Goal: Information Seeking & Learning: Learn about a topic

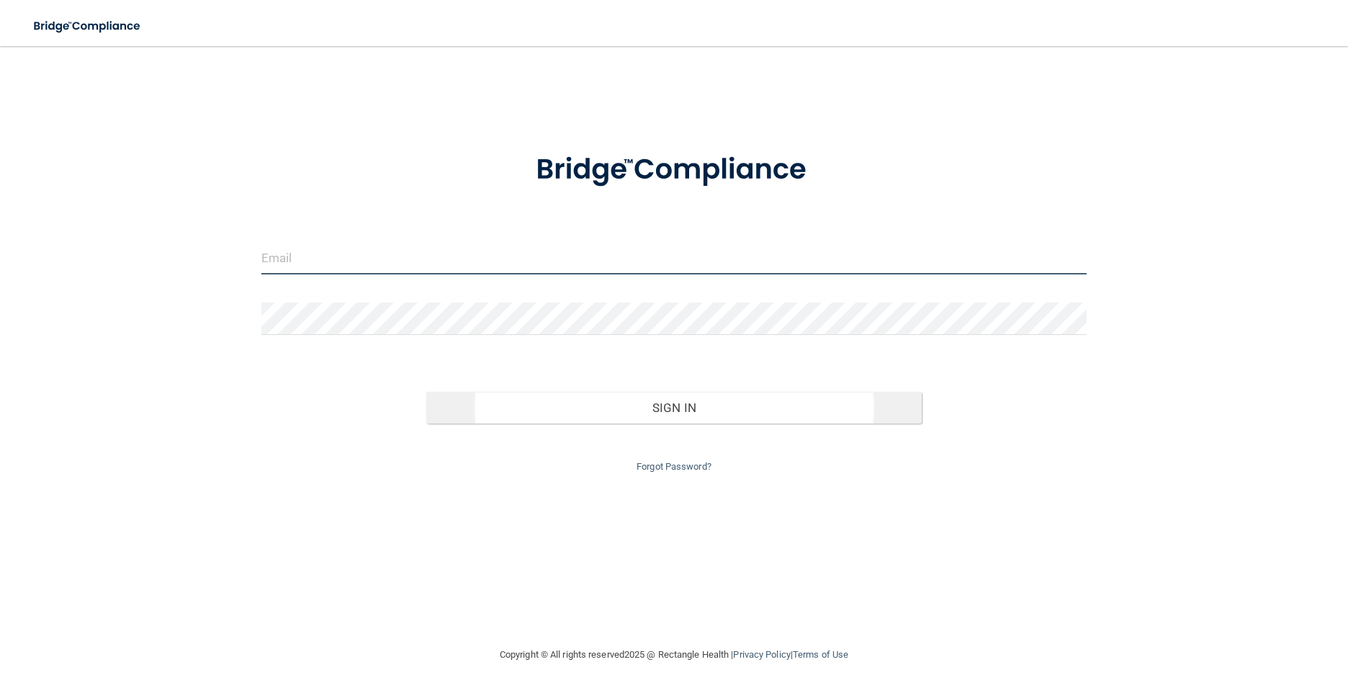
type input "[PERSON_NAME][EMAIL_ADDRESS][DOMAIN_NAME]"
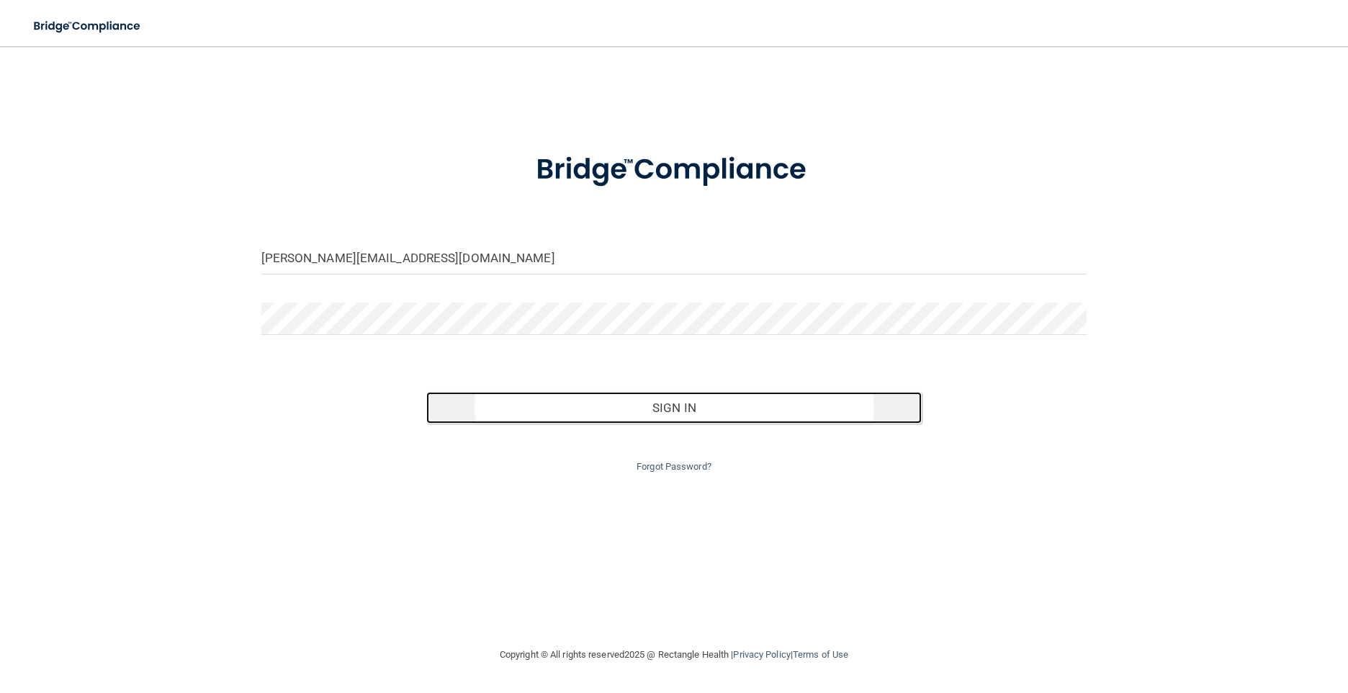
click at [678, 400] on button "Sign In" at bounding box center [673, 408] width 495 height 32
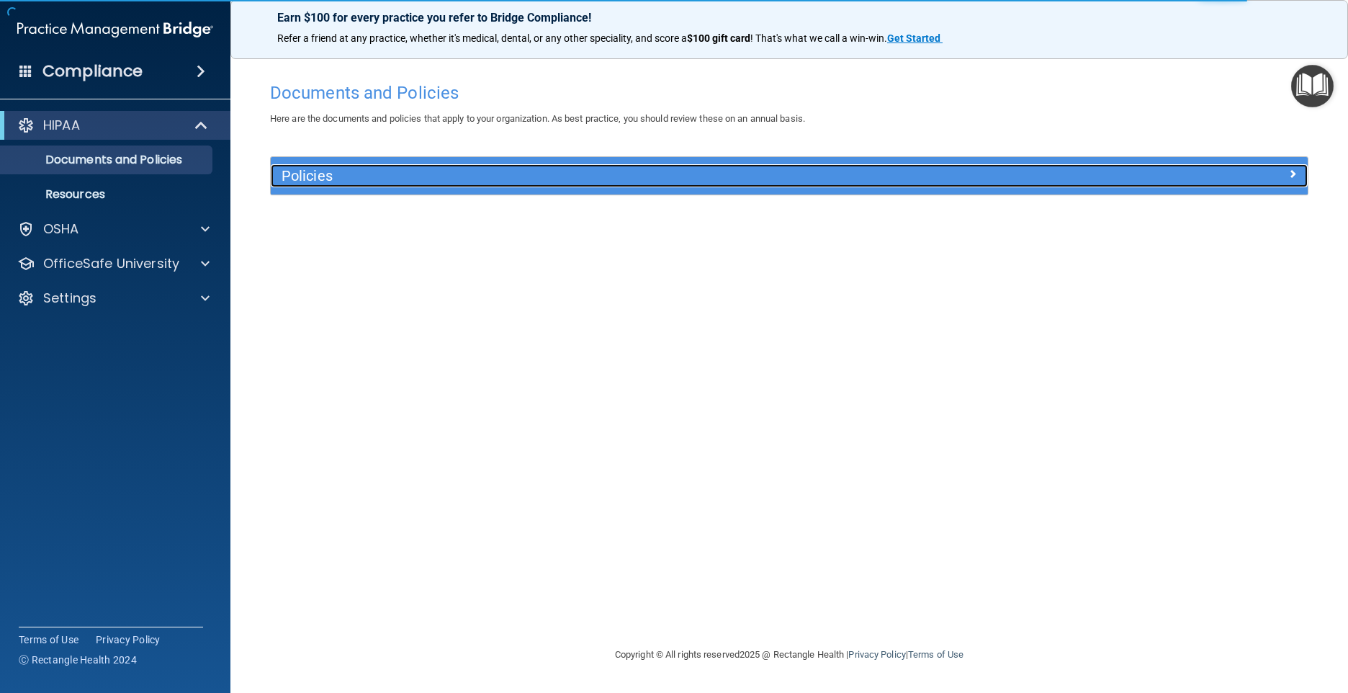
click at [1038, 171] on div "Policies" at bounding box center [660, 175] width 778 height 23
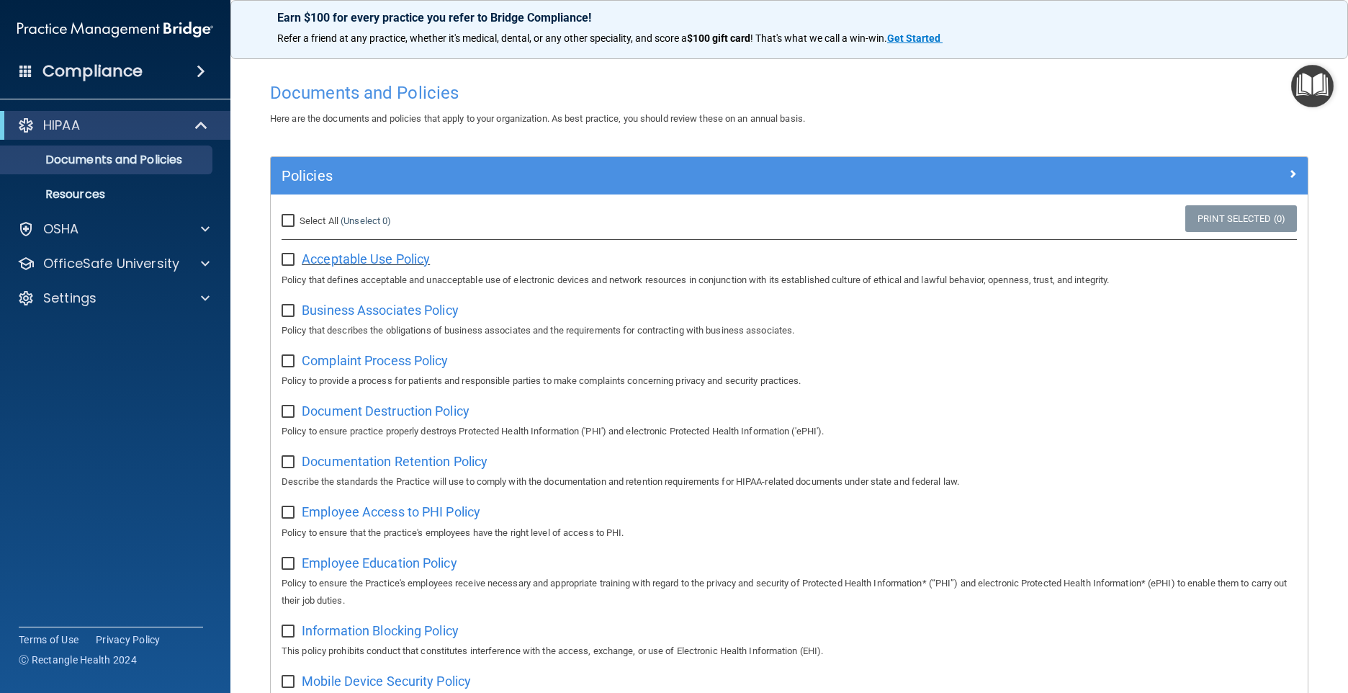
click at [384, 262] on span "Acceptable Use Policy" at bounding box center [366, 258] width 128 height 15
click at [425, 312] on span "Business Associates Policy" at bounding box center [380, 309] width 157 height 15
click at [413, 364] on span "Complaint Process Policy" at bounding box center [375, 360] width 146 height 15
click at [369, 415] on span "Document Destruction Policy" at bounding box center [386, 410] width 168 height 15
click at [422, 468] on span "Documentation Retention Policy" at bounding box center [395, 461] width 186 height 15
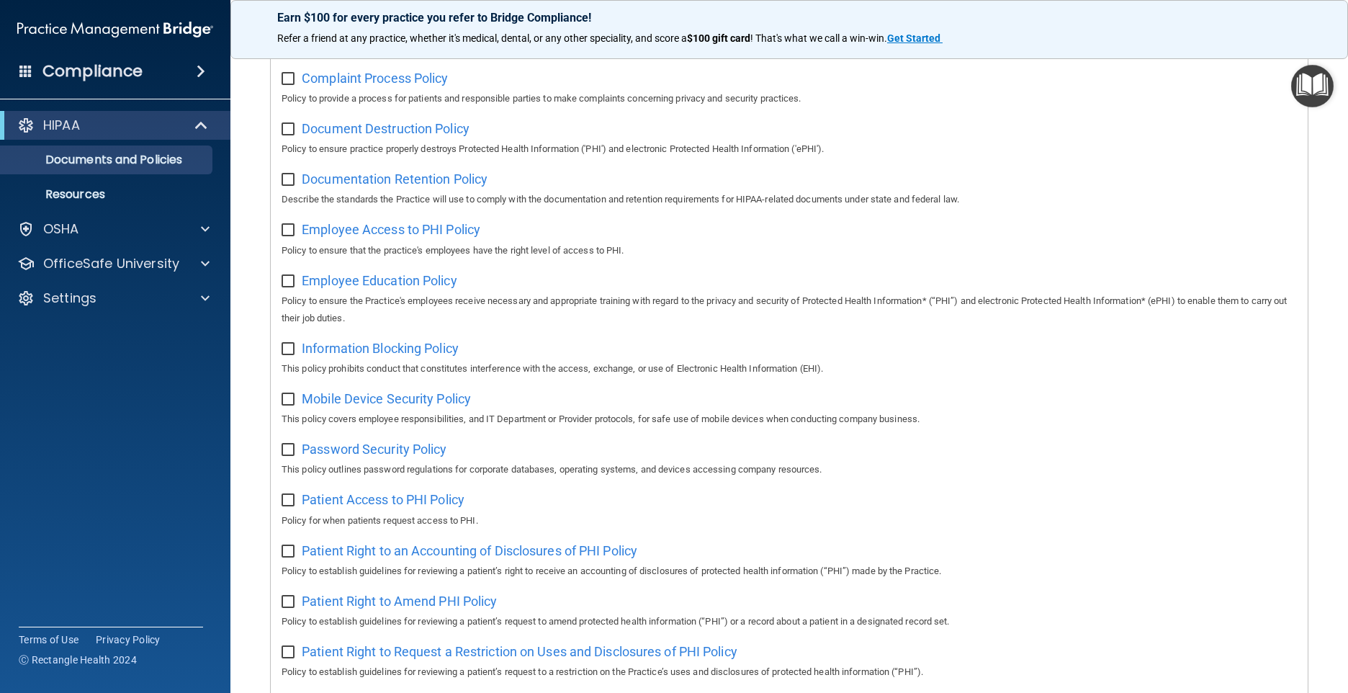
scroll to position [288, 0]
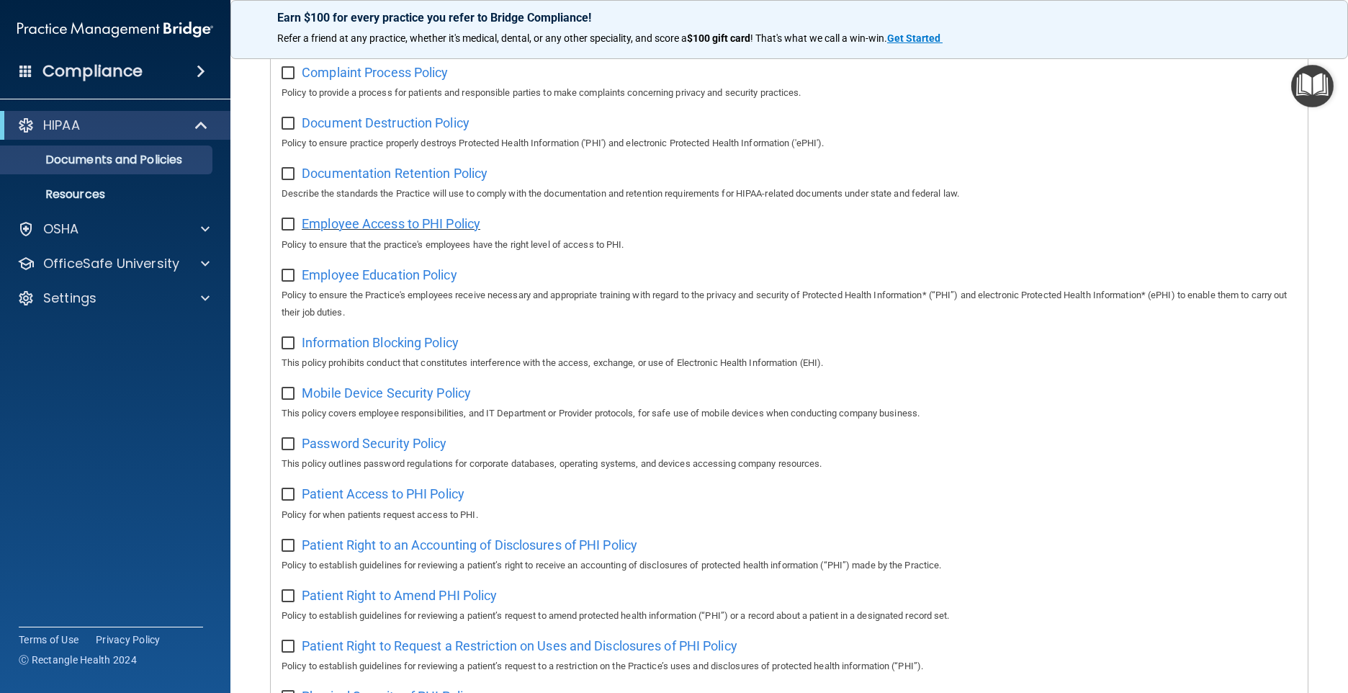
click at [425, 227] on span "Employee Access to PHI Policy" at bounding box center [391, 223] width 179 height 15
click at [442, 282] on span "Employee Education Policy" at bounding box center [380, 274] width 156 height 15
click at [395, 356] on div "Information Blocking Policy This policy prohibits conduct that constitutes inte…" at bounding box center [789, 351] width 1015 height 41
click at [395, 350] on span "Information Blocking Policy" at bounding box center [380, 342] width 157 height 15
click at [446, 400] on span "Mobile Device Security Policy" at bounding box center [386, 392] width 169 height 15
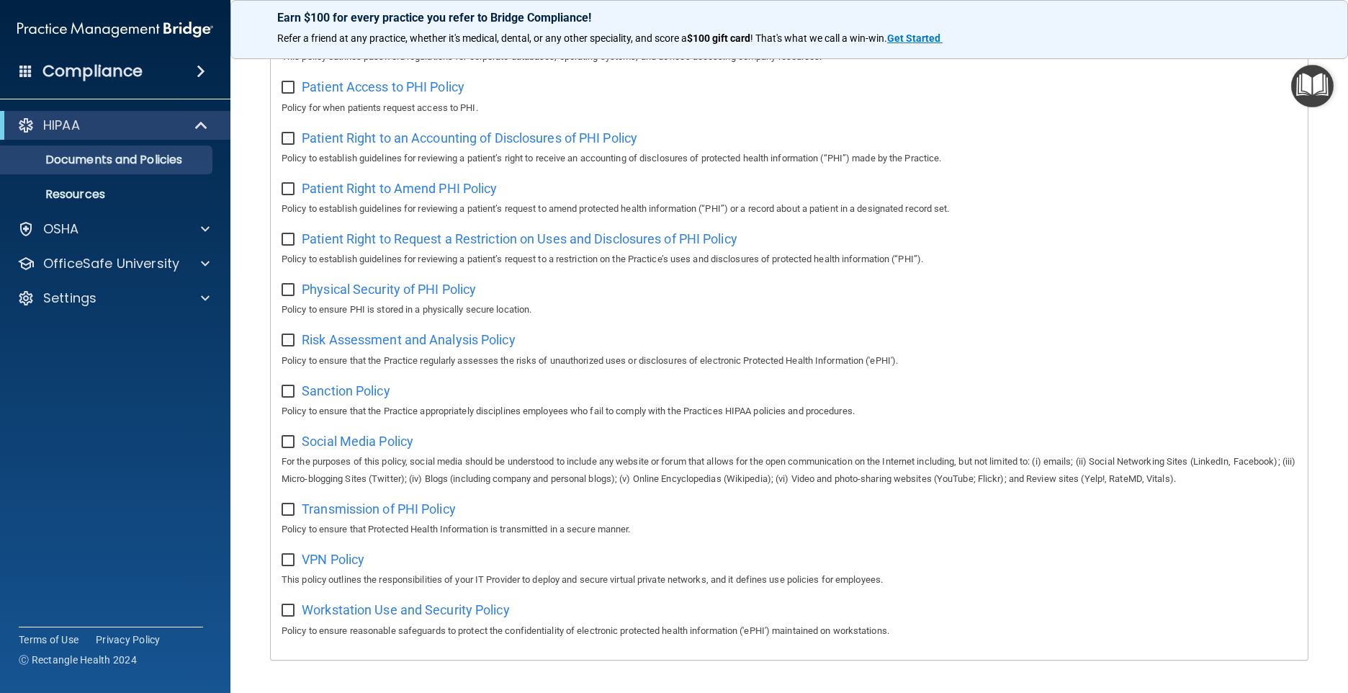
scroll to position [720, 0]
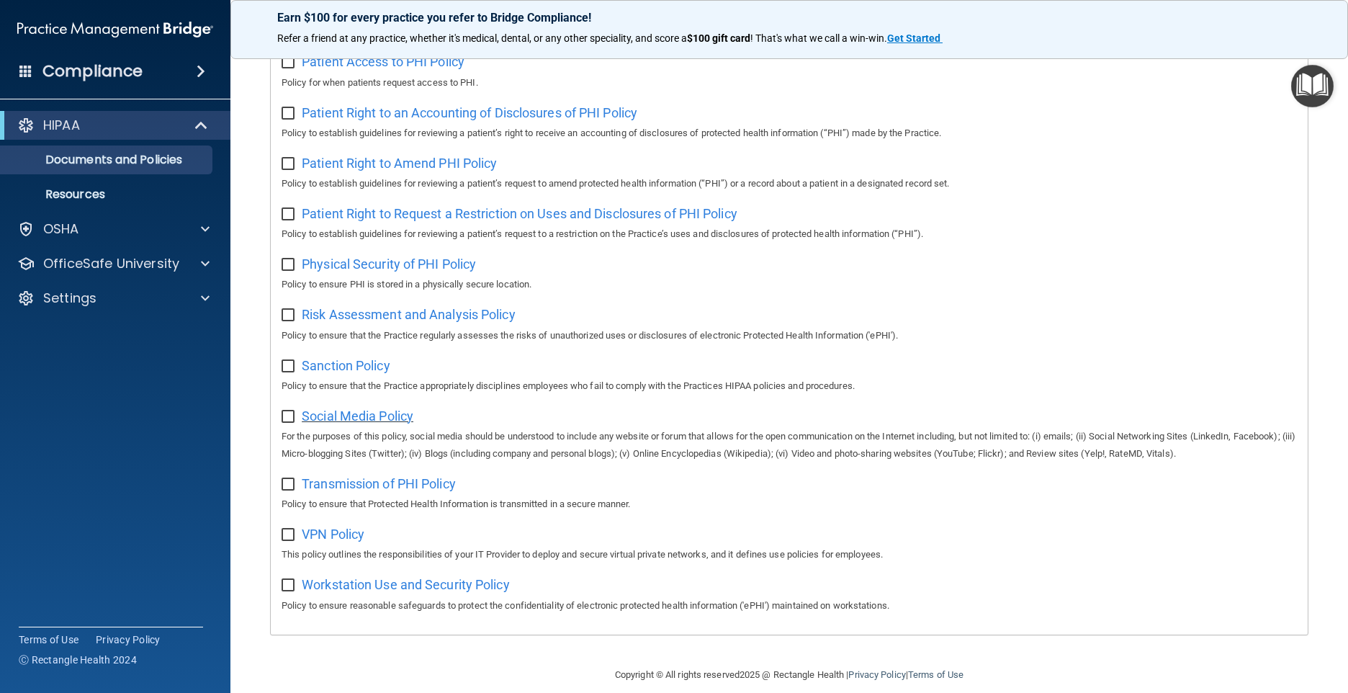
click at [376, 422] on span "Social Media Policy" at bounding box center [358, 415] width 112 height 15
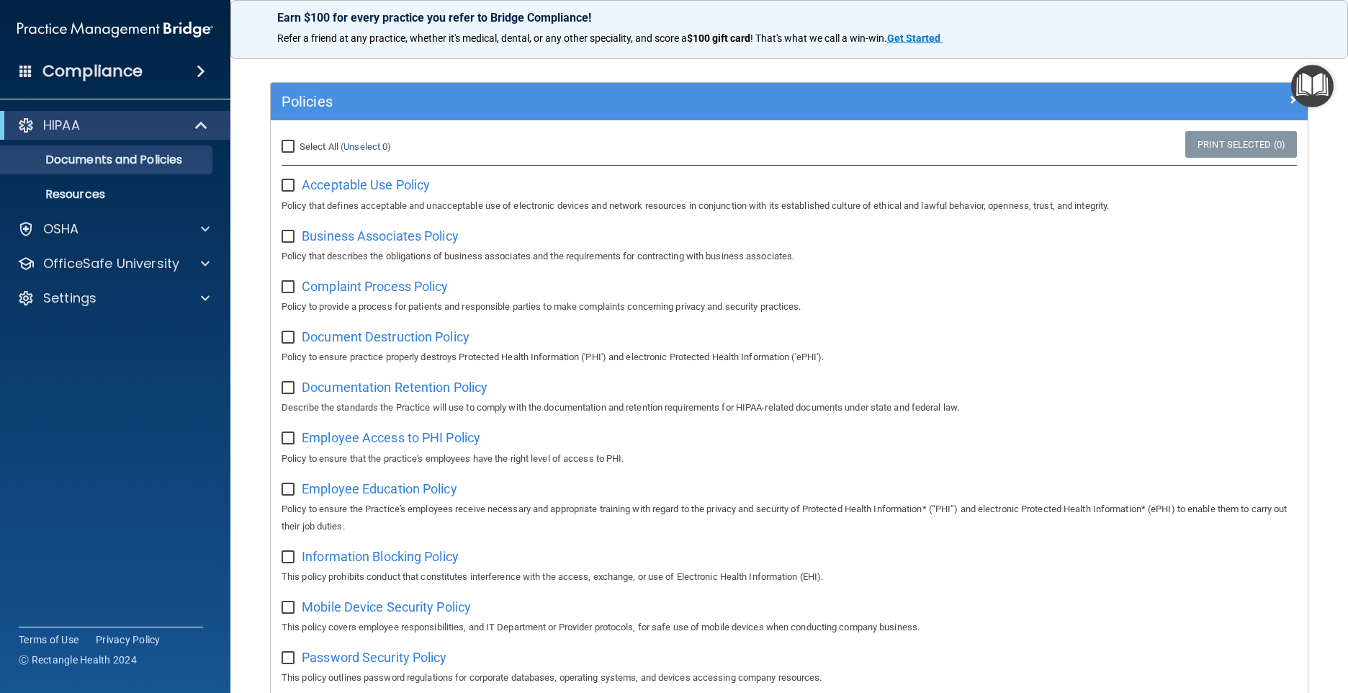
scroll to position [0, 0]
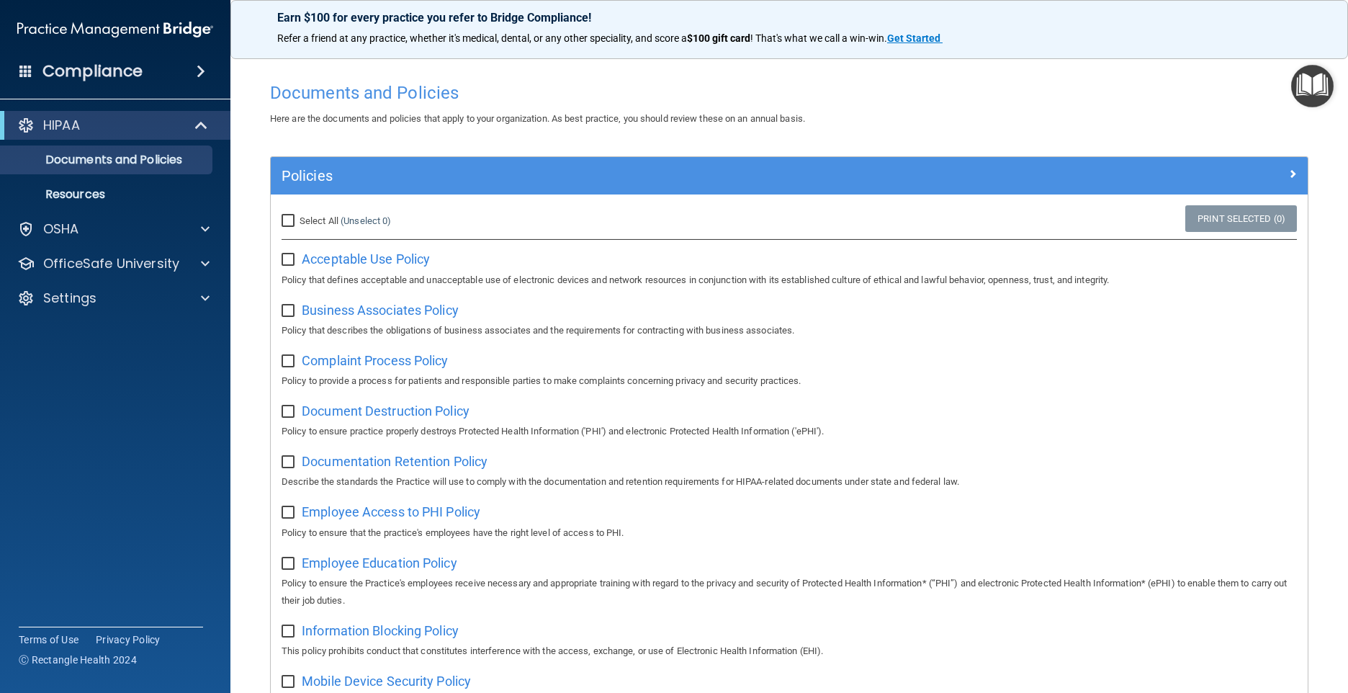
click at [291, 216] on input "Select All (Unselect 0) Unselect All" at bounding box center [290, 221] width 17 height 12
checkbox input "true"
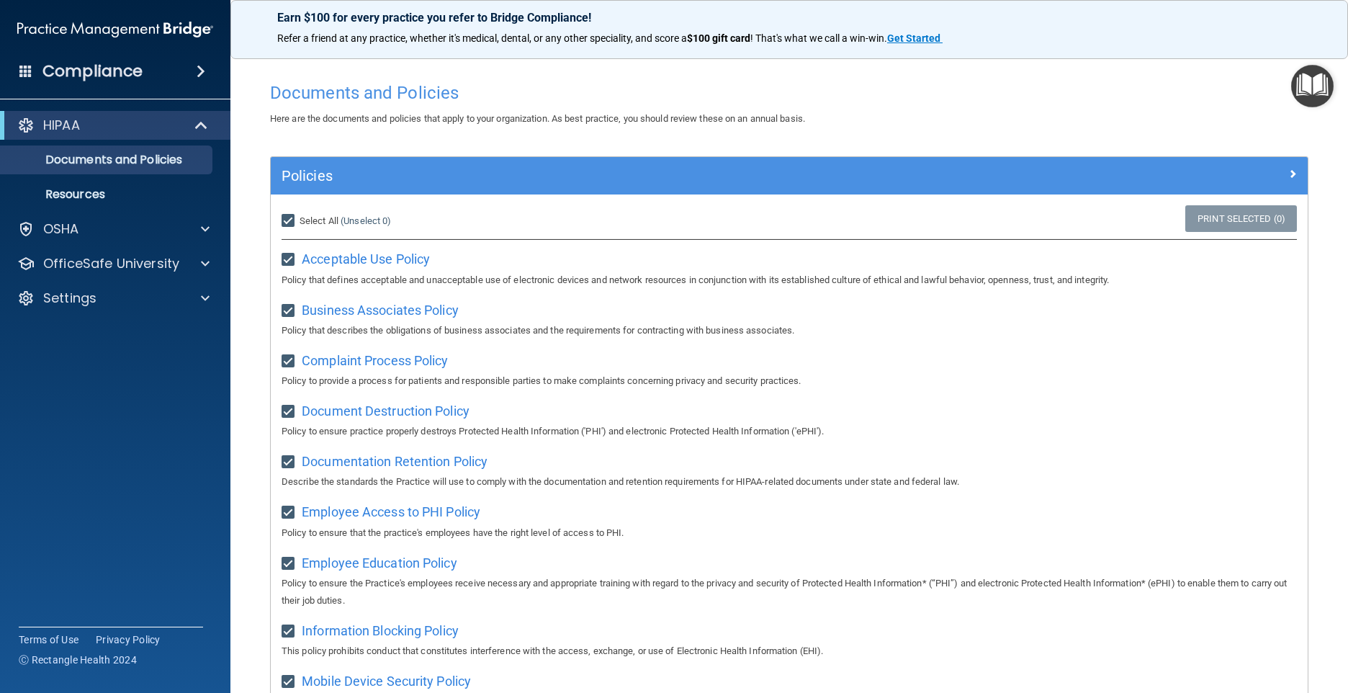
checkbox input "true"
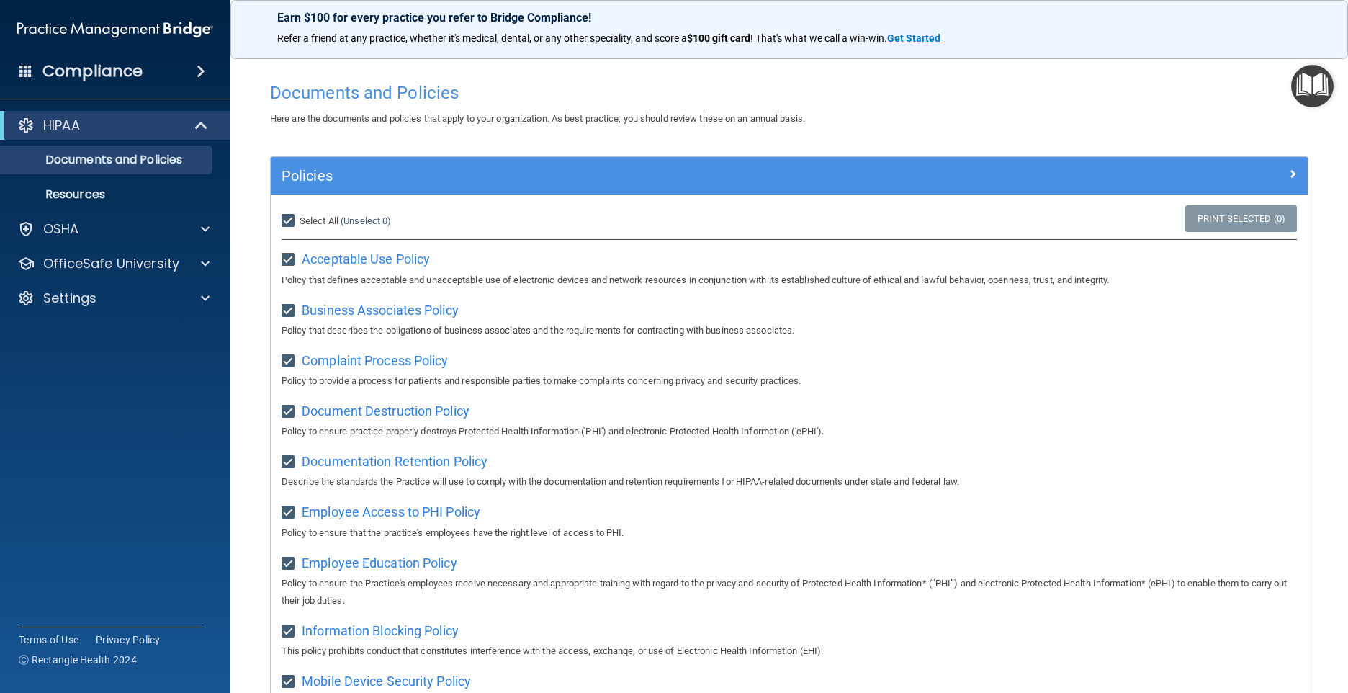
checkbox input "true"
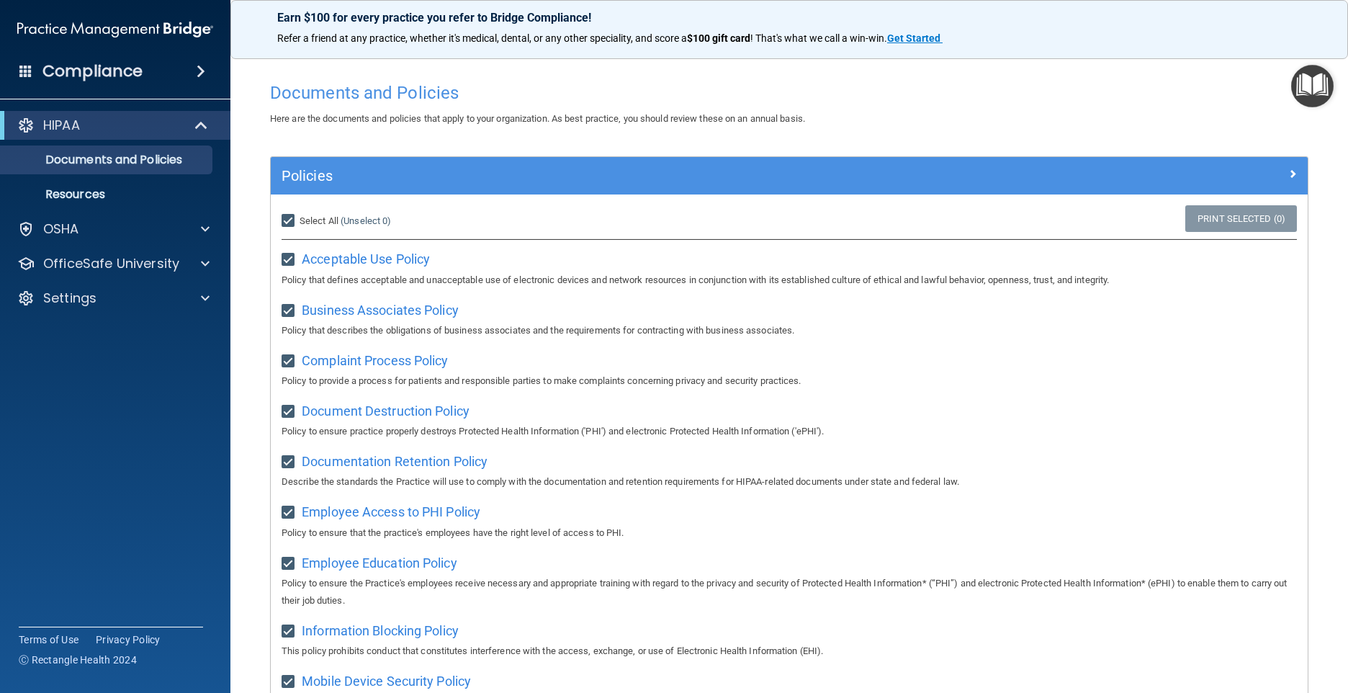
checkbox input "true"
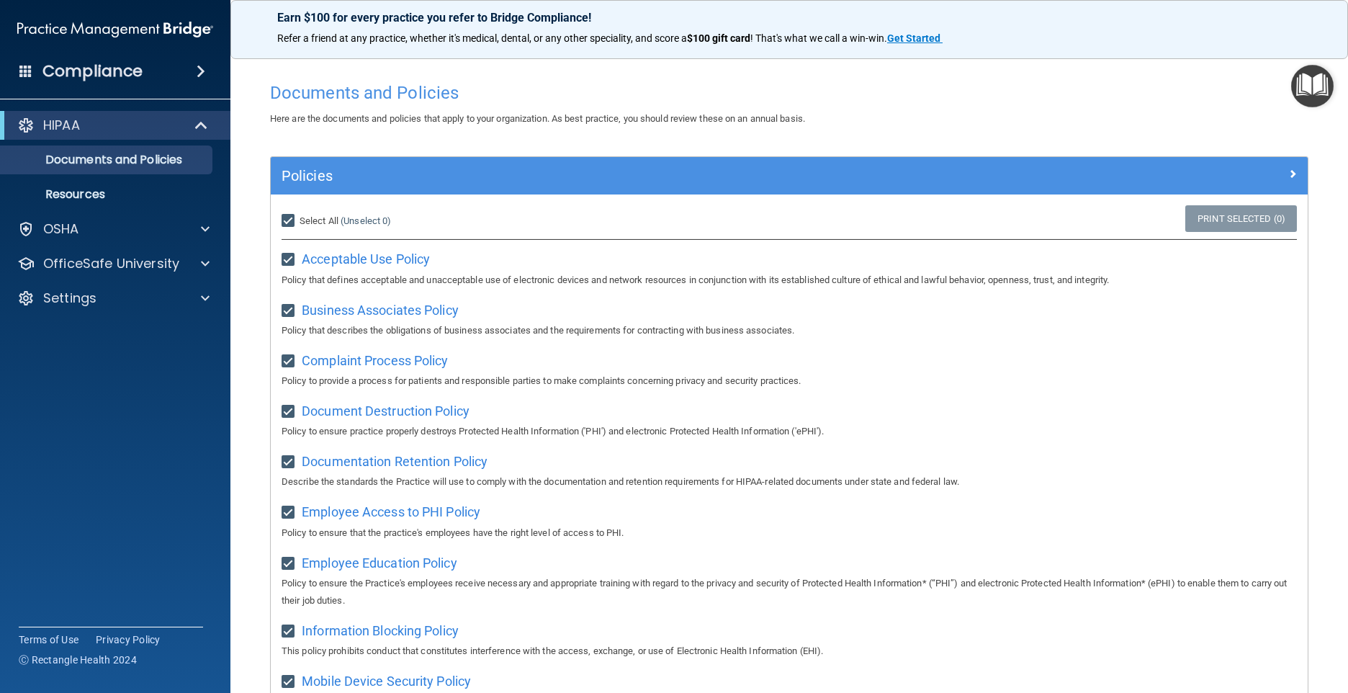
checkbox input "true"
click at [89, 194] on p "Resources" at bounding box center [107, 194] width 197 height 14
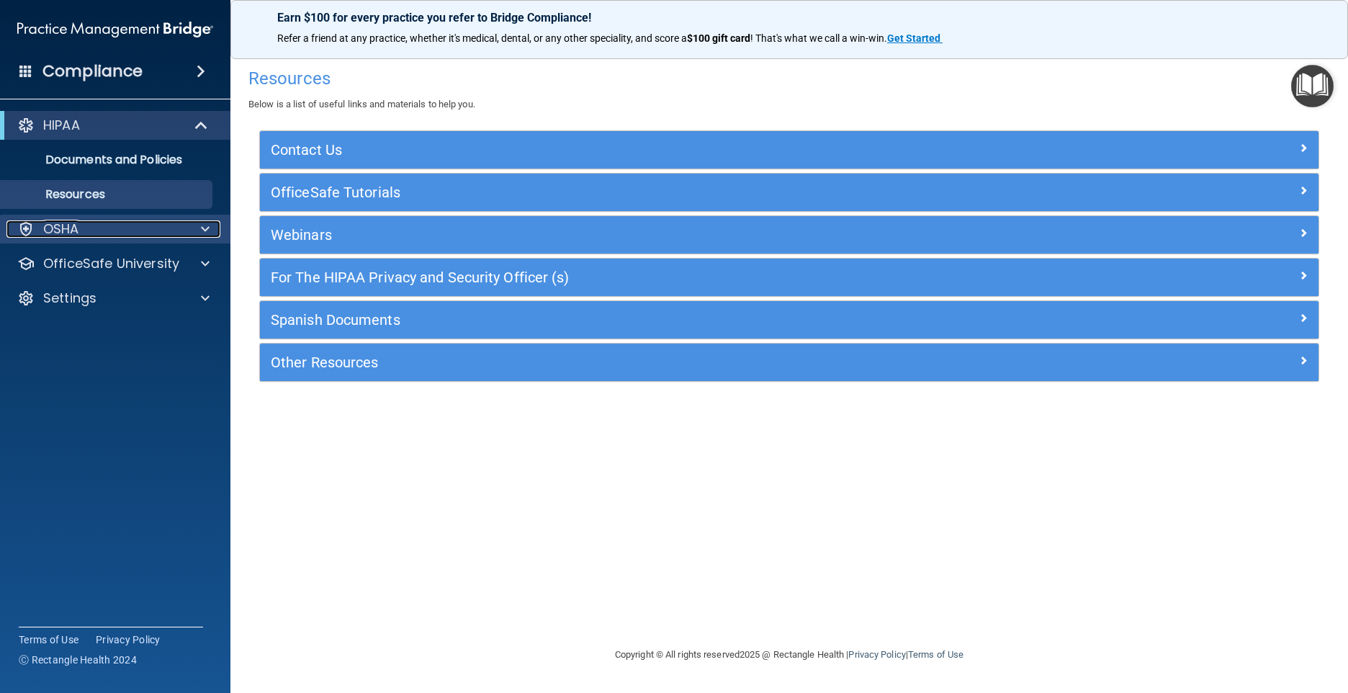
click at [66, 225] on p "OSHA" at bounding box center [61, 228] width 36 height 17
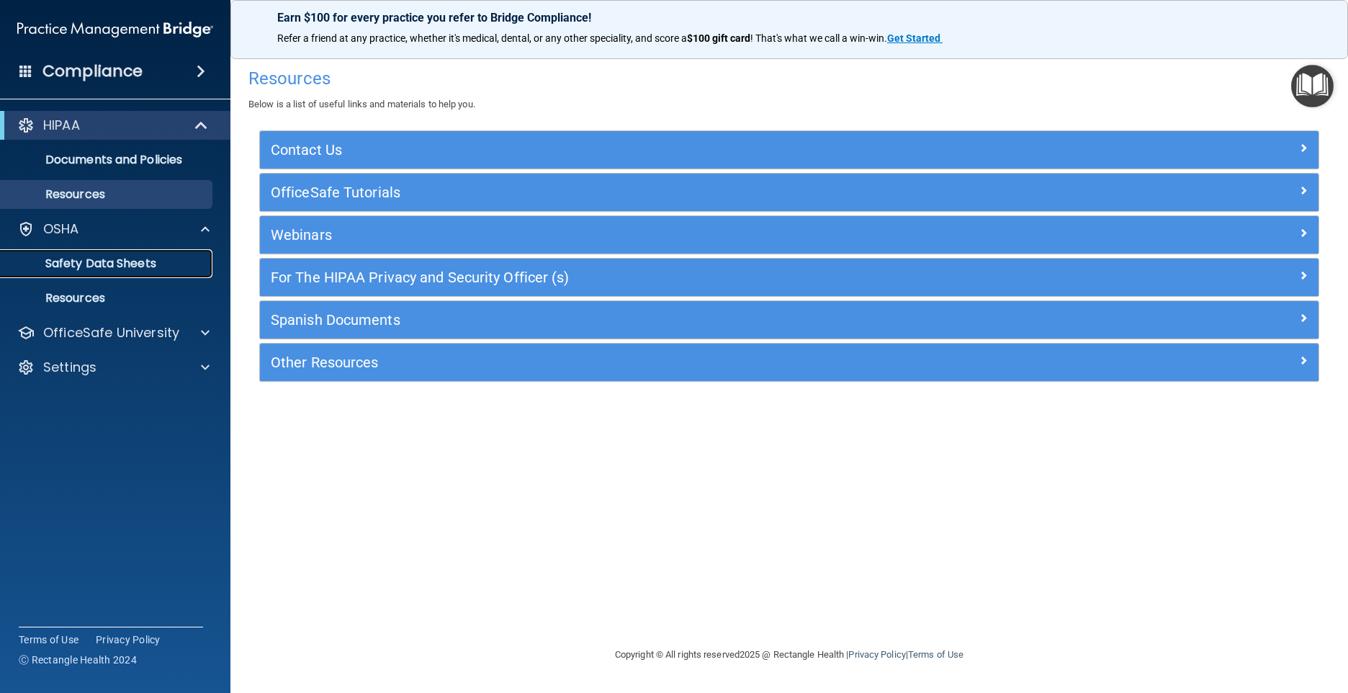
click at [90, 256] on p "Safety Data Sheets" at bounding box center [107, 263] width 197 height 14
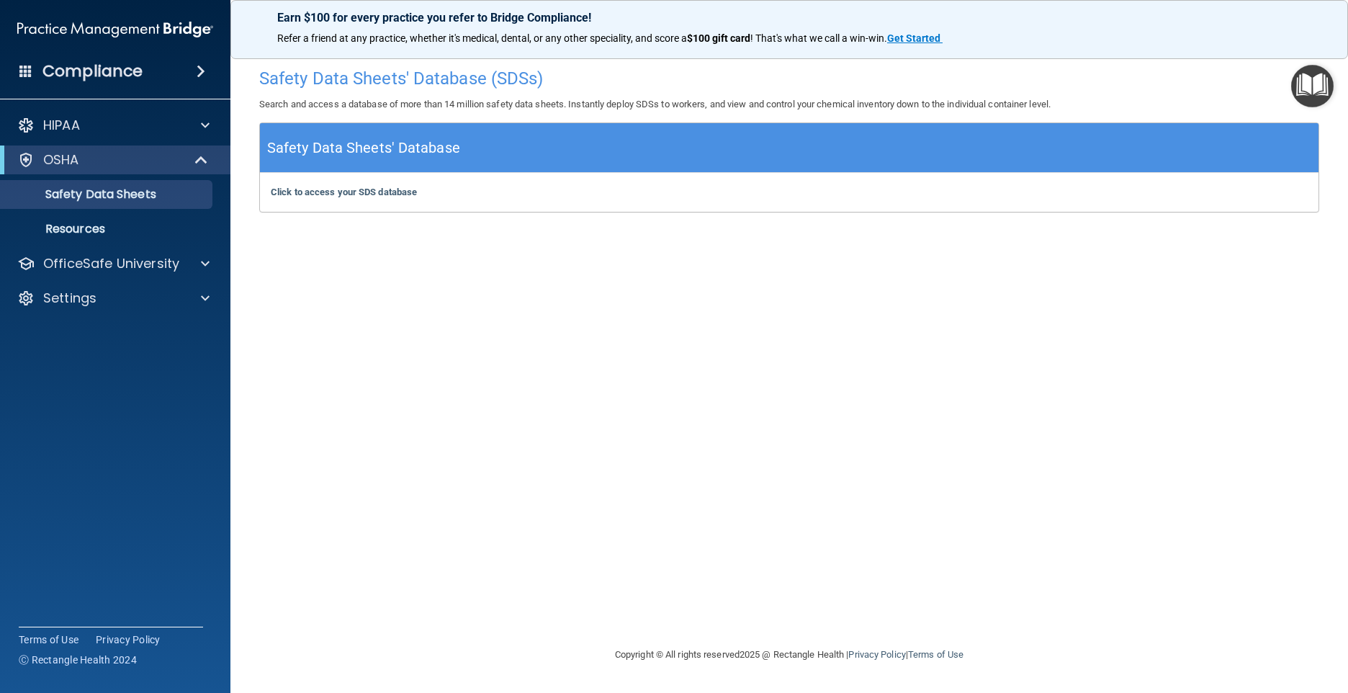
click at [102, 64] on h4 "Compliance" at bounding box center [92, 71] width 100 height 20
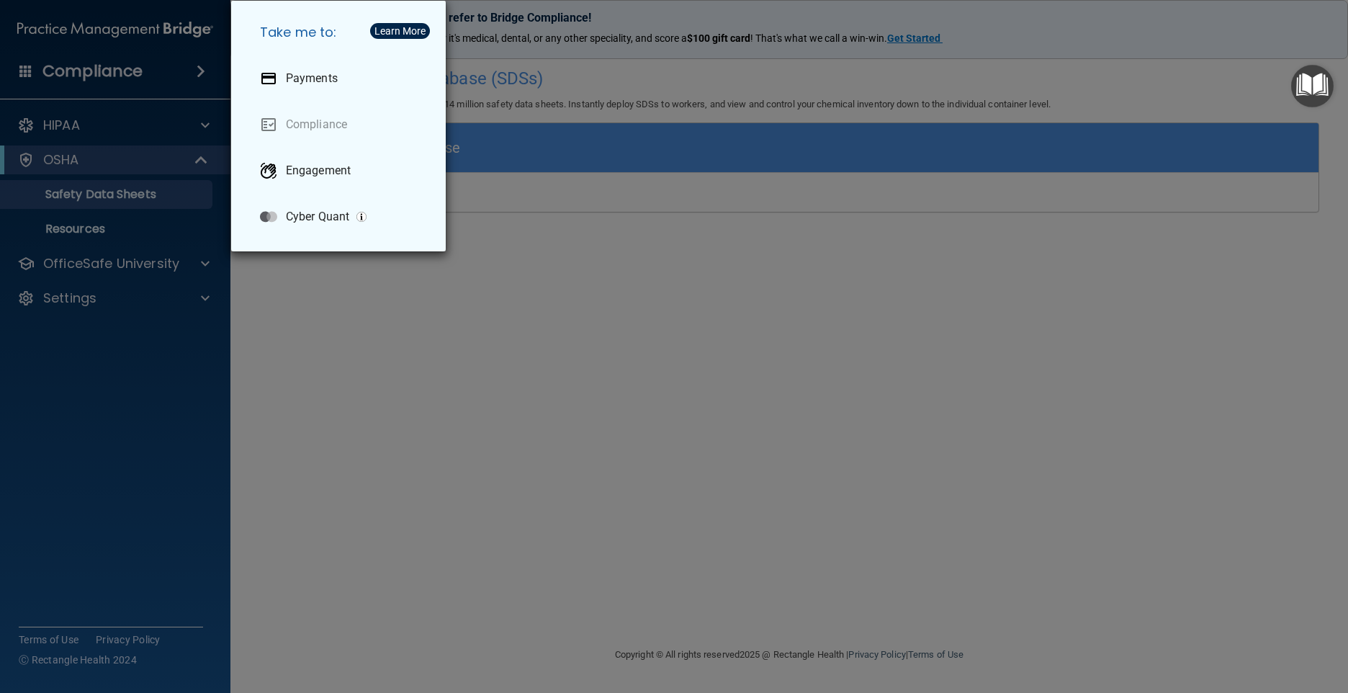
click at [90, 126] on div "Take me to: Payments Compliance Engagement Cyber Quant" at bounding box center [674, 346] width 1348 height 693
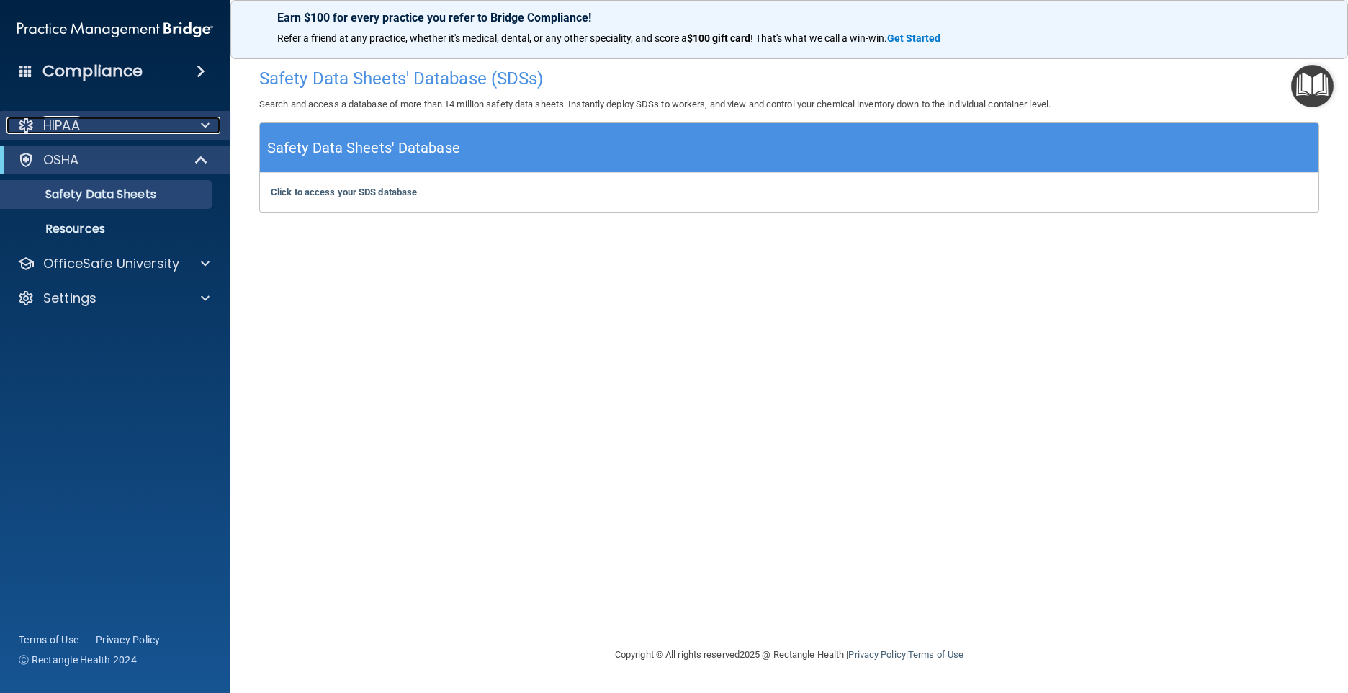
click at [205, 122] on span at bounding box center [205, 125] width 9 height 17
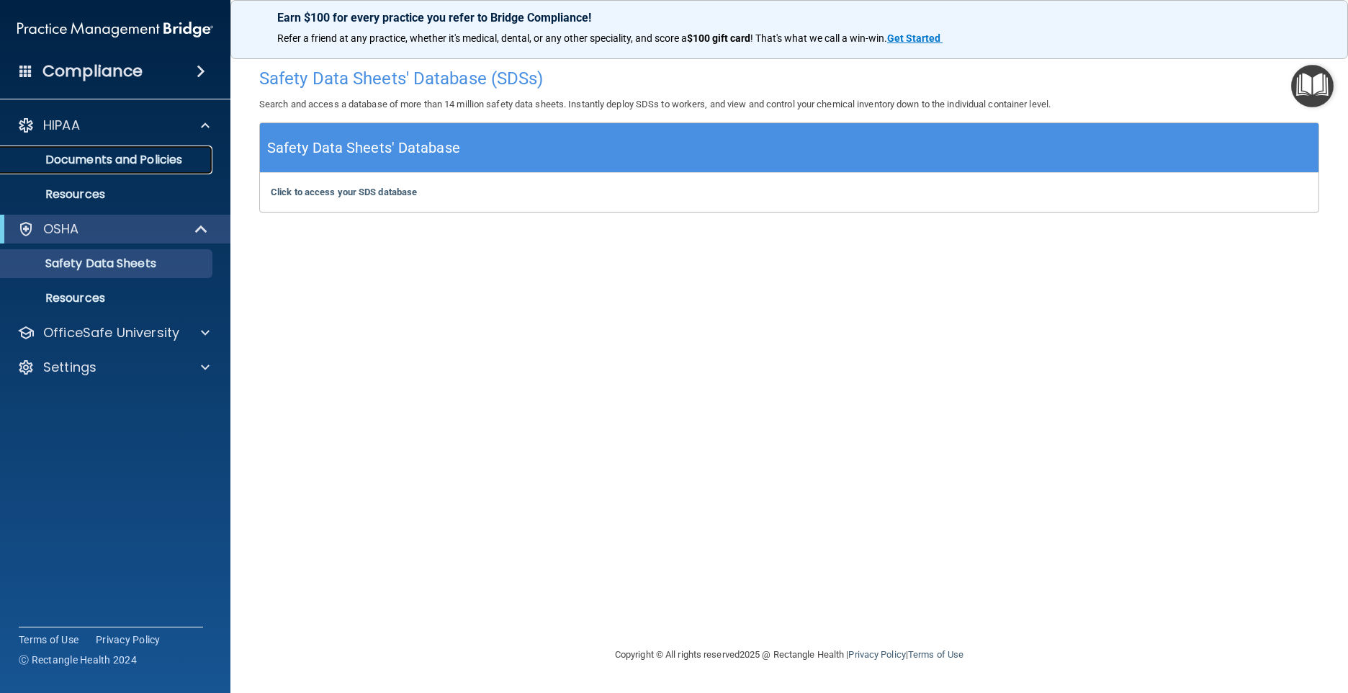
click at [183, 156] on p "Documents and Policies" at bounding box center [107, 160] width 197 height 14
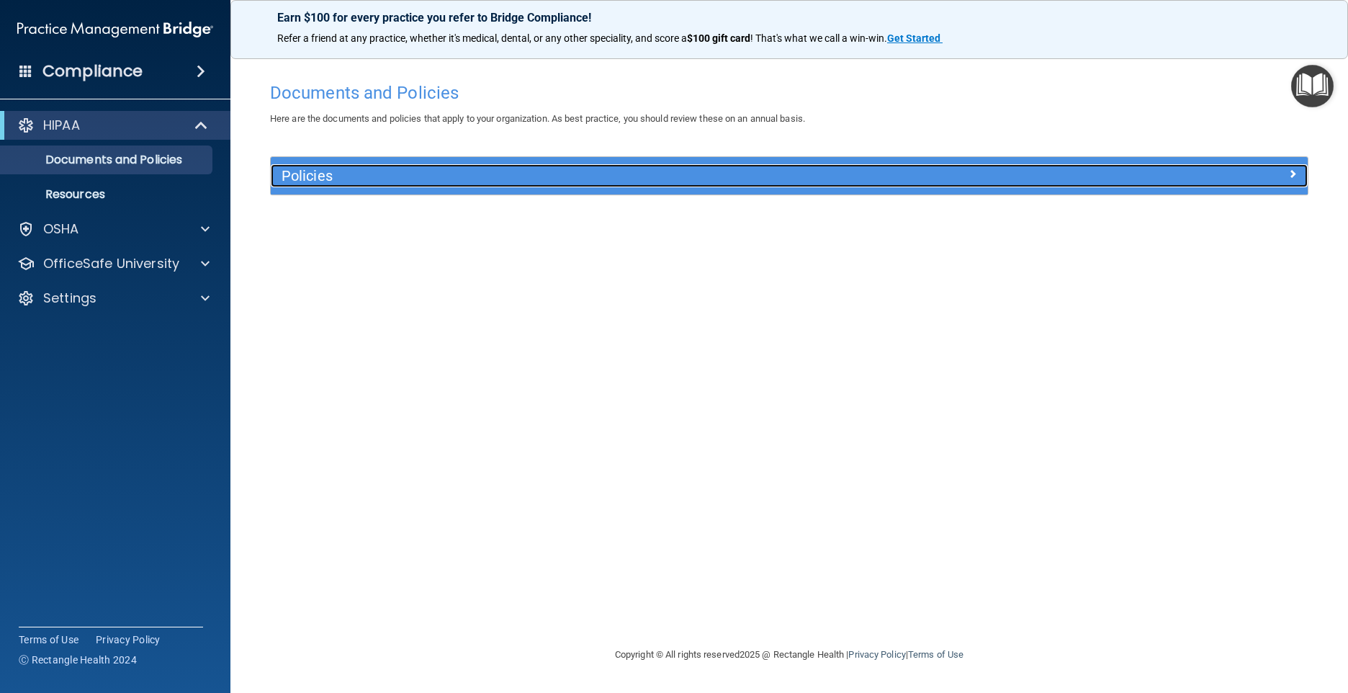
click at [384, 174] on h5 "Policies" at bounding box center [660, 176] width 756 height 16
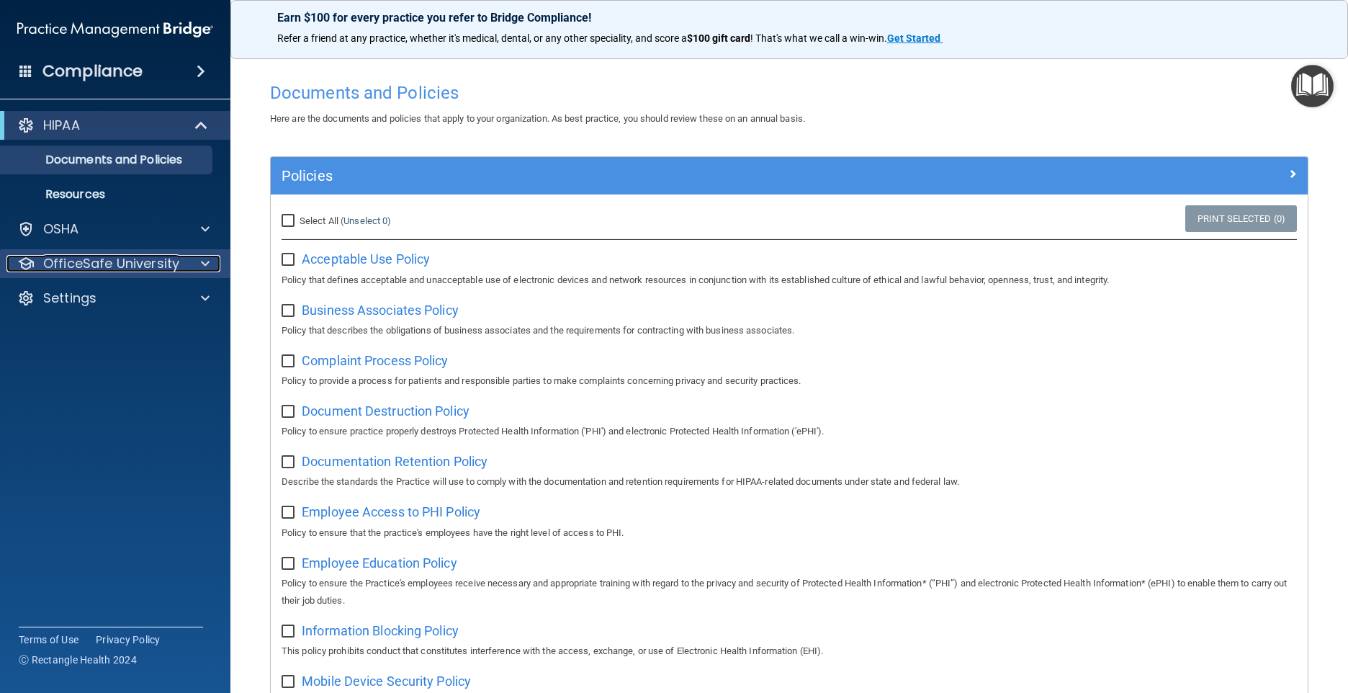
click at [210, 256] on div at bounding box center [203, 263] width 36 height 17
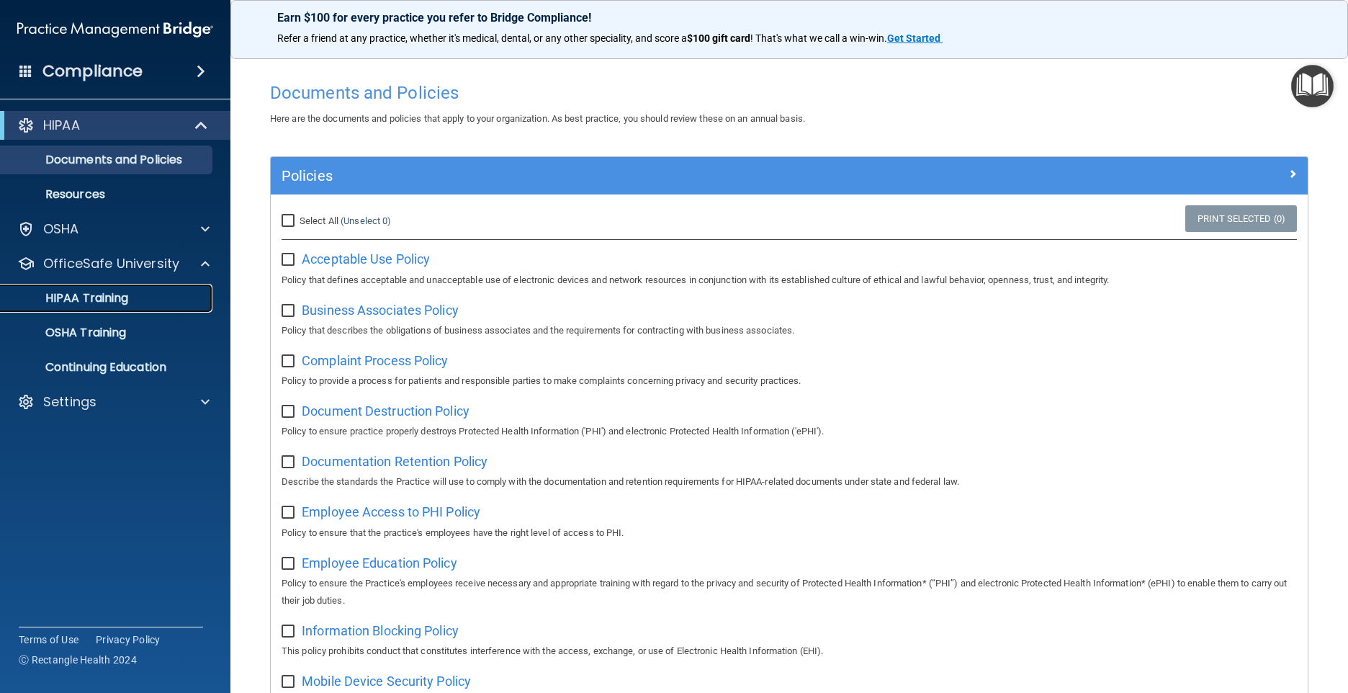
click at [109, 291] on p "HIPAA Training" at bounding box center [68, 298] width 119 height 14
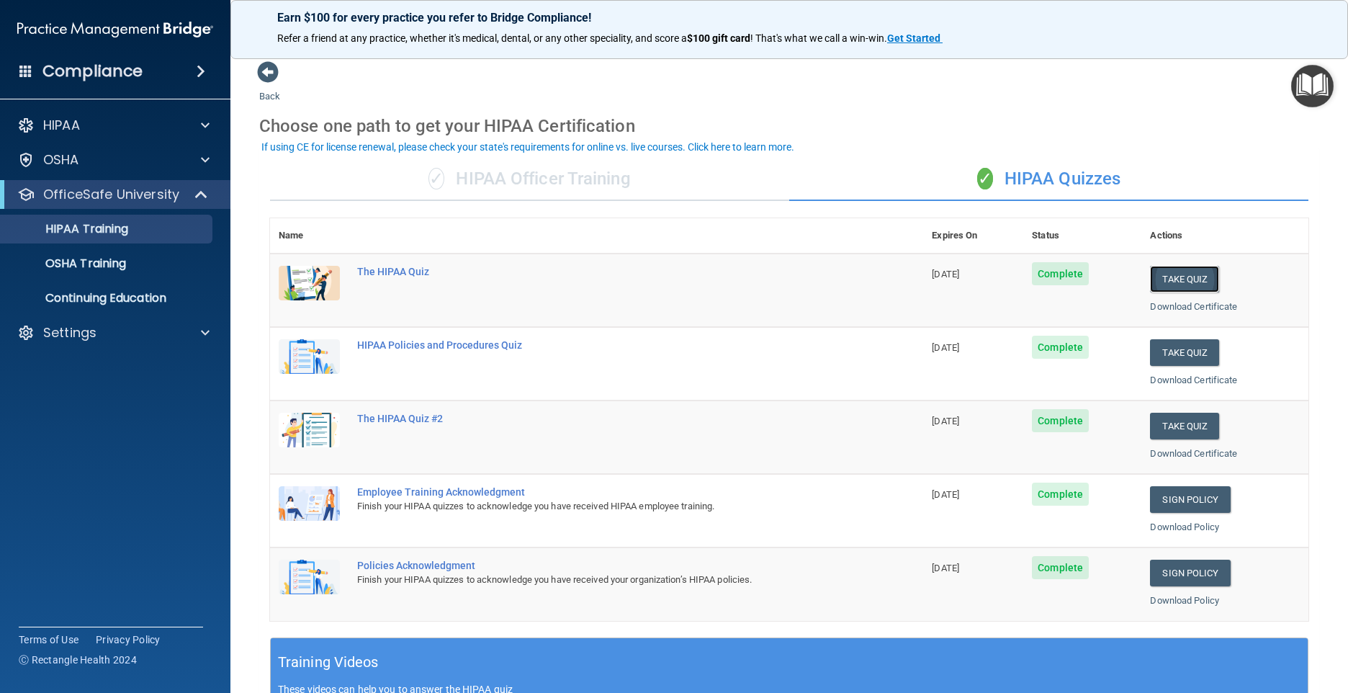
click at [1187, 279] on button "Take Quiz" at bounding box center [1184, 279] width 69 height 27
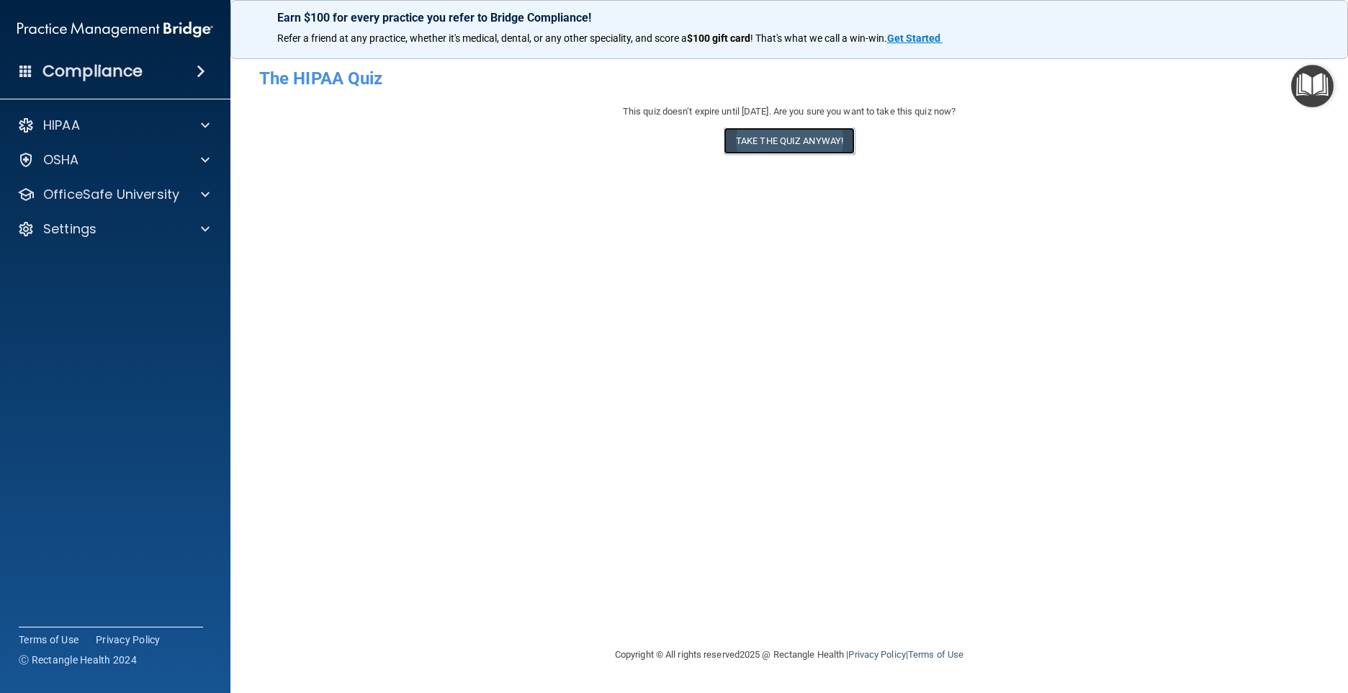
click at [782, 142] on button "Take the quiz anyway!" at bounding box center [789, 140] width 131 height 27
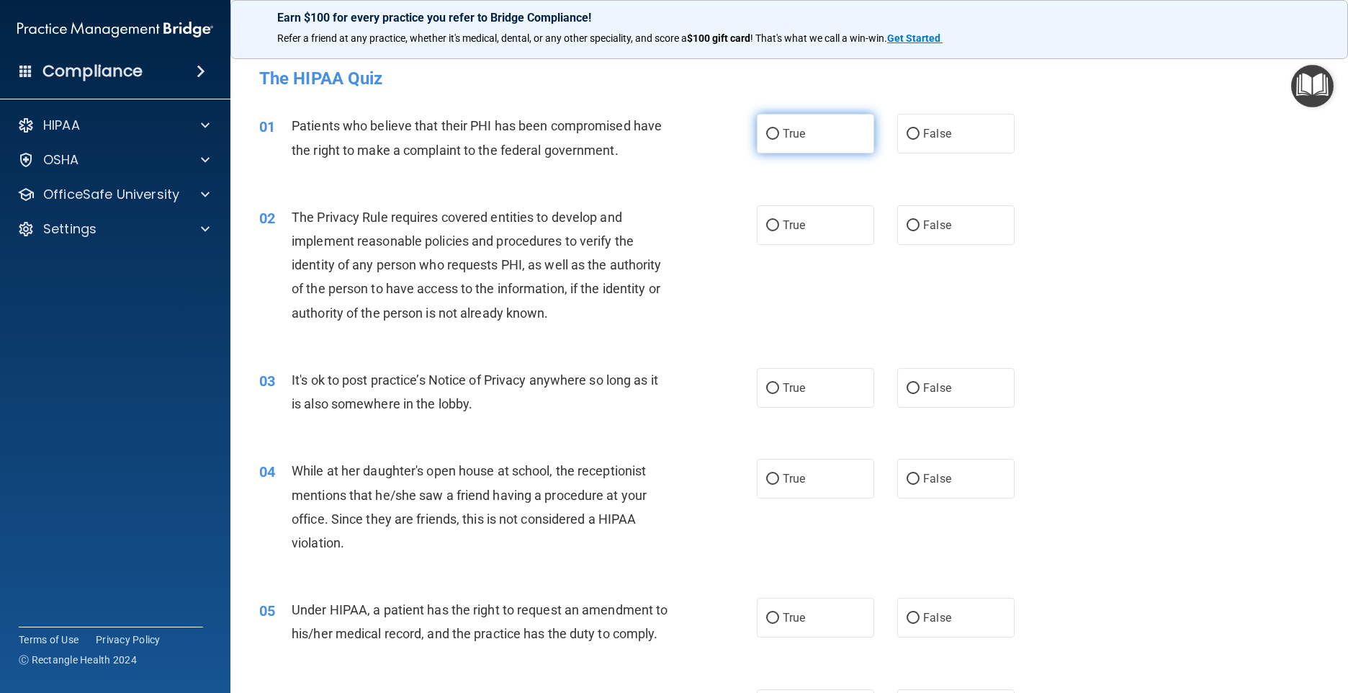
click at [766, 135] on input "True" at bounding box center [772, 134] width 13 height 11
radio input "true"
click at [767, 225] on input "True" at bounding box center [772, 225] width 13 height 11
radio input "true"
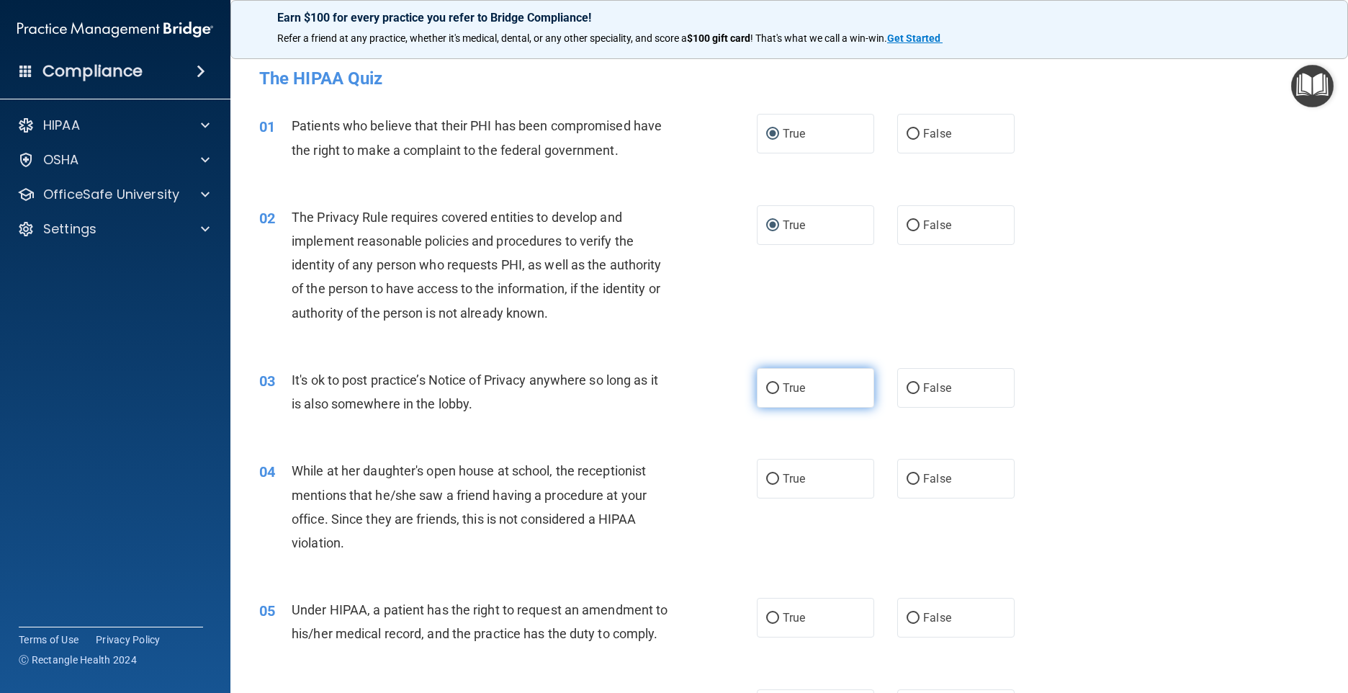
click at [768, 386] on input "True" at bounding box center [772, 388] width 13 height 11
radio input "true"
click at [907, 477] on input "False" at bounding box center [913, 479] width 13 height 11
radio input "true"
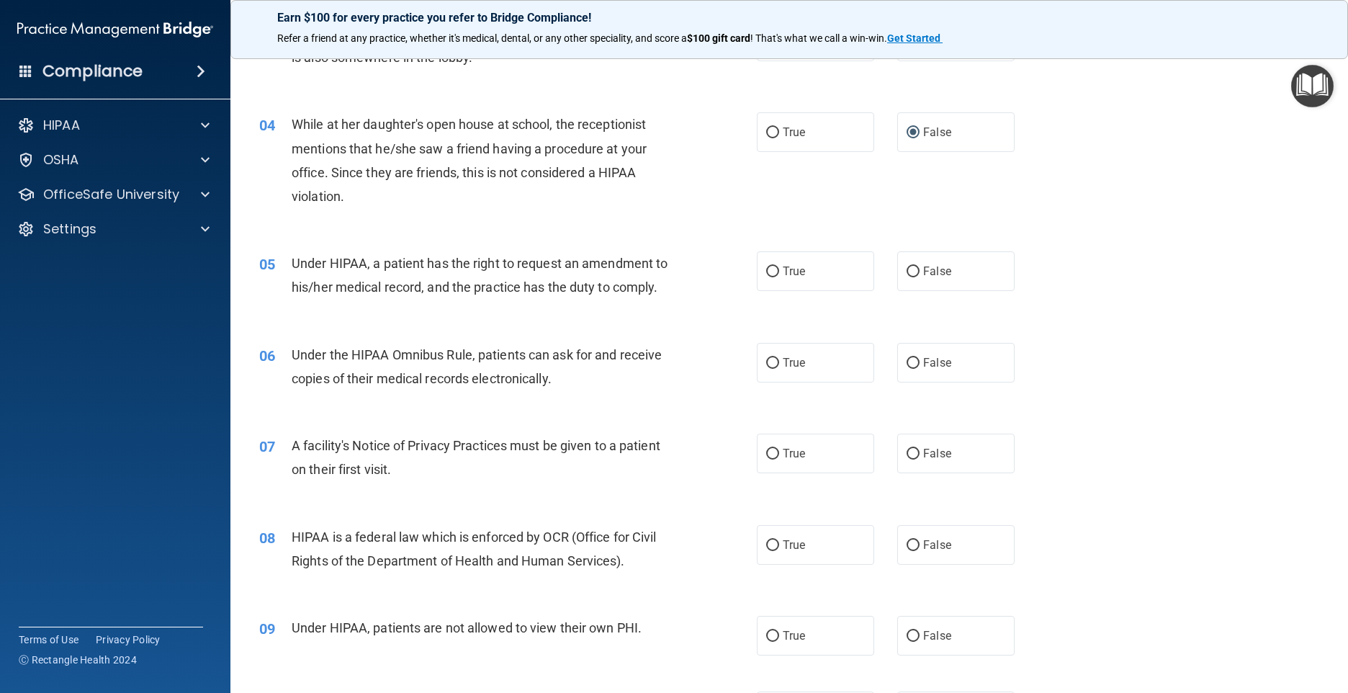
scroll to position [360, 0]
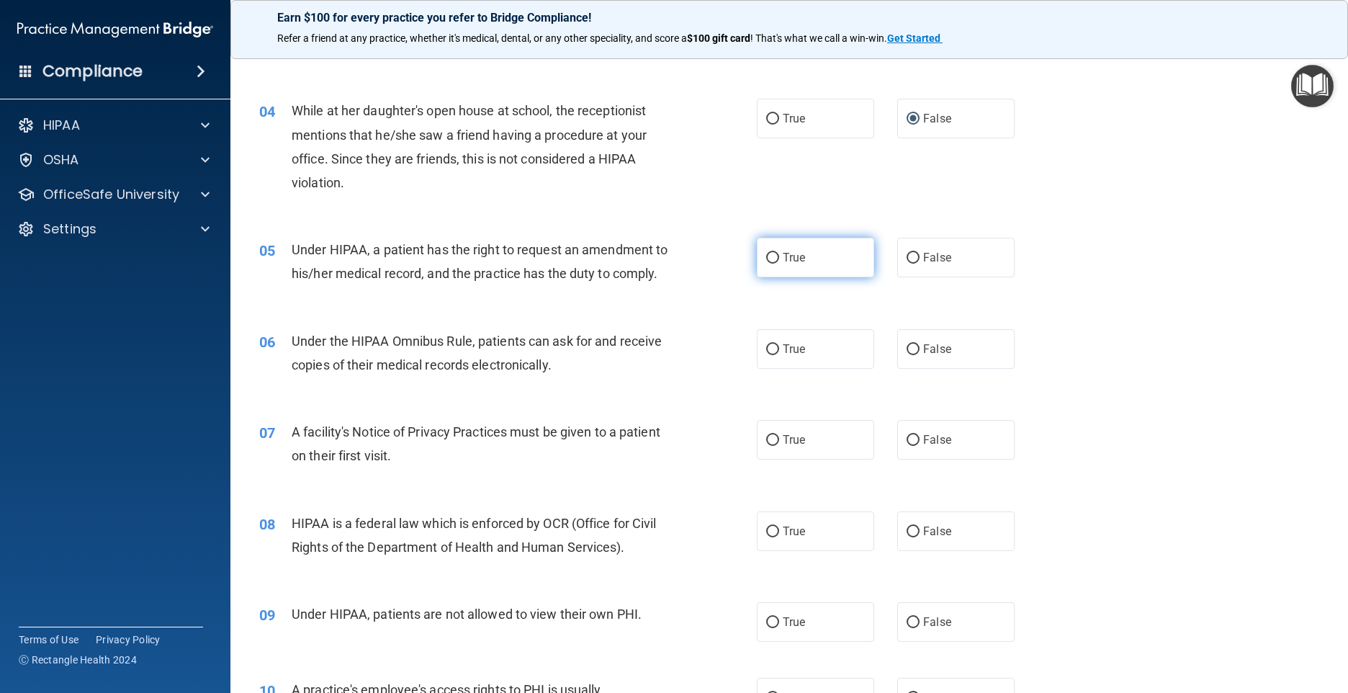
click at [768, 257] on input "True" at bounding box center [772, 258] width 13 height 11
radio input "true"
click at [767, 355] on input "True" at bounding box center [772, 349] width 13 height 11
radio input "true"
click at [908, 446] on input "False" at bounding box center [913, 440] width 13 height 11
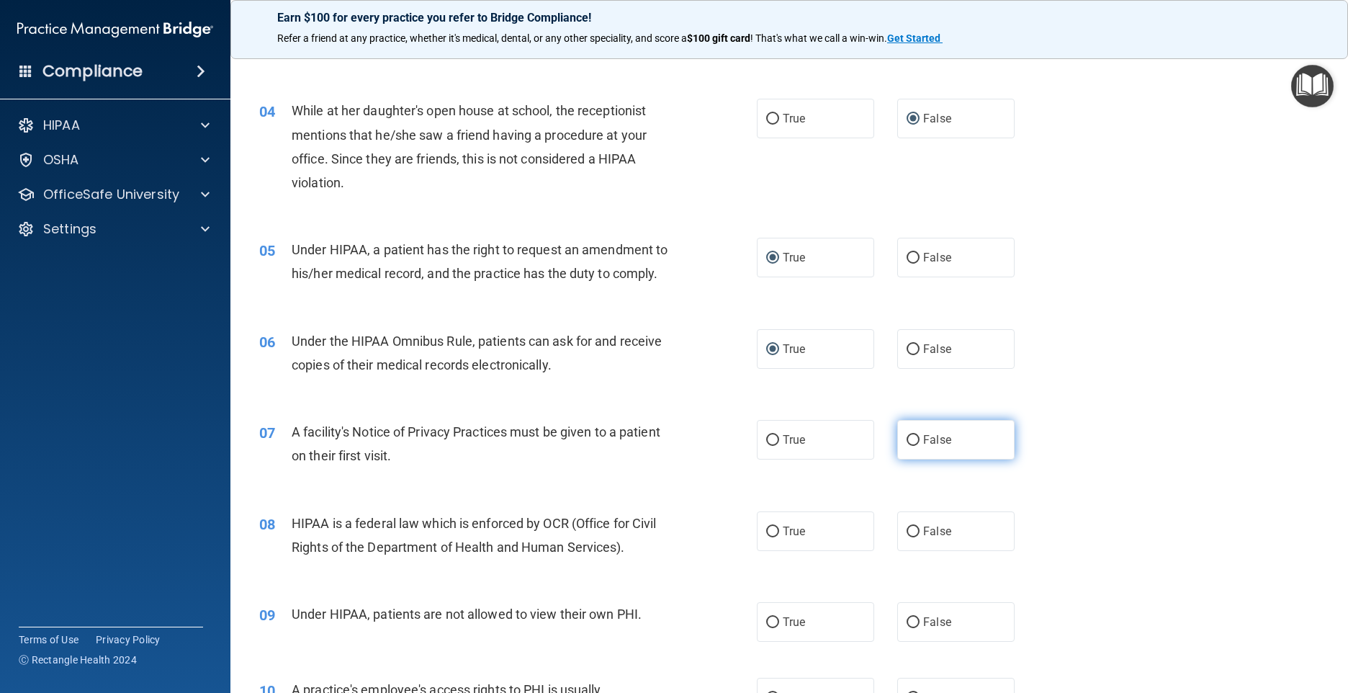
radio input "true"
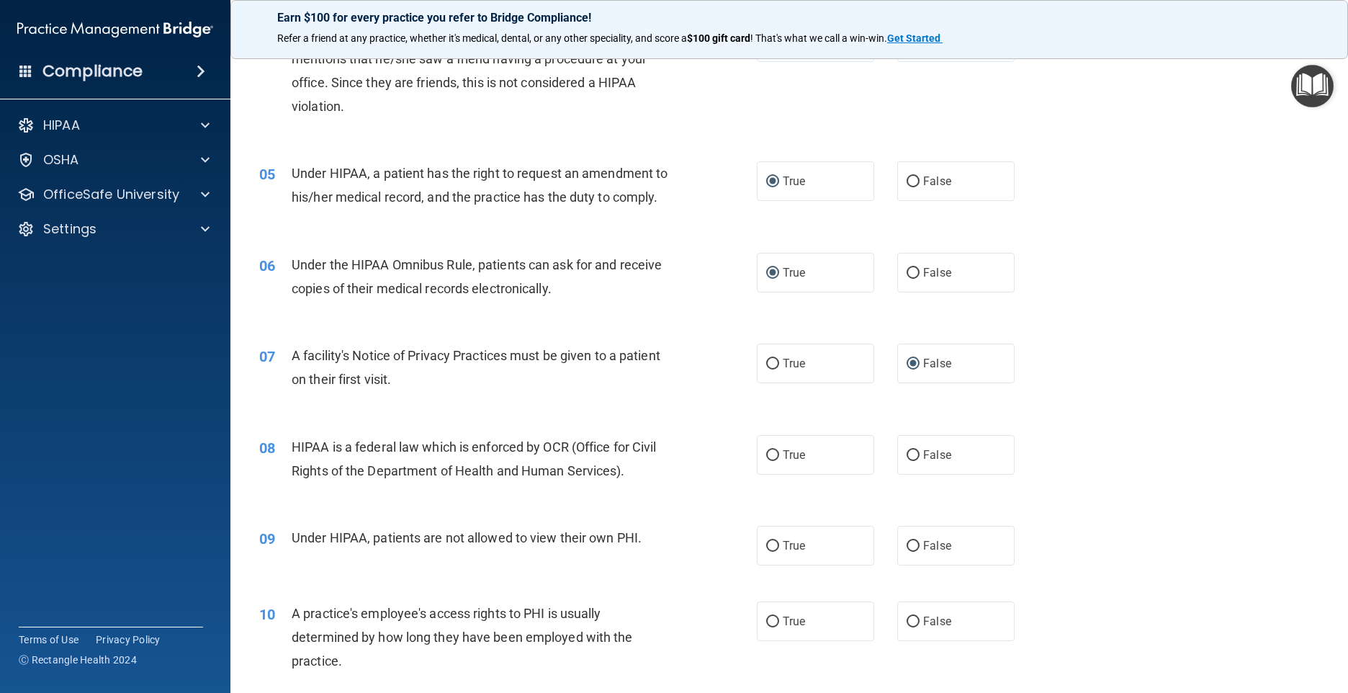
scroll to position [504, 0]
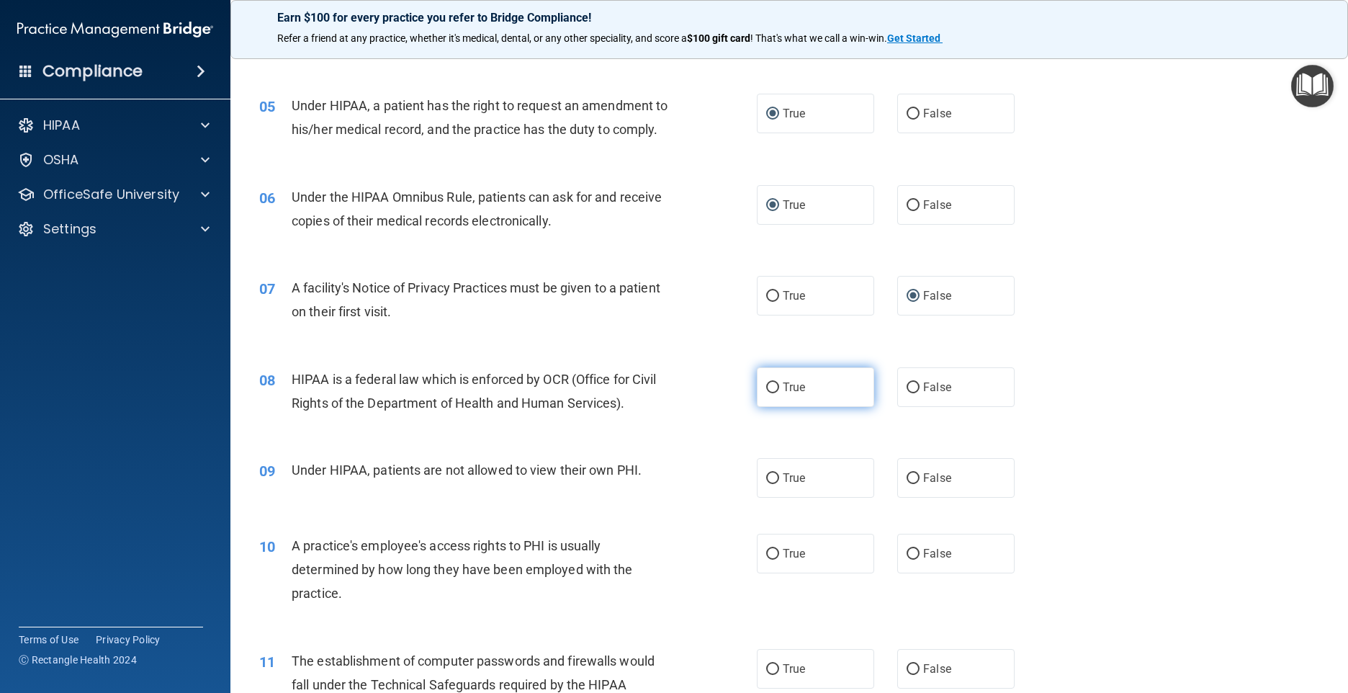
click at [766, 393] on input "True" at bounding box center [772, 387] width 13 height 11
radio input "true"
click at [907, 484] on input "False" at bounding box center [913, 478] width 13 height 11
radio input "true"
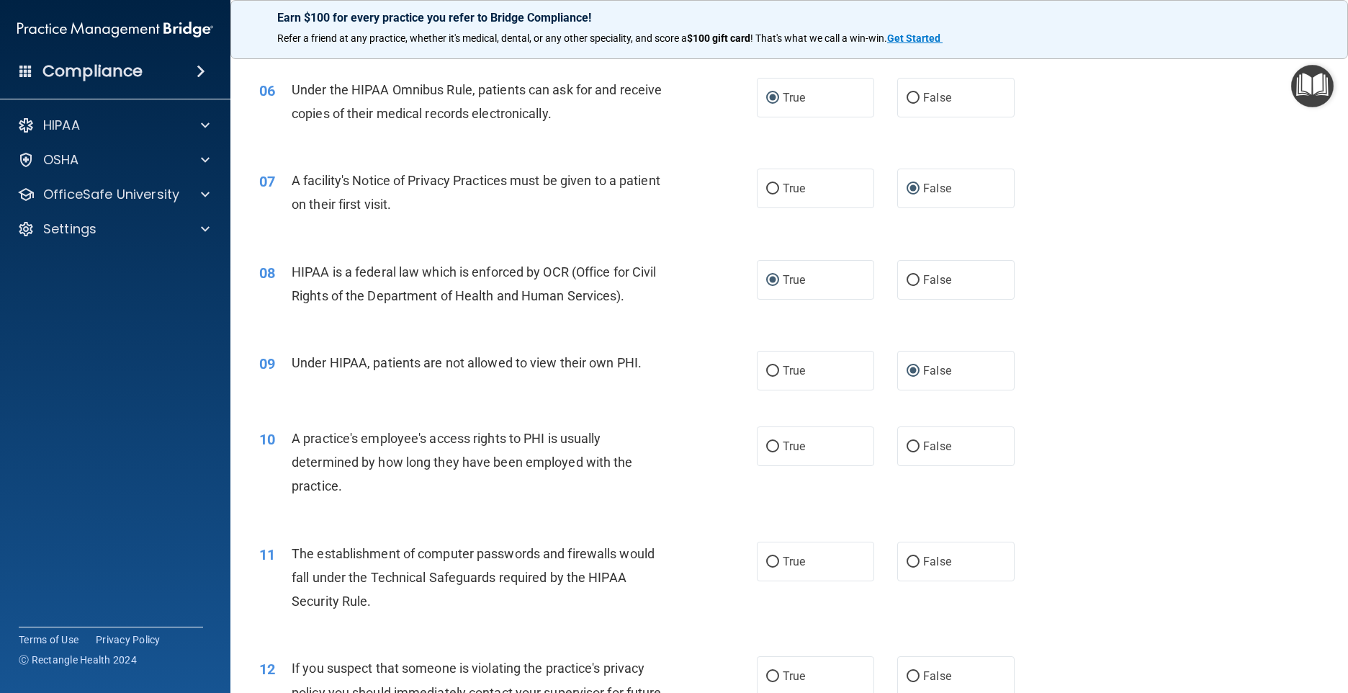
scroll to position [720, 0]
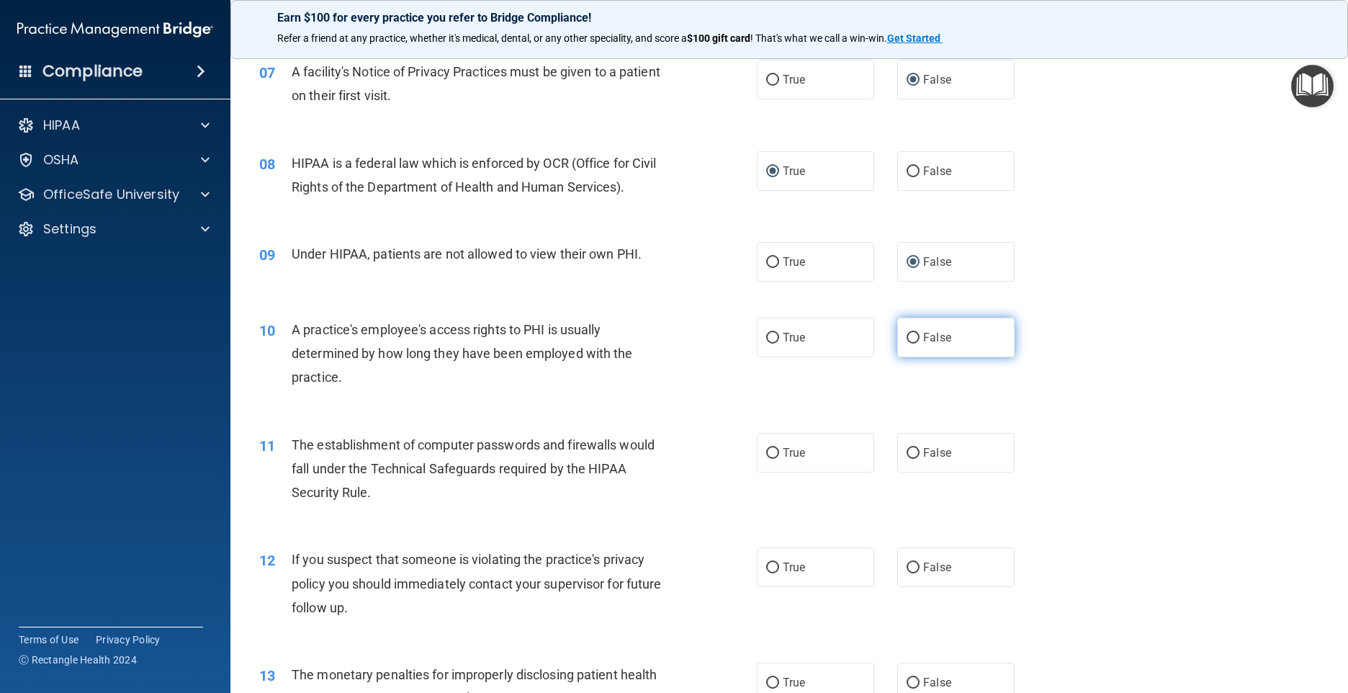
click at [907, 343] on input "False" at bounding box center [913, 338] width 13 height 11
radio input "true"
click at [766, 459] on input "True" at bounding box center [772, 453] width 13 height 11
radio input "true"
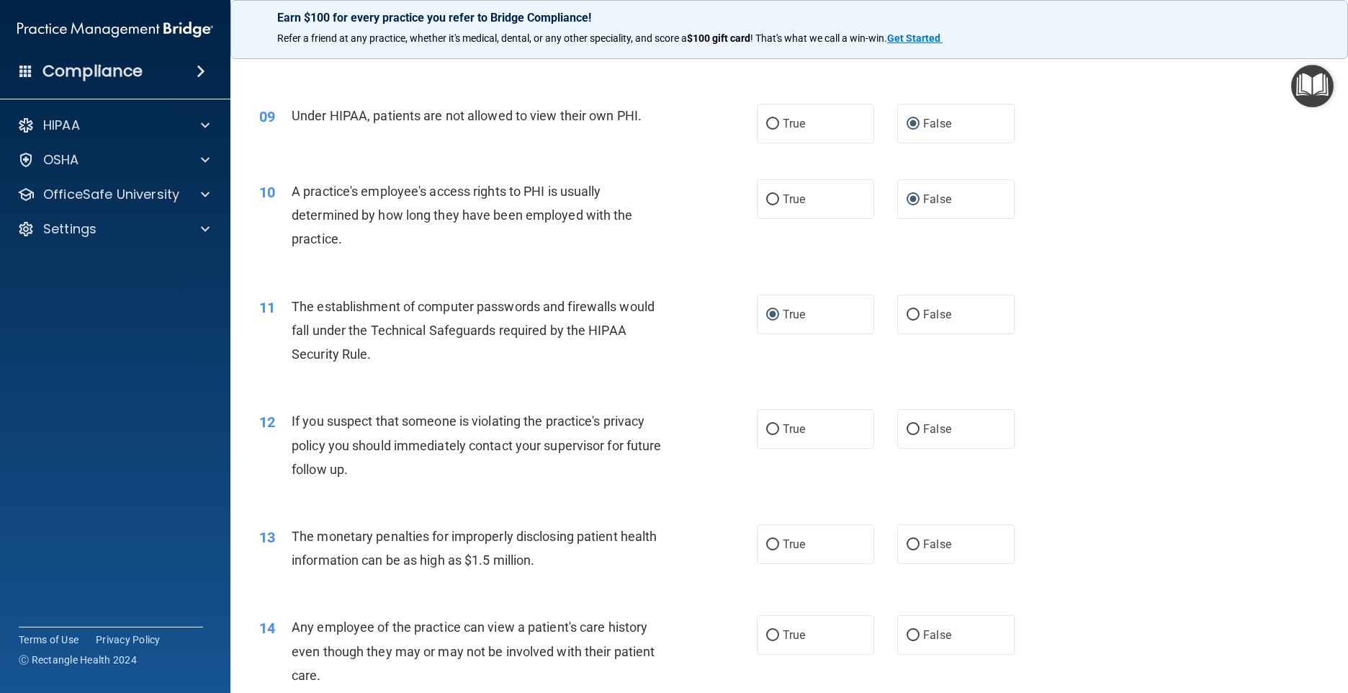
scroll to position [864, 0]
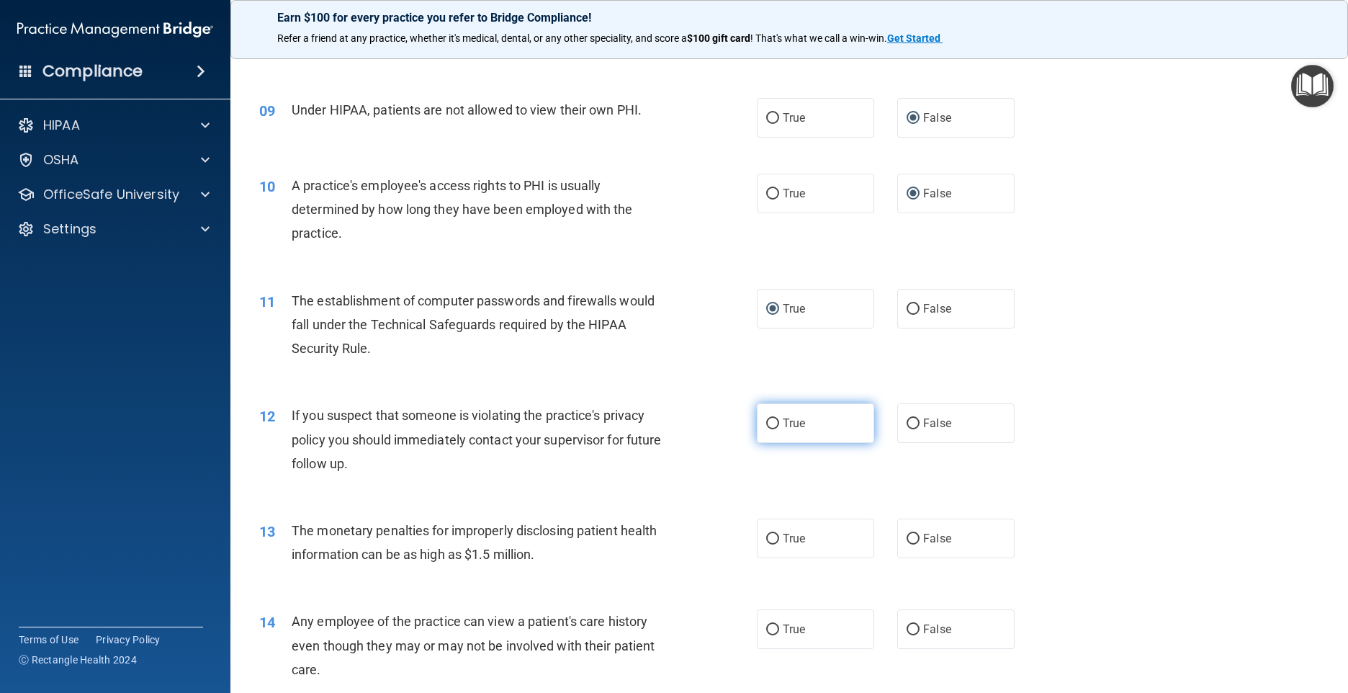
click at [766, 429] on input "True" at bounding box center [772, 423] width 13 height 11
radio input "true"
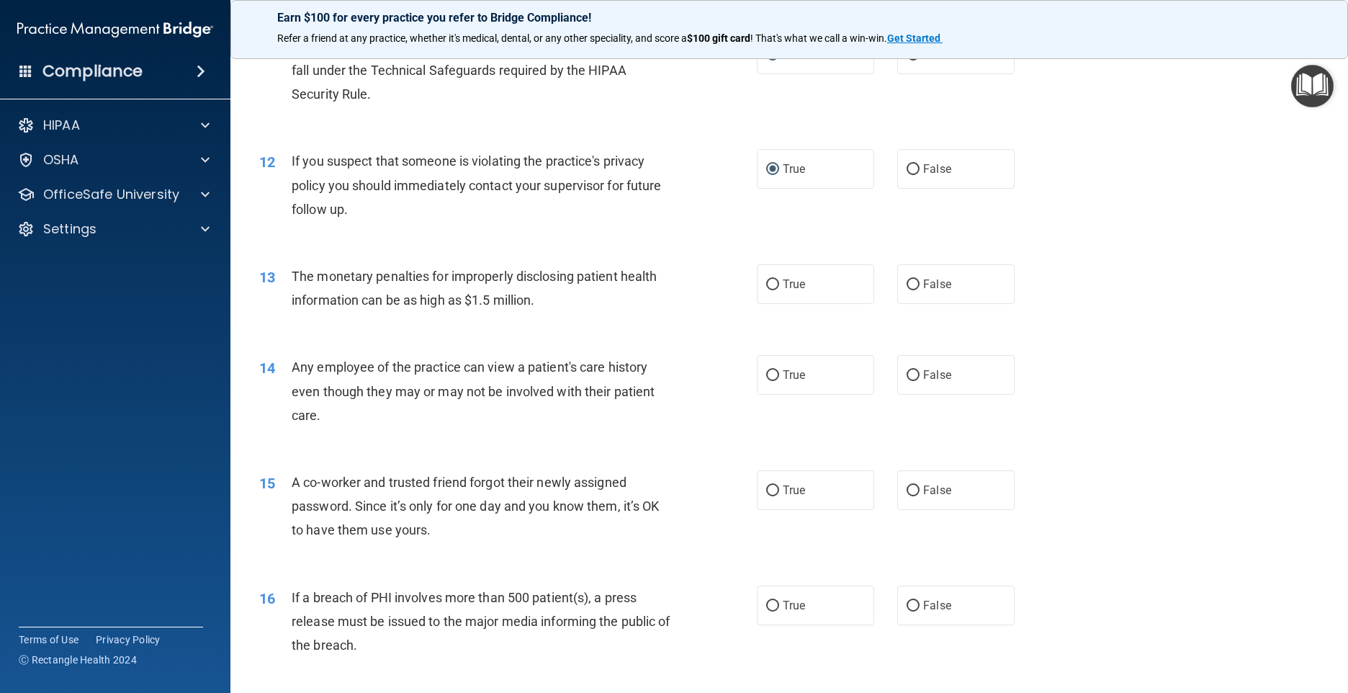
scroll to position [1152, 0]
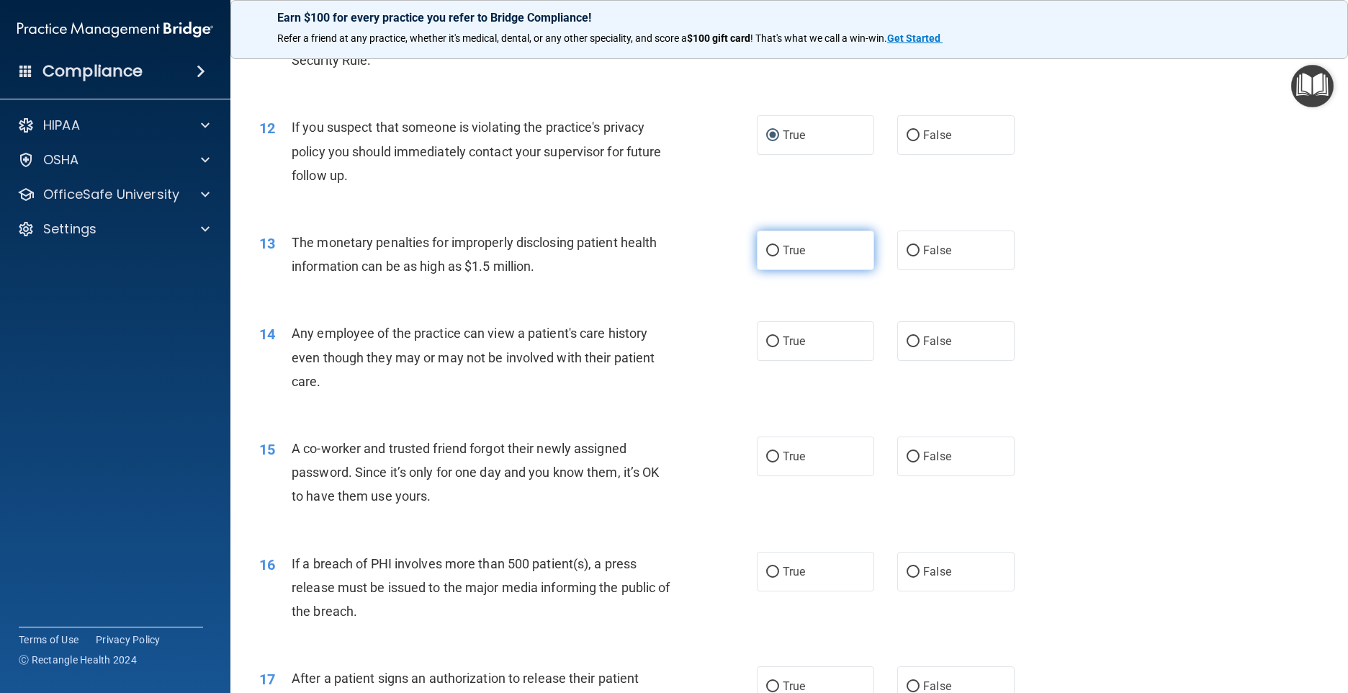
click at [766, 256] on input "True" at bounding box center [772, 251] width 13 height 11
radio input "true"
click at [907, 347] on input "False" at bounding box center [913, 341] width 13 height 11
radio input "true"
click at [907, 462] on input "False" at bounding box center [913, 456] width 13 height 11
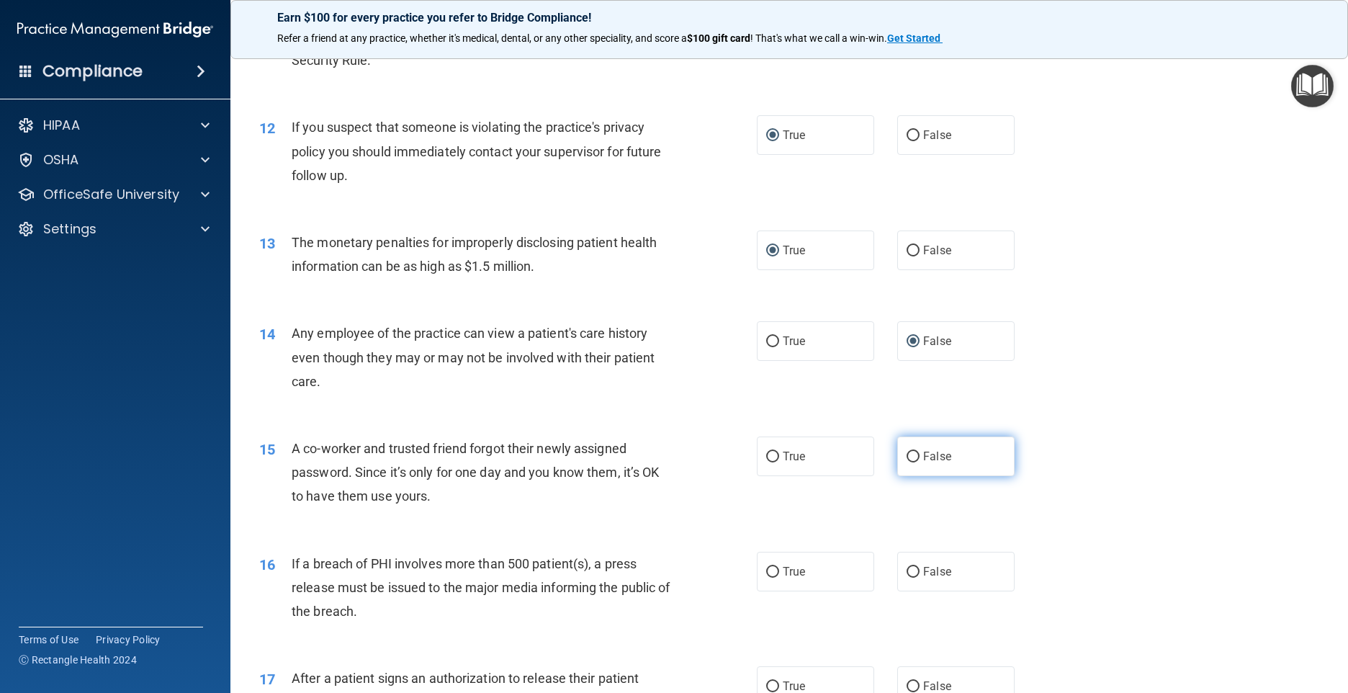
radio input "true"
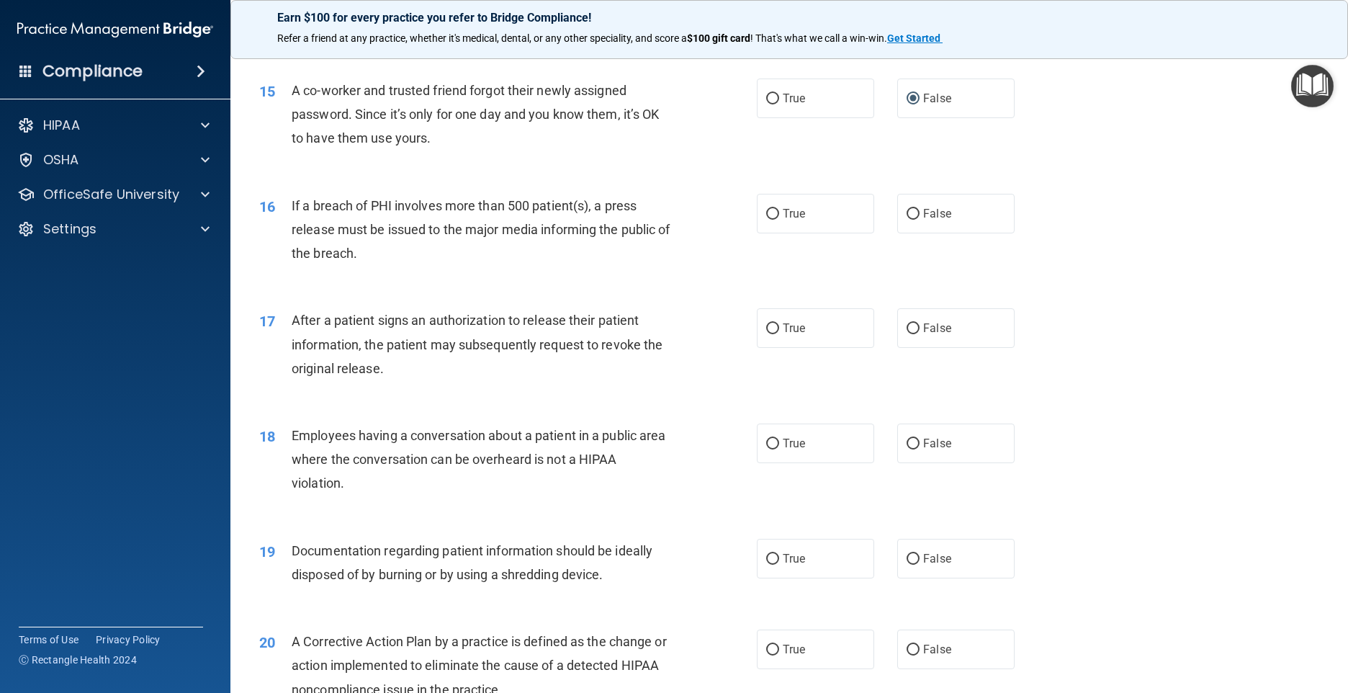
scroll to position [1512, 0]
click at [766, 217] on input "True" at bounding box center [772, 212] width 13 height 11
radio input "true"
click at [767, 332] on input "True" at bounding box center [772, 326] width 13 height 11
radio input "true"
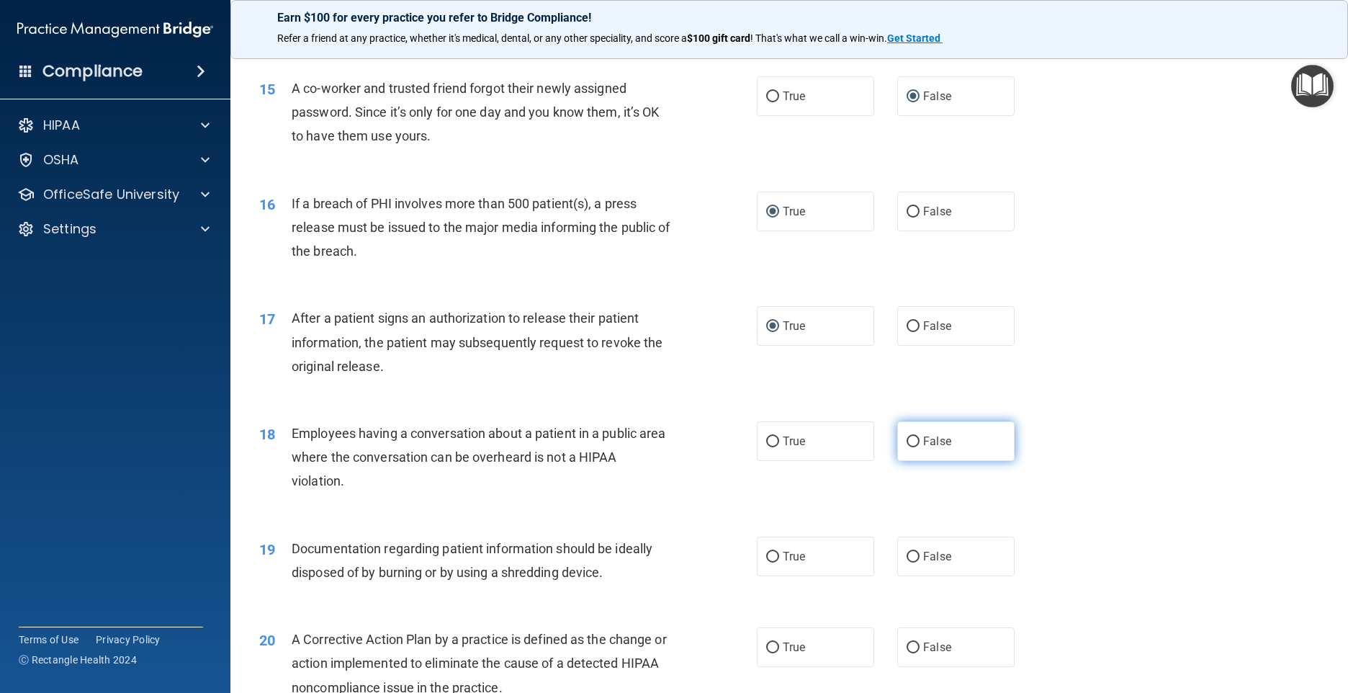
click at [907, 447] on input "False" at bounding box center [913, 441] width 13 height 11
radio input "true"
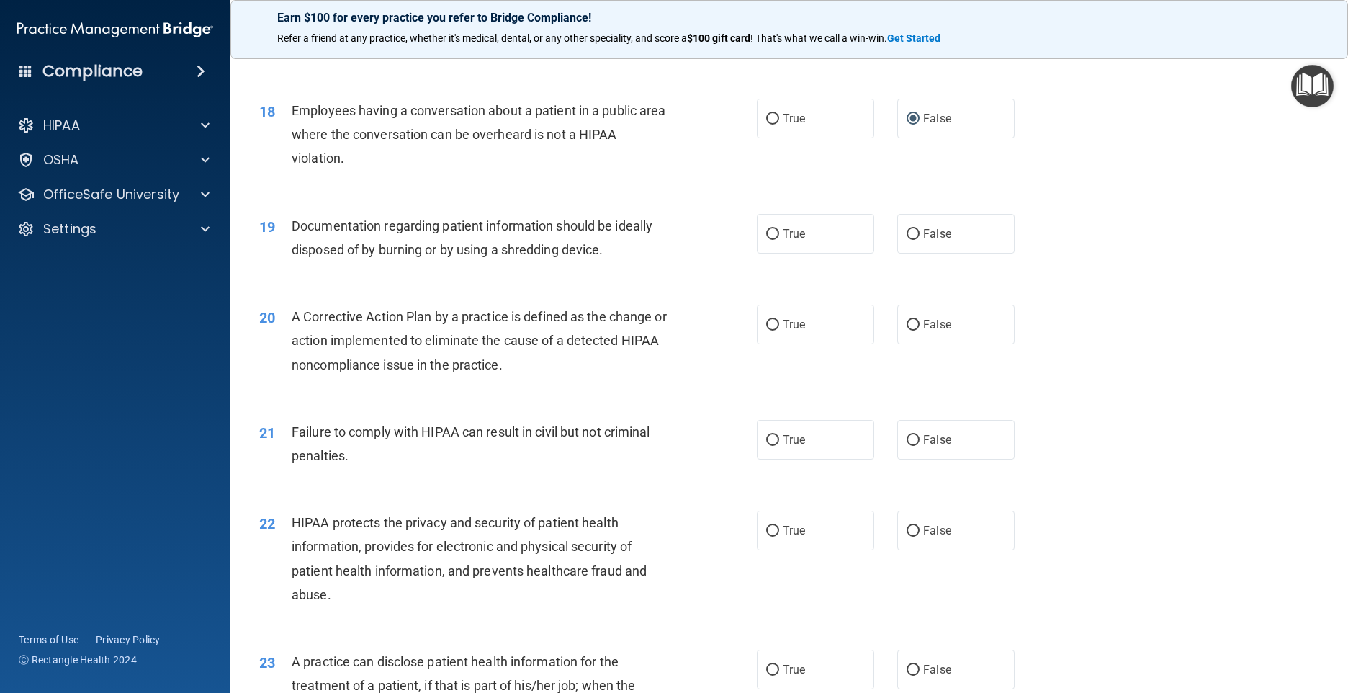
scroll to position [1872, 0]
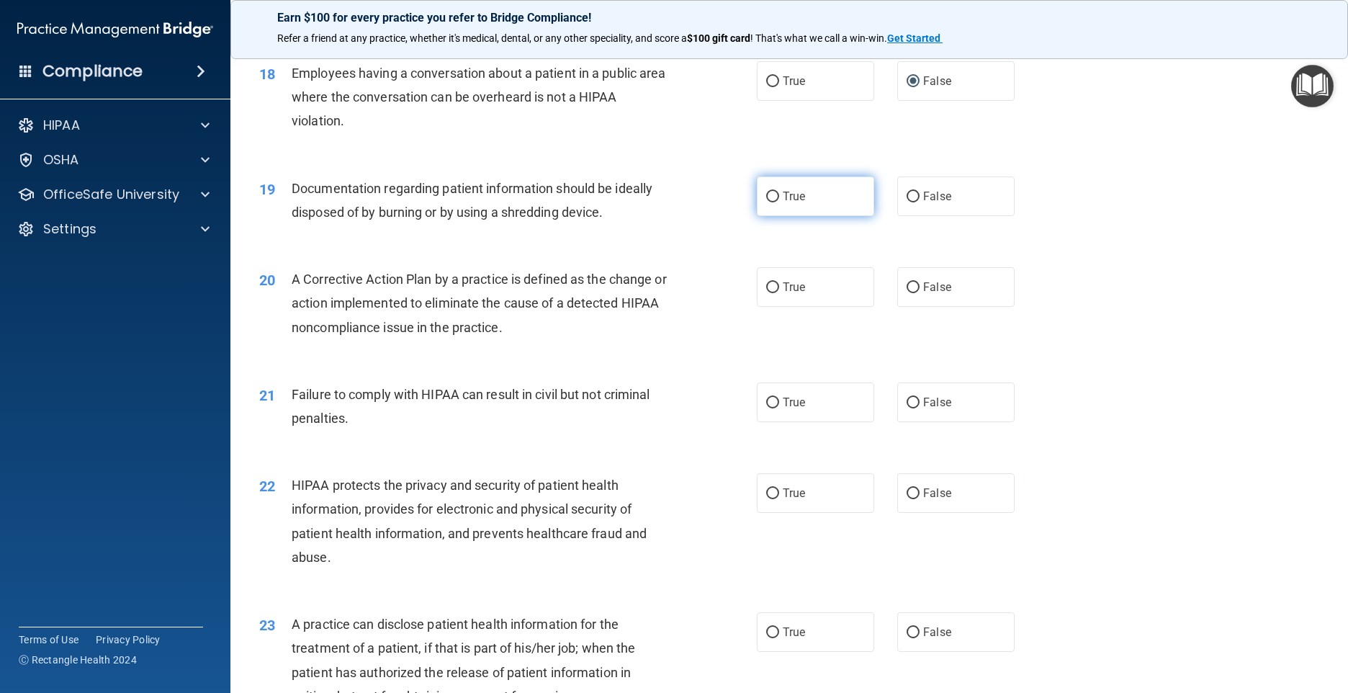
click at [770, 202] on input "True" at bounding box center [772, 197] width 13 height 11
radio input "true"
click at [766, 293] on input "True" at bounding box center [772, 287] width 13 height 11
radio input "true"
click at [766, 408] on input "True" at bounding box center [772, 402] width 13 height 11
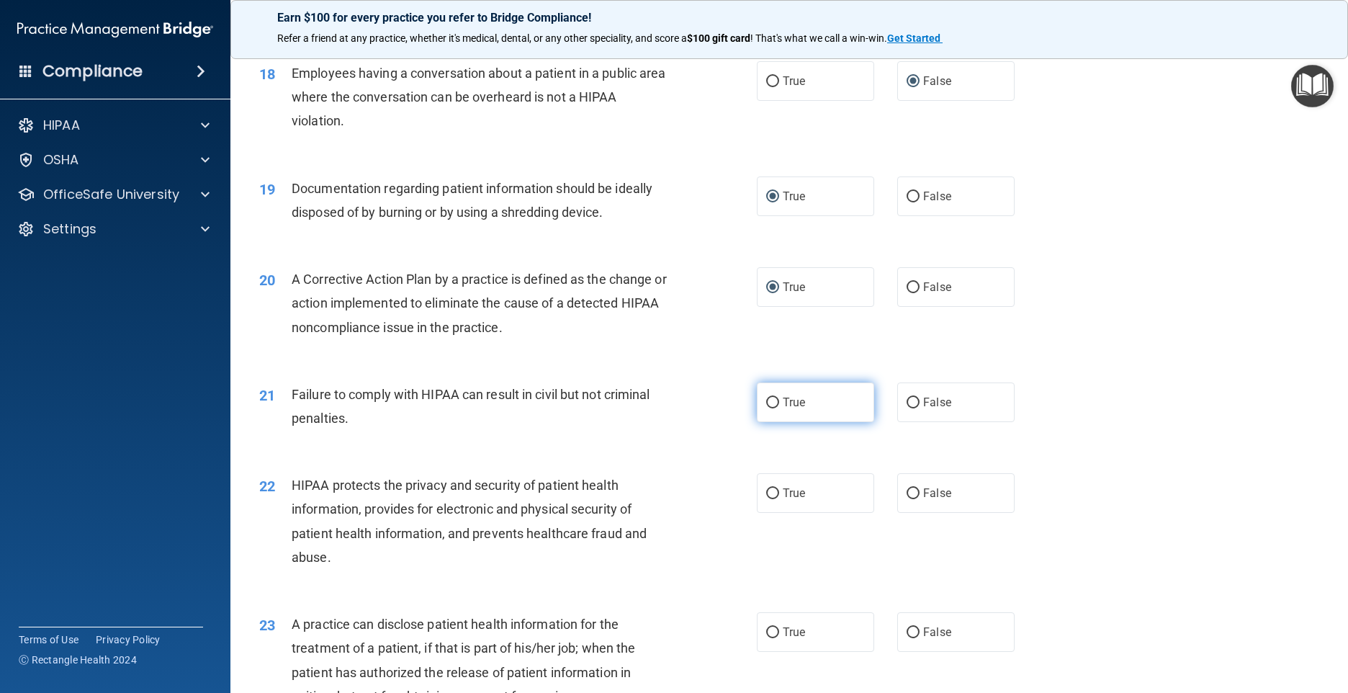
radio input "true"
click at [770, 499] on input "True" at bounding box center [772, 493] width 13 height 11
radio input "true"
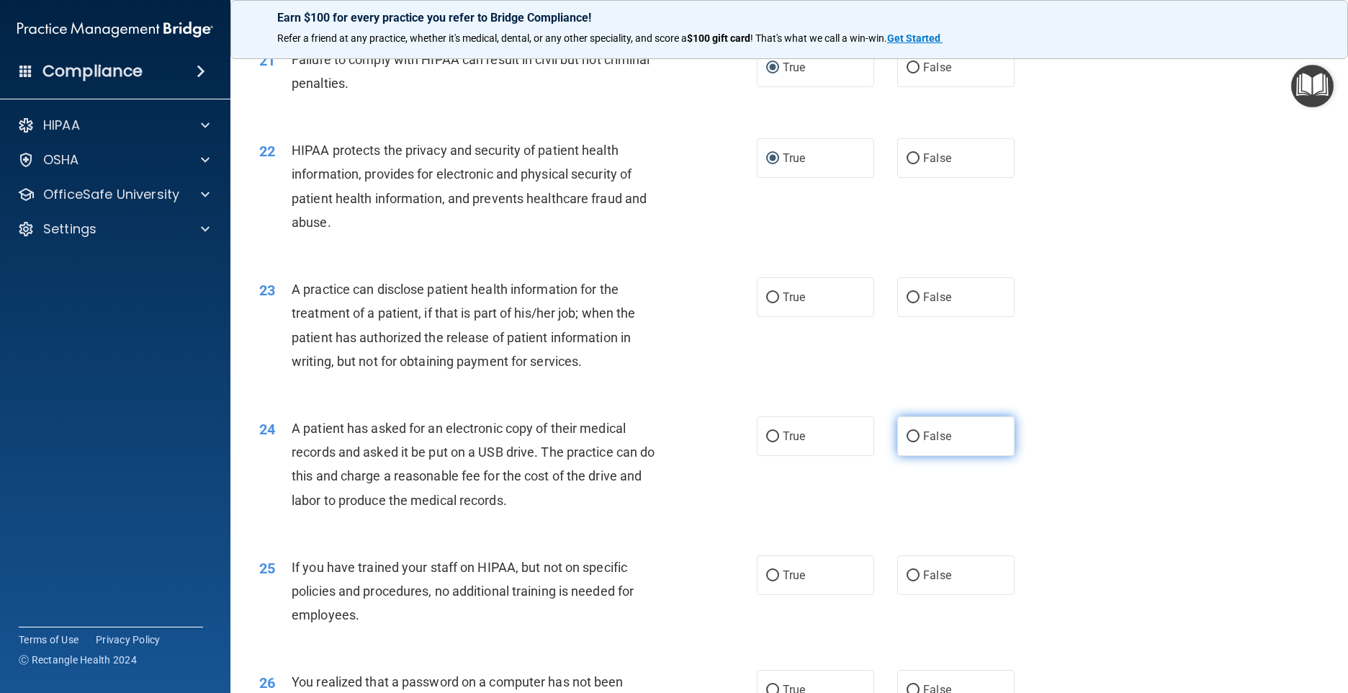
scroll to position [2304, 0]
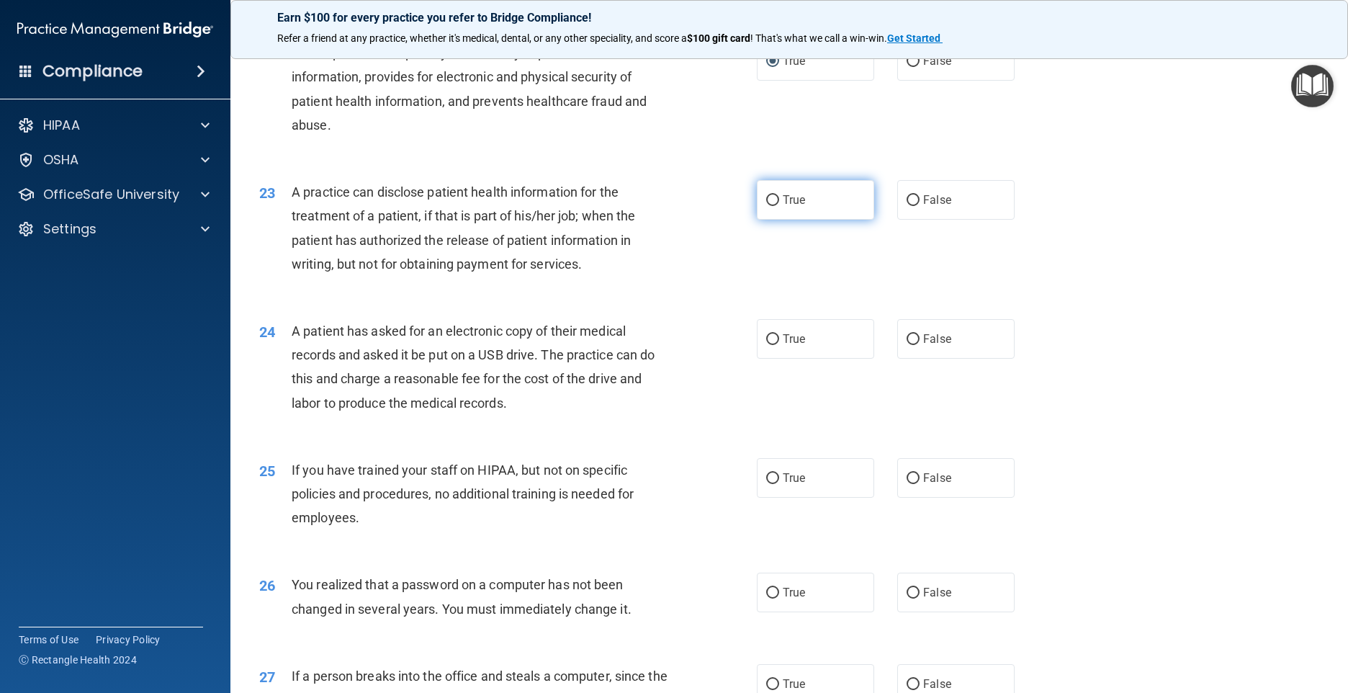
click at [768, 206] on input "True" at bounding box center [772, 200] width 13 height 11
radio input "true"
click at [768, 345] on input "True" at bounding box center [772, 339] width 13 height 11
radio input "true"
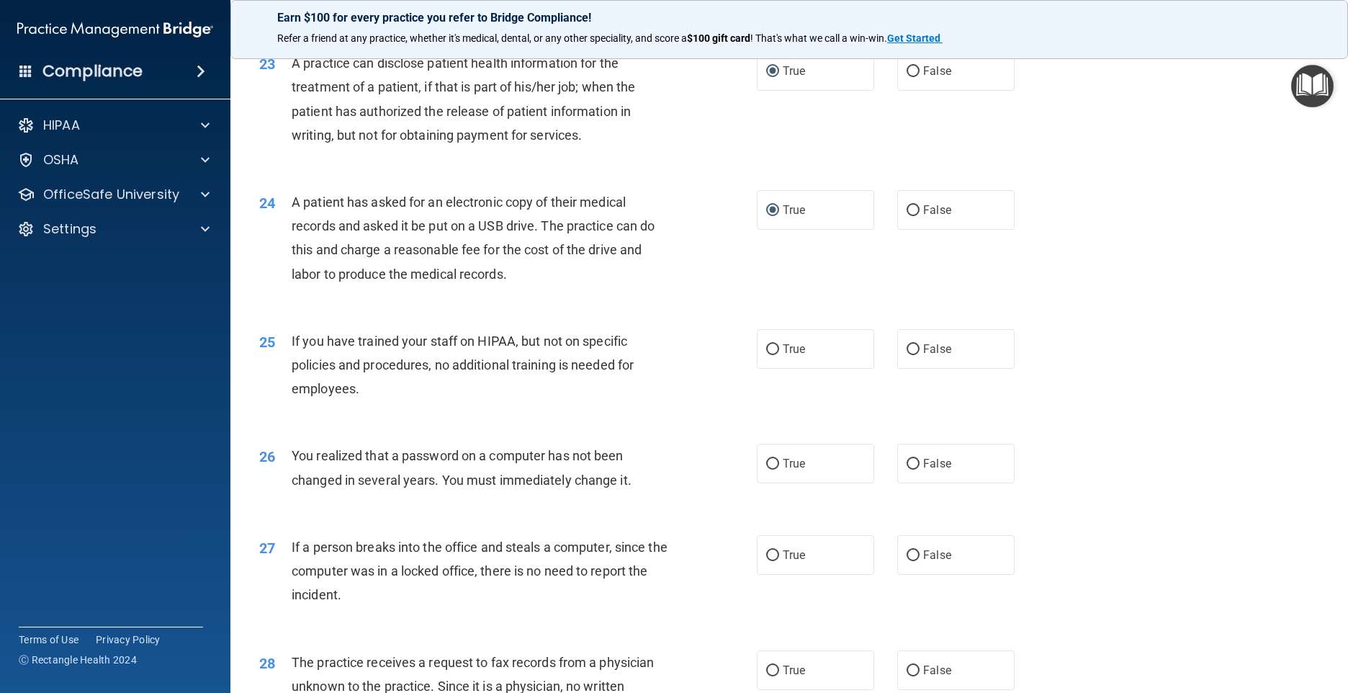
scroll to position [2448, 0]
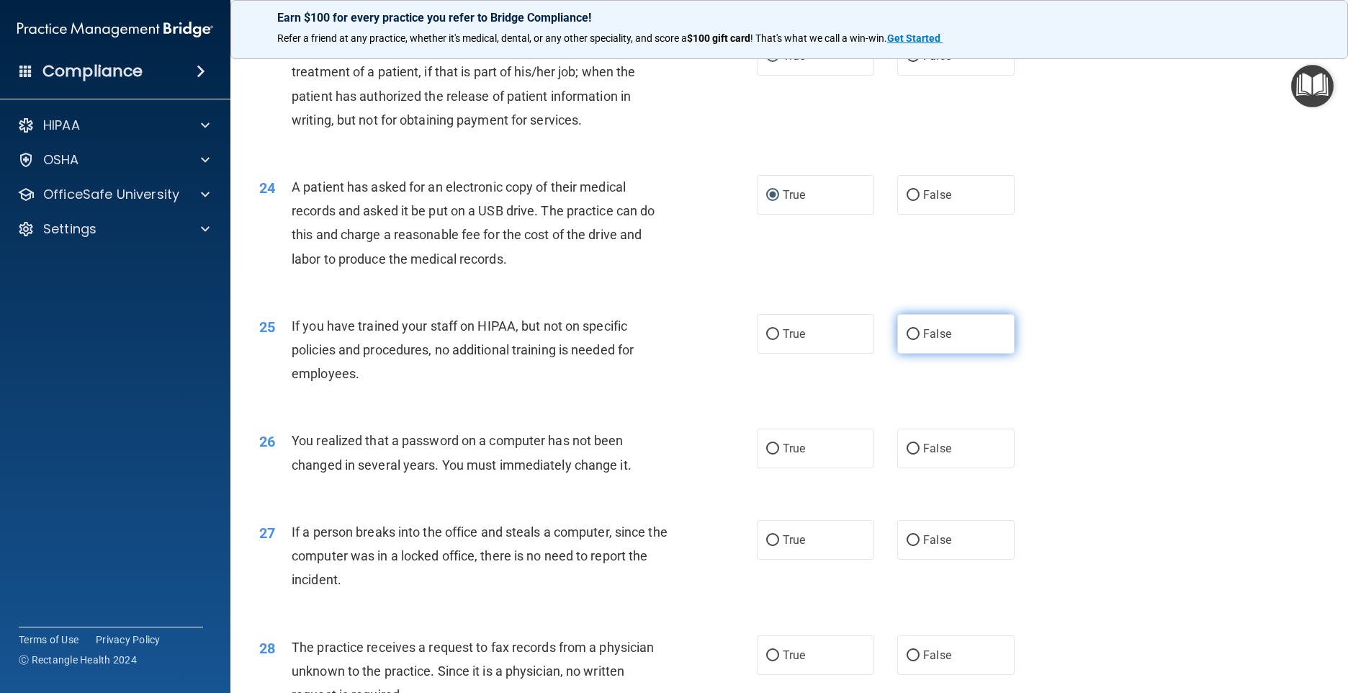
click at [907, 340] on input "False" at bounding box center [913, 334] width 13 height 11
radio input "true"
click at [767, 454] on input "True" at bounding box center [772, 449] width 13 height 11
radio input "true"
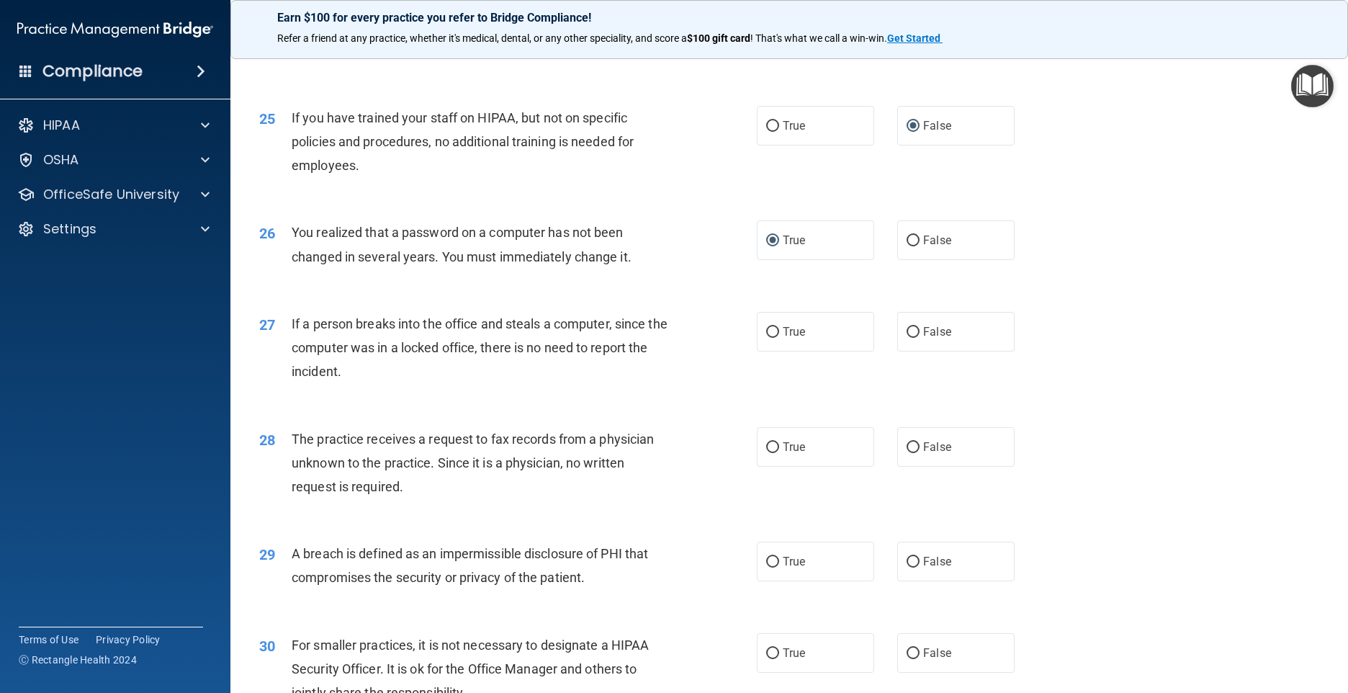
scroll to position [2736, 0]
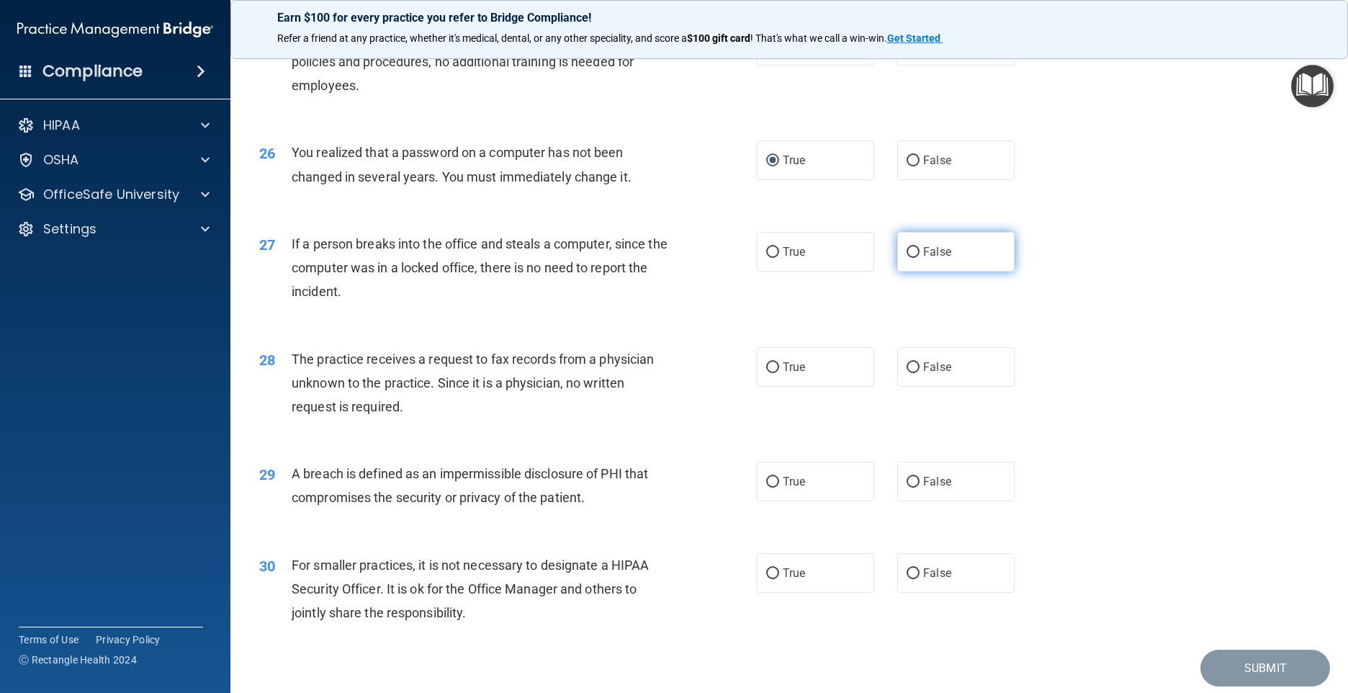
click at [909, 258] on input "False" at bounding box center [913, 252] width 13 height 11
radio input "true"
click at [907, 373] on input "False" at bounding box center [913, 367] width 13 height 11
radio input "true"
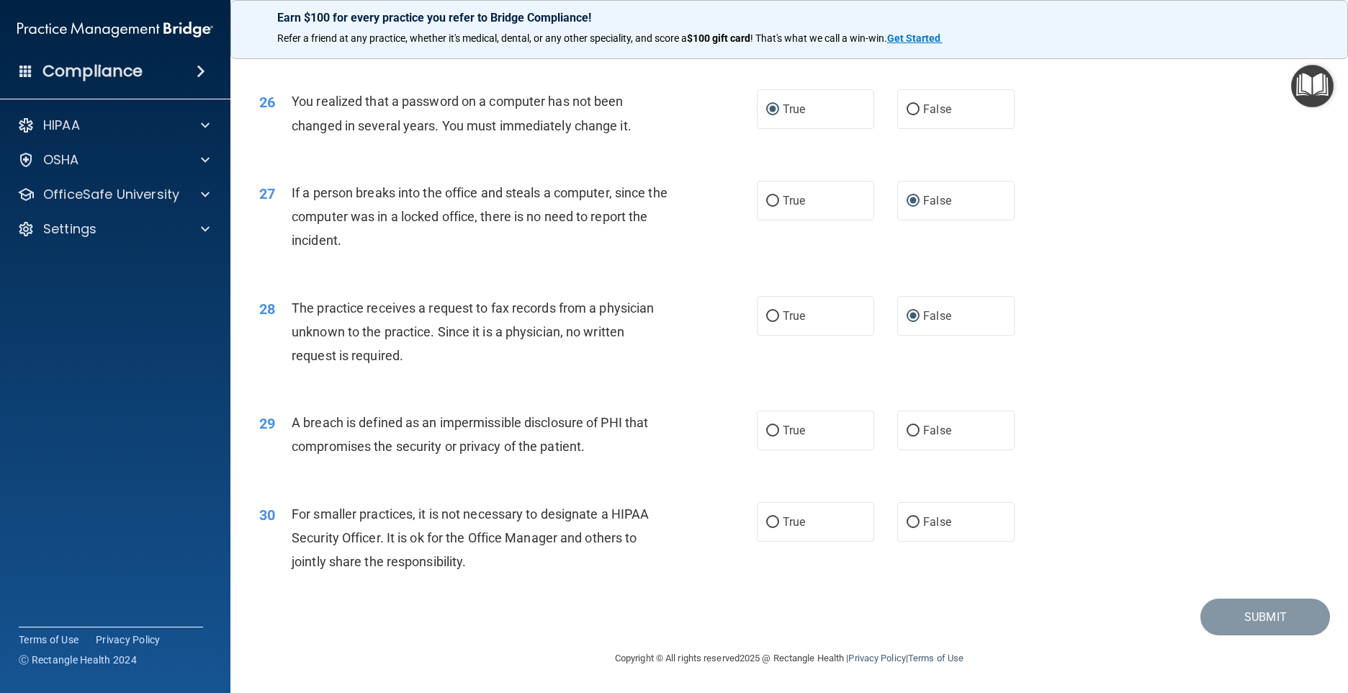
scroll to position [2811, 0]
click at [766, 428] on input "True" at bounding box center [772, 431] width 13 height 11
radio input "true"
click at [907, 518] on input "False" at bounding box center [913, 522] width 13 height 11
radio input "true"
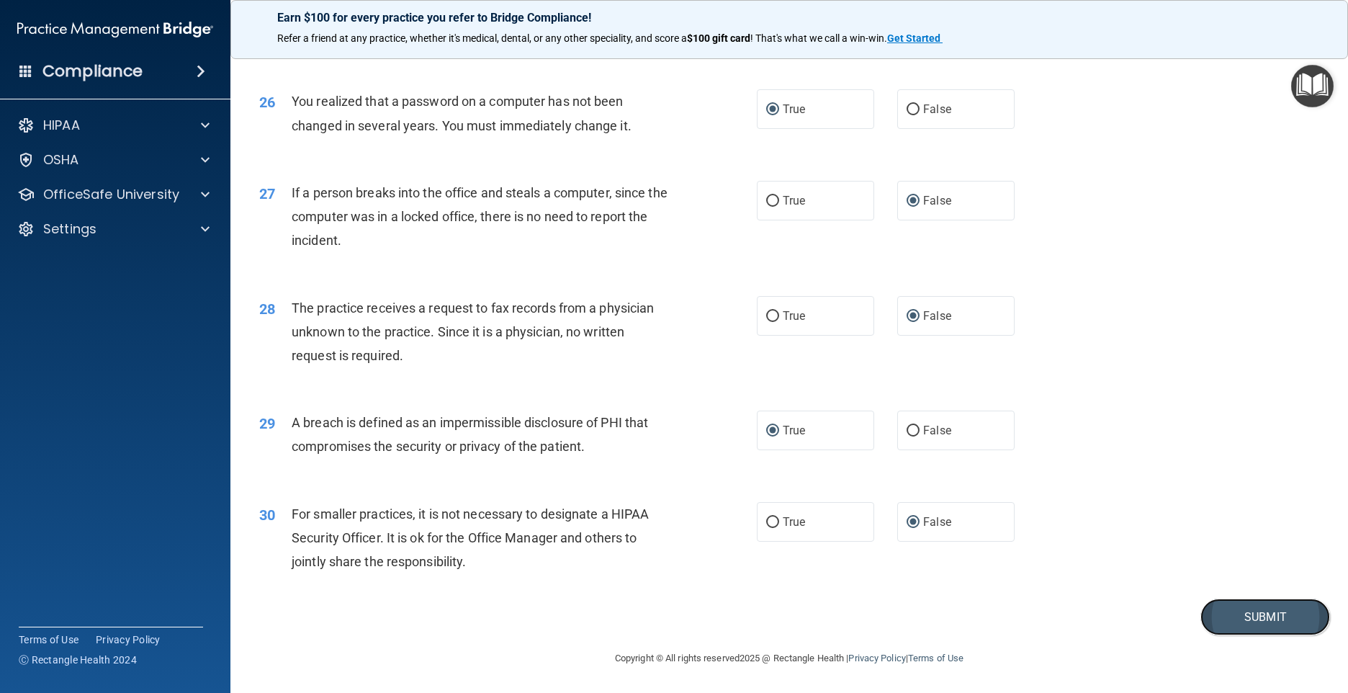
click at [1246, 618] on button "Submit" at bounding box center [1265, 616] width 130 height 37
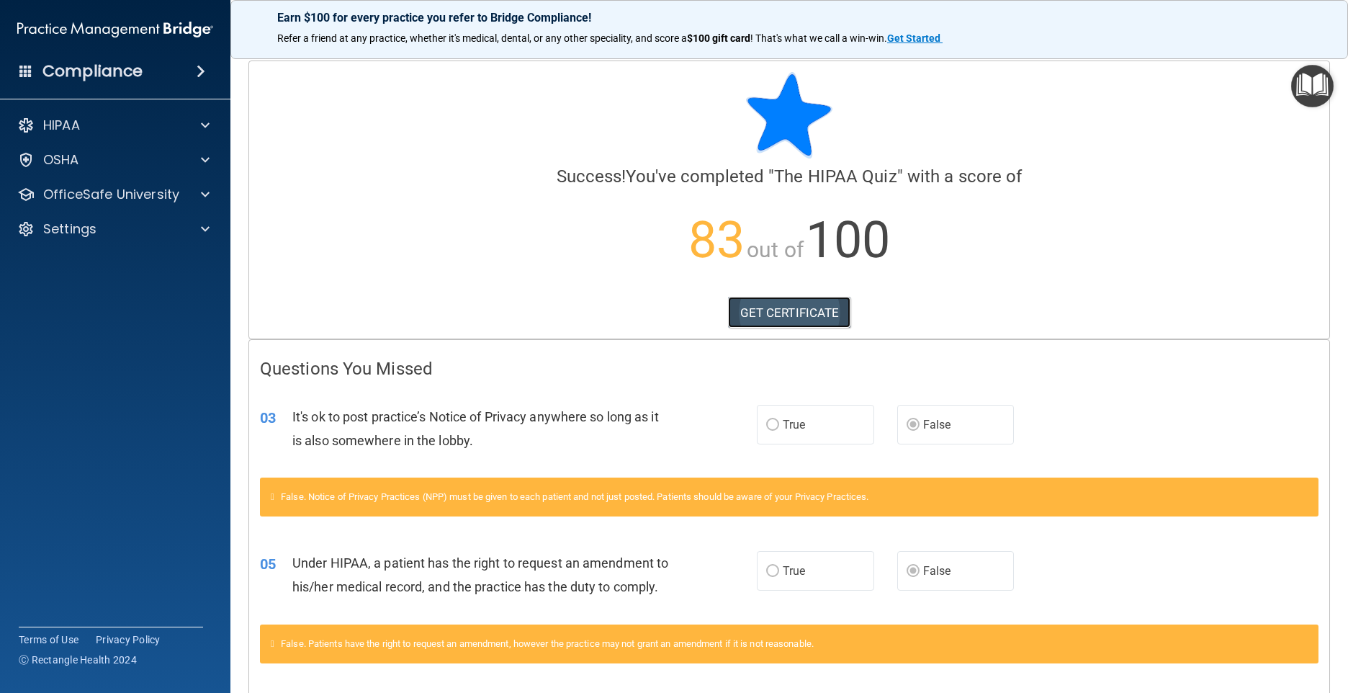
click at [794, 314] on link "GET CERTIFICATE" at bounding box center [789, 313] width 123 height 32
click at [209, 192] on span at bounding box center [205, 194] width 9 height 17
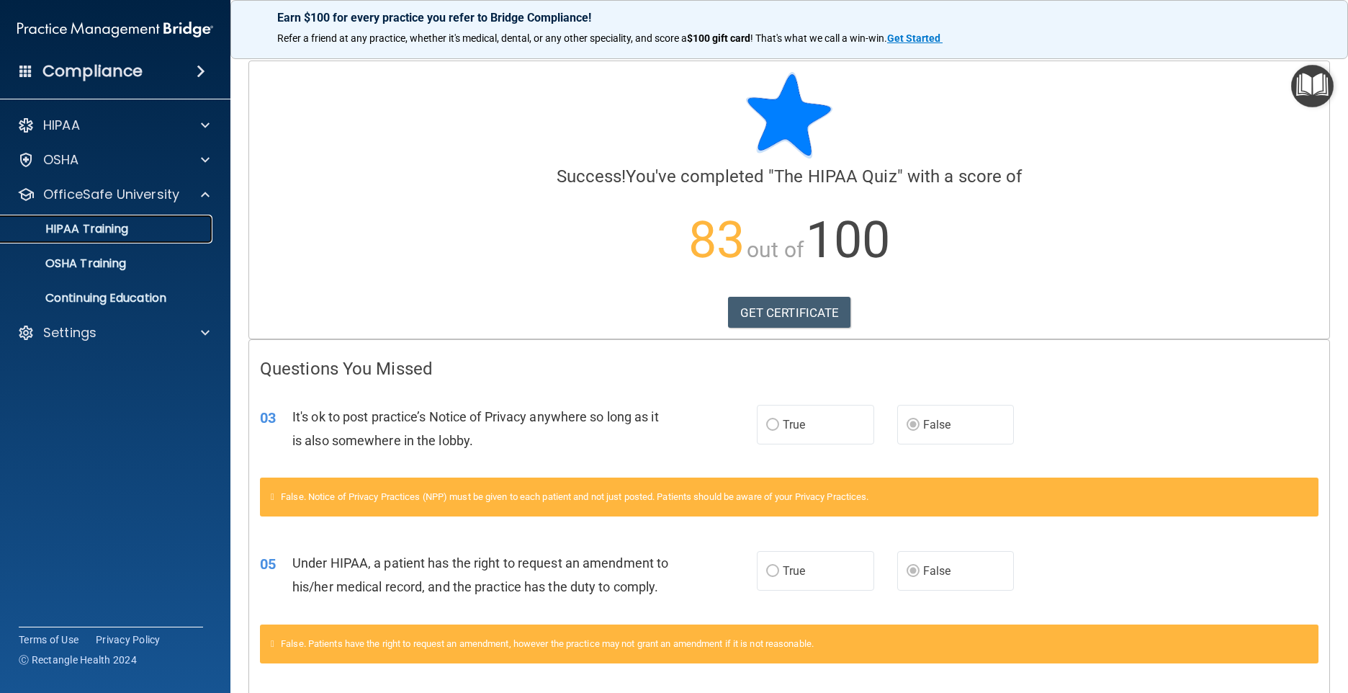
click at [112, 229] on p "HIPAA Training" at bounding box center [68, 229] width 119 height 14
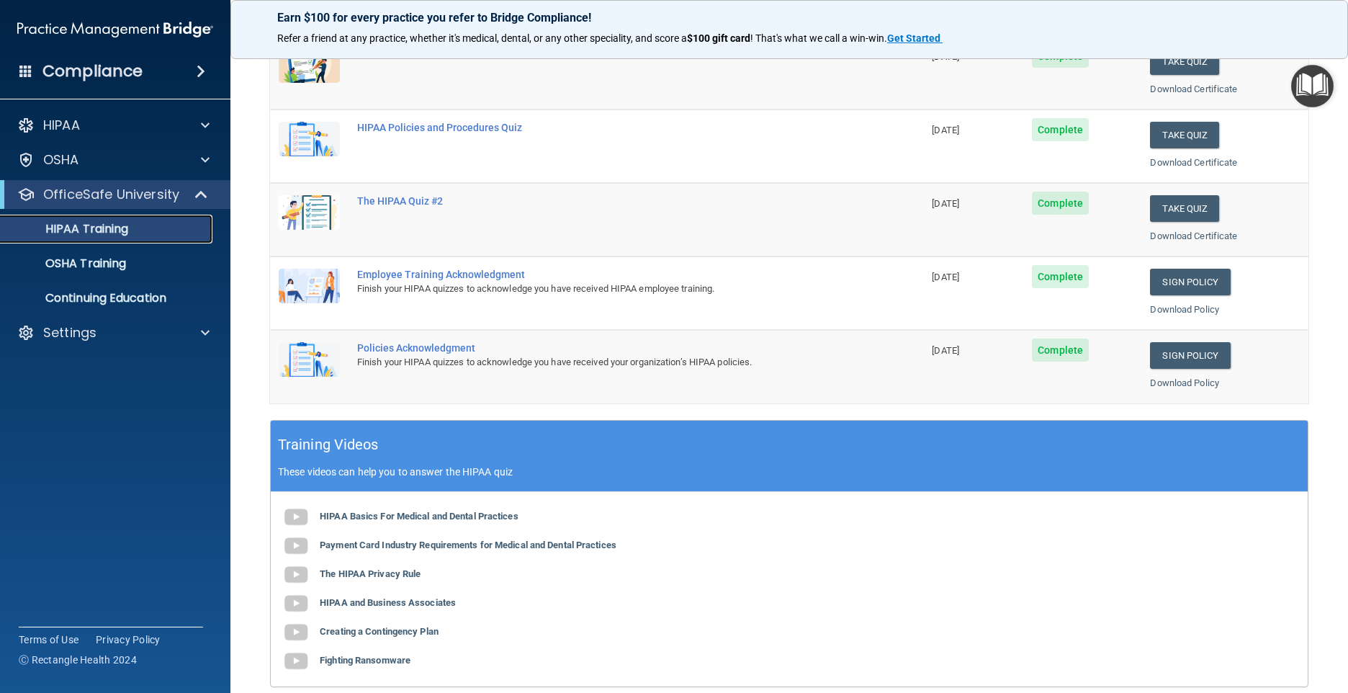
scroll to position [144, 0]
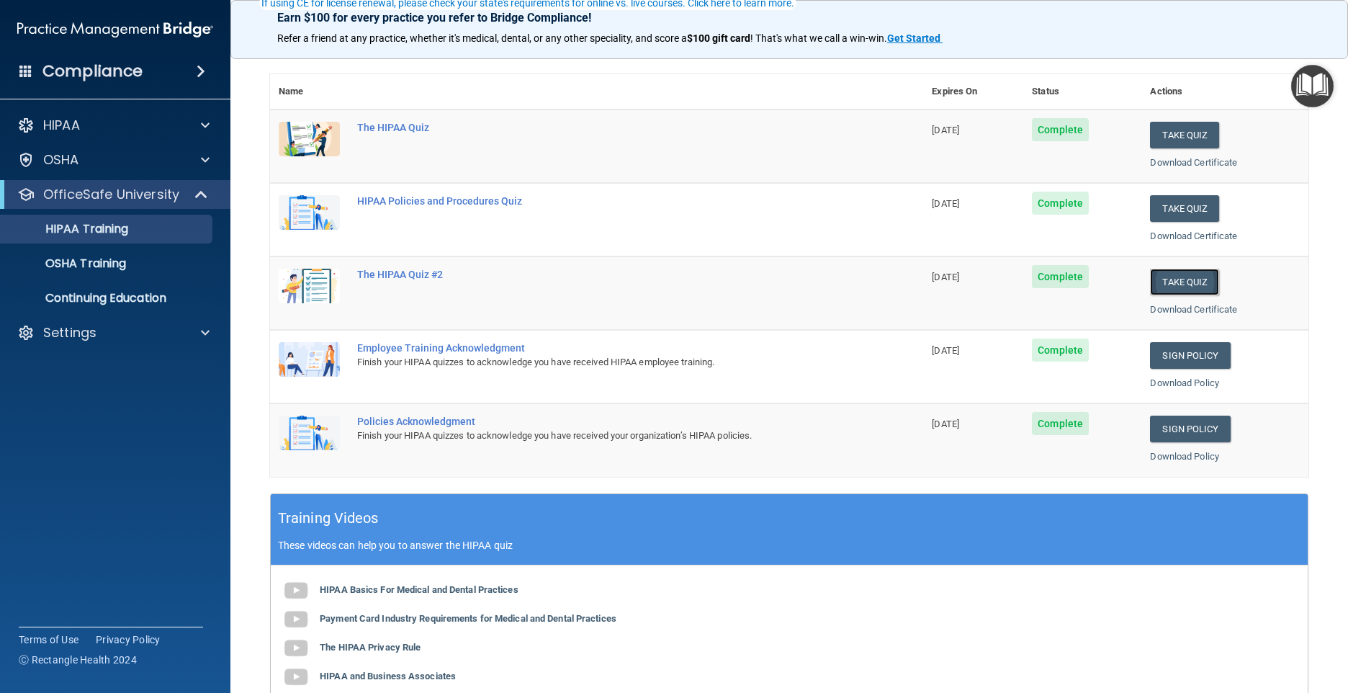
click at [1172, 277] on button "Take Quiz" at bounding box center [1184, 282] width 69 height 27
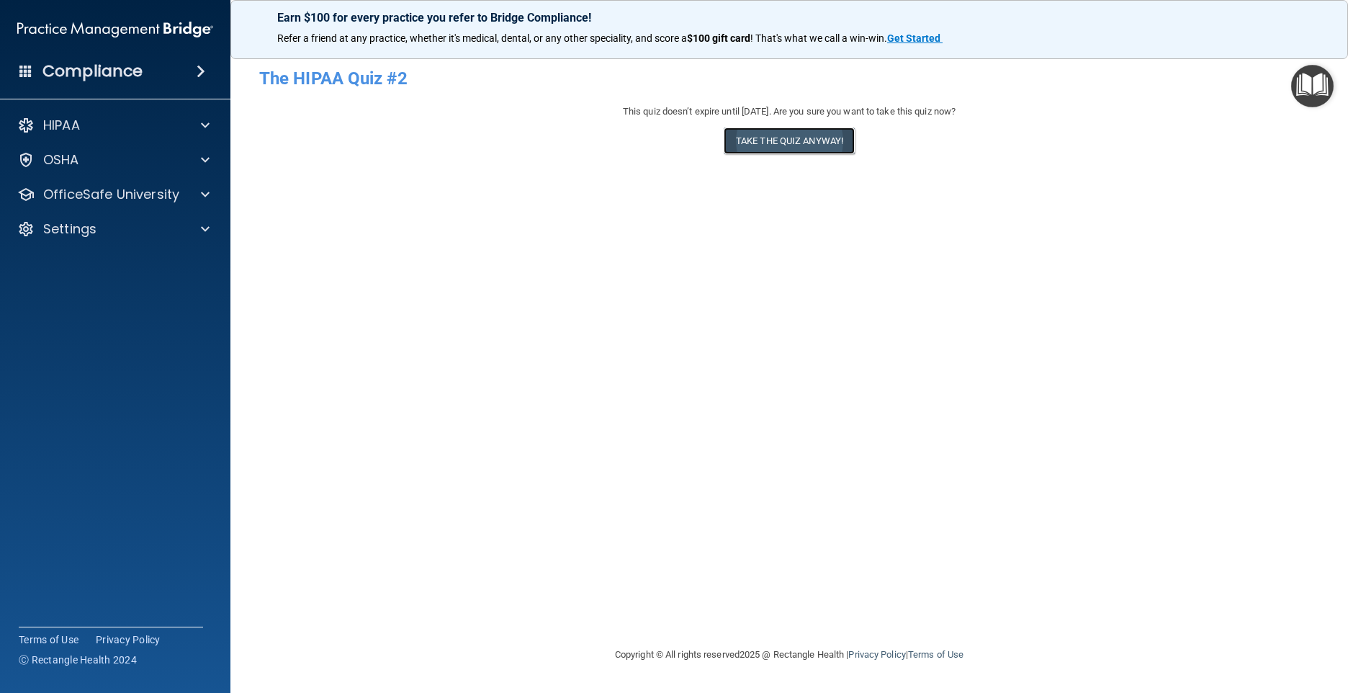
click at [779, 143] on button "Take the quiz anyway!" at bounding box center [789, 140] width 131 height 27
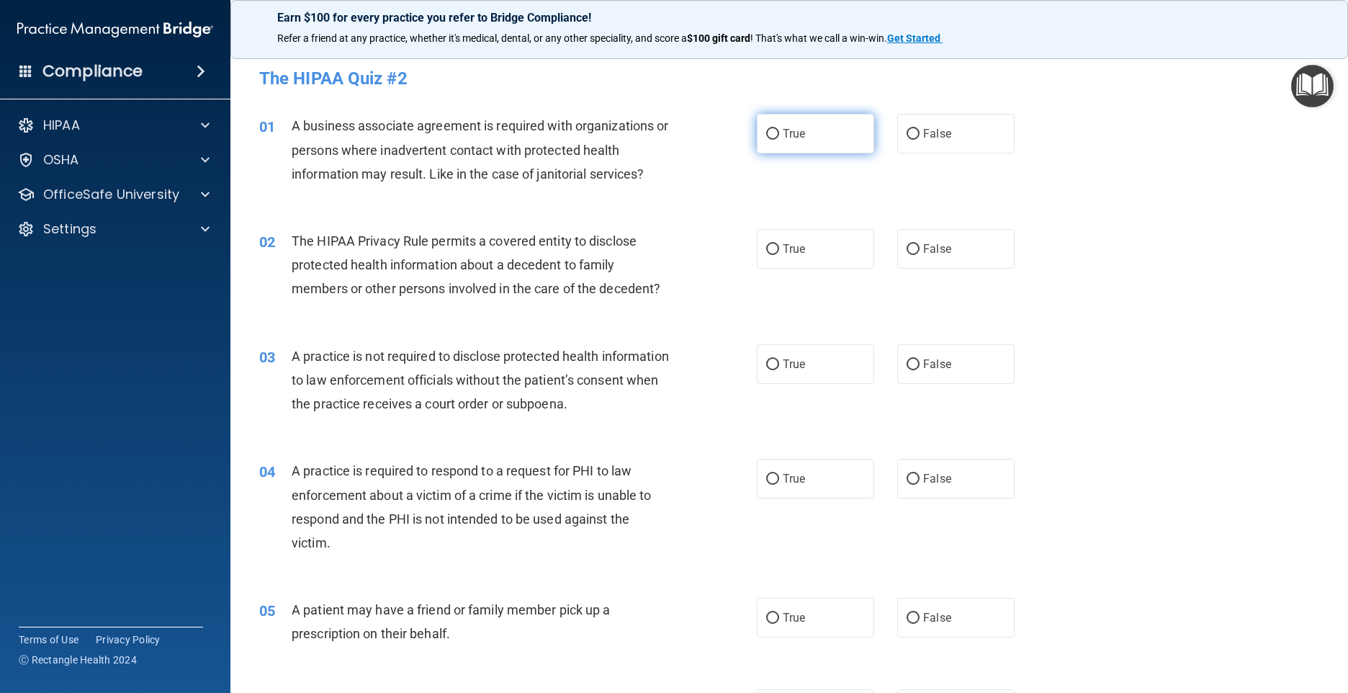
click at [766, 133] on input "True" at bounding box center [772, 134] width 13 height 11
radio input "true"
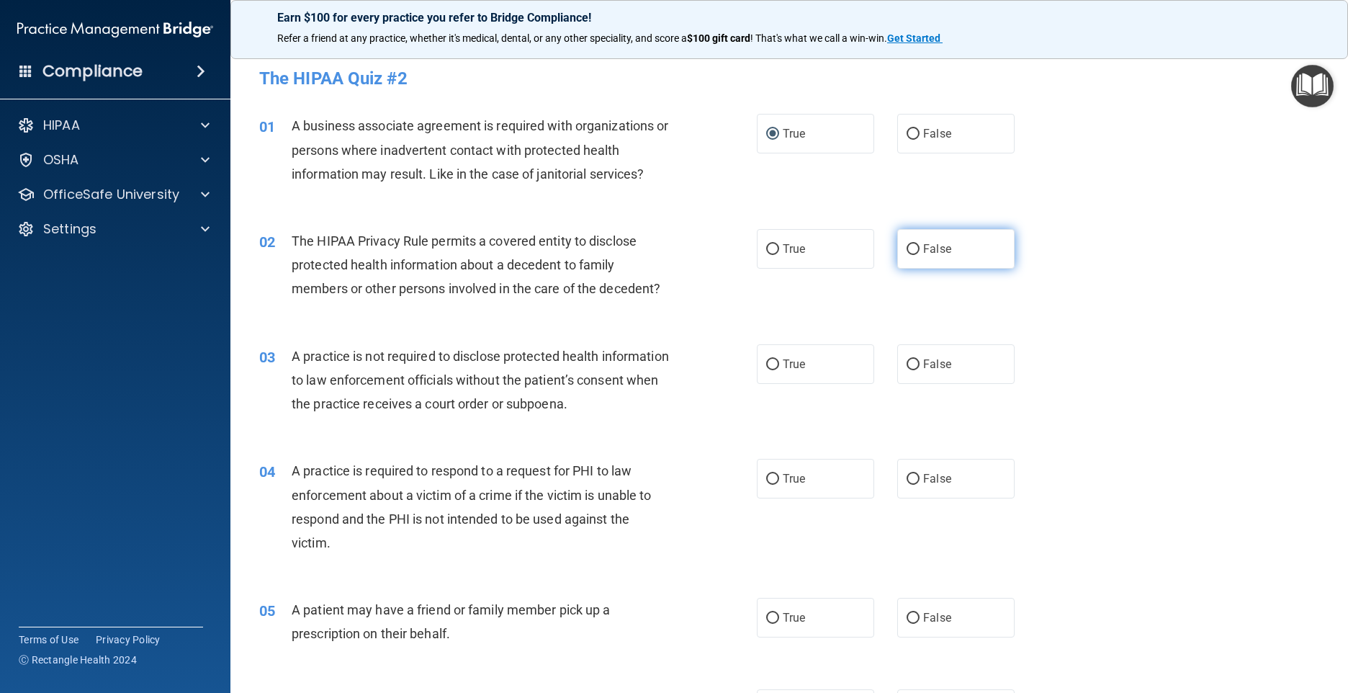
click at [907, 246] on input "False" at bounding box center [913, 249] width 13 height 11
radio input "true"
click at [907, 362] on input "False" at bounding box center [913, 364] width 13 height 11
radio input "true"
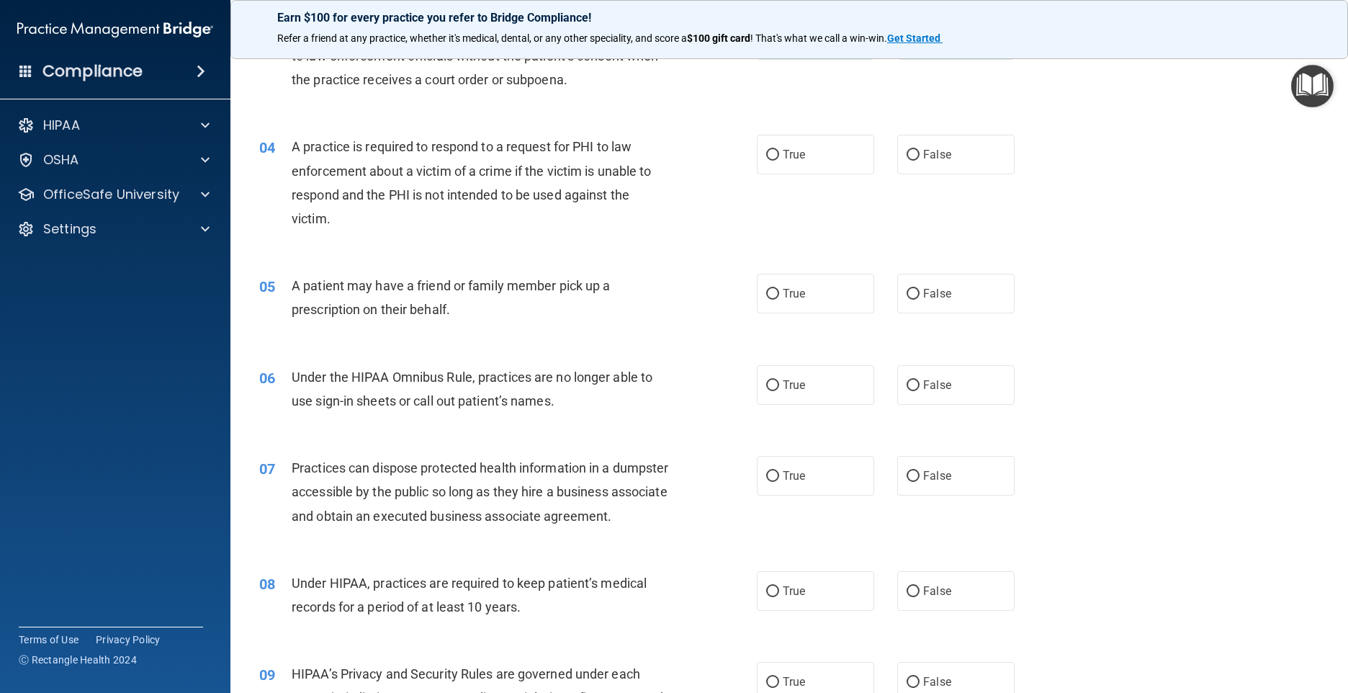
scroll to position [360, 0]
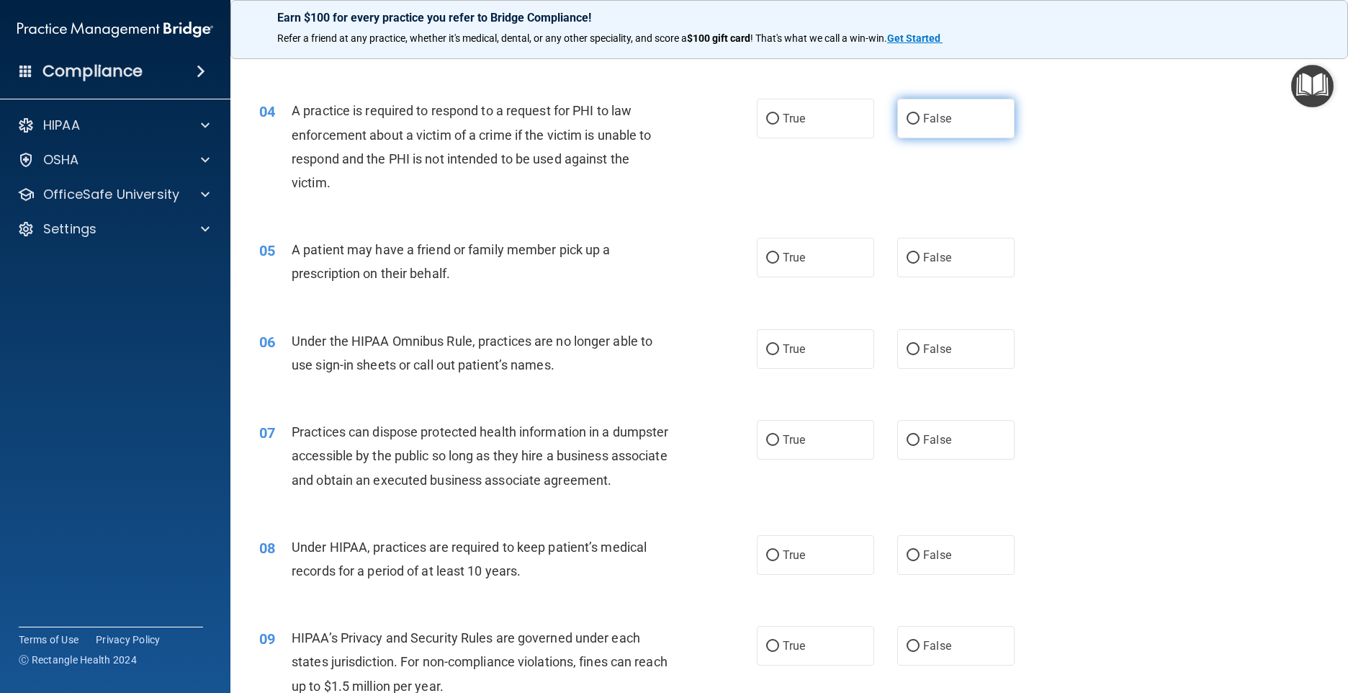
click at [907, 118] on input "False" at bounding box center [913, 119] width 13 height 11
radio input "true"
click at [766, 258] on input "True" at bounding box center [772, 258] width 13 height 11
radio input "true"
click at [766, 346] on input "True" at bounding box center [772, 349] width 13 height 11
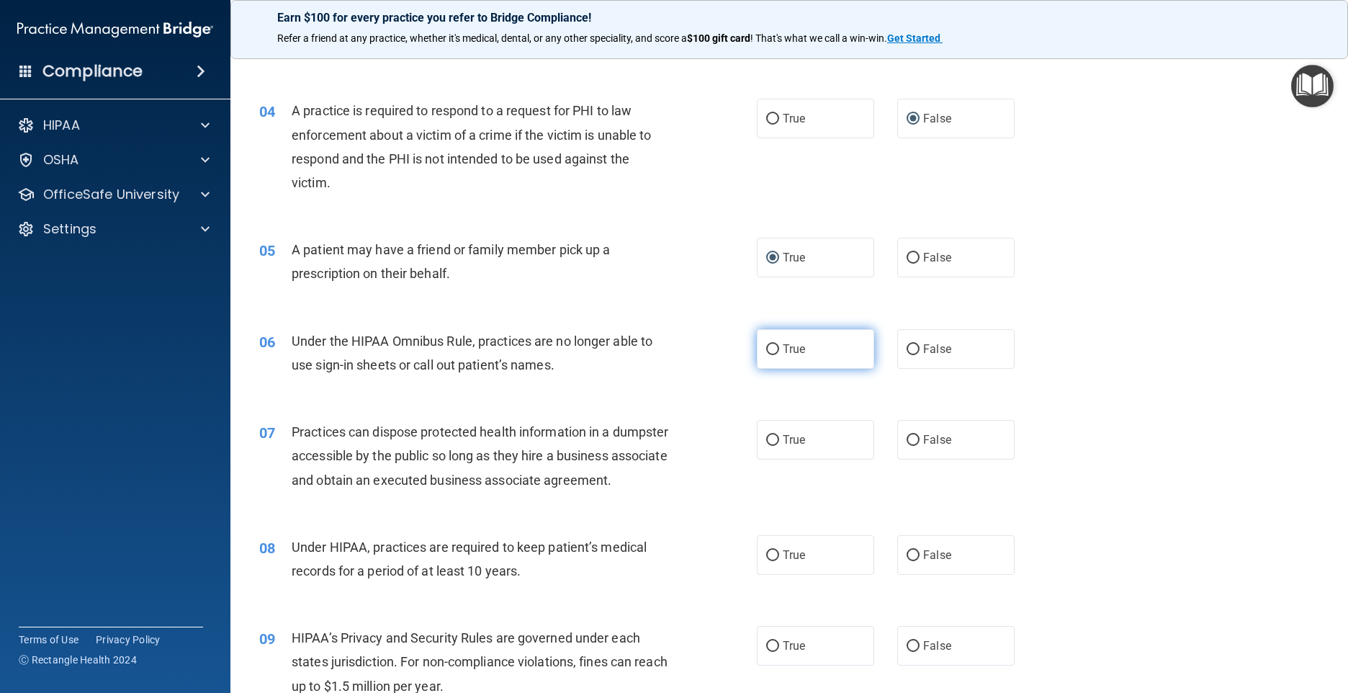
radio input "true"
click at [907, 347] on input "False" at bounding box center [913, 349] width 13 height 11
radio input "true"
radio input "false"
click at [907, 439] on input "False" at bounding box center [913, 440] width 13 height 11
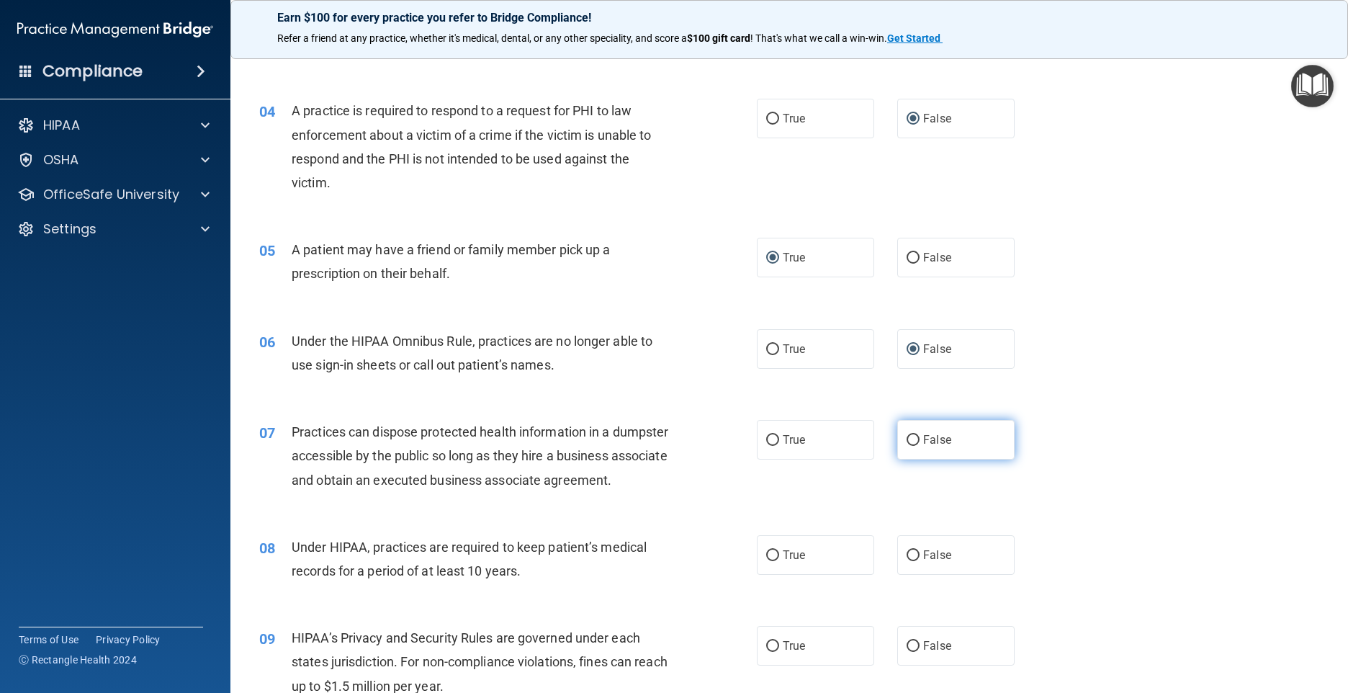
radio input "true"
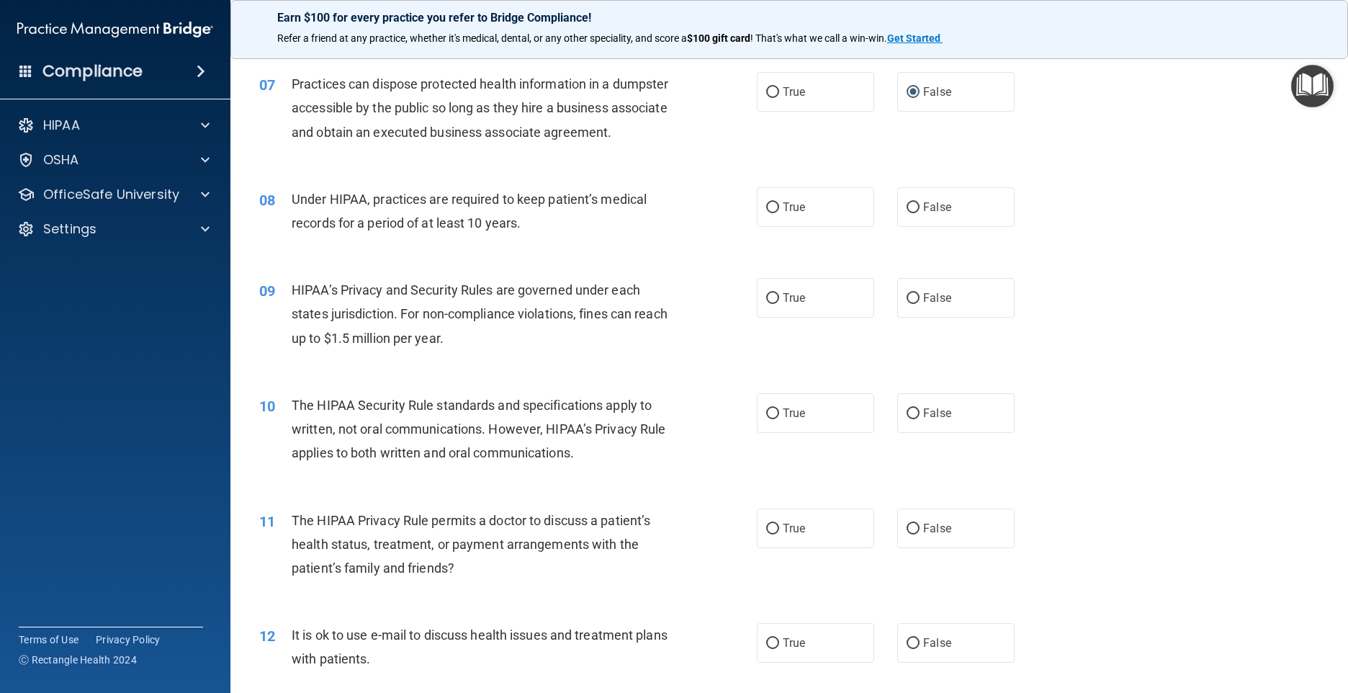
scroll to position [720, 0]
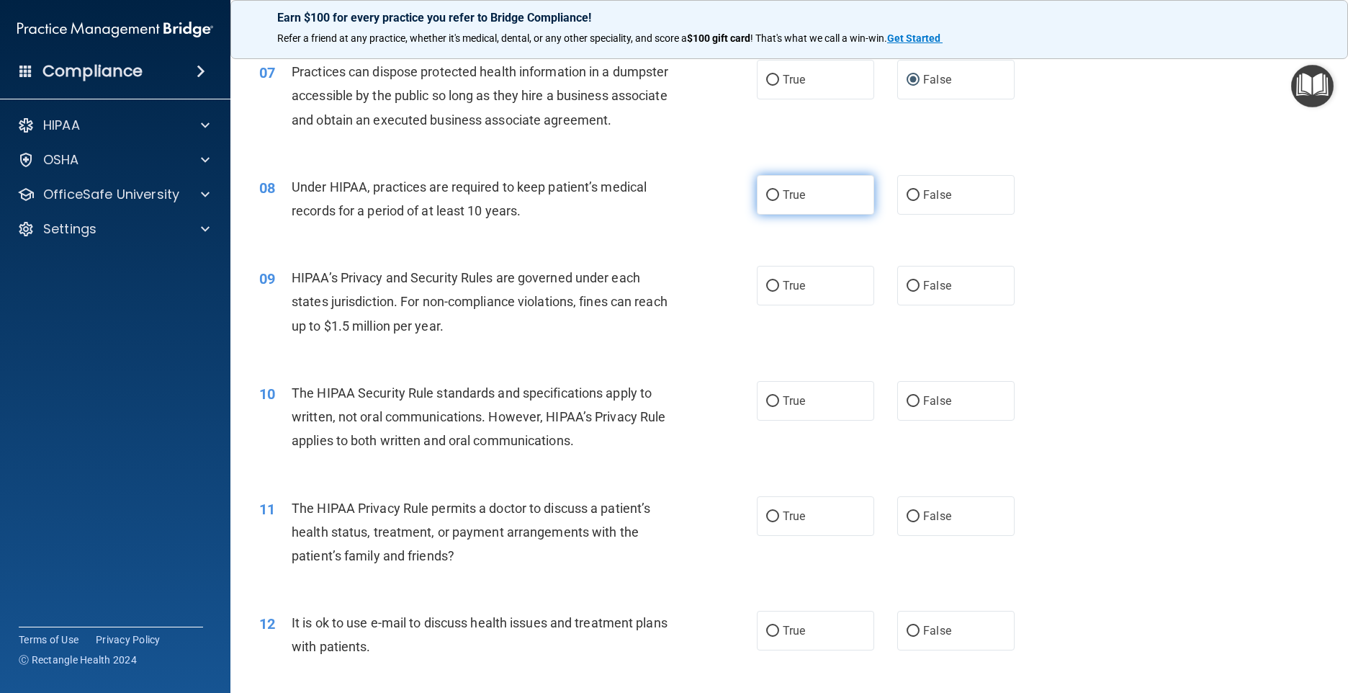
click at [768, 201] on input "True" at bounding box center [772, 195] width 13 height 11
radio input "true"
click at [768, 292] on input "True" at bounding box center [772, 286] width 13 height 11
radio input "true"
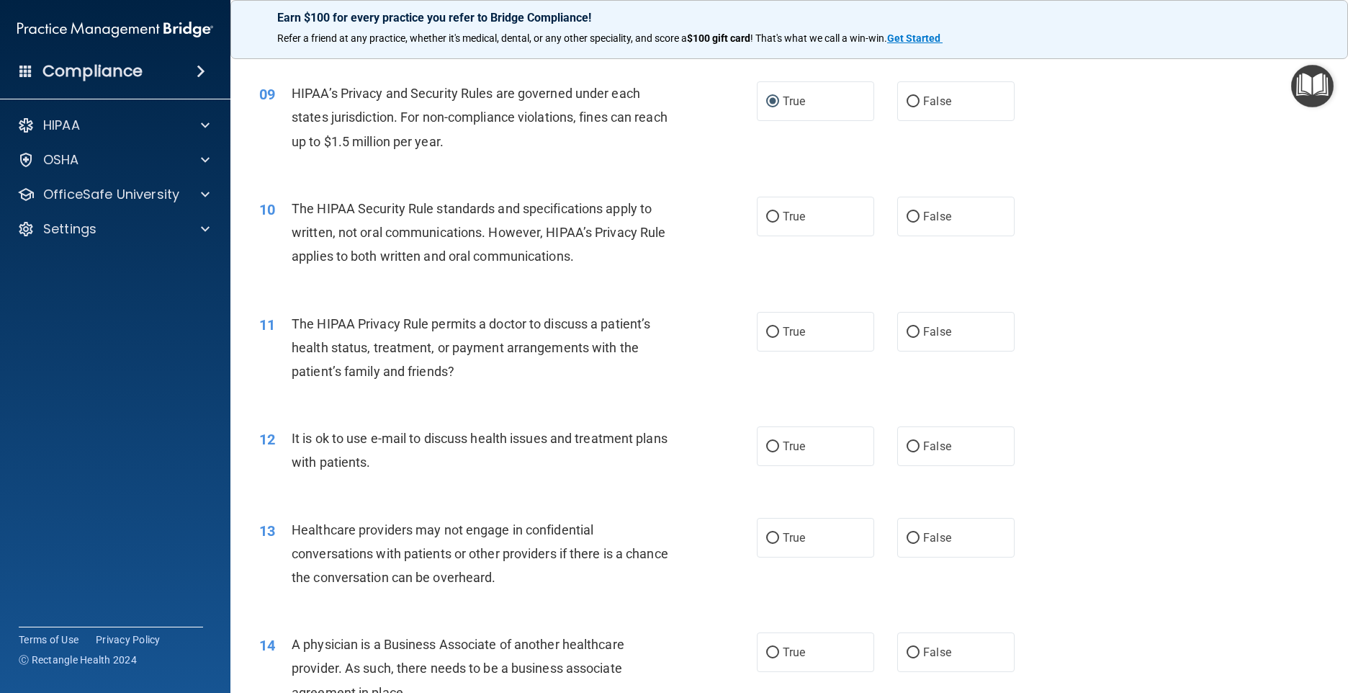
scroll to position [936, 0]
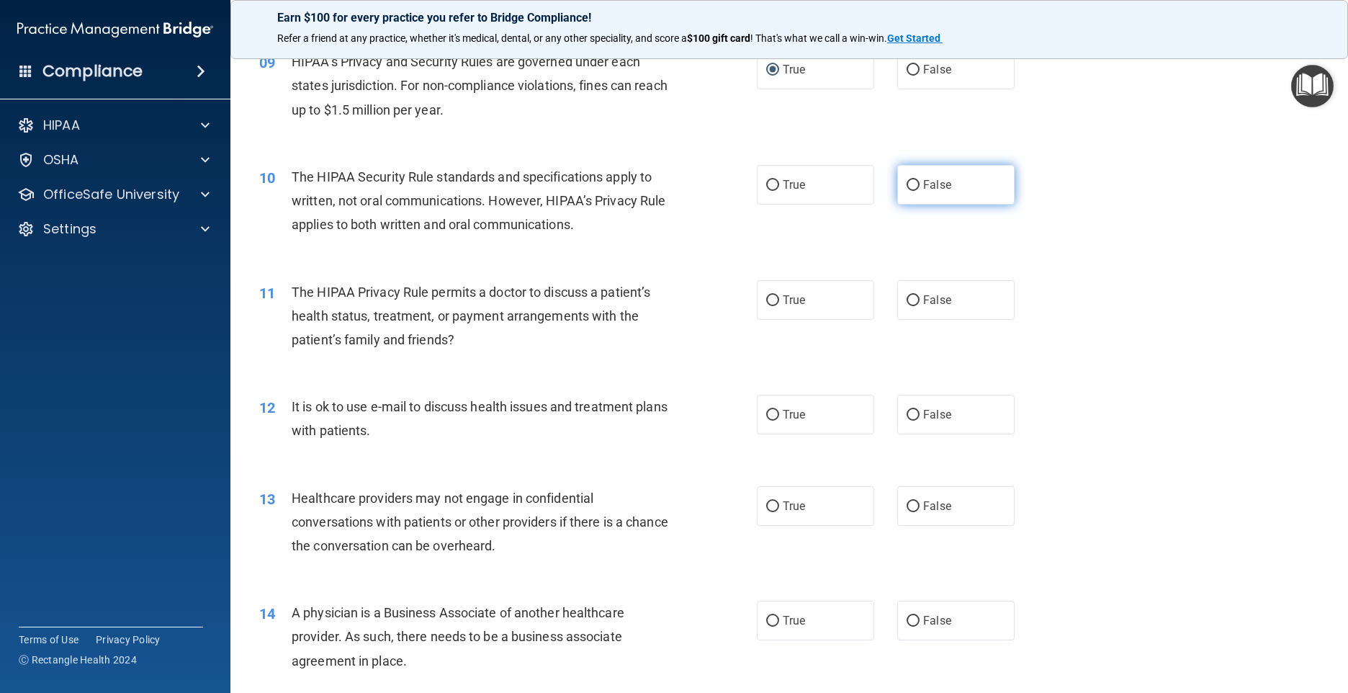
click at [907, 191] on input "False" at bounding box center [913, 185] width 13 height 11
radio input "true"
click at [907, 306] on input "False" at bounding box center [913, 300] width 13 height 11
radio input "true"
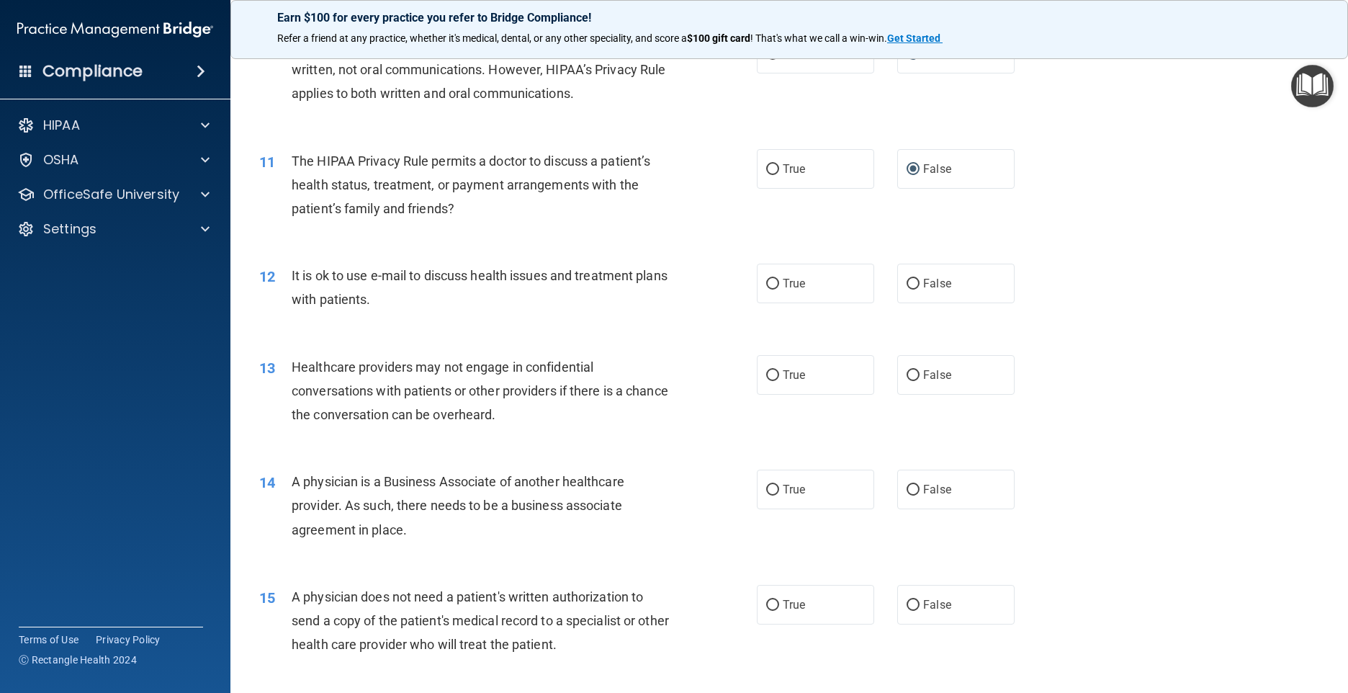
scroll to position [1224, 0]
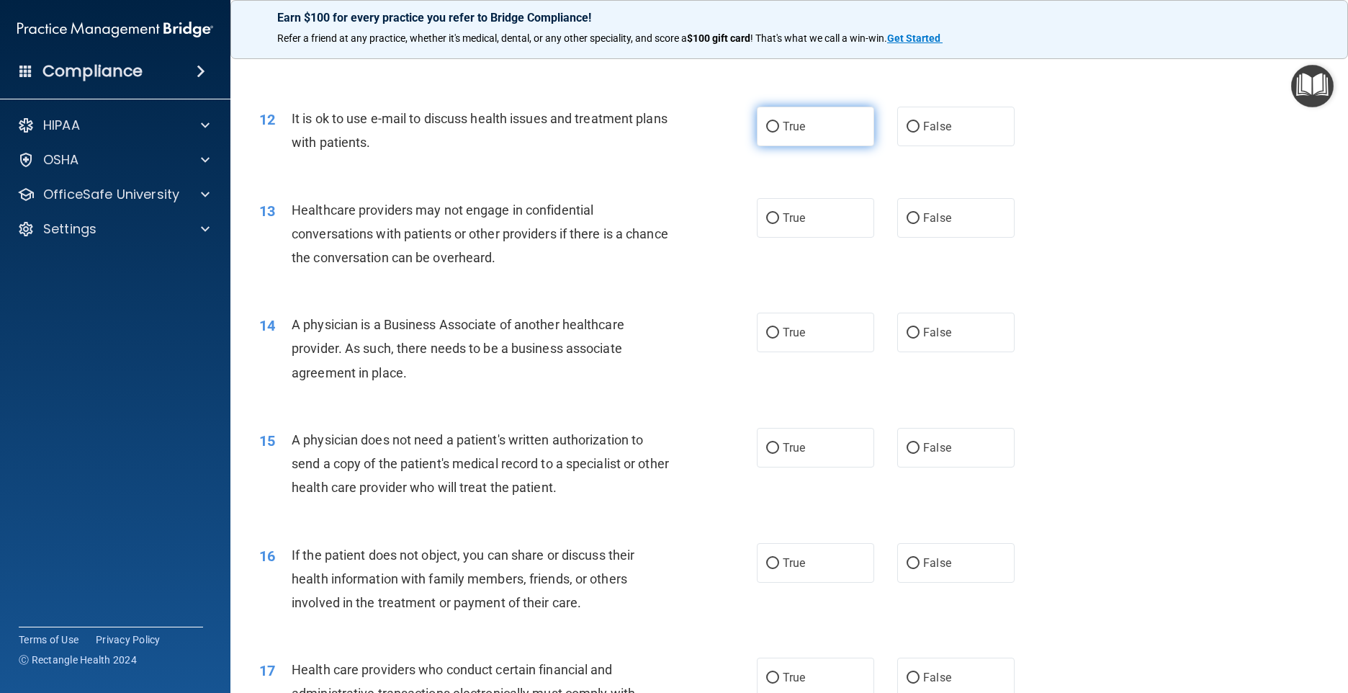
click at [767, 132] on input "True" at bounding box center [772, 127] width 13 height 11
radio input "true"
click at [766, 224] on input "True" at bounding box center [772, 218] width 13 height 11
radio input "true"
click at [907, 338] on input "False" at bounding box center [913, 333] width 13 height 11
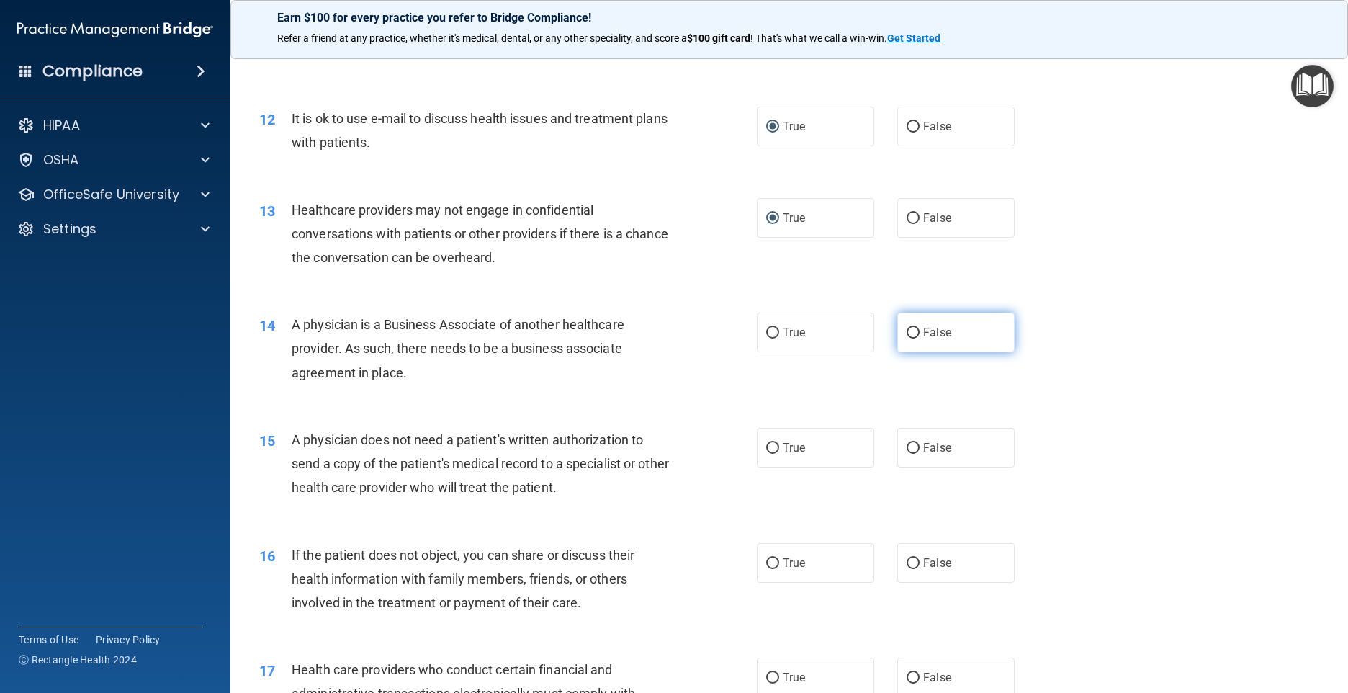
radio input "true"
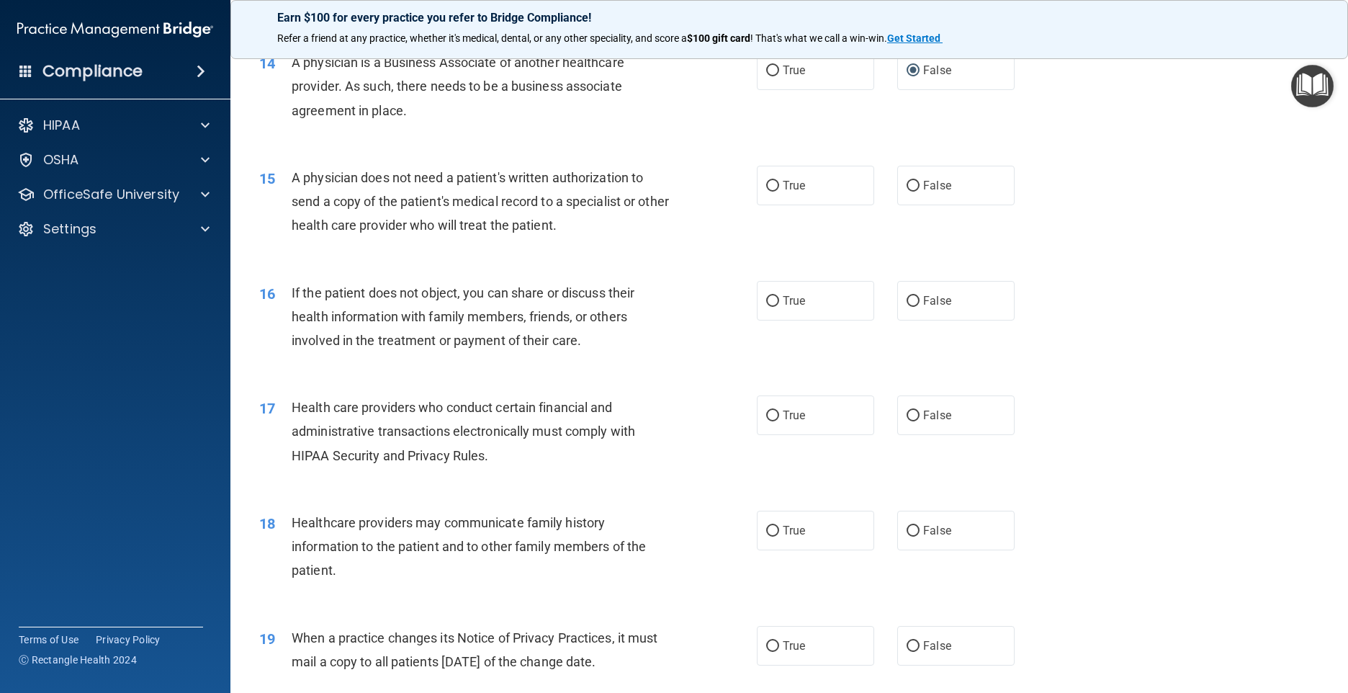
scroll to position [1512, 0]
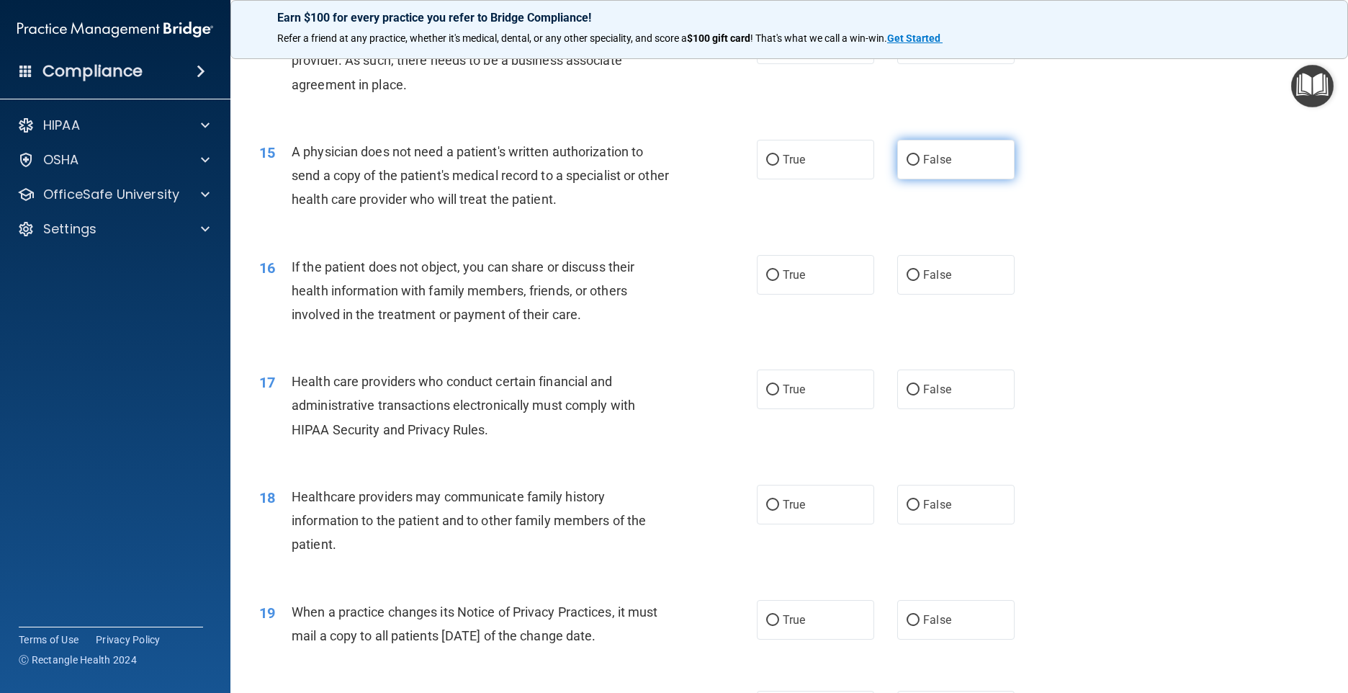
click at [907, 166] on input "False" at bounding box center [913, 160] width 13 height 11
radio input "true"
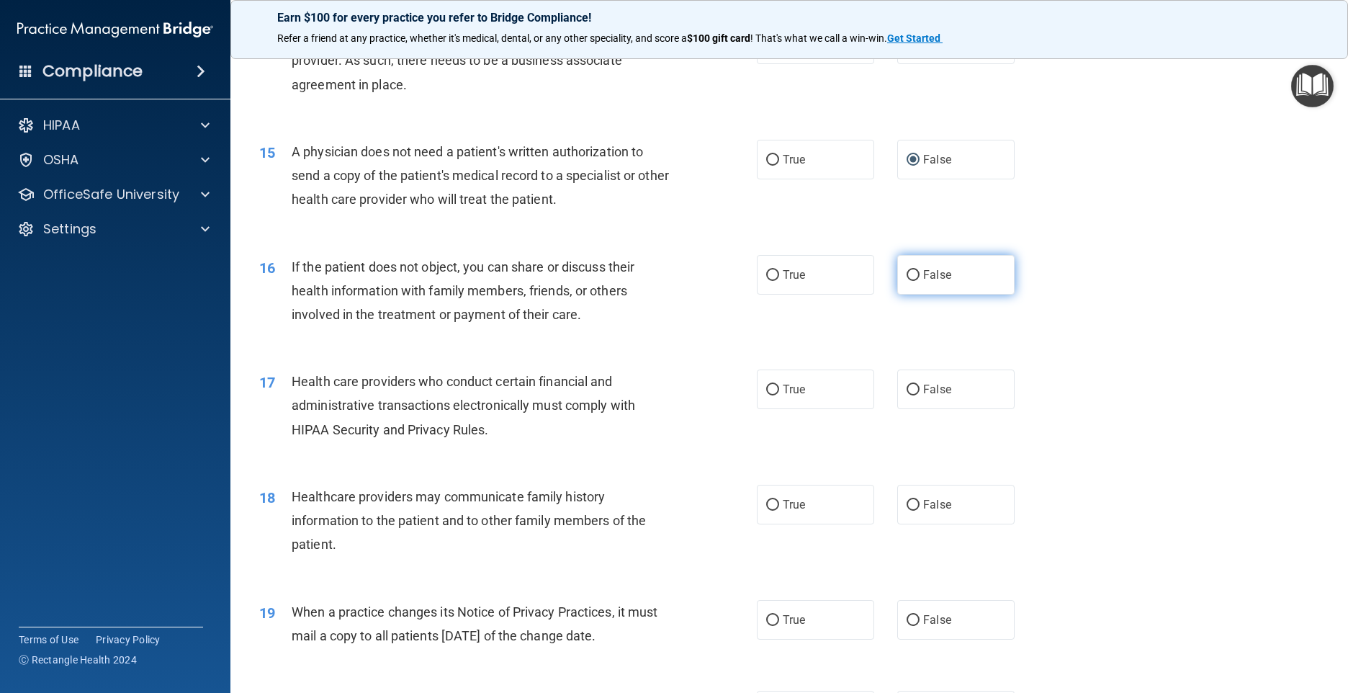
click at [907, 281] on input "False" at bounding box center [913, 275] width 13 height 11
radio input "true"
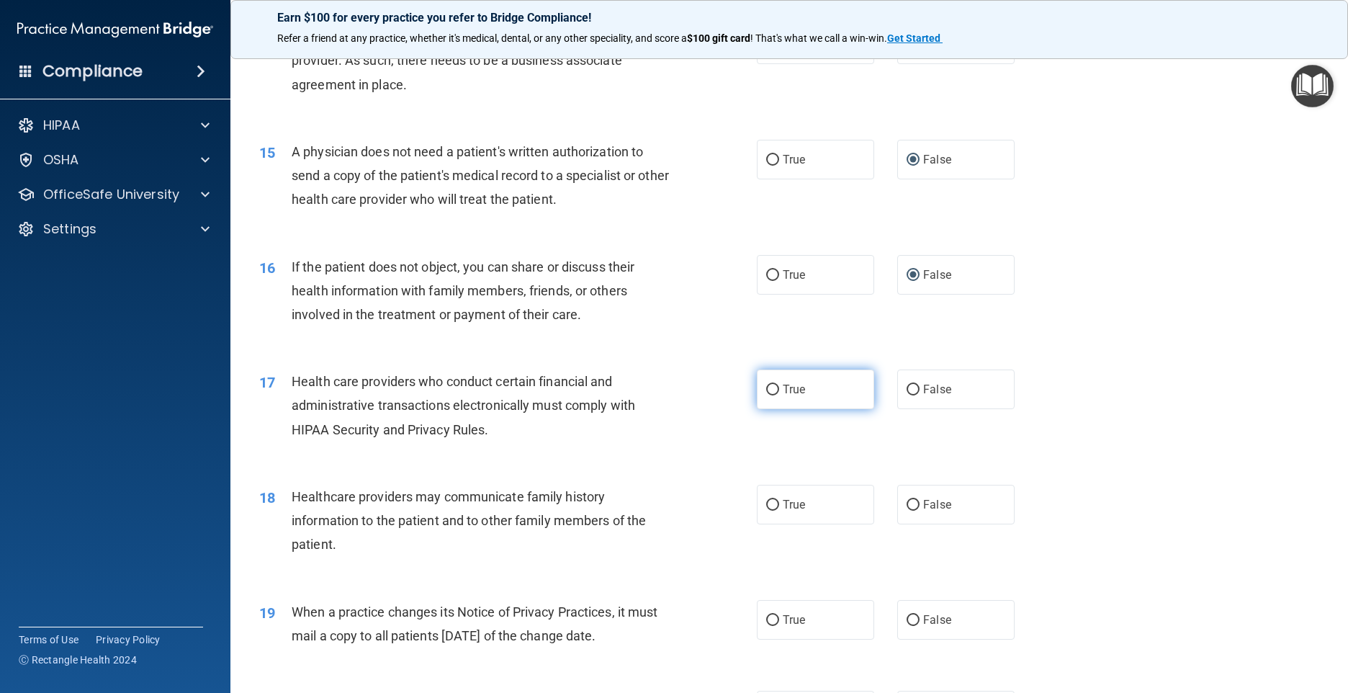
click at [766, 395] on input "True" at bounding box center [772, 390] width 13 height 11
radio input "true"
click at [907, 511] on input "False" at bounding box center [913, 505] width 13 height 11
radio input "true"
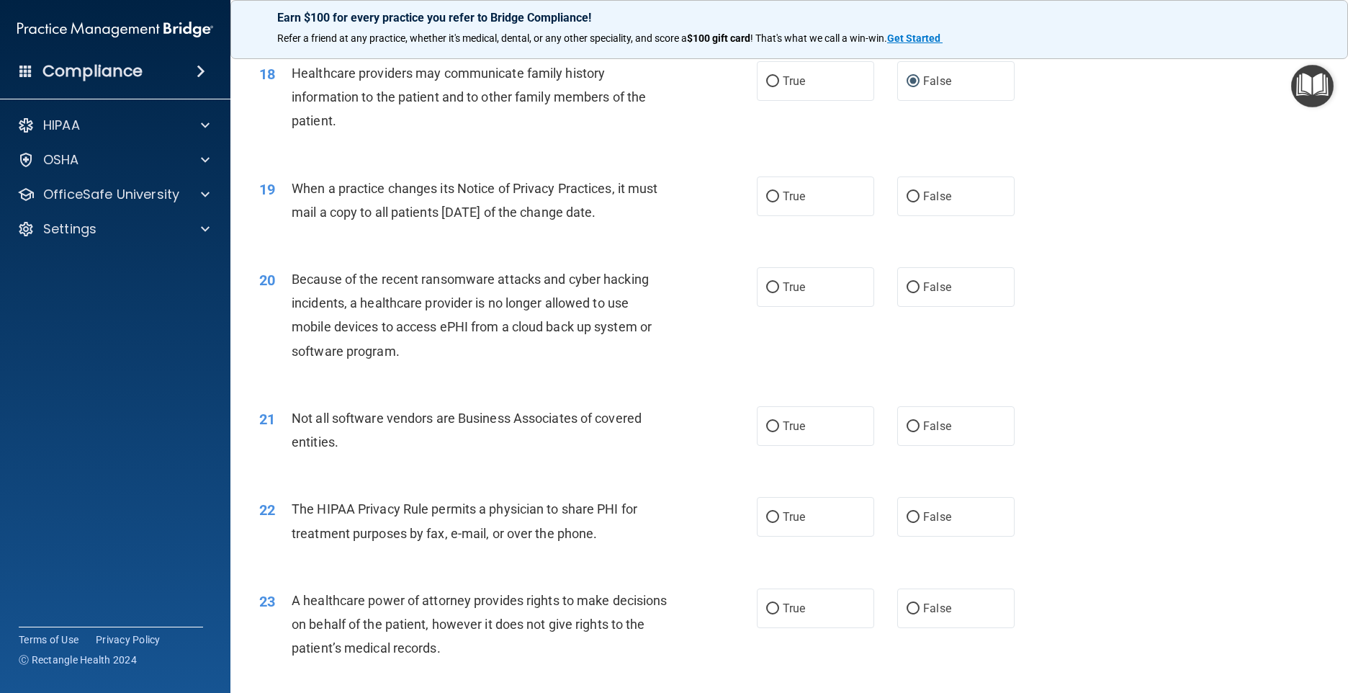
scroll to position [1944, 0]
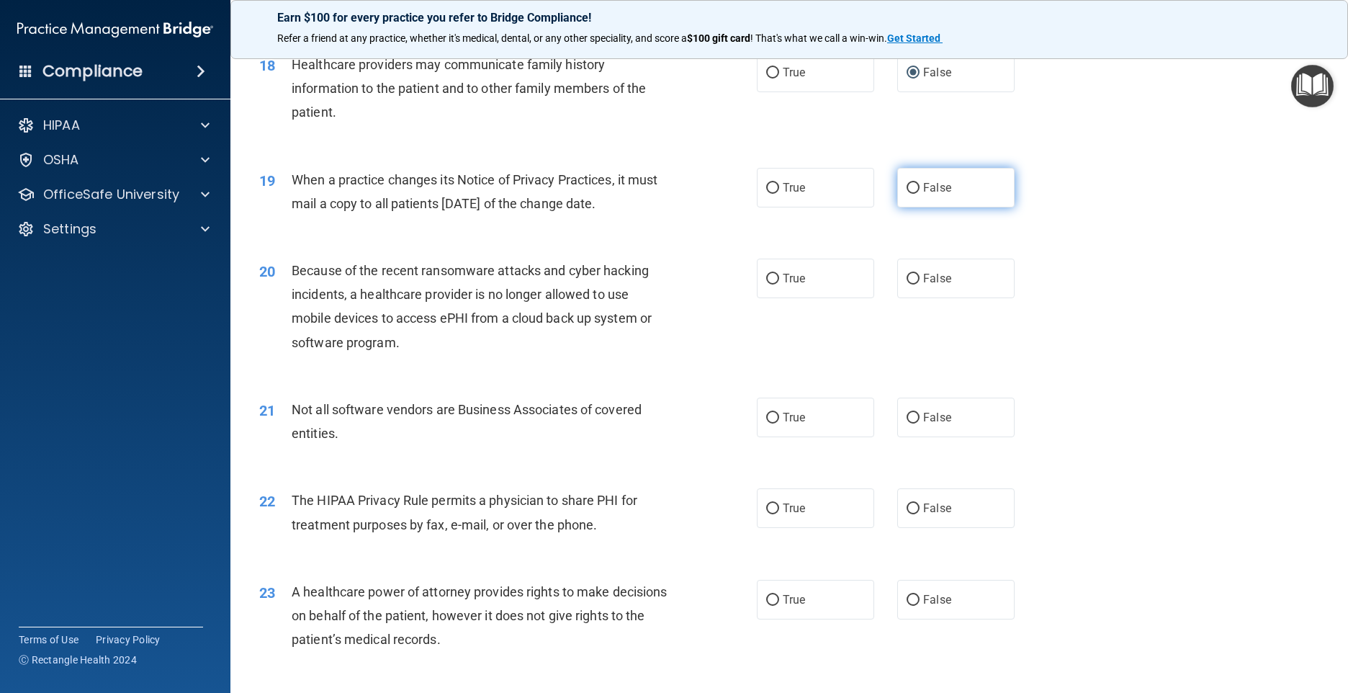
click at [907, 194] on input "False" at bounding box center [913, 188] width 13 height 11
radio input "true"
click at [786, 285] on span "True" at bounding box center [794, 278] width 22 height 14
click at [779, 284] on input "True" at bounding box center [772, 279] width 13 height 11
radio input "true"
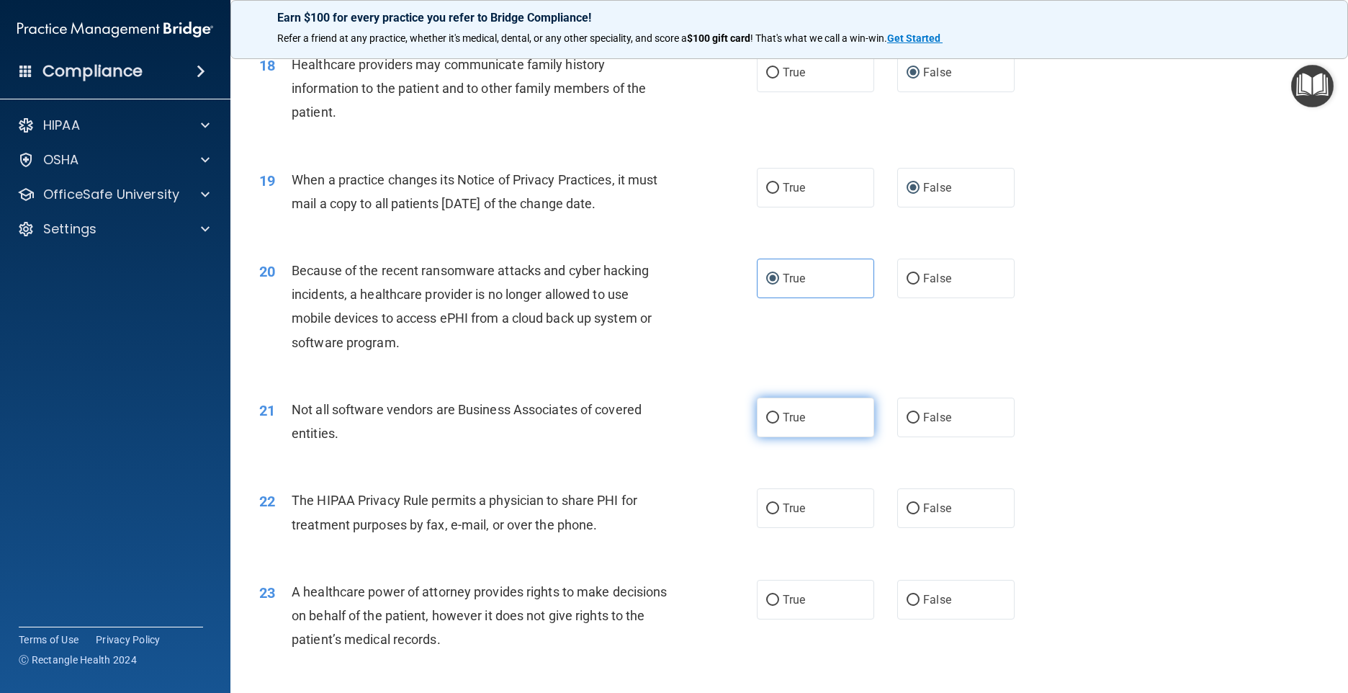
click at [769, 423] on input "True" at bounding box center [772, 418] width 13 height 11
radio input "true"
click at [766, 514] on input "True" at bounding box center [772, 508] width 13 height 11
radio input "true"
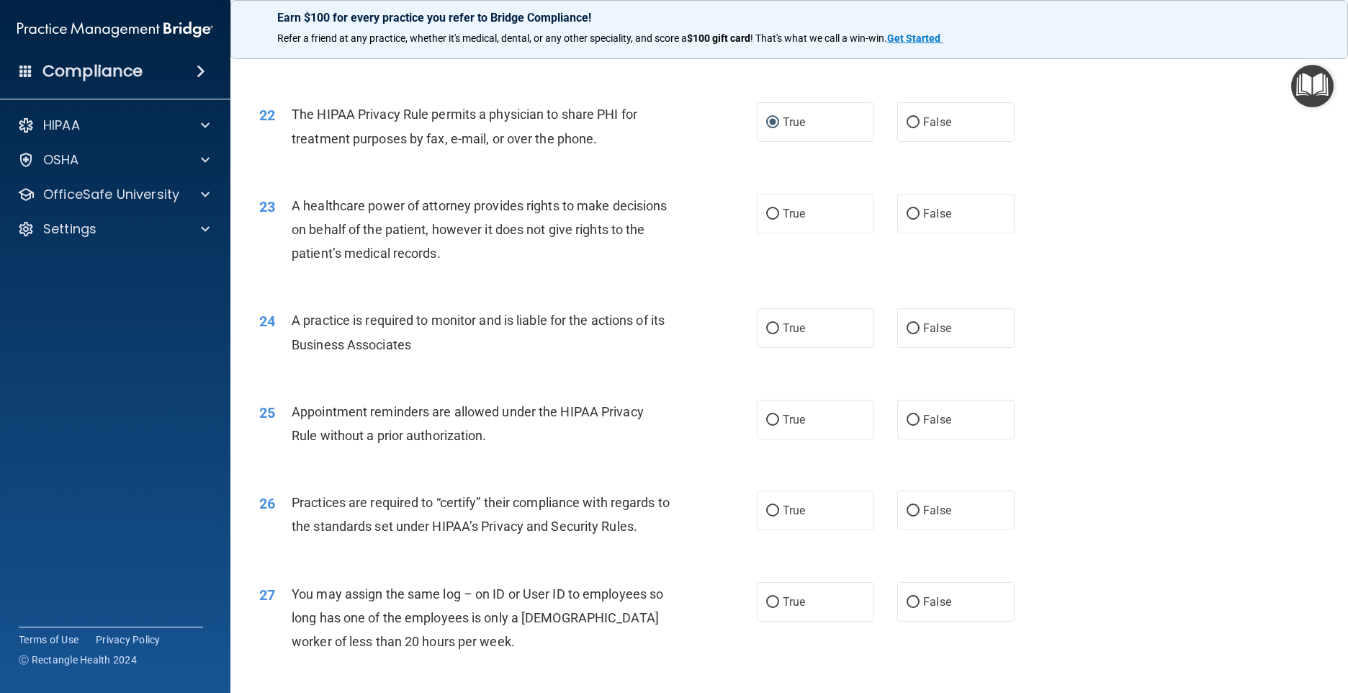
scroll to position [2376, 0]
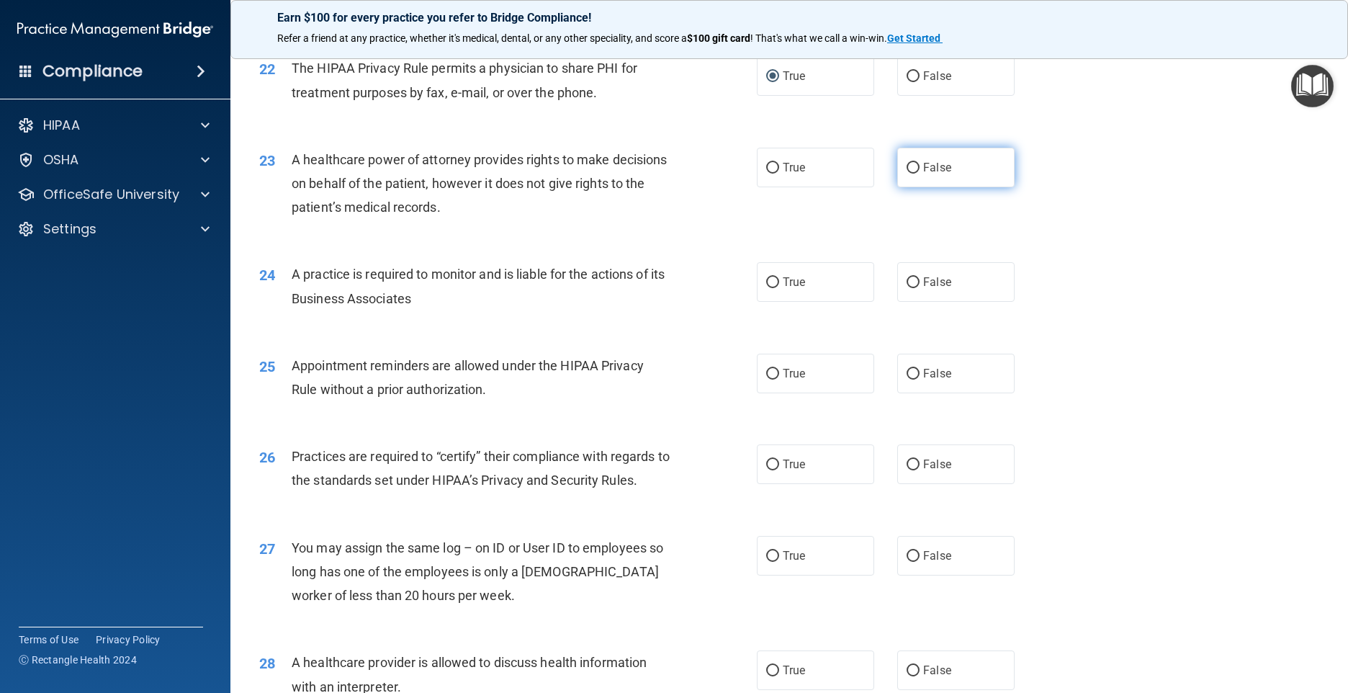
click at [907, 174] on input "False" at bounding box center [913, 168] width 13 height 11
radio input "true"
click at [907, 288] on input "False" at bounding box center [913, 282] width 13 height 11
radio input "true"
click at [767, 379] on input "True" at bounding box center [772, 374] width 13 height 11
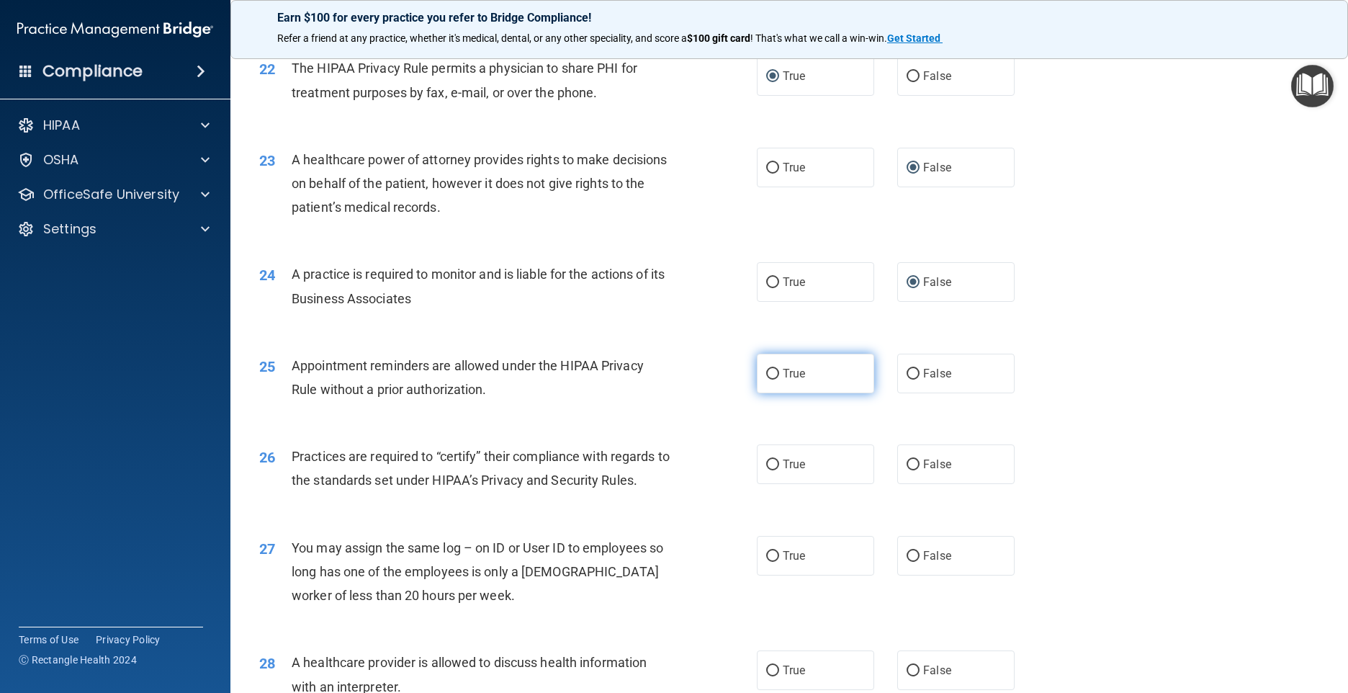
radio input "true"
click at [769, 470] on input "True" at bounding box center [772, 464] width 13 height 11
radio input "true"
click at [908, 562] on input "False" at bounding box center [913, 556] width 13 height 11
radio input "true"
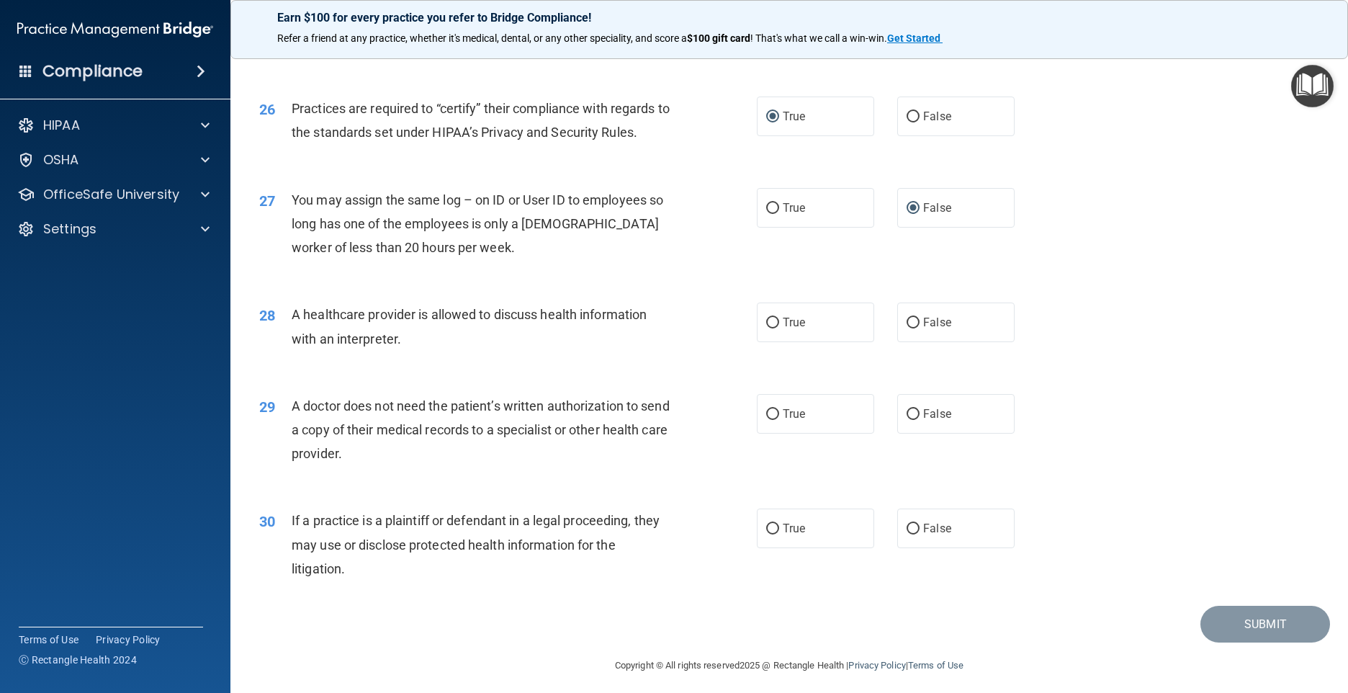
scroll to position [2736, 0]
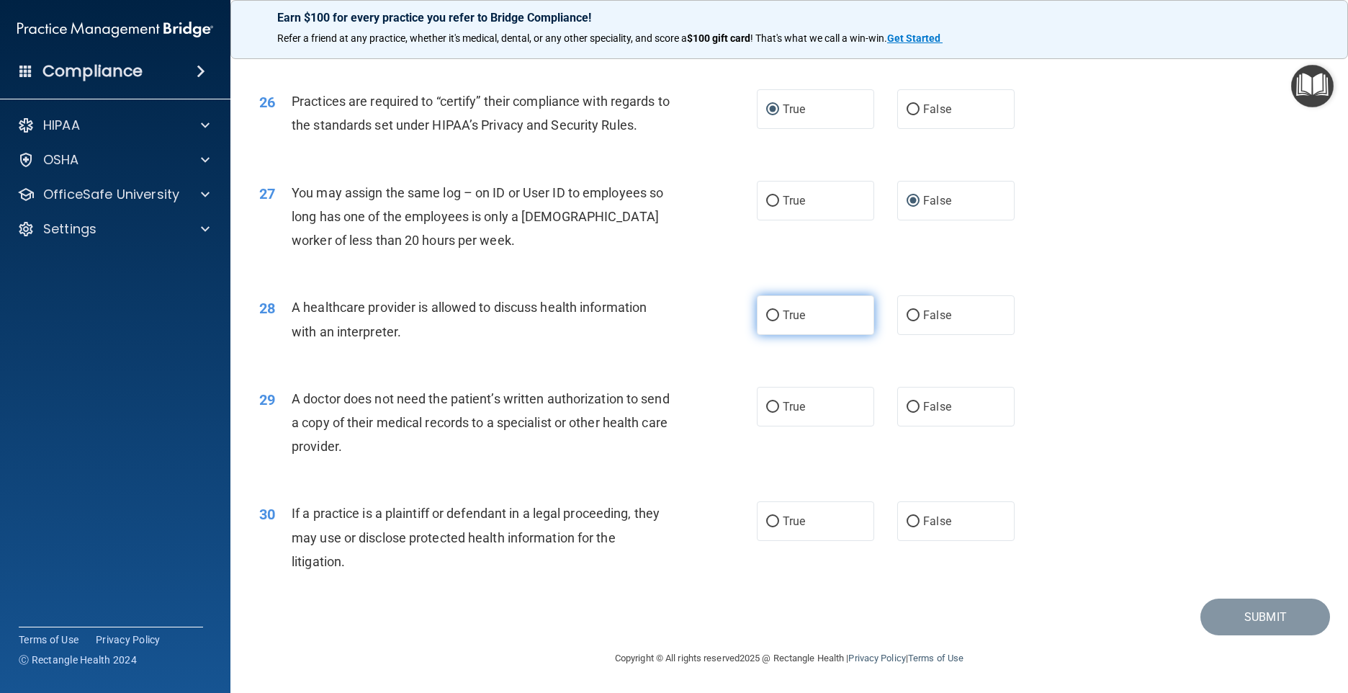
click at [766, 321] on input "True" at bounding box center [772, 315] width 13 height 11
radio input "true"
click at [907, 413] on input "False" at bounding box center [913, 407] width 13 height 11
radio input "true"
click at [907, 527] on input "False" at bounding box center [913, 521] width 13 height 11
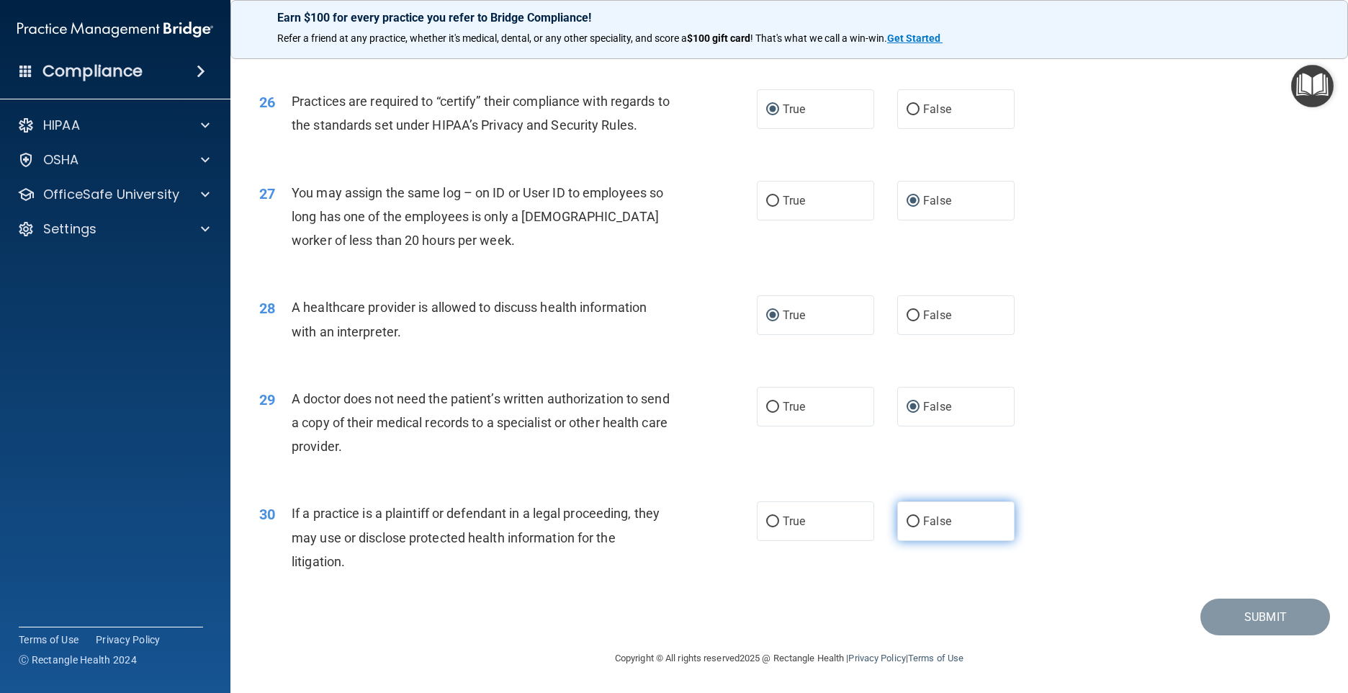
radio input "true"
click at [1266, 635] on button "Submit" at bounding box center [1265, 616] width 130 height 37
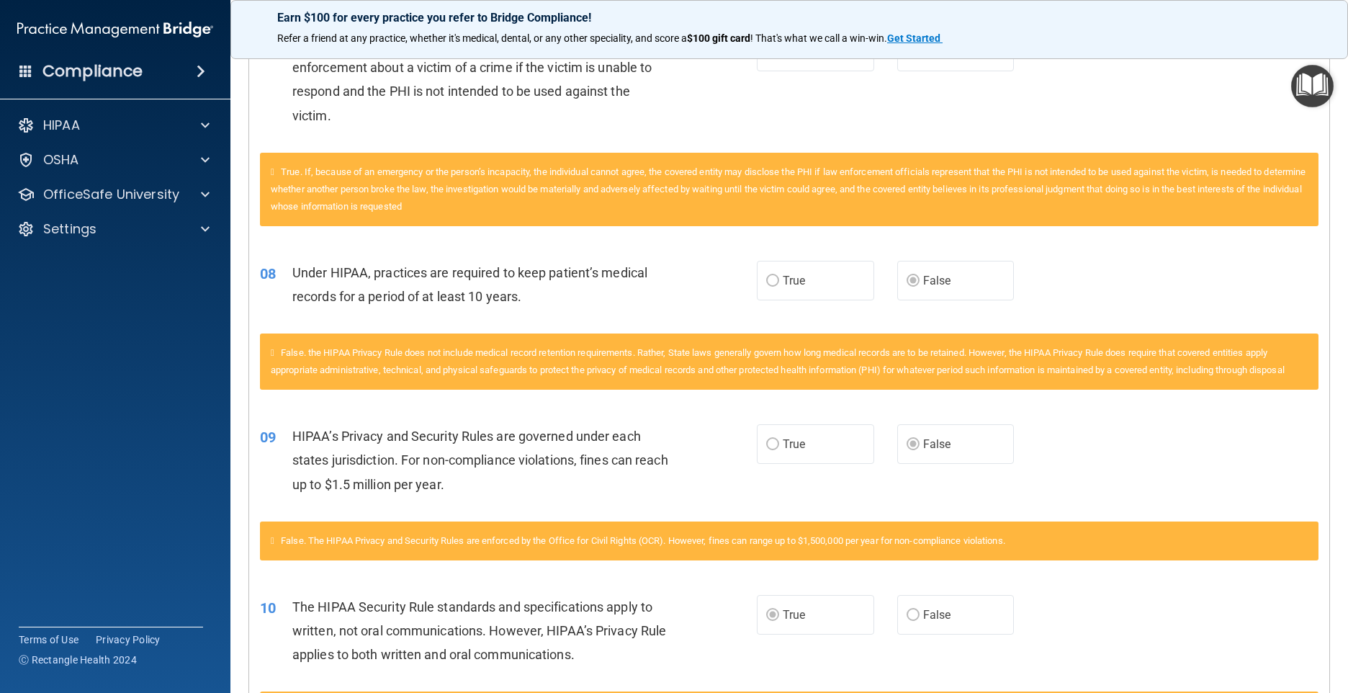
scroll to position [100, 0]
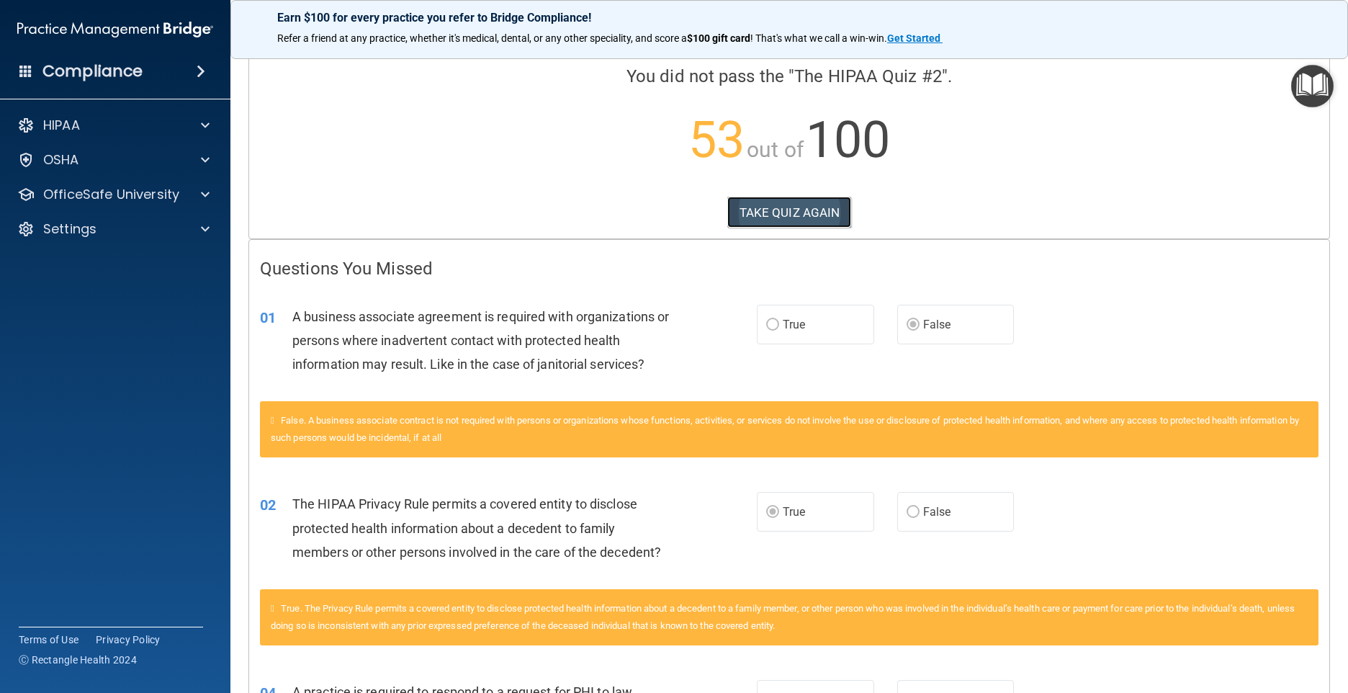
click at [805, 210] on button "TAKE QUIZ AGAIN" at bounding box center [789, 213] width 125 height 32
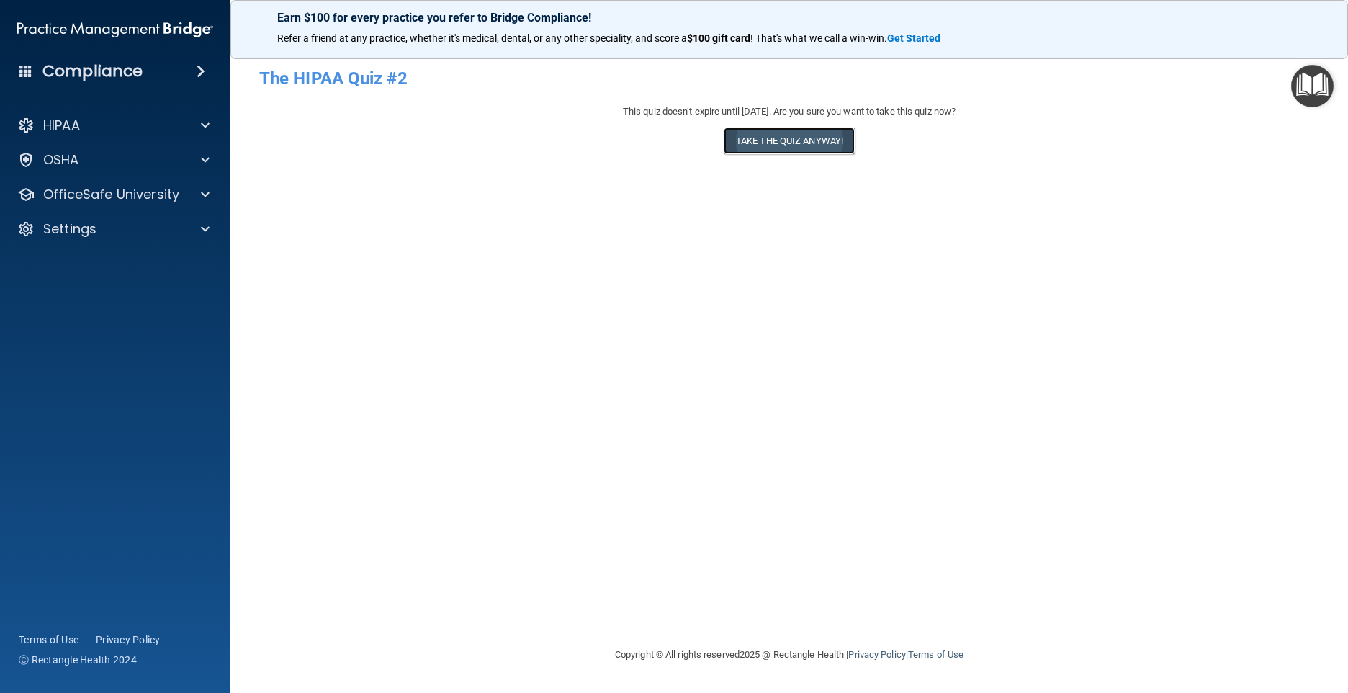
click at [817, 143] on button "Take the quiz anyway!" at bounding box center [789, 140] width 131 height 27
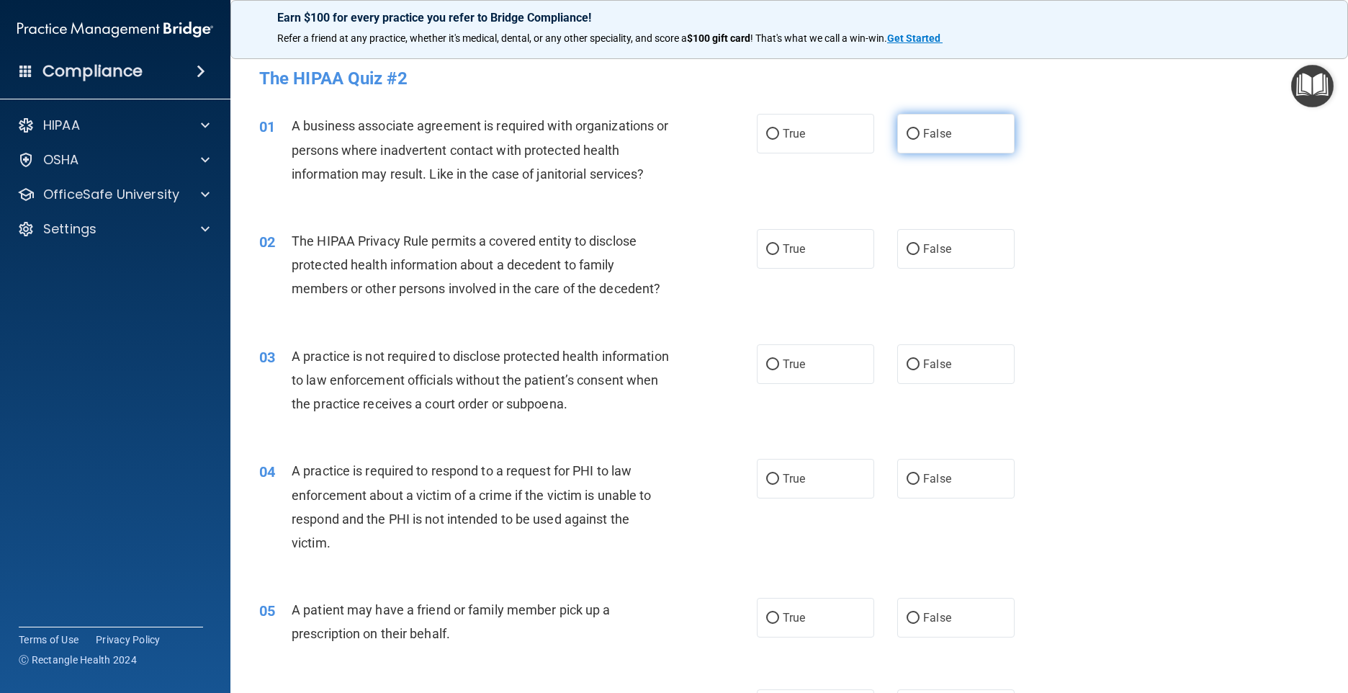
click at [907, 131] on input "False" at bounding box center [913, 134] width 13 height 11
radio input "true"
click at [766, 253] on input "True" at bounding box center [772, 249] width 13 height 11
radio input "true"
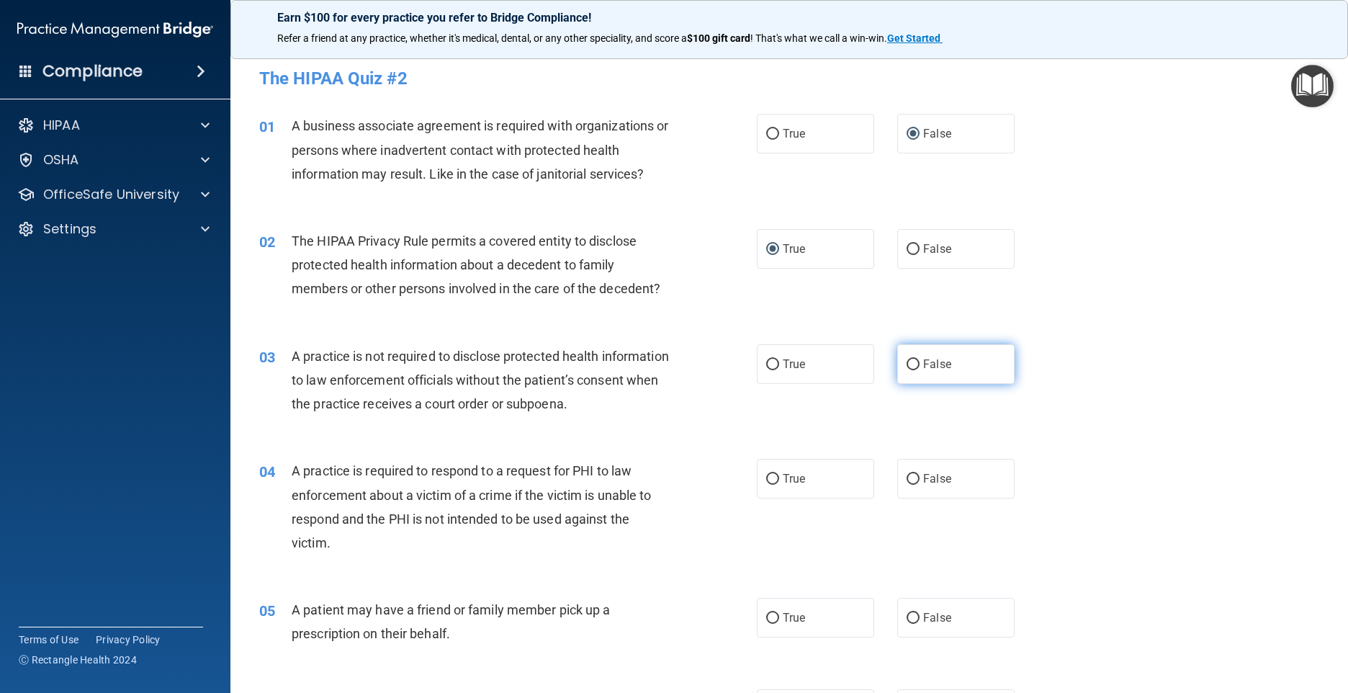
click at [907, 366] on input "False" at bounding box center [913, 364] width 13 height 11
radio input "true"
click at [767, 478] on input "True" at bounding box center [772, 479] width 13 height 11
radio input "true"
click at [766, 613] on input "True" at bounding box center [772, 618] width 13 height 11
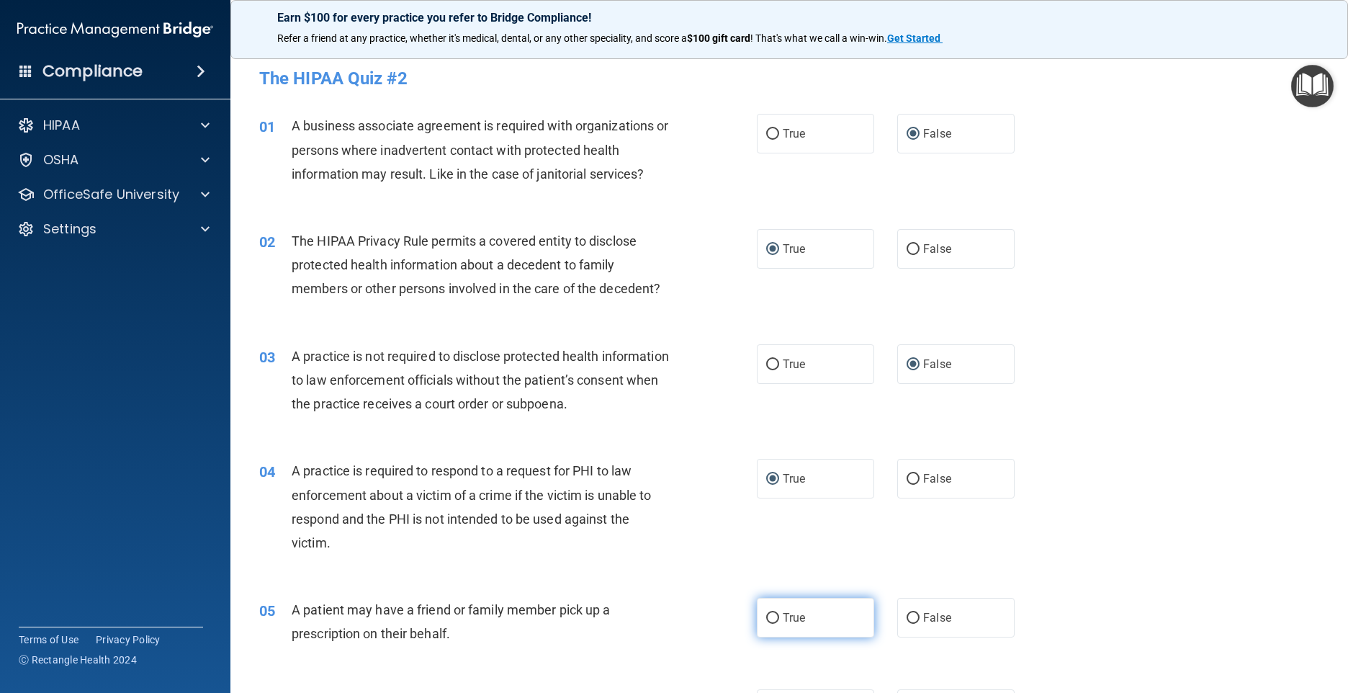
radio input "true"
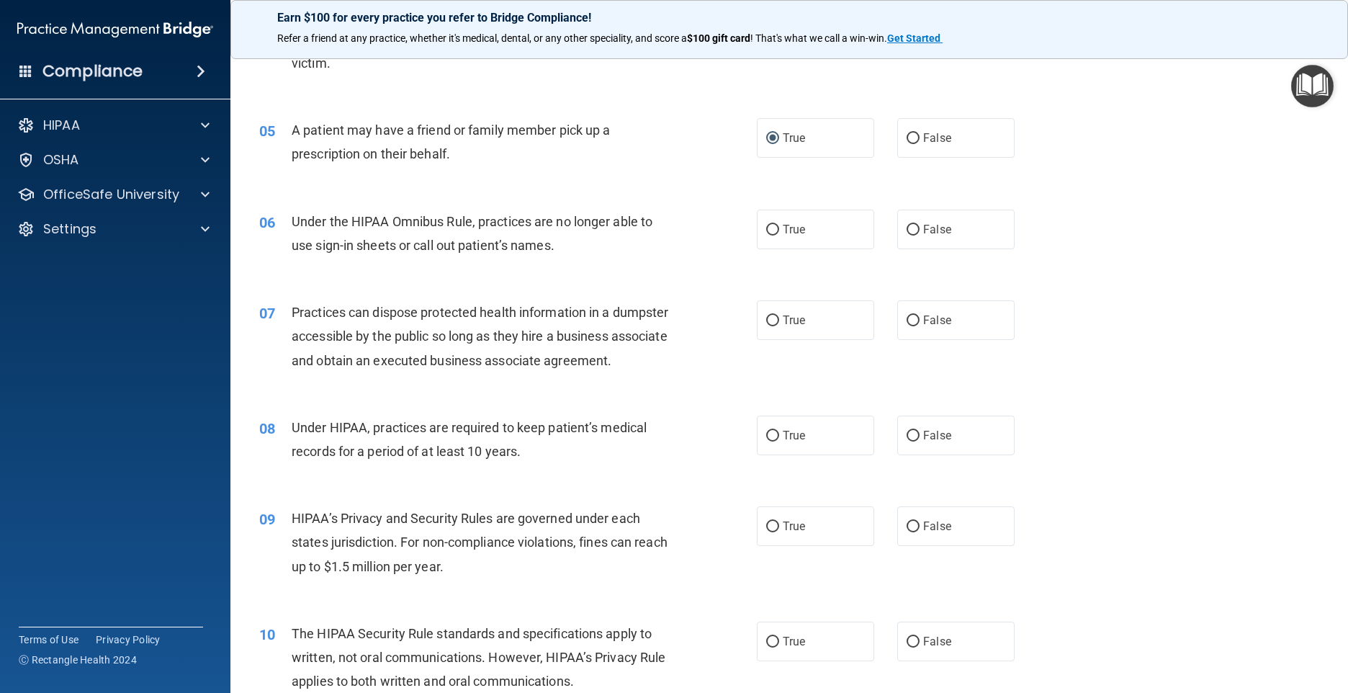
scroll to position [504, 0]
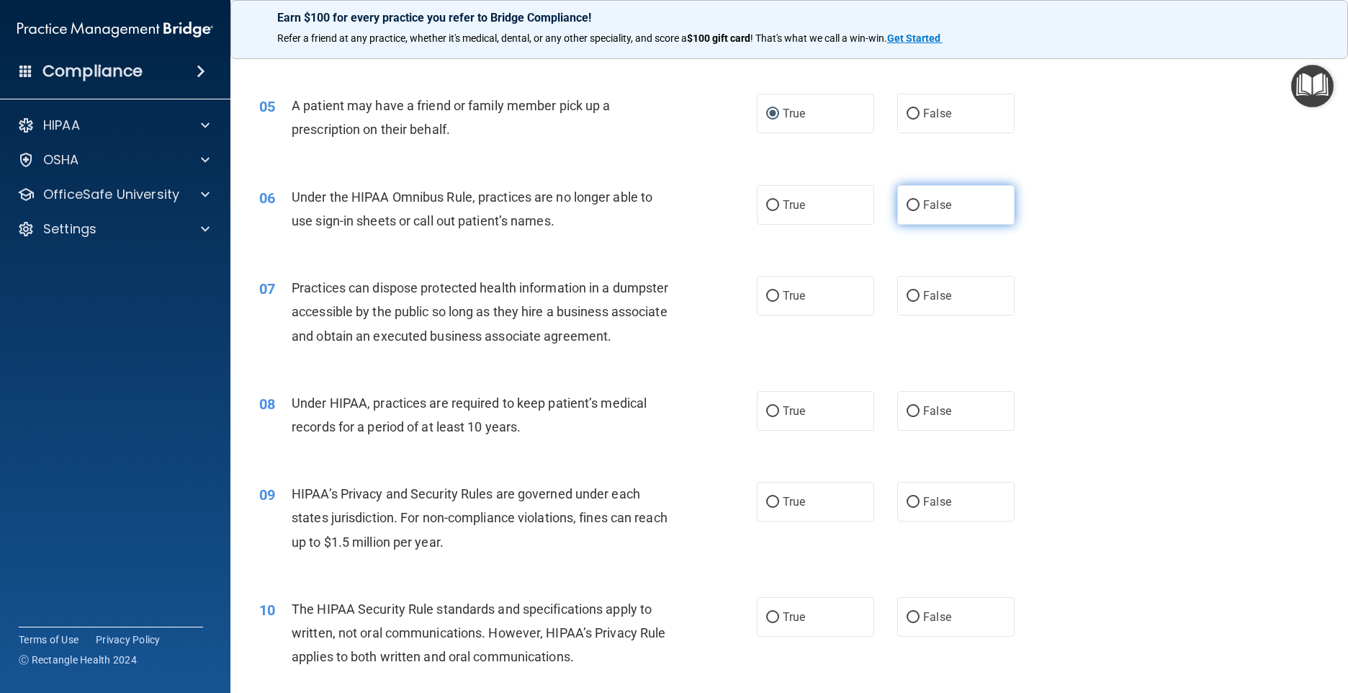
click at [908, 203] on input "False" at bounding box center [913, 205] width 13 height 11
radio input "true"
click at [907, 294] on input "False" at bounding box center [913, 296] width 13 height 11
radio input "true"
click at [907, 417] on input "False" at bounding box center [913, 411] width 13 height 11
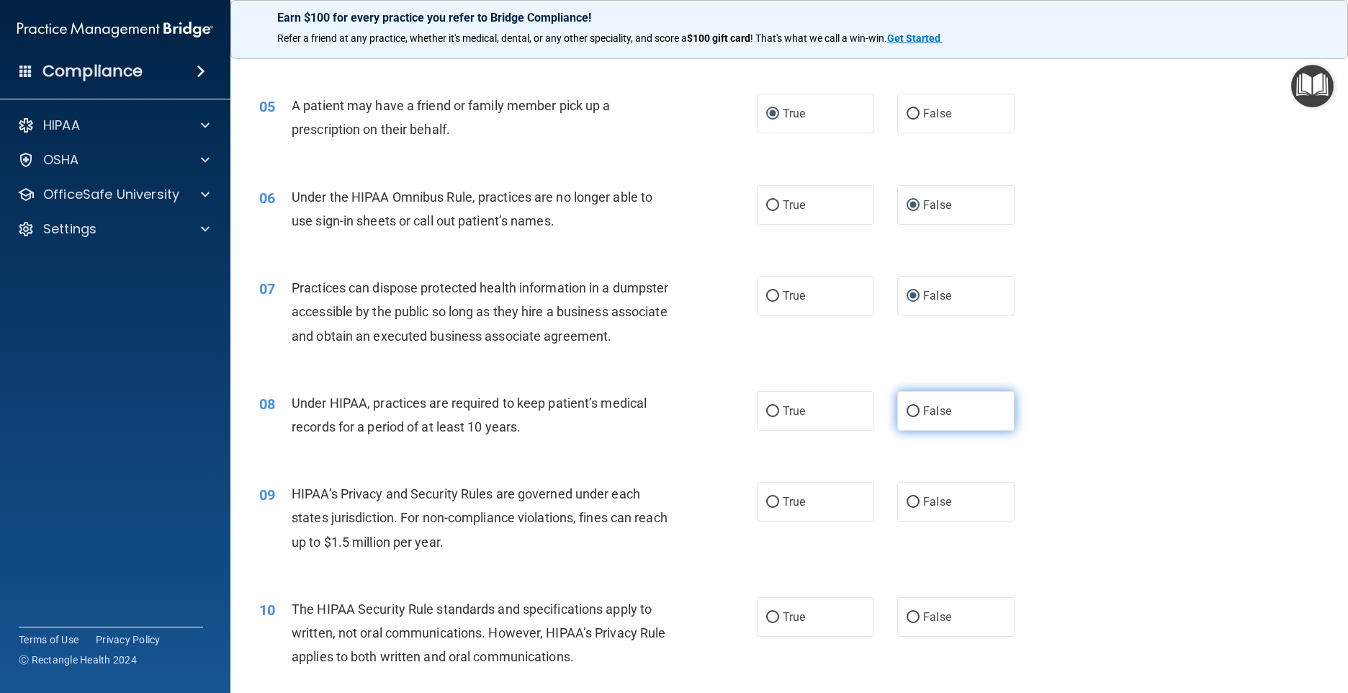
radio input "true"
click at [907, 508] on input "False" at bounding box center [913, 502] width 13 height 11
radio input "true"
click at [769, 623] on input "True" at bounding box center [772, 617] width 13 height 11
radio input "true"
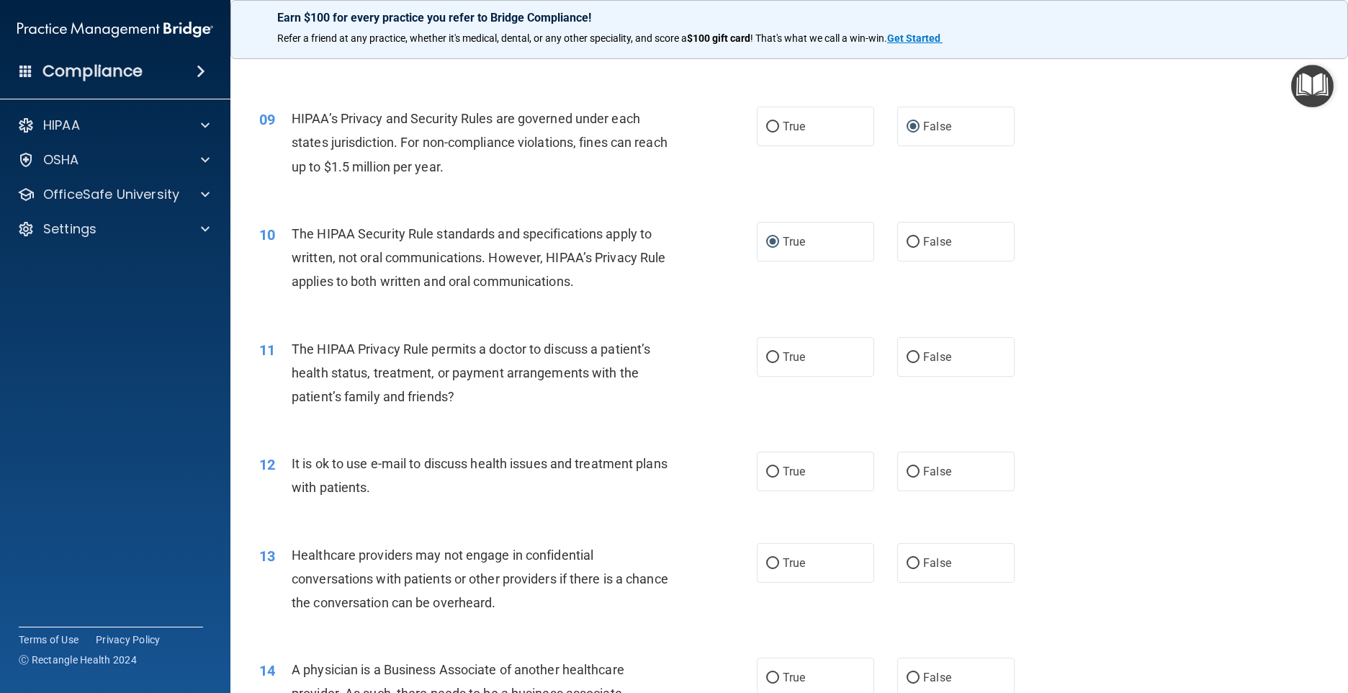
scroll to position [936, 0]
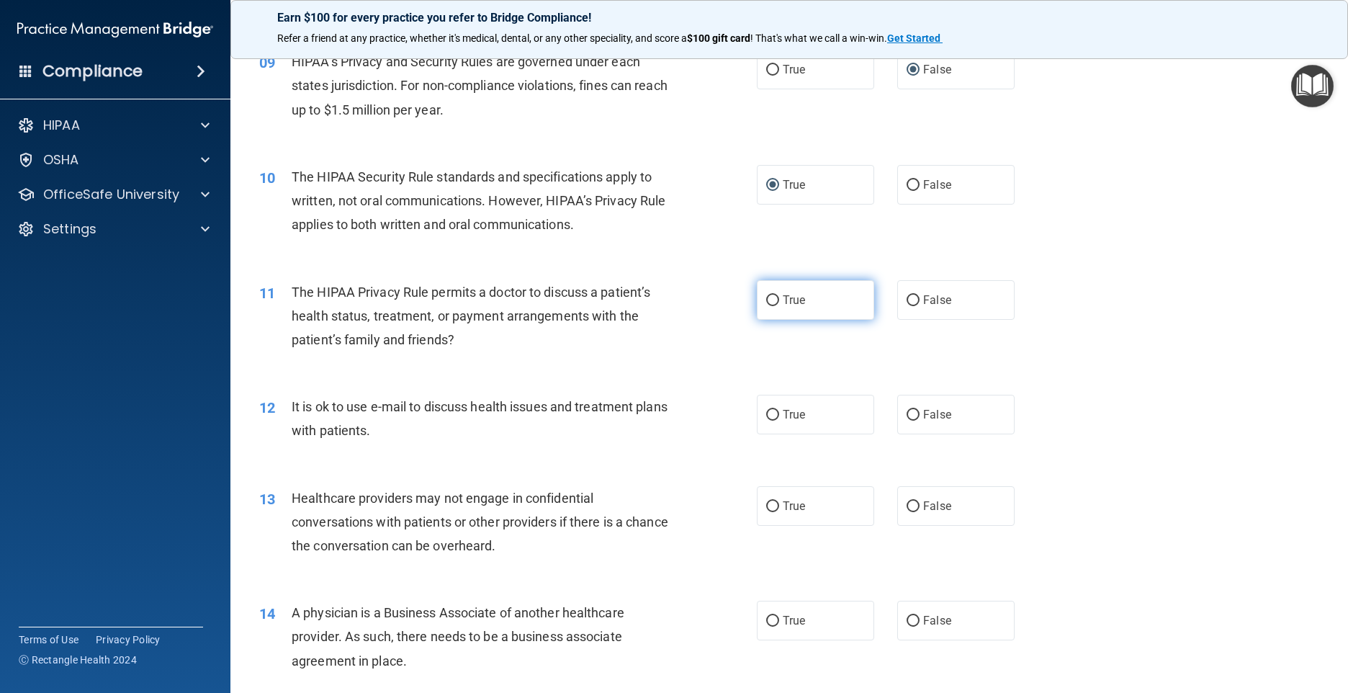
click at [768, 306] on input "True" at bounding box center [772, 300] width 13 height 11
radio input "true"
click at [907, 512] on input "False" at bounding box center [913, 506] width 13 height 11
radio input "true"
click at [766, 421] on input "True" at bounding box center [772, 415] width 13 height 11
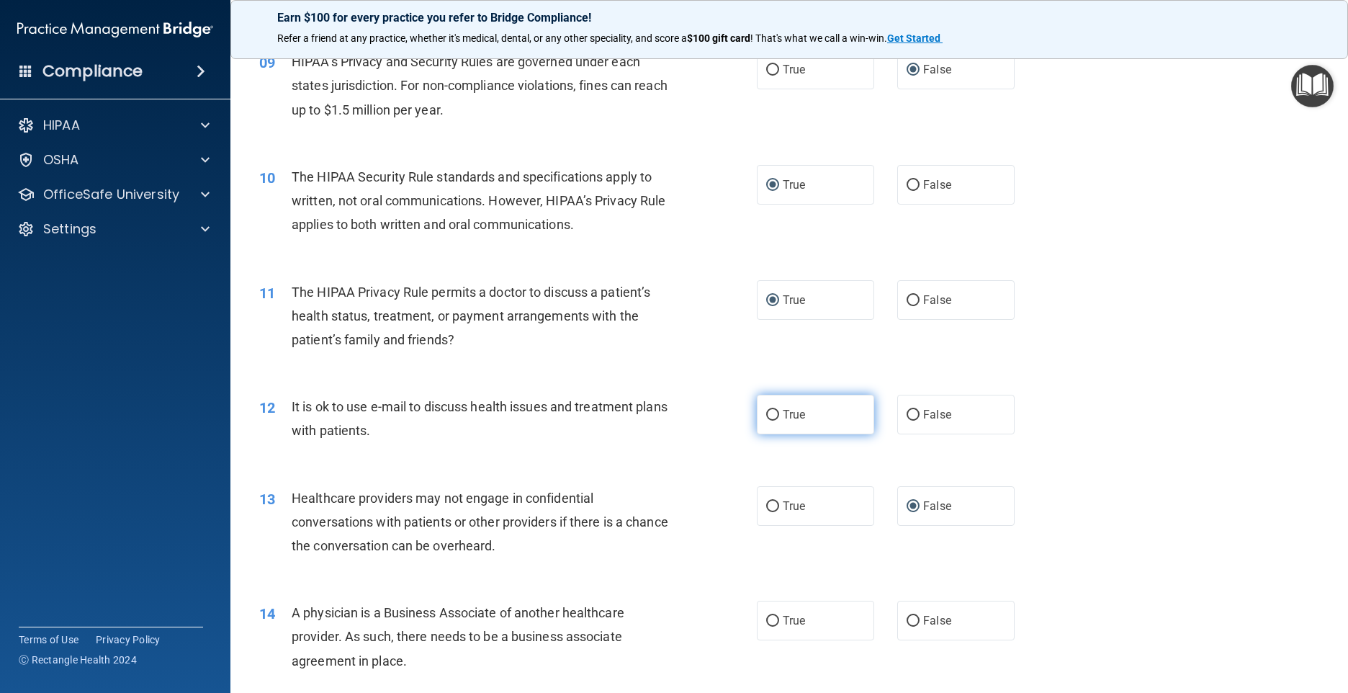
radio input "true"
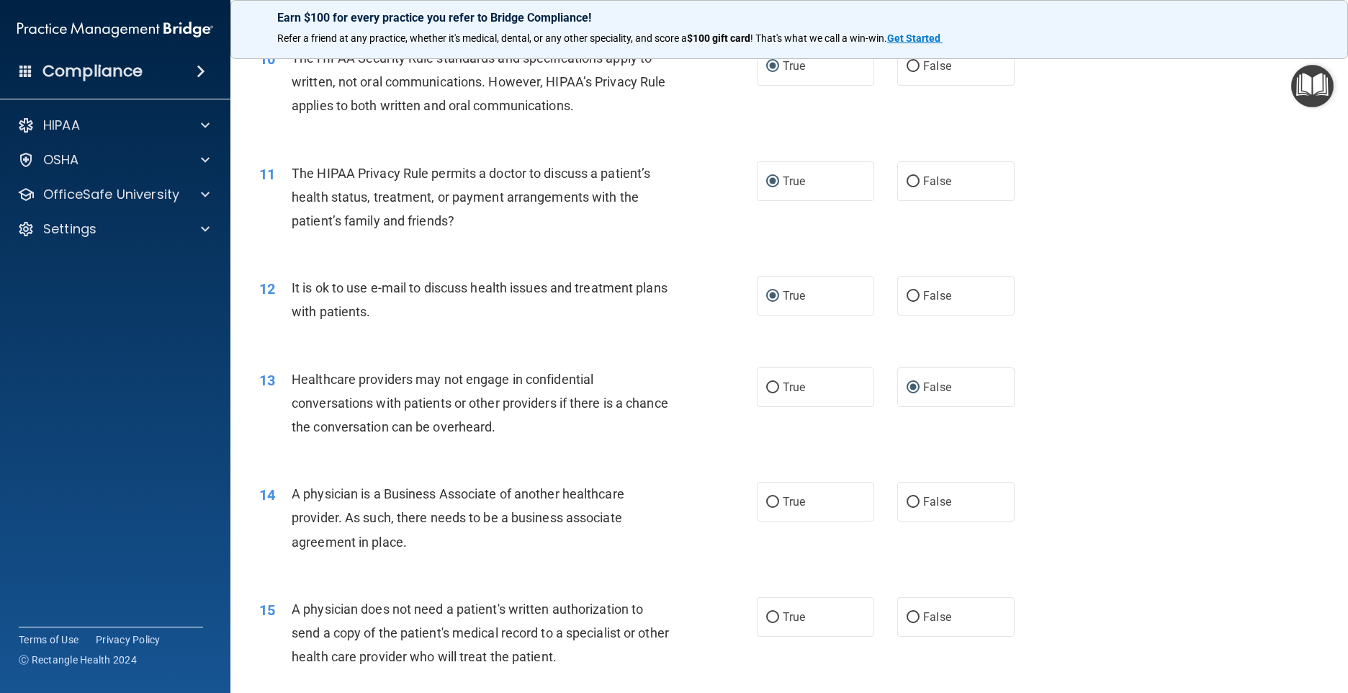
scroll to position [1080, 0]
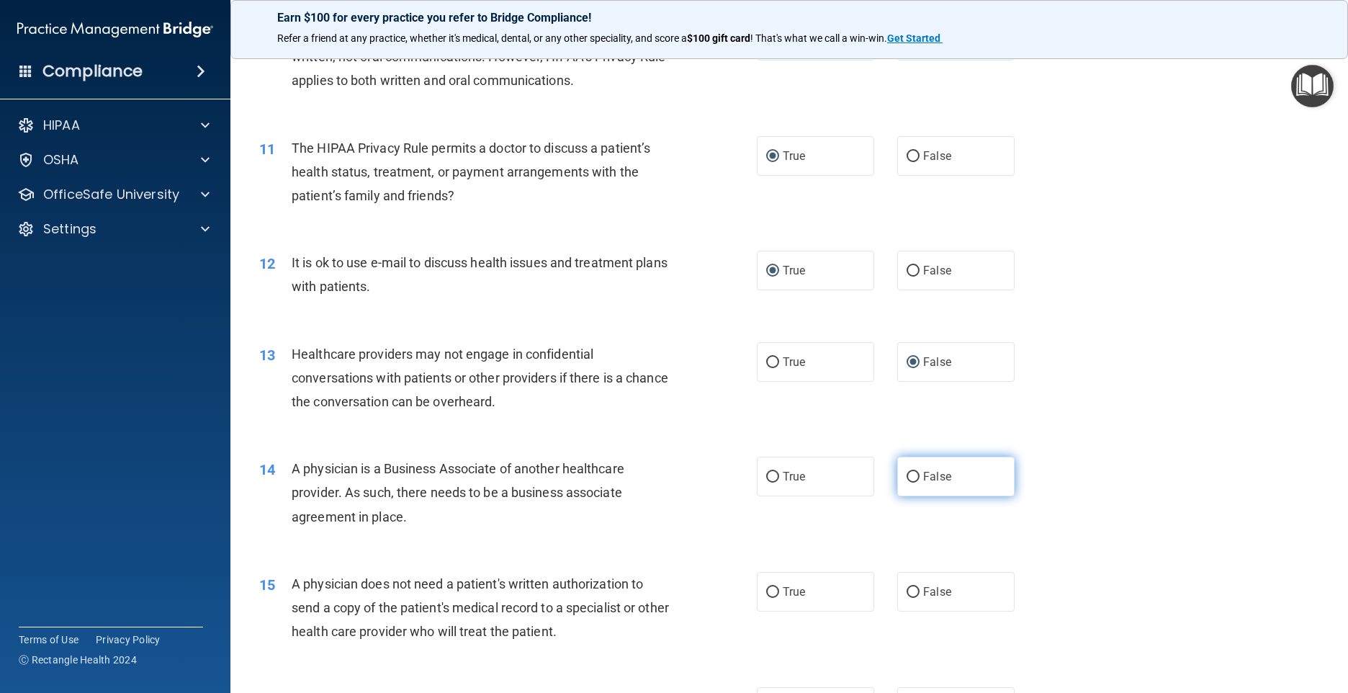
click at [908, 482] on input "False" at bounding box center [913, 477] width 13 height 11
radio input "true"
click at [766, 598] on input "True" at bounding box center [772, 592] width 13 height 11
radio input "true"
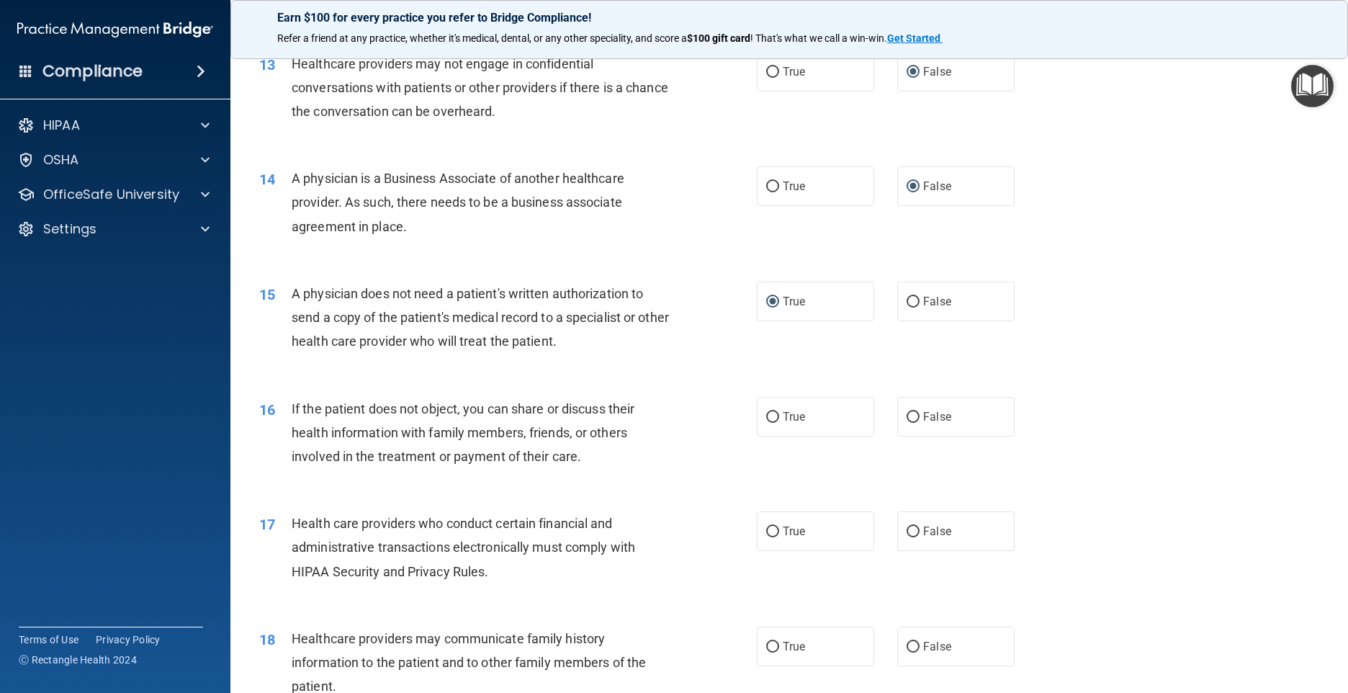
scroll to position [1440, 0]
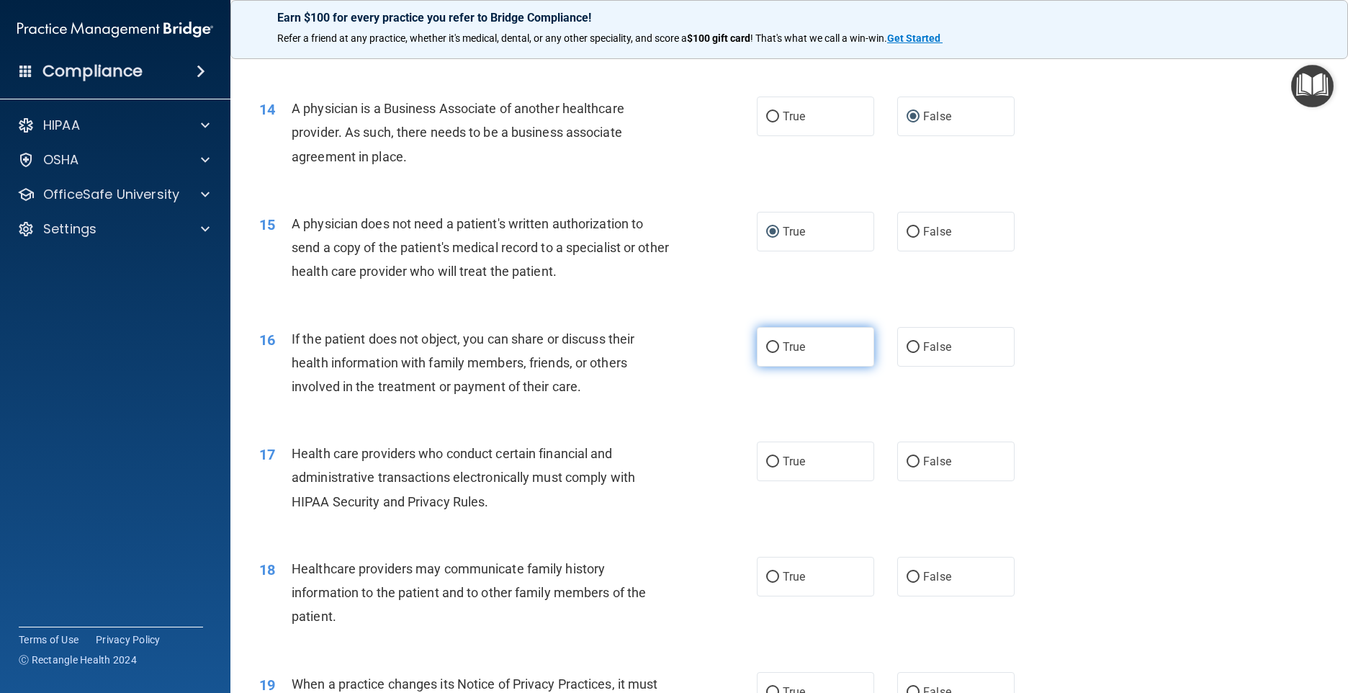
click at [766, 353] on input "True" at bounding box center [772, 347] width 13 height 11
radio input "true"
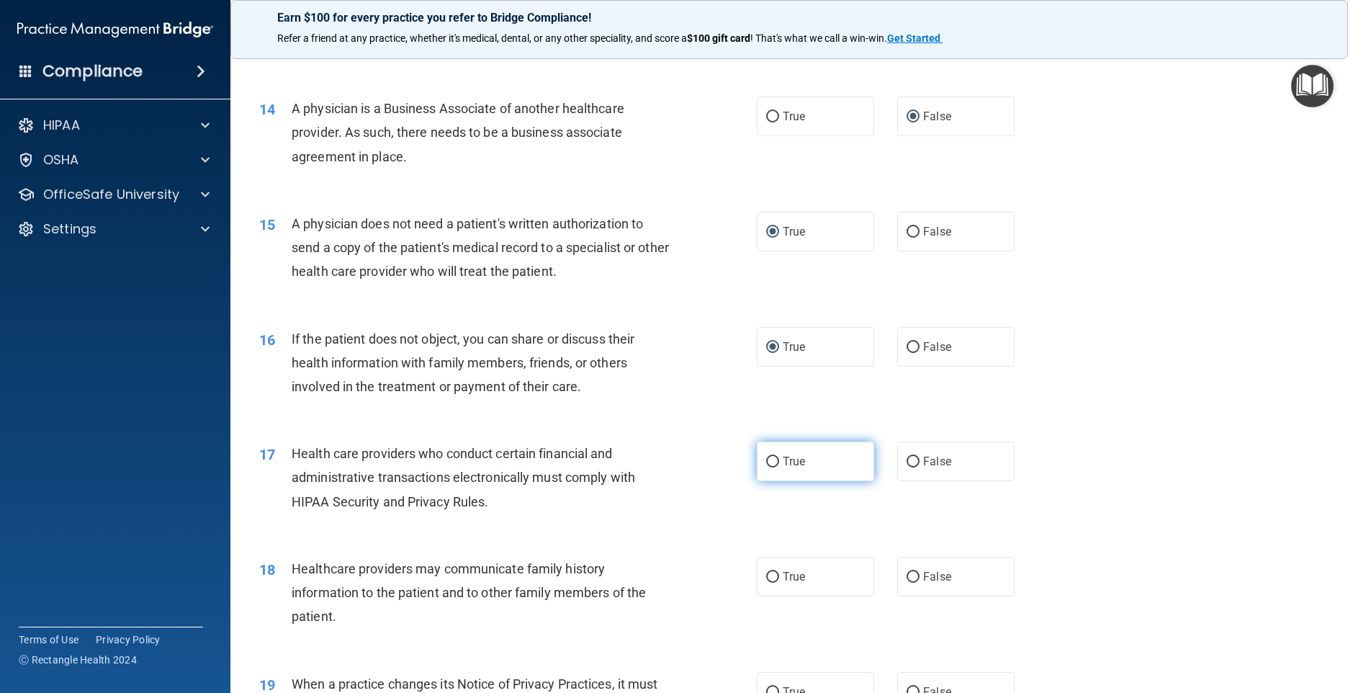
click at [766, 467] on input "True" at bounding box center [772, 462] width 13 height 11
radio input "true"
click at [907, 583] on input "False" at bounding box center [913, 577] width 13 height 11
radio input "true"
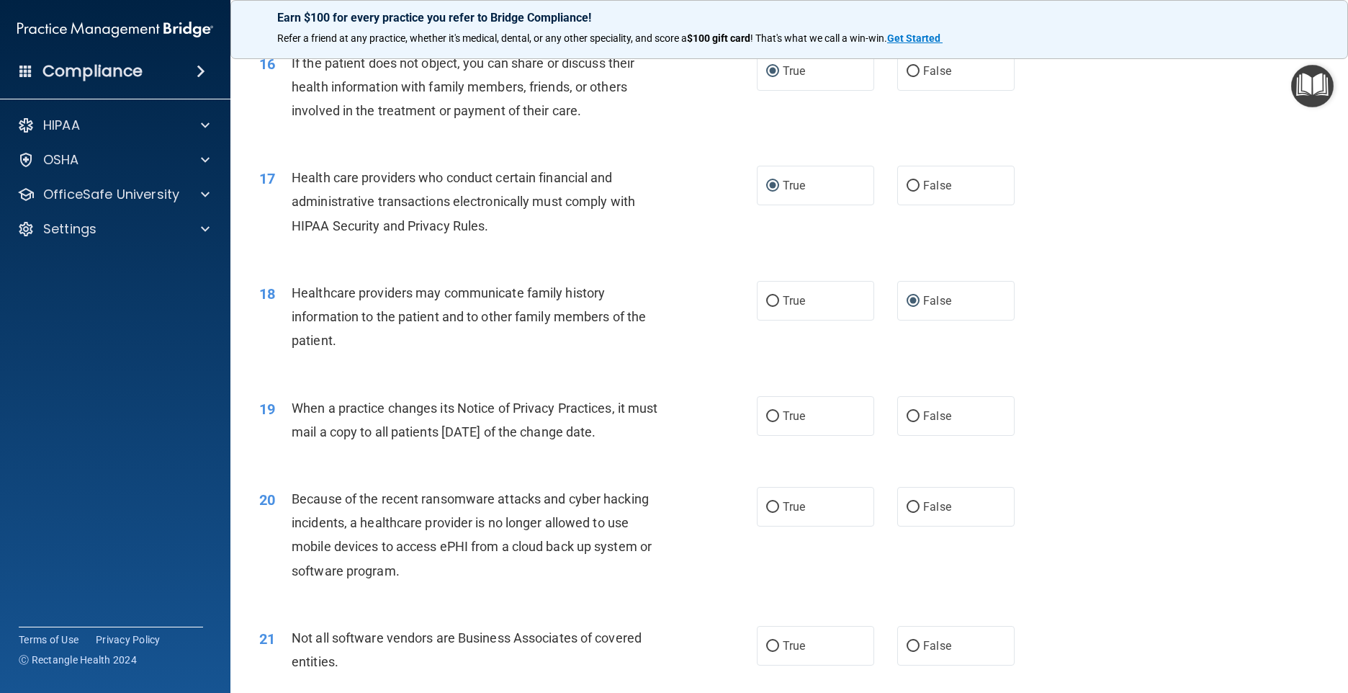
scroll to position [1872, 0]
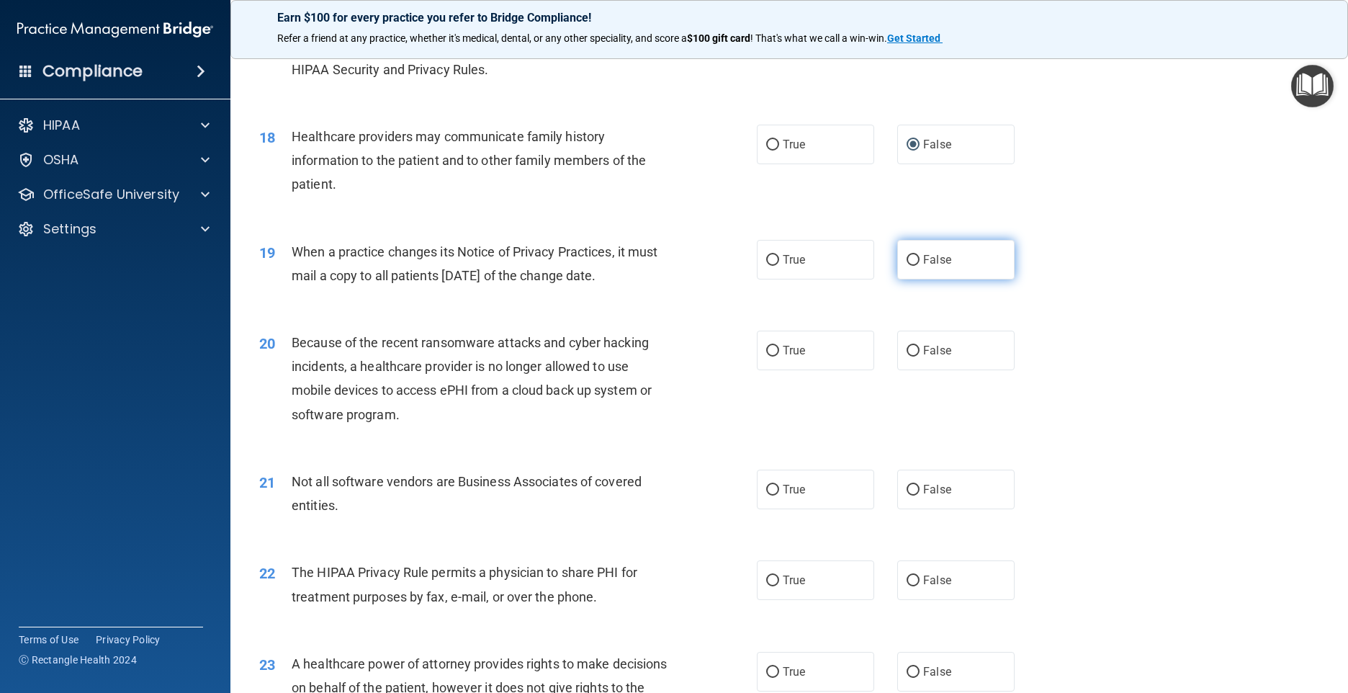
click at [907, 266] on input "False" at bounding box center [913, 260] width 13 height 11
radio input "true"
click at [907, 356] on input "False" at bounding box center [913, 351] width 13 height 11
radio input "true"
click at [766, 495] on input "True" at bounding box center [772, 490] width 13 height 11
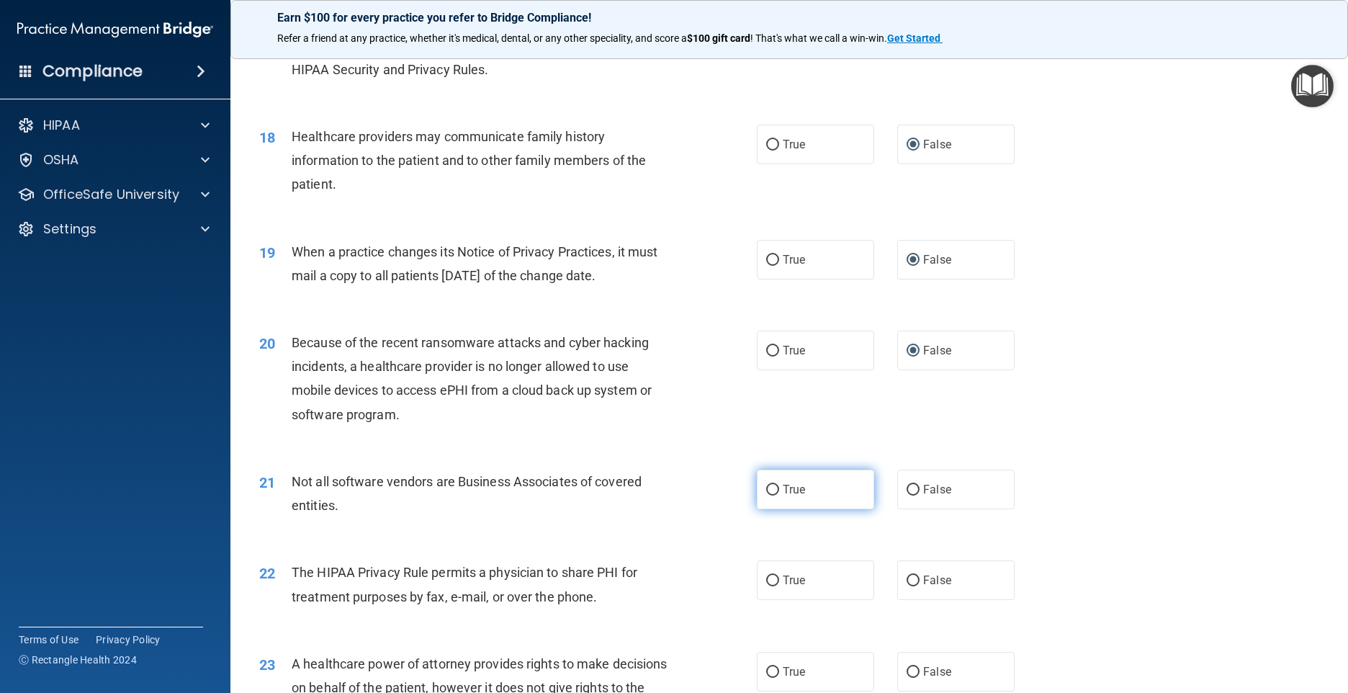
radio input "true"
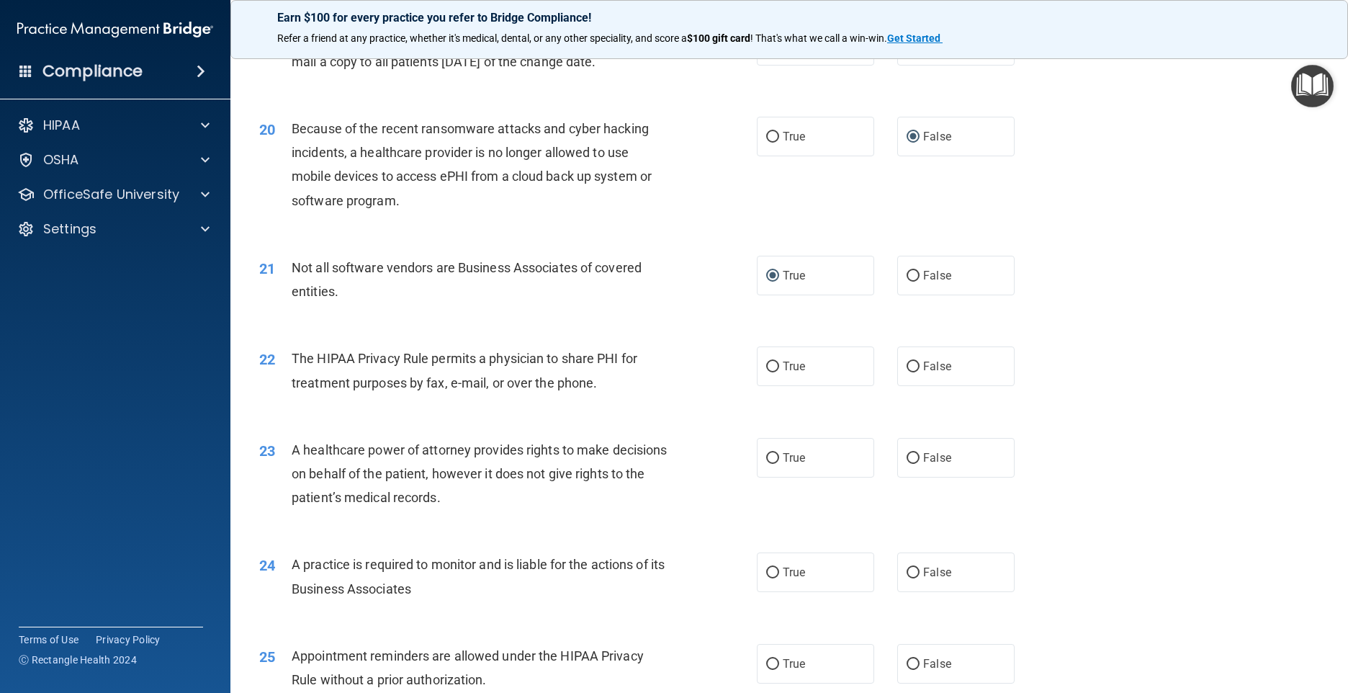
scroll to position [2088, 0]
click at [766, 370] on input "True" at bounding box center [772, 364] width 13 height 11
radio input "true"
click at [766, 462] on input "True" at bounding box center [772, 456] width 13 height 11
radio input "true"
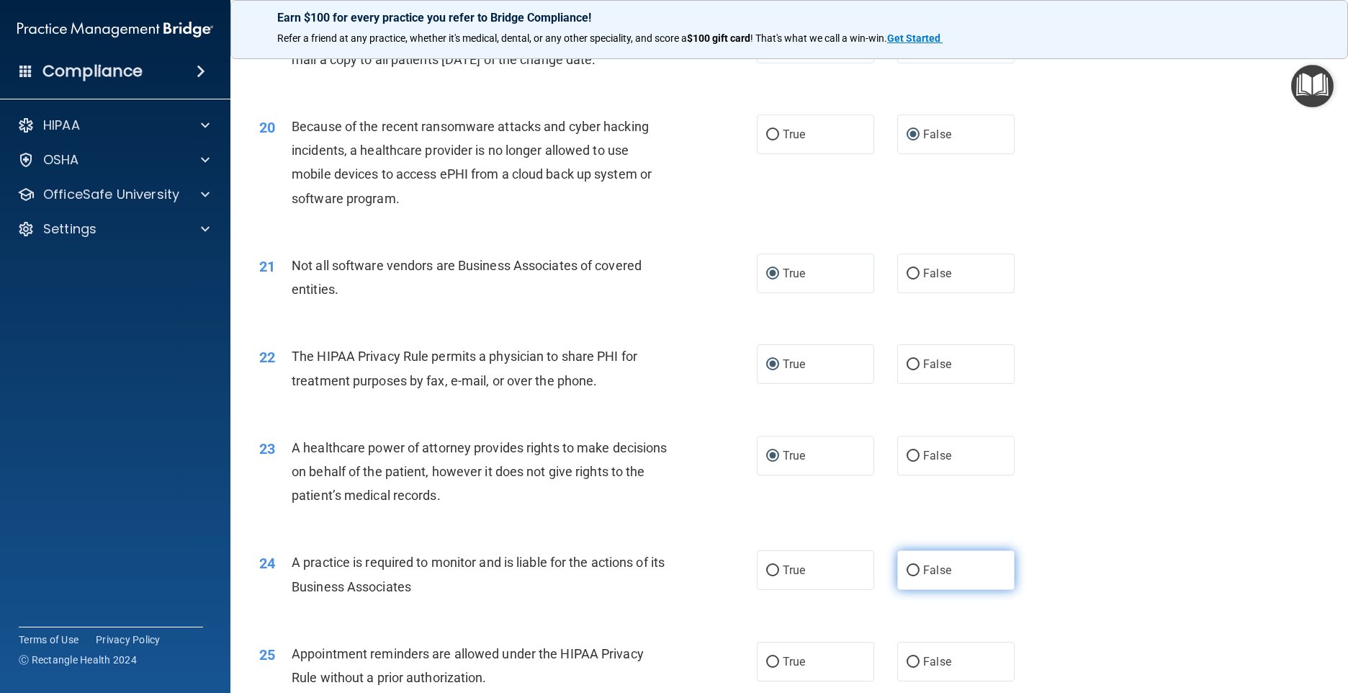
click at [907, 576] on input "False" at bounding box center [913, 570] width 13 height 11
radio input "true"
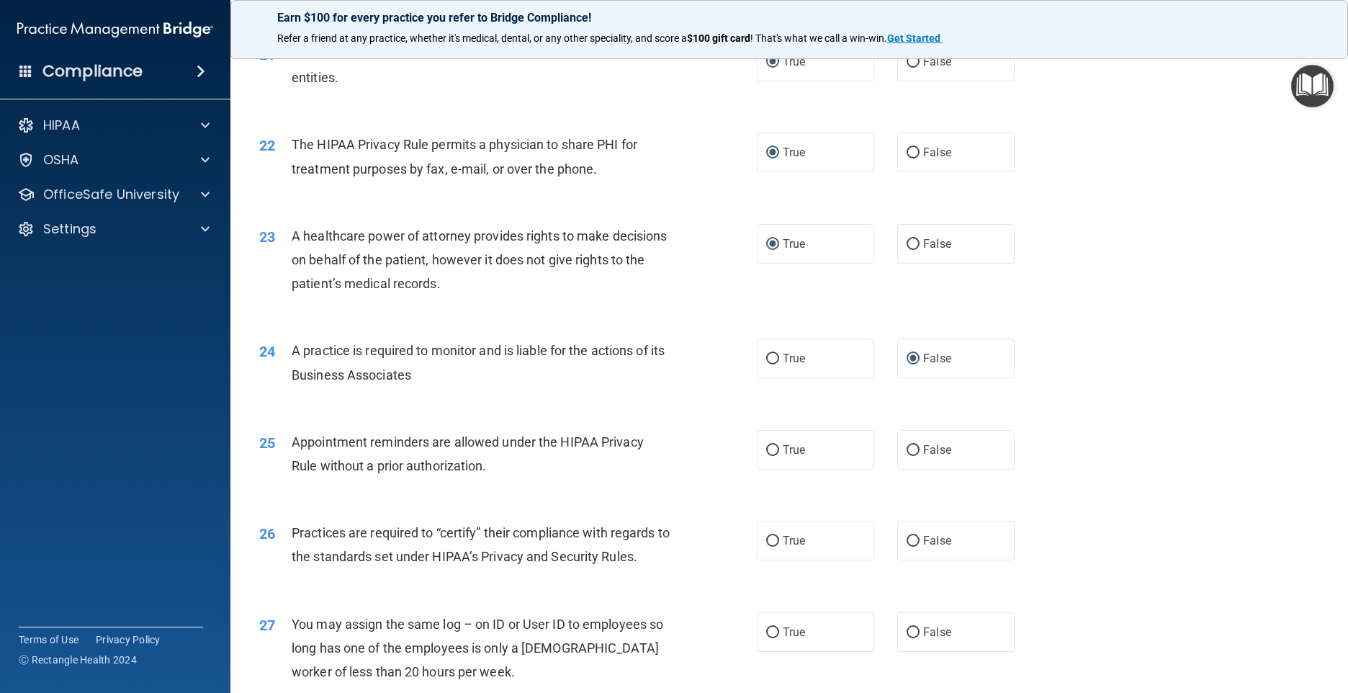
scroll to position [2376, 0]
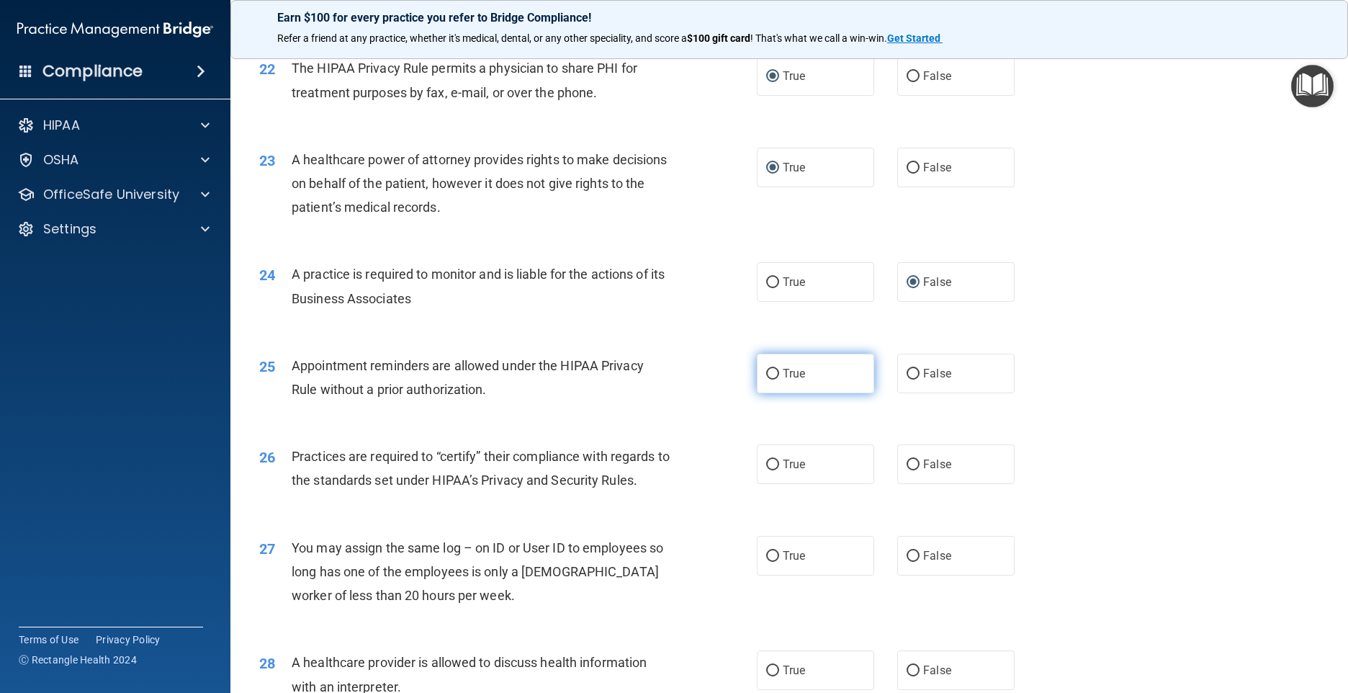
click at [768, 379] on input "True" at bounding box center [772, 374] width 13 height 11
radio input "true"
click at [907, 470] on input "False" at bounding box center [913, 464] width 13 height 11
radio input "true"
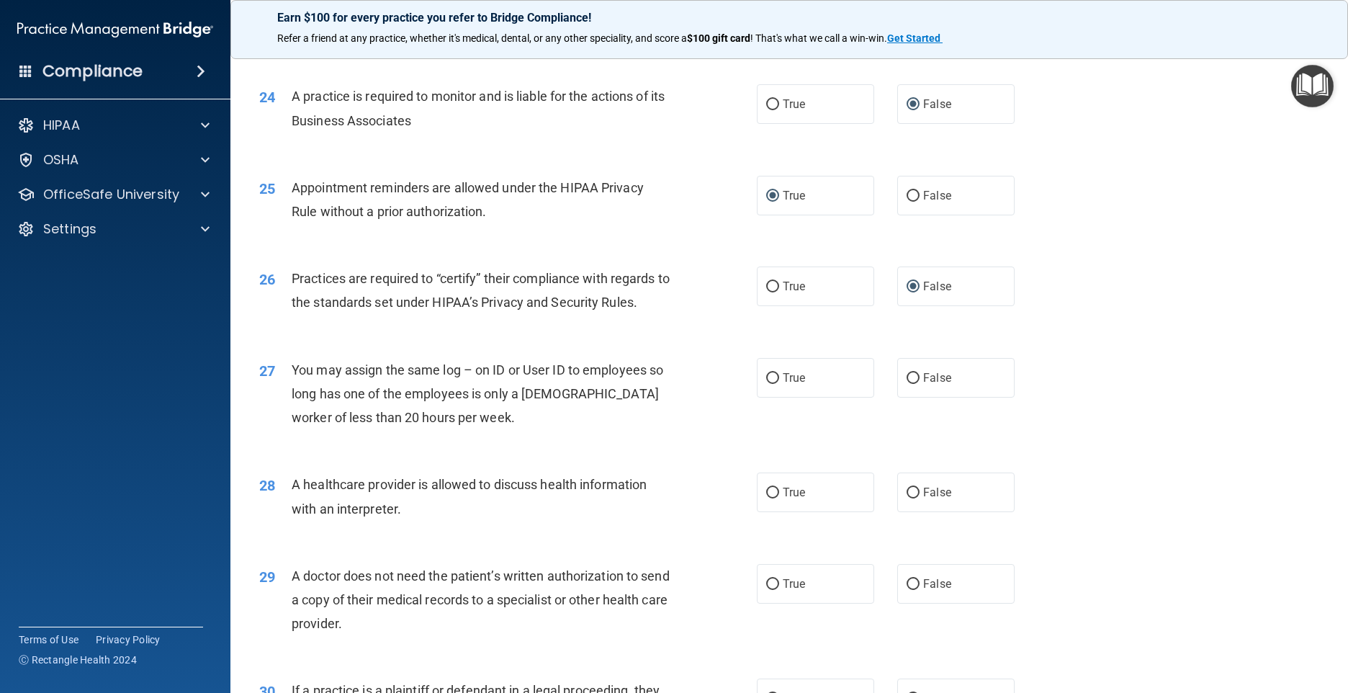
scroll to position [2592, 0]
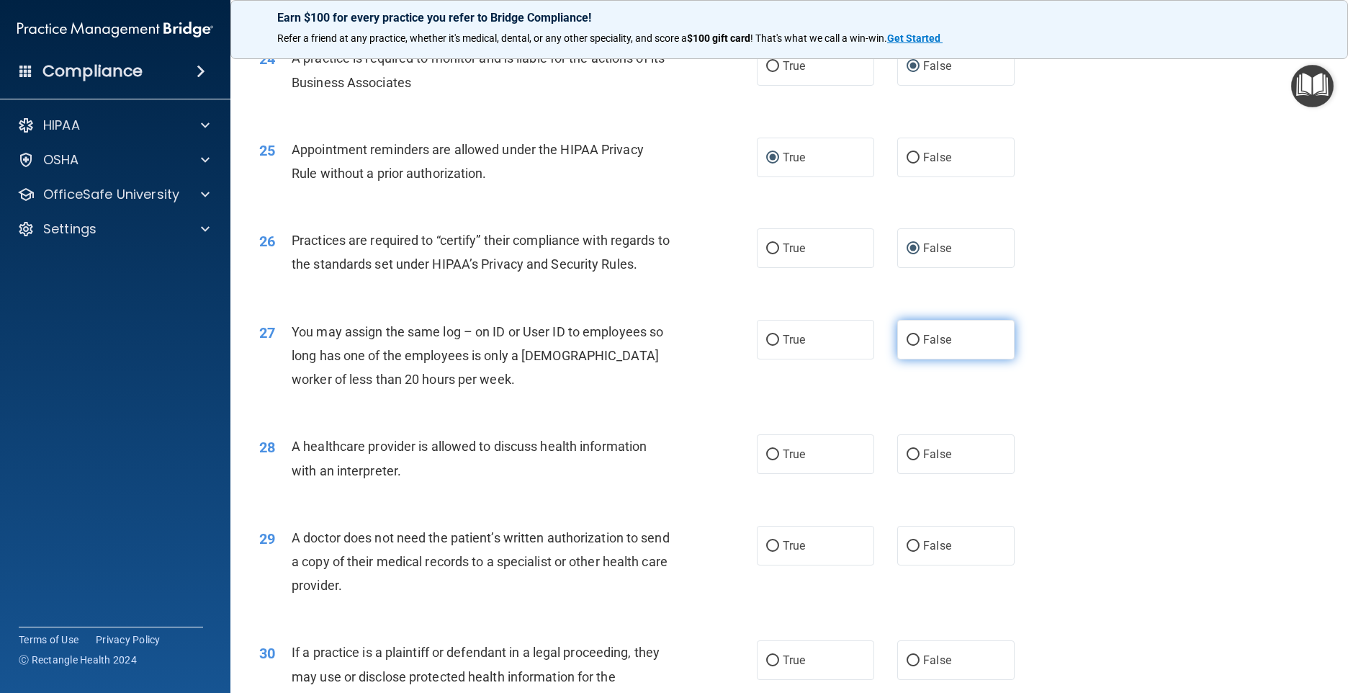
click at [907, 346] on input "False" at bounding box center [913, 340] width 13 height 11
radio input "true"
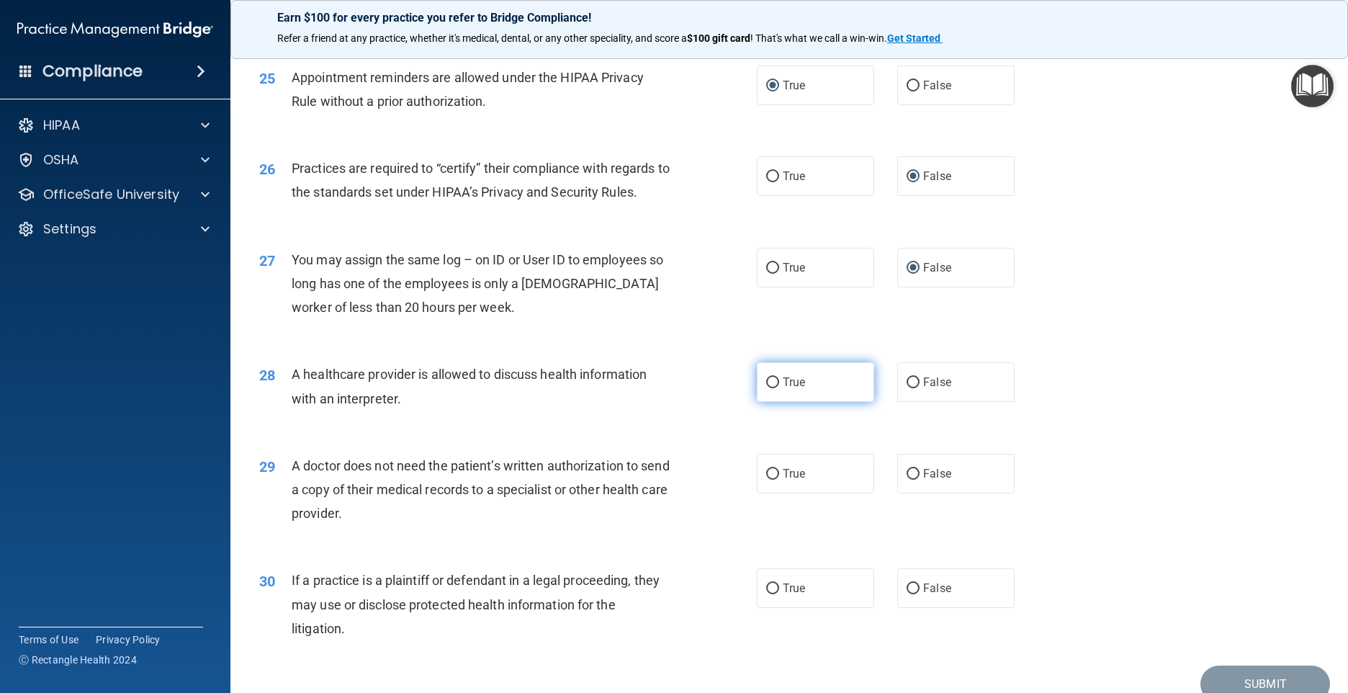
click at [768, 388] on input "True" at bounding box center [772, 382] width 13 height 11
radio input "true"
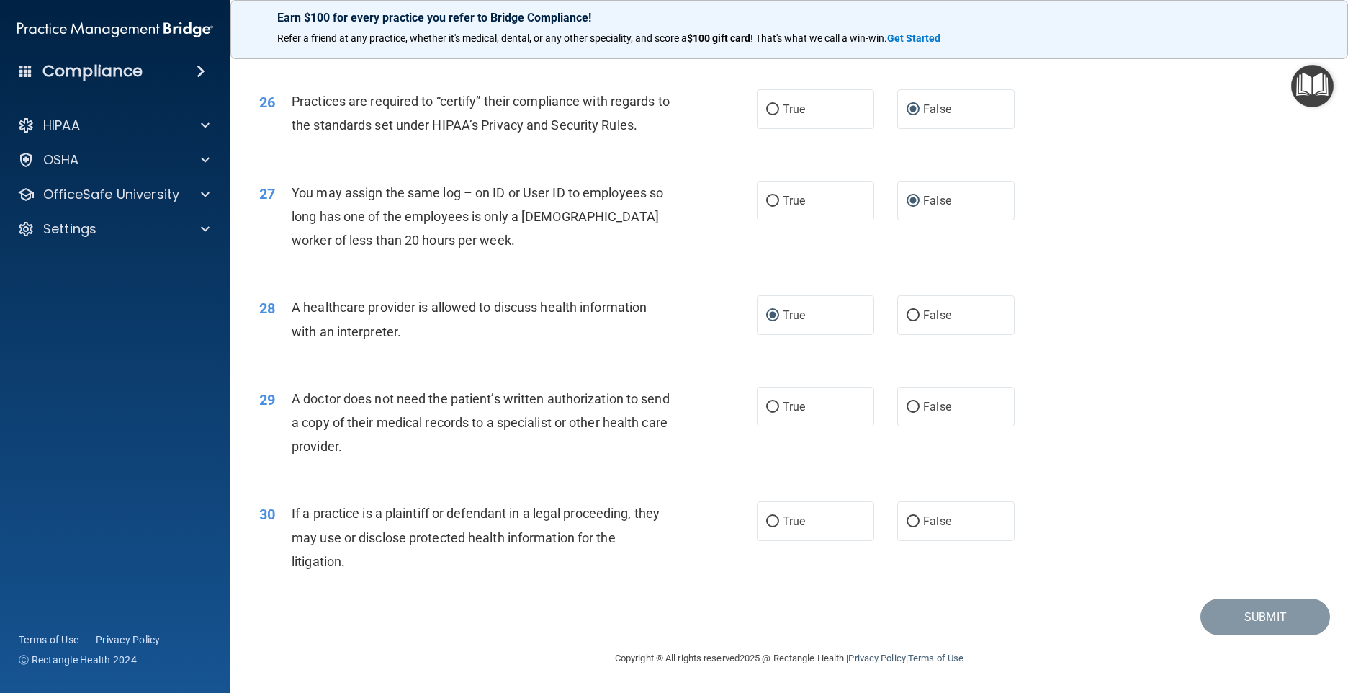
scroll to position [2755, 0]
click at [766, 404] on input "True" at bounding box center [772, 407] width 13 height 11
radio input "true"
click at [768, 518] on input "True" at bounding box center [772, 521] width 13 height 11
radio input "true"
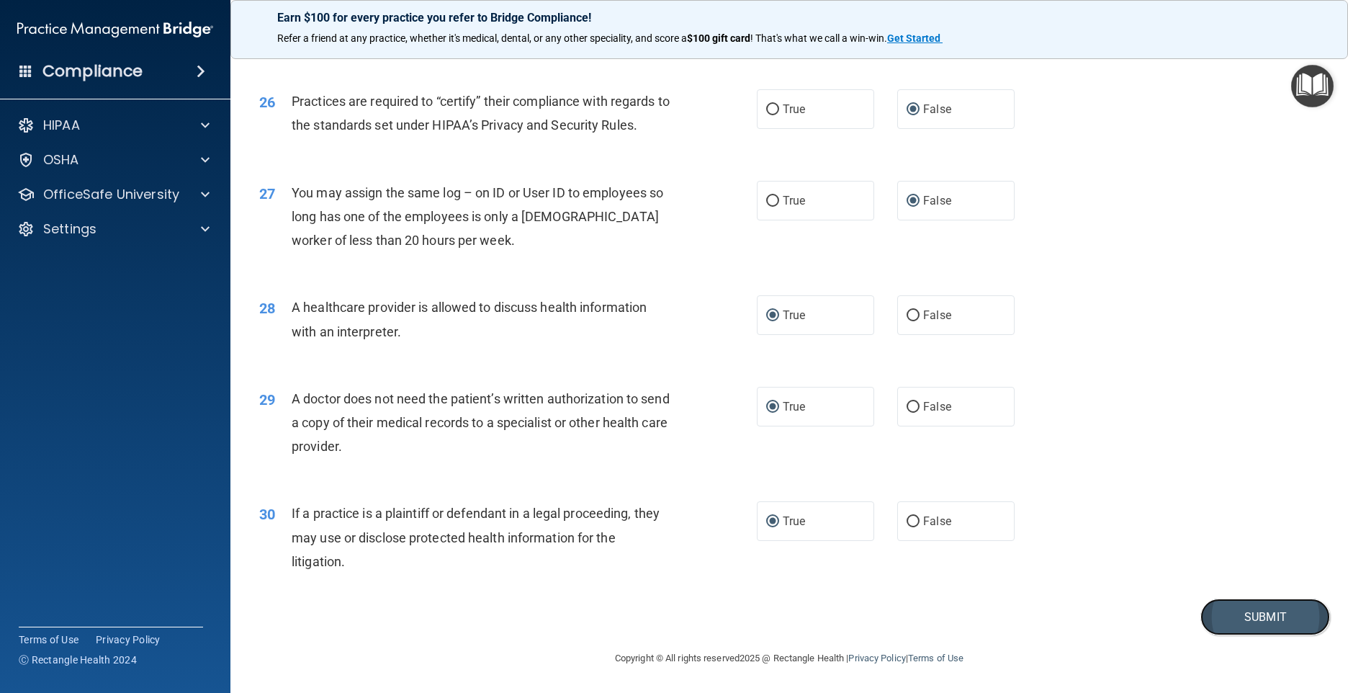
click at [1245, 620] on button "Submit" at bounding box center [1265, 616] width 130 height 37
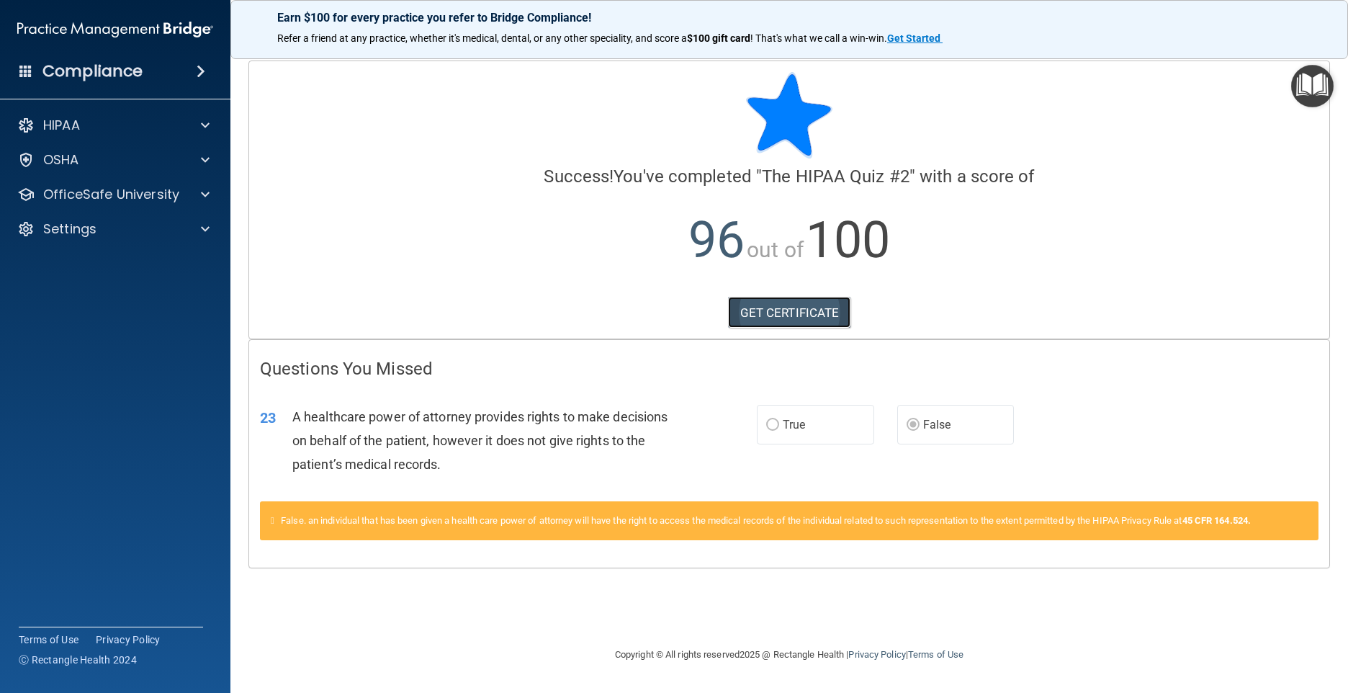
click at [794, 313] on link "GET CERTIFICATE" at bounding box center [789, 313] width 123 height 32
click at [207, 197] on span at bounding box center [205, 194] width 9 height 17
click at [156, 295] on p "Continuing Education" at bounding box center [107, 298] width 197 height 14
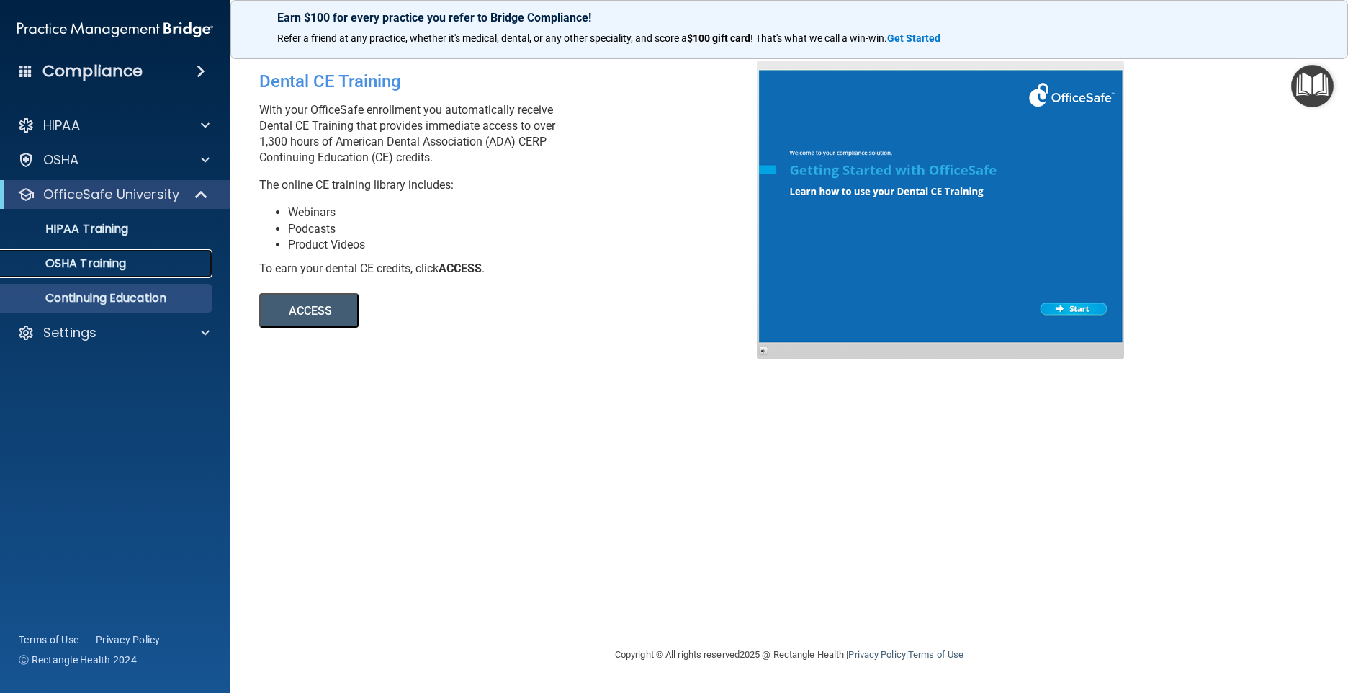
click at [86, 260] on p "OSHA Training" at bounding box center [67, 263] width 117 height 14
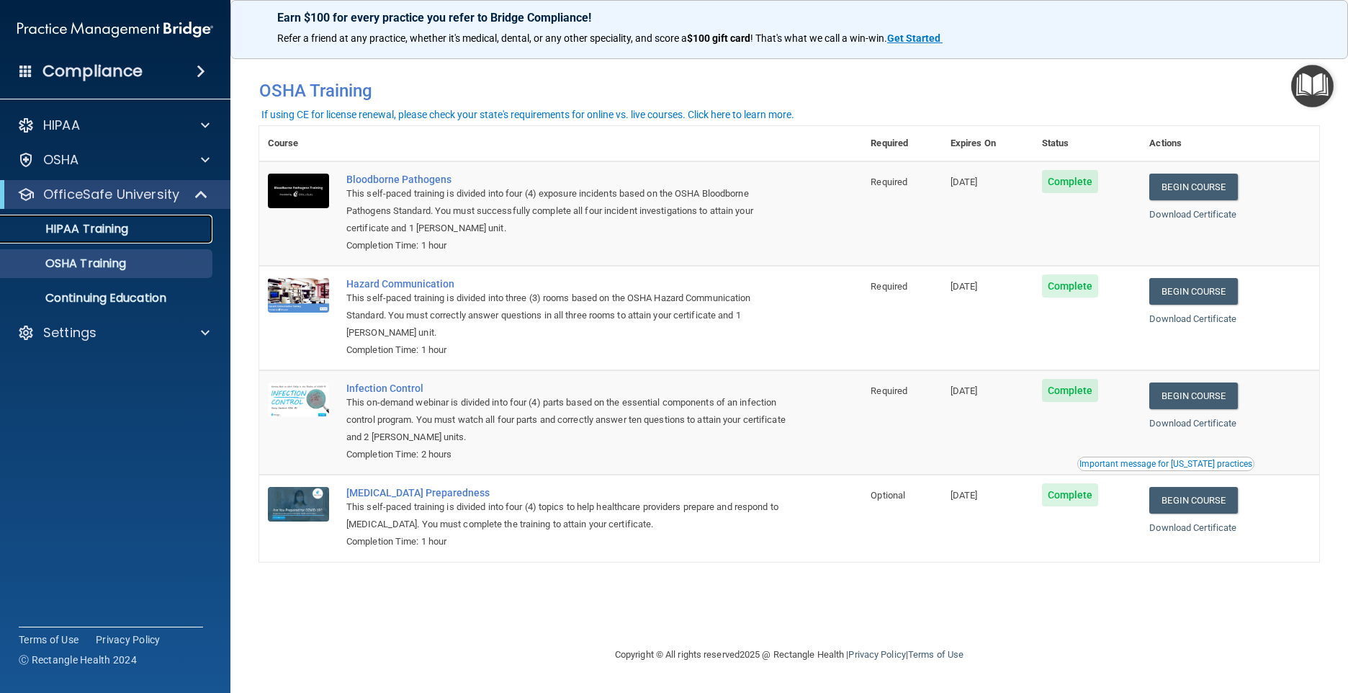
click at [112, 229] on p "HIPAA Training" at bounding box center [68, 229] width 119 height 14
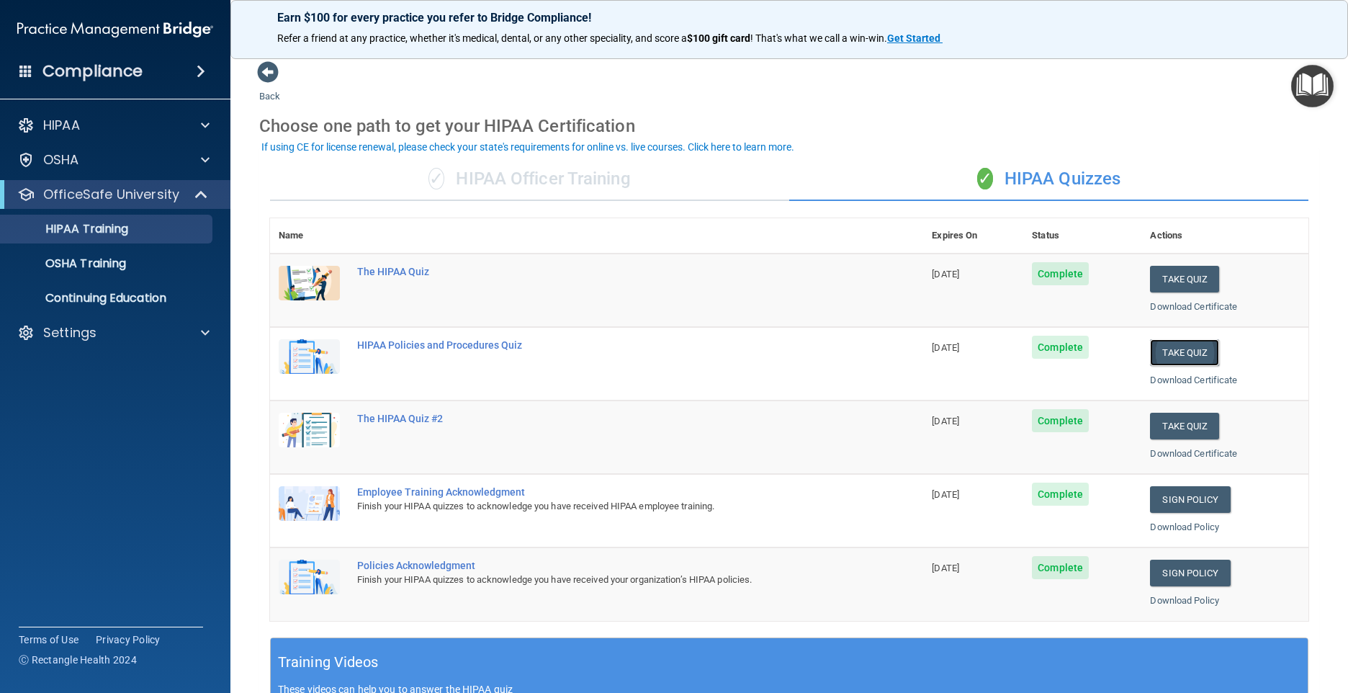
click at [1190, 350] on button "Take Quiz" at bounding box center [1184, 352] width 69 height 27
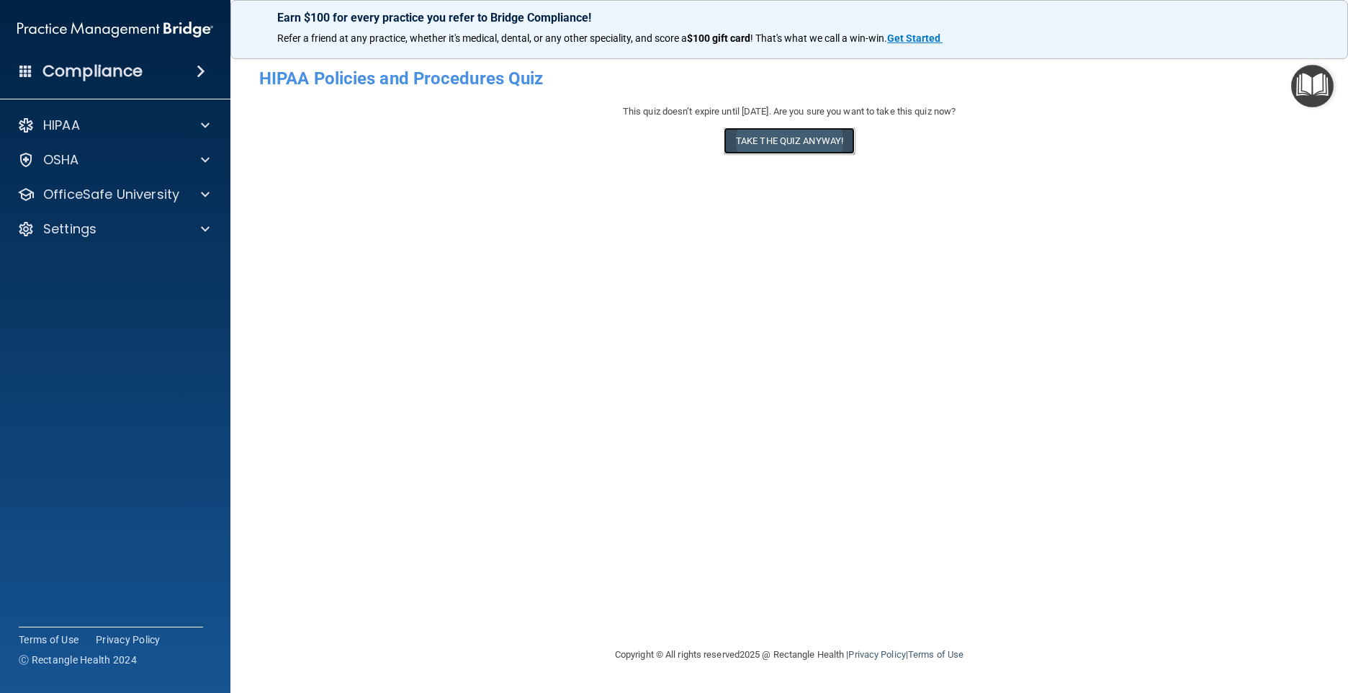
click at [812, 141] on button "Take the quiz anyway!" at bounding box center [789, 140] width 131 height 27
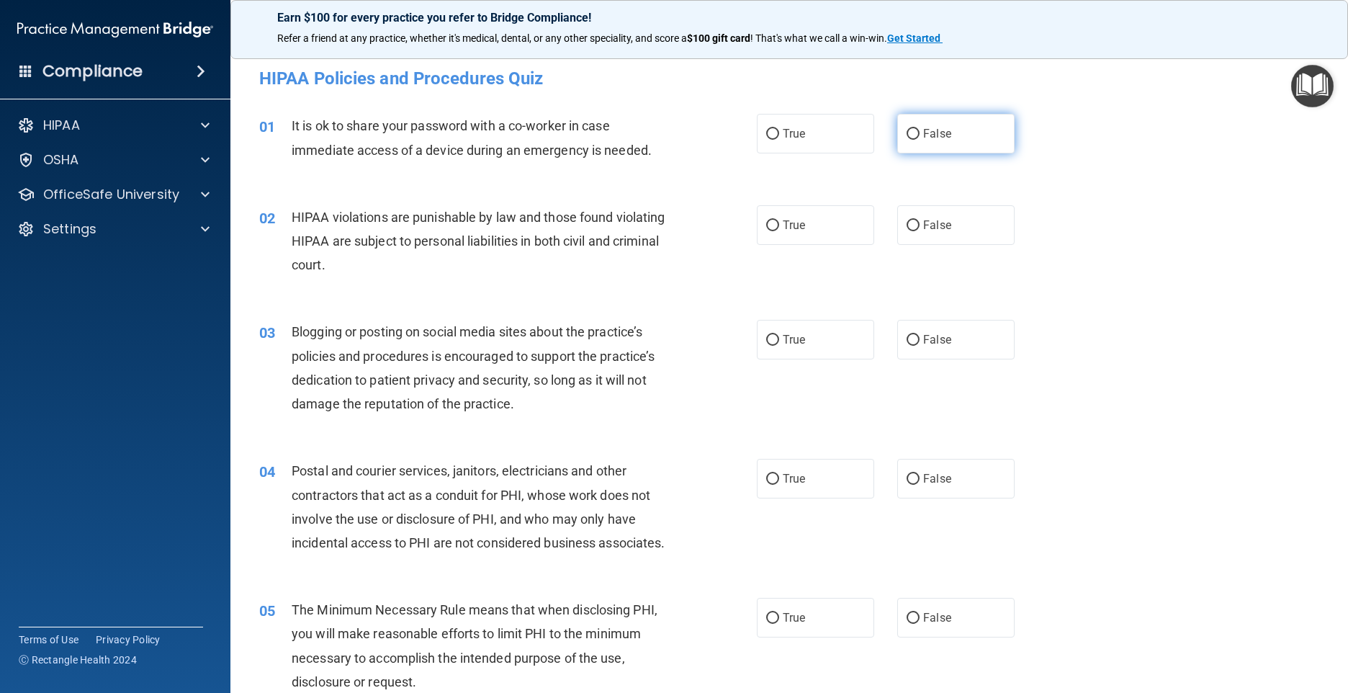
click at [907, 133] on input "False" at bounding box center [913, 134] width 13 height 11
radio input "true"
click at [907, 225] on input "False" at bounding box center [913, 225] width 13 height 11
radio input "true"
click at [766, 337] on input "True" at bounding box center [772, 340] width 13 height 11
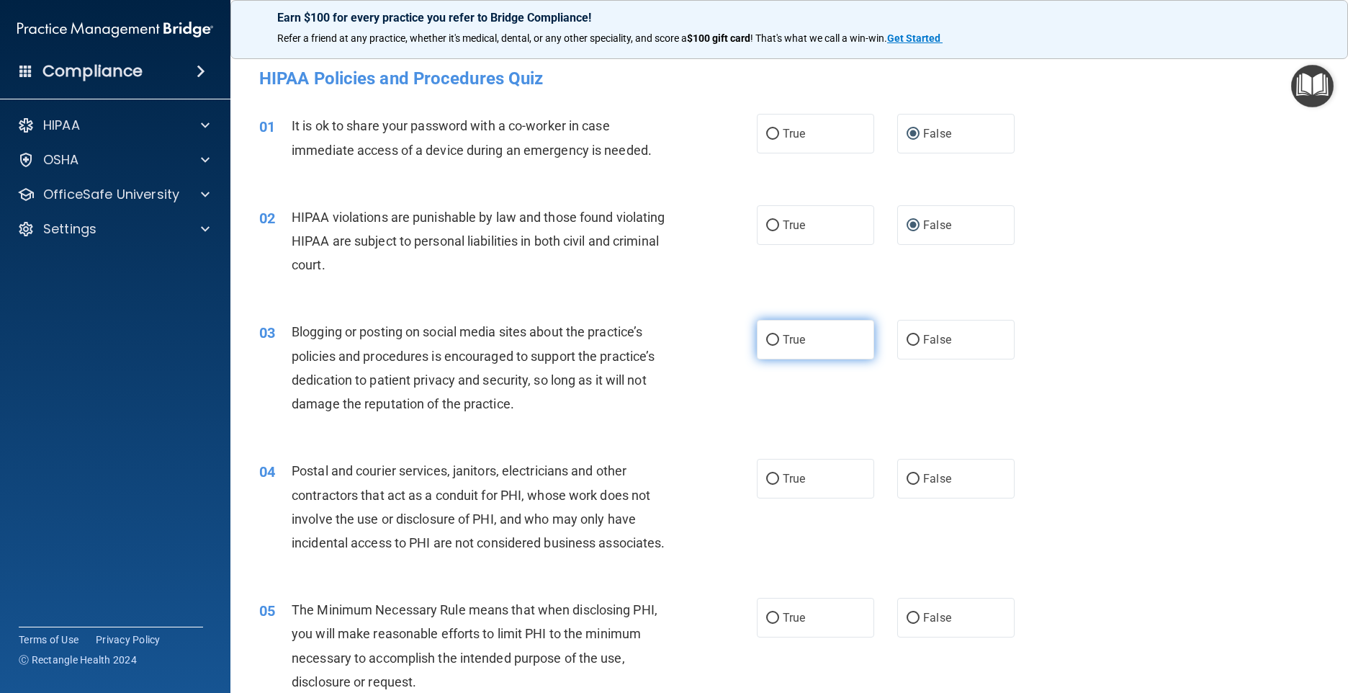
radio input "true"
click at [766, 482] on input "True" at bounding box center [772, 479] width 13 height 11
radio input "true"
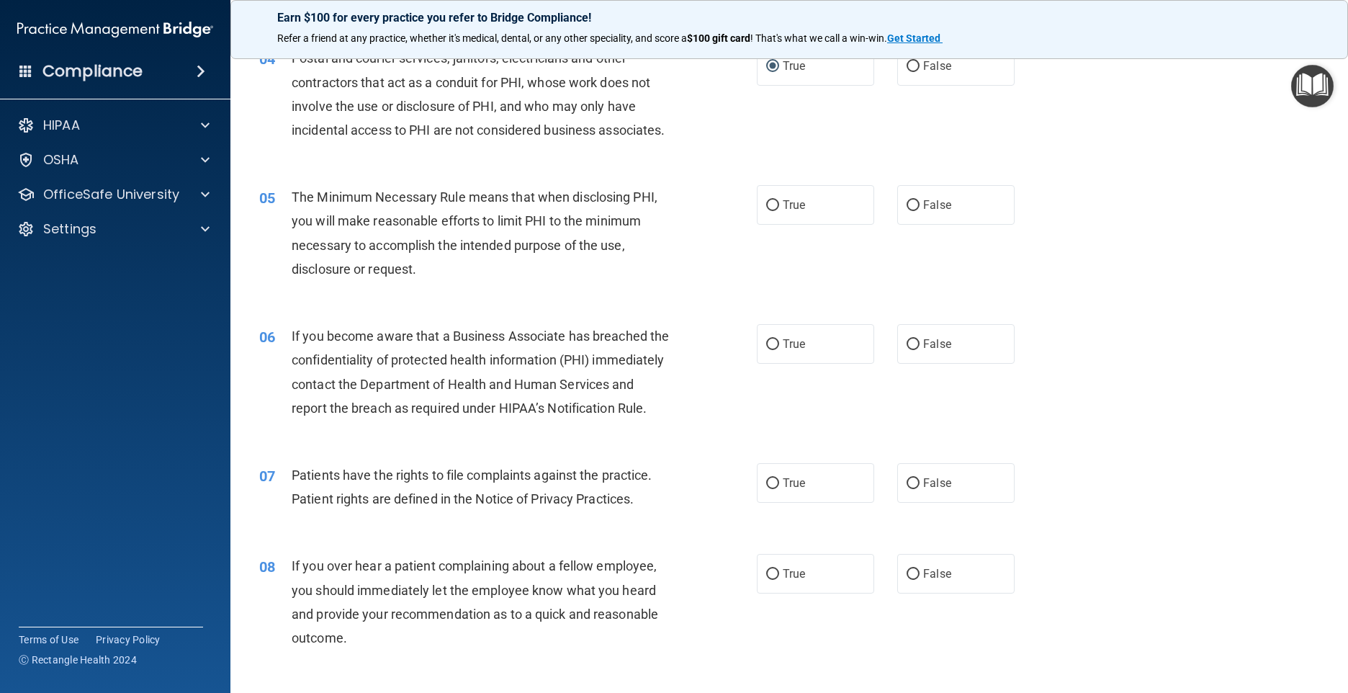
scroll to position [432, 0]
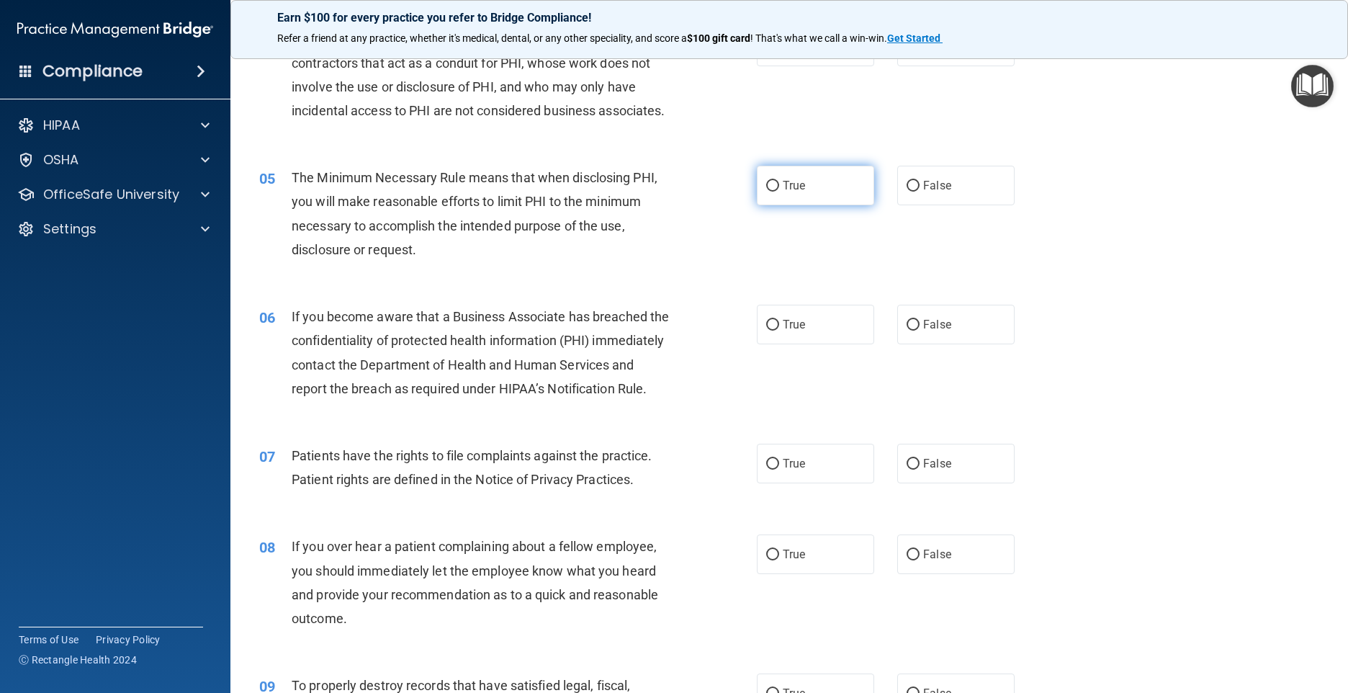
click at [766, 192] on input "True" at bounding box center [772, 186] width 13 height 11
radio input "true"
click at [767, 331] on input "True" at bounding box center [772, 325] width 13 height 11
radio input "true"
click at [766, 469] on input "True" at bounding box center [772, 464] width 13 height 11
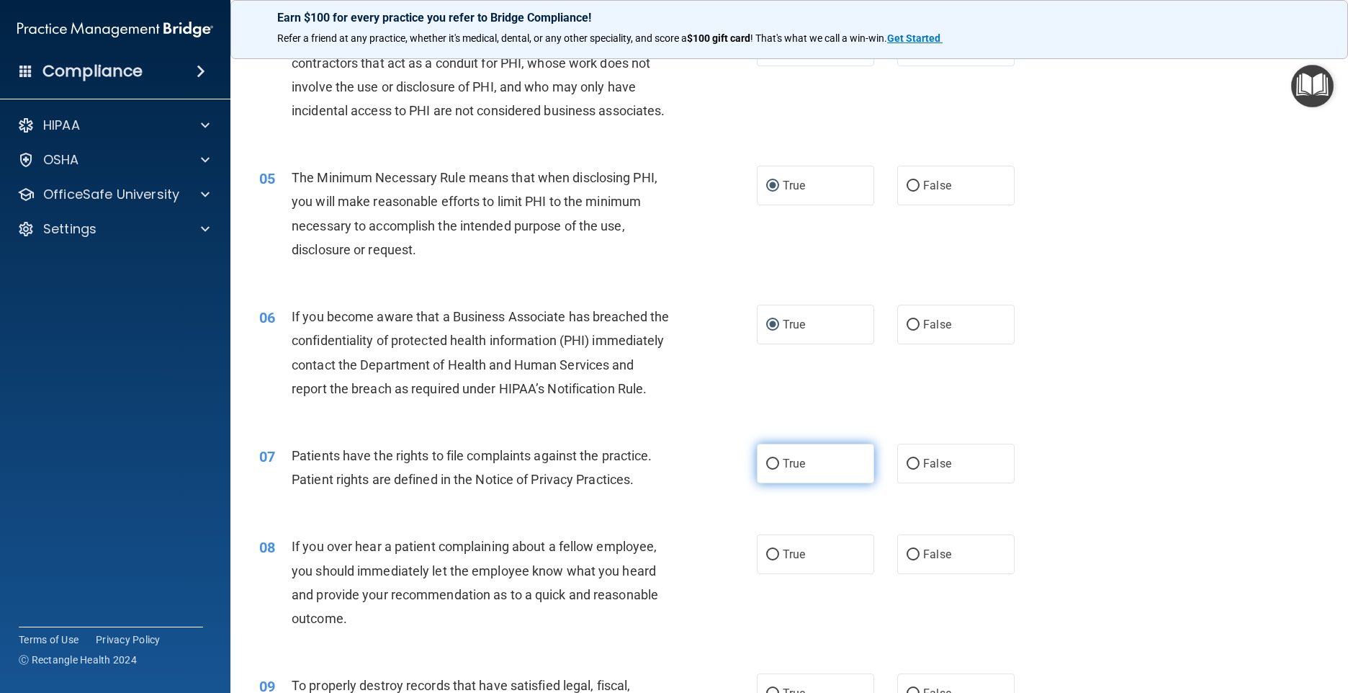
radio input "true"
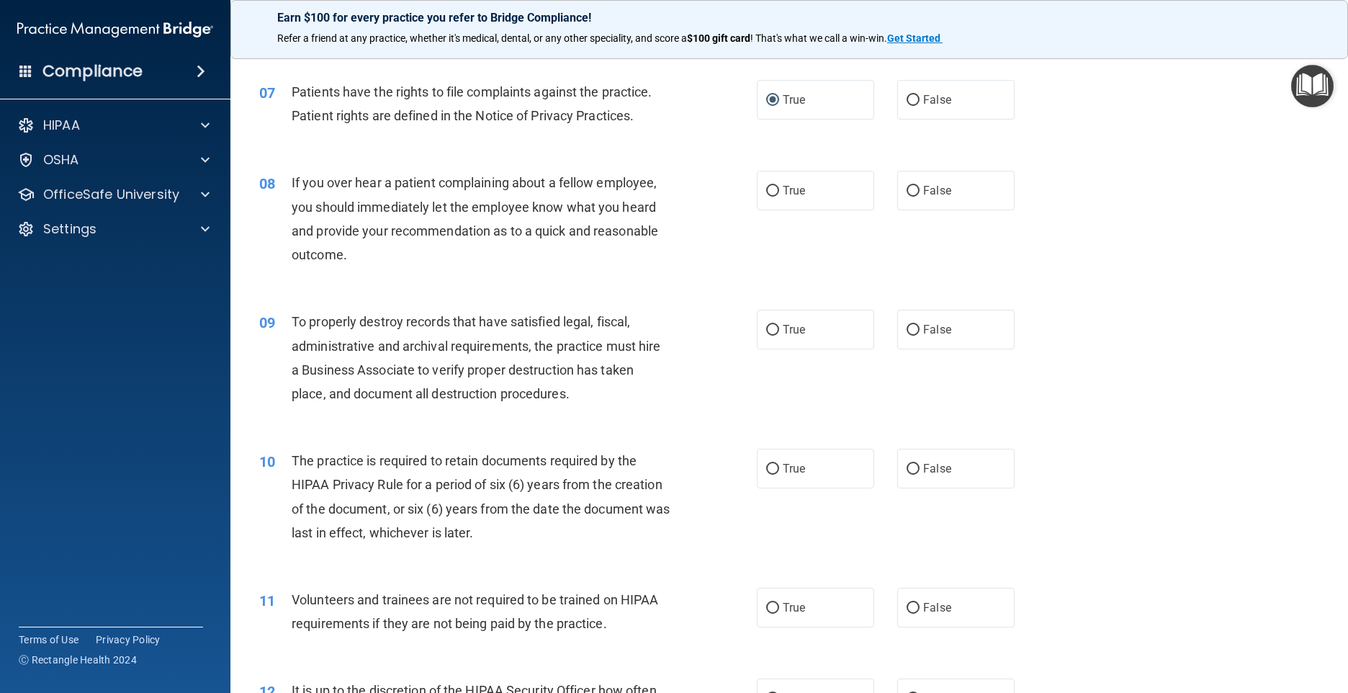
scroll to position [864, 0]
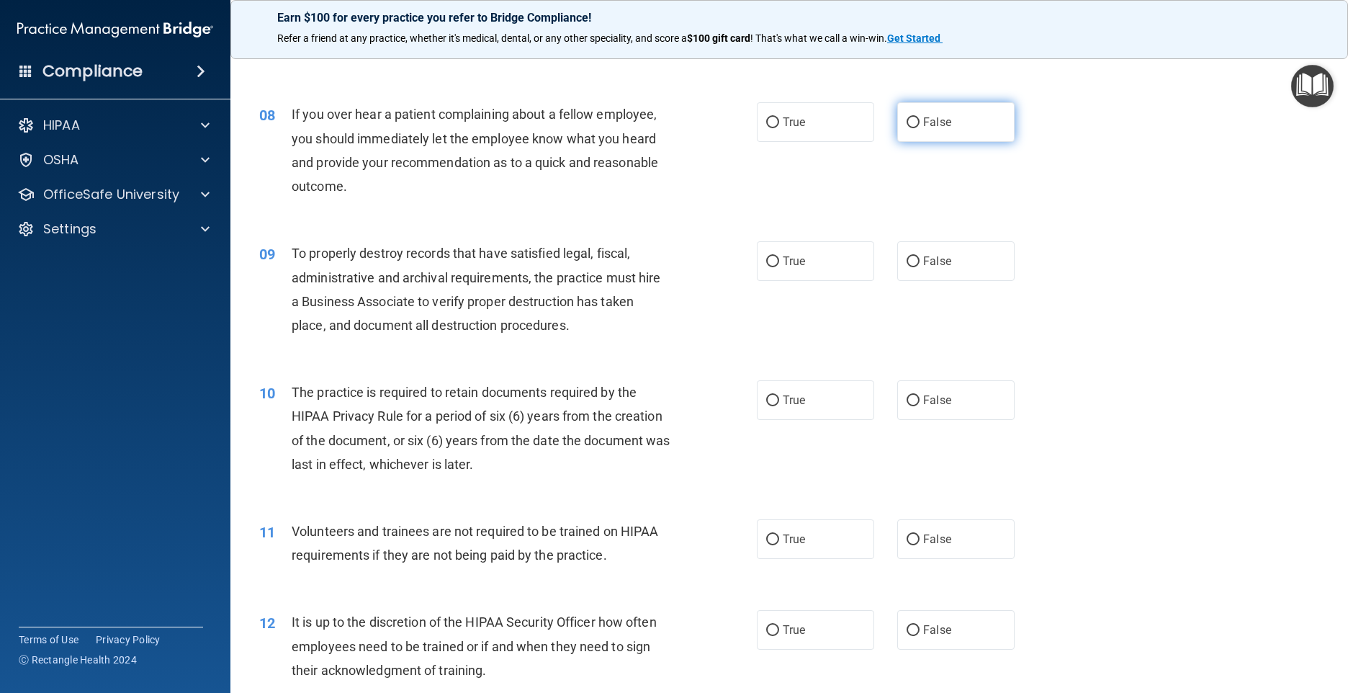
click at [908, 128] on input "False" at bounding box center [913, 122] width 13 height 11
radio input "true"
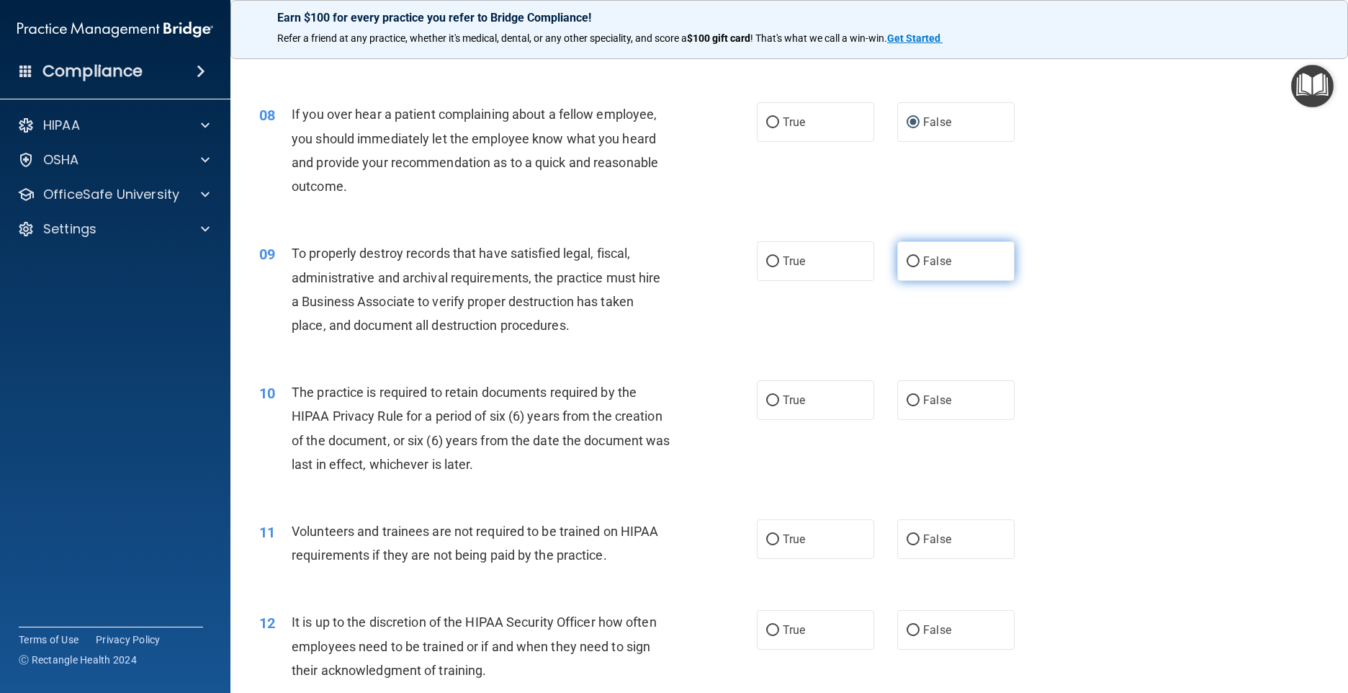
click at [907, 267] on input "False" at bounding box center [913, 261] width 13 height 11
radio input "true"
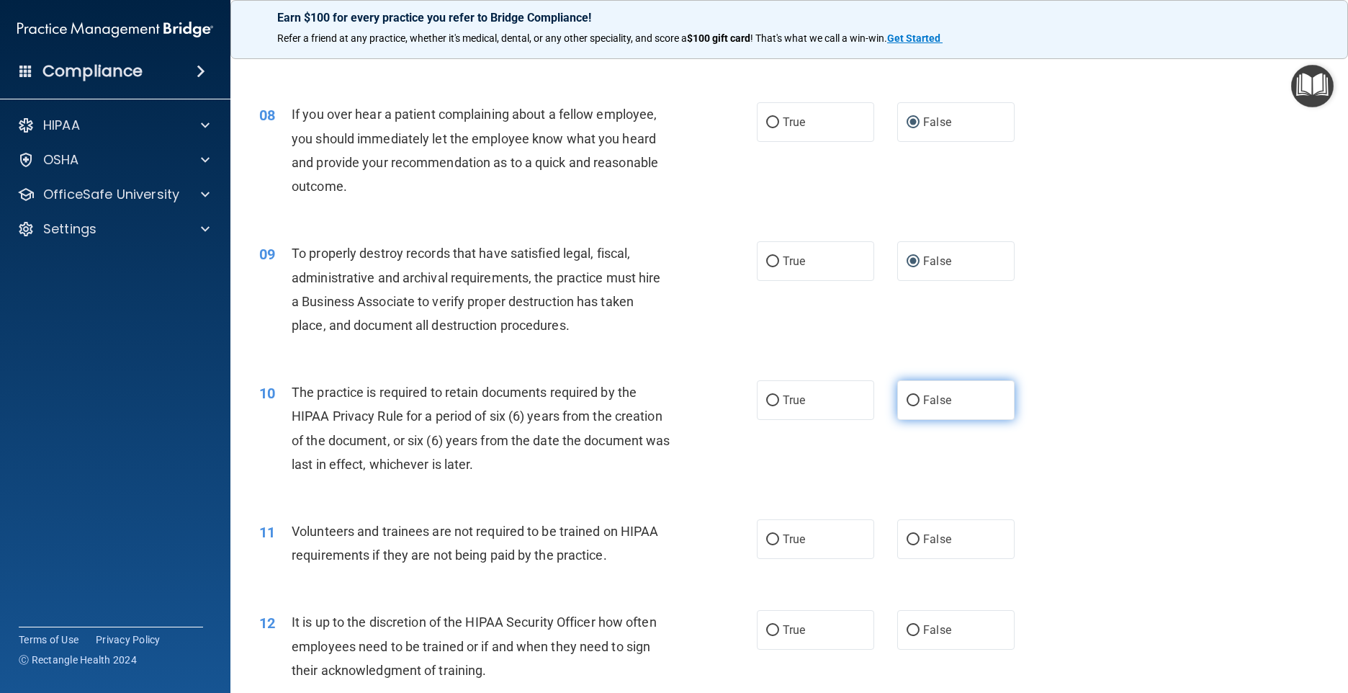
click at [907, 406] on input "False" at bounding box center [913, 400] width 13 height 11
radio input "true"
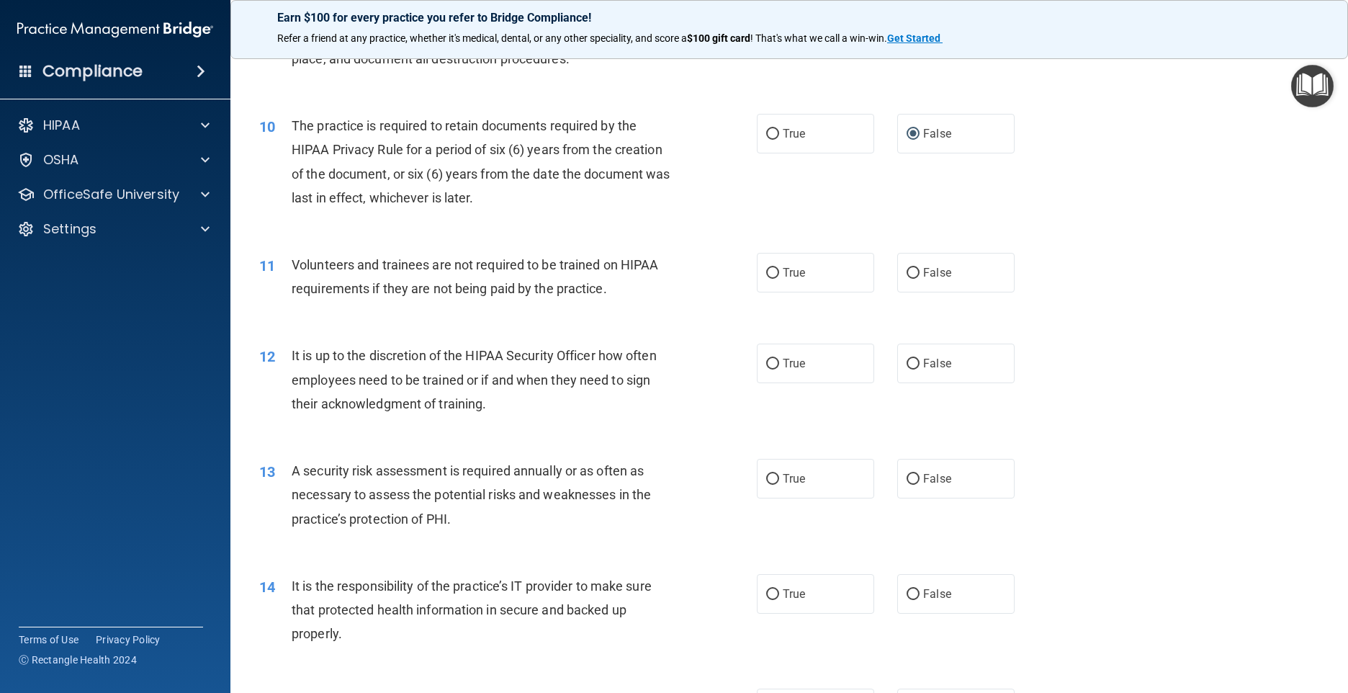
scroll to position [1152, 0]
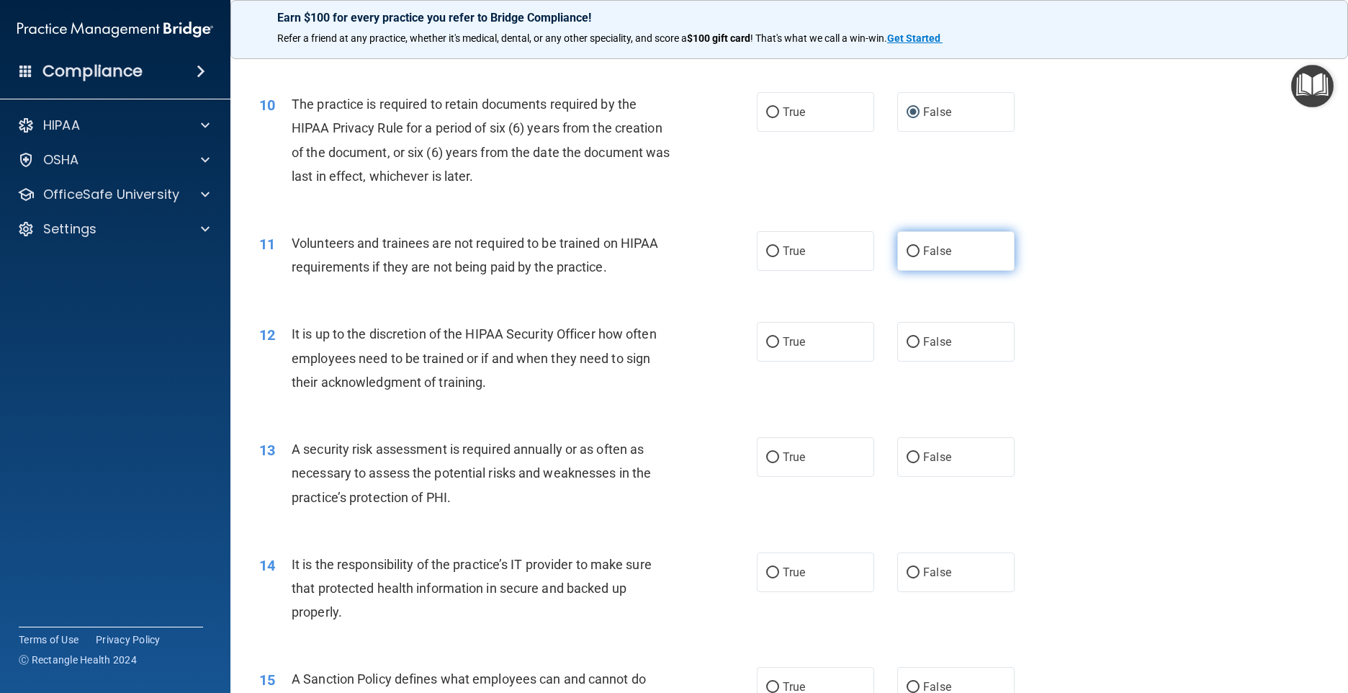
click at [907, 257] on input "False" at bounding box center [913, 251] width 13 height 11
radio input "true"
click at [907, 348] on input "False" at bounding box center [913, 342] width 13 height 11
radio input "true"
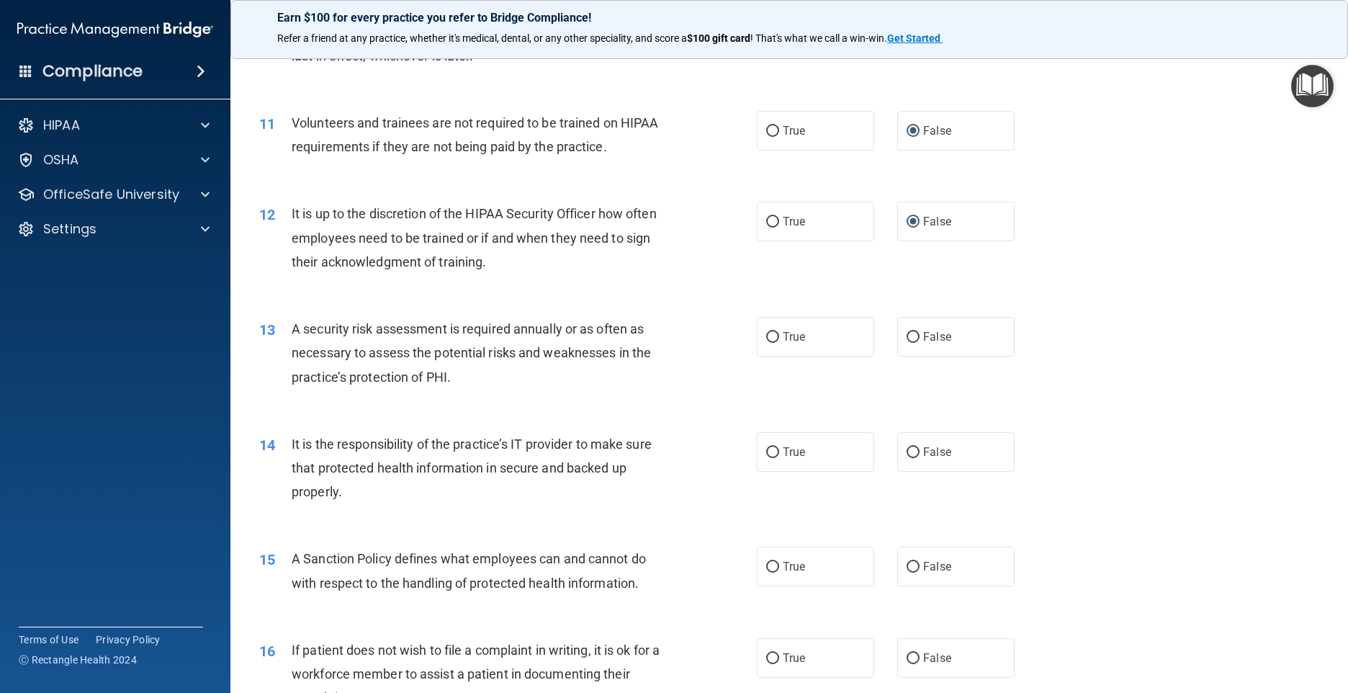
scroll to position [1368, 0]
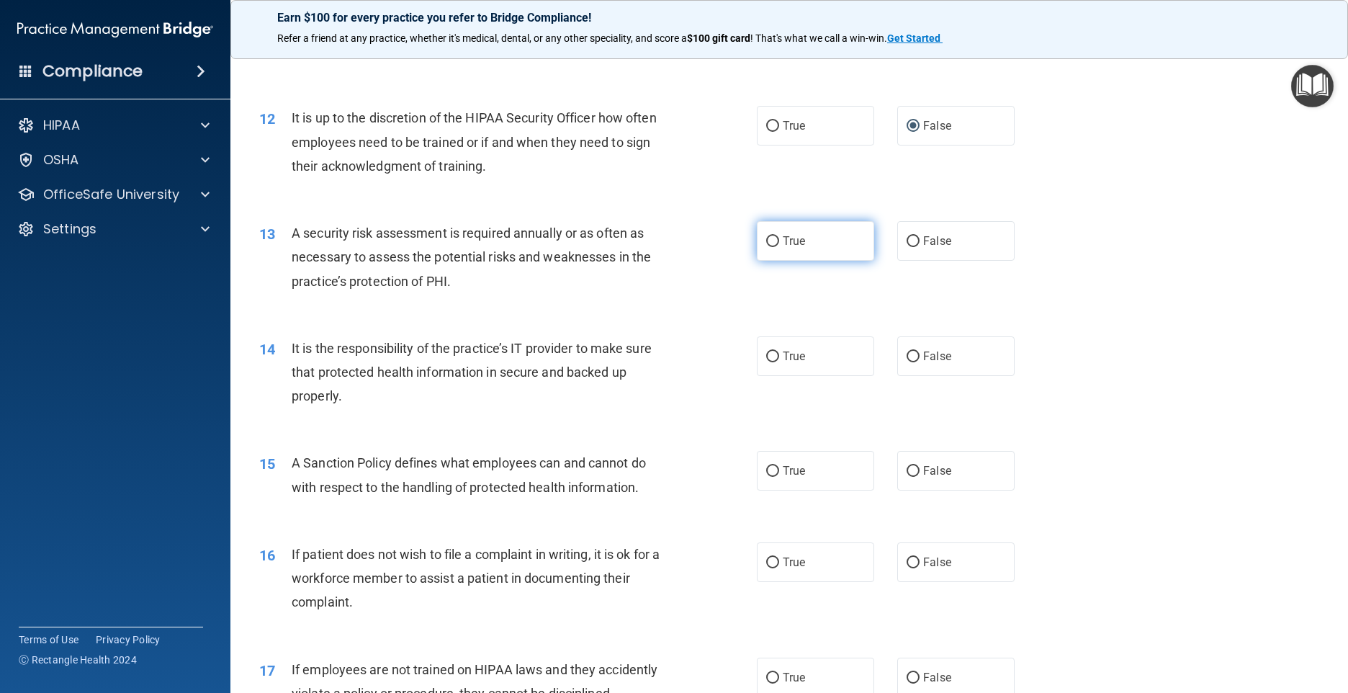
click at [766, 247] on input "True" at bounding box center [772, 241] width 13 height 11
radio input "true"
click at [766, 362] on input "True" at bounding box center [772, 356] width 13 height 11
radio input "true"
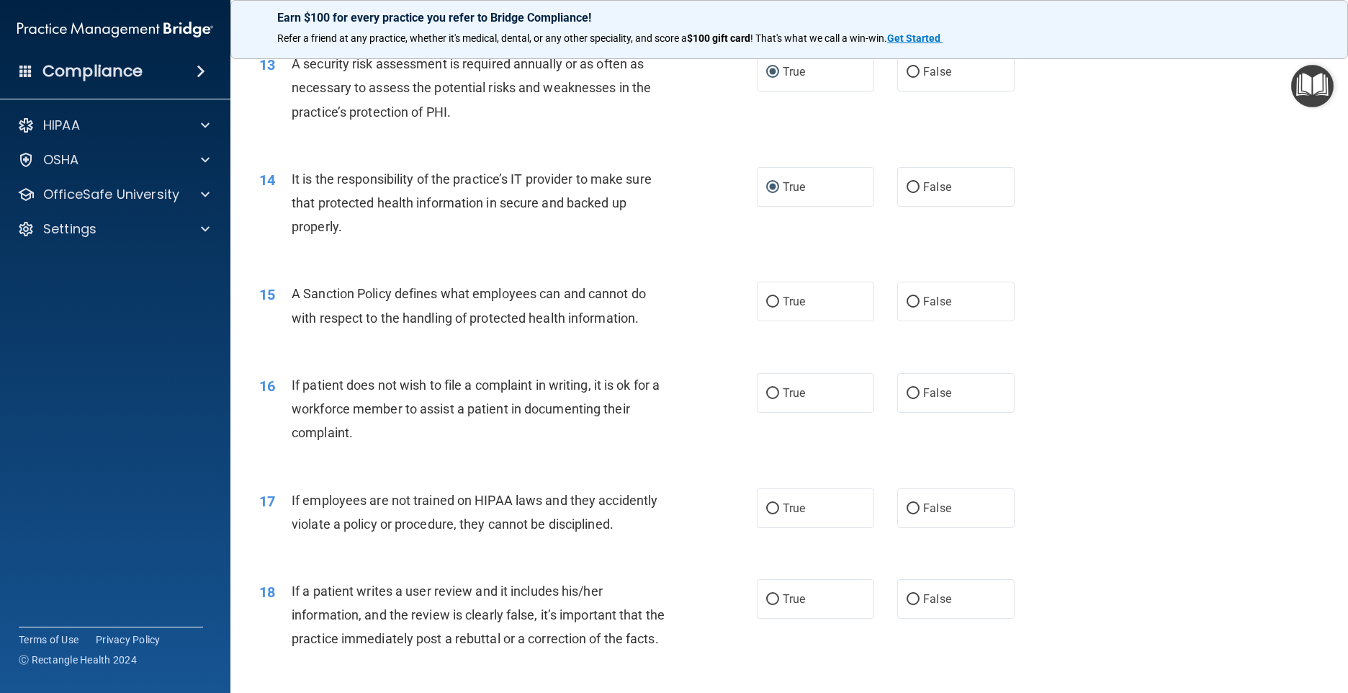
scroll to position [1584, 0]
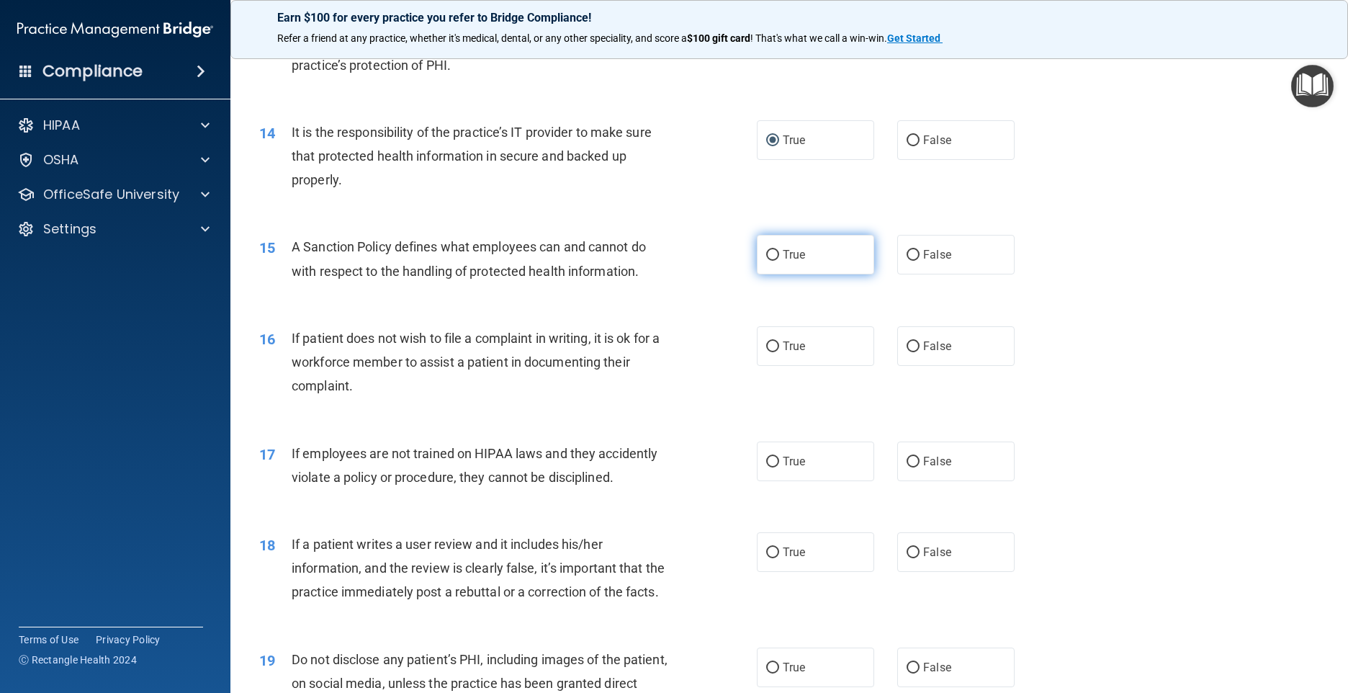
click at [766, 261] on input "True" at bounding box center [772, 255] width 13 height 11
radio input "true"
click at [766, 352] on input "True" at bounding box center [772, 346] width 13 height 11
radio input "true"
click at [907, 467] on input "False" at bounding box center [913, 462] width 13 height 11
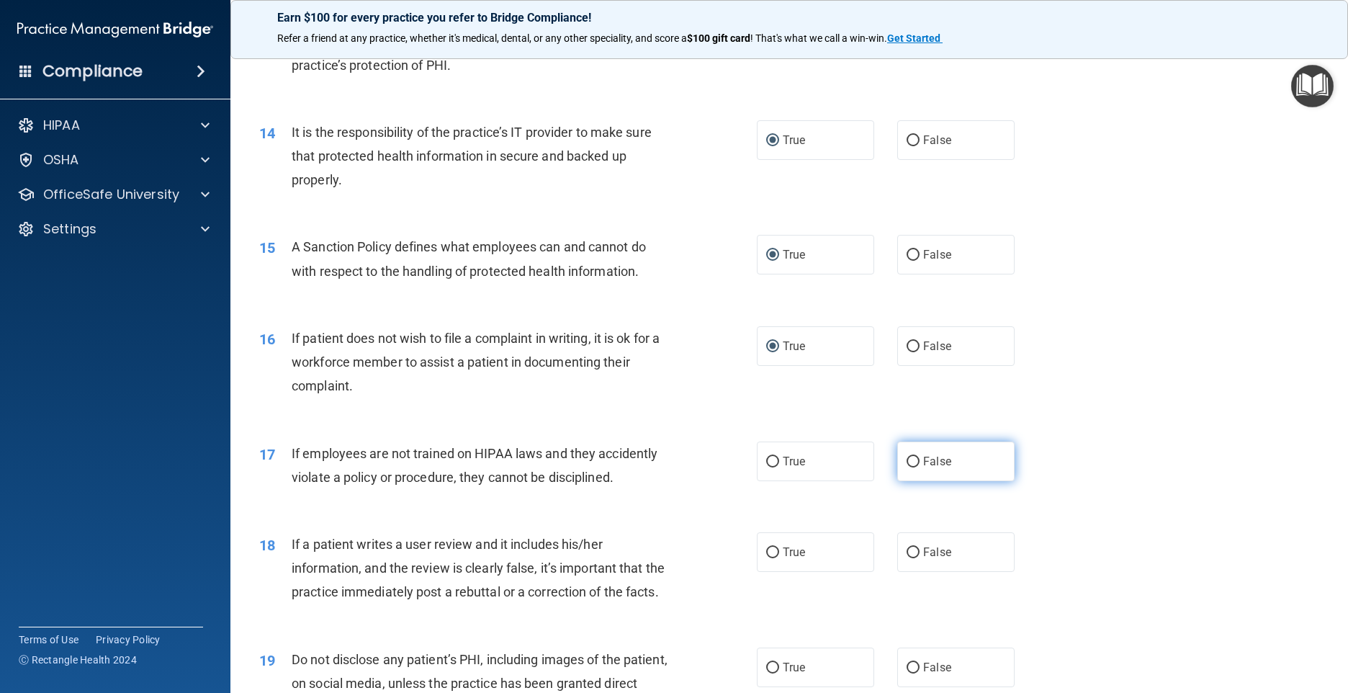
radio input "true"
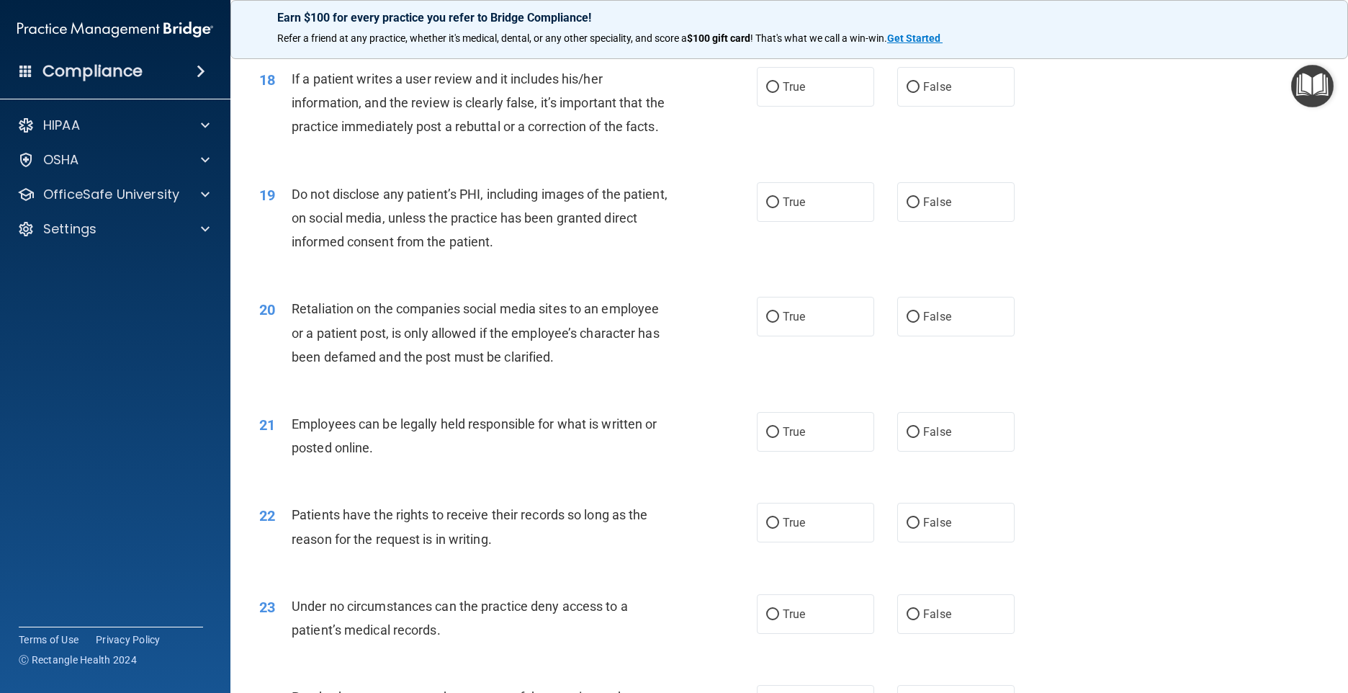
scroll to position [2088, 0]
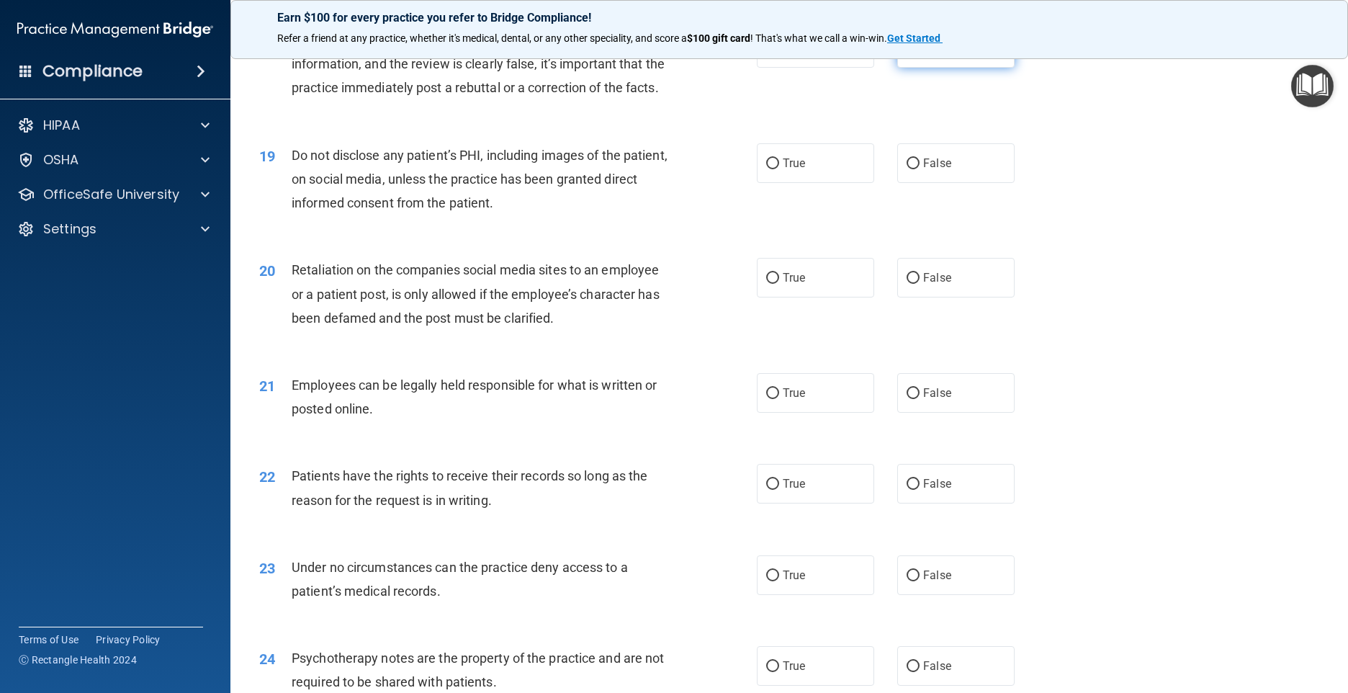
click at [907, 54] on input "False" at bounding box center [913, 48] width 13 height 11
radio input "true"
click at [766, 169] on input "True" at bounding box center [772, 163] width 13 height 11
radio input "true"
click at [907, 284] on input "False" at bounding box center [913, 278] width 13 height 11
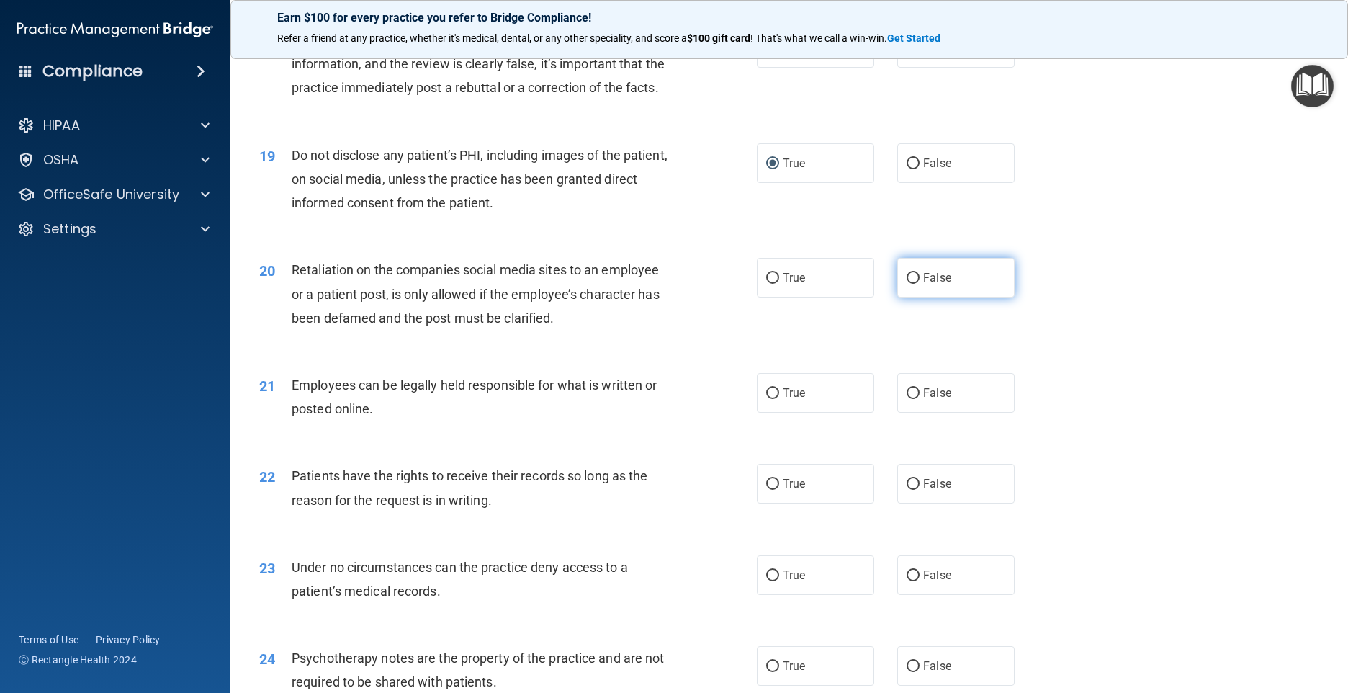
radio input "true"
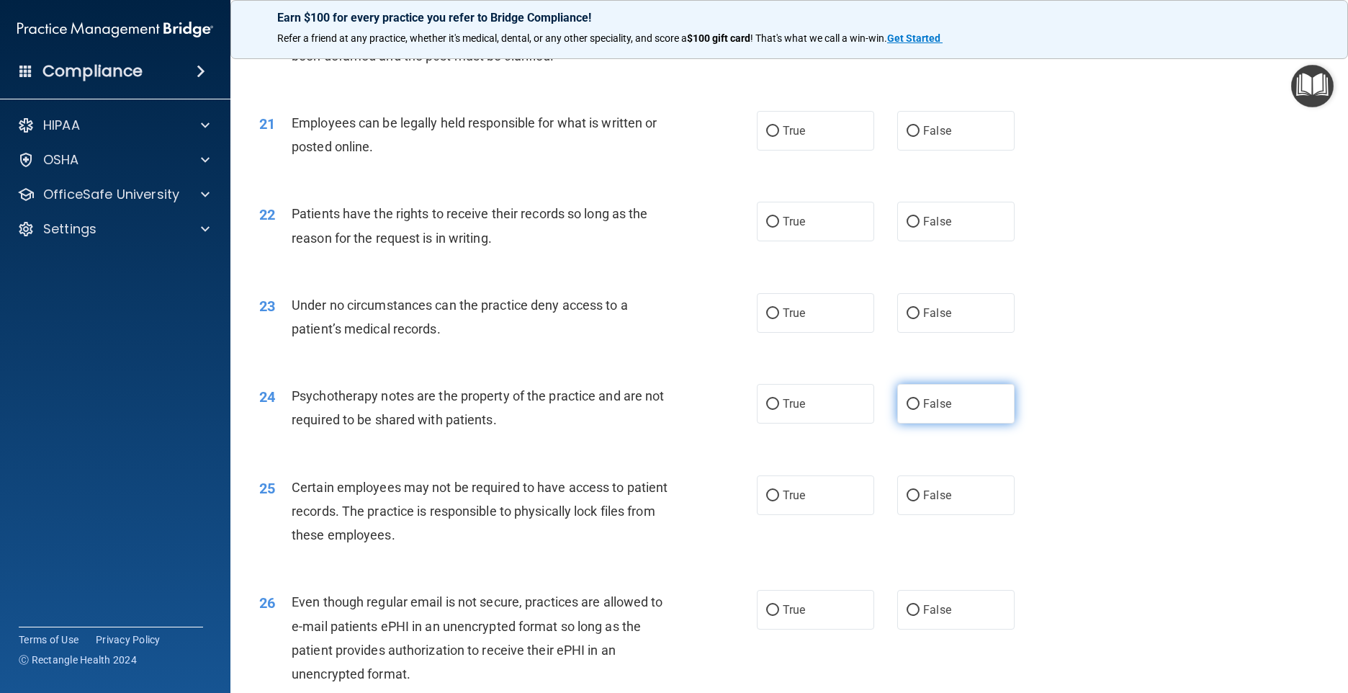
scroll to position [2376, 0]
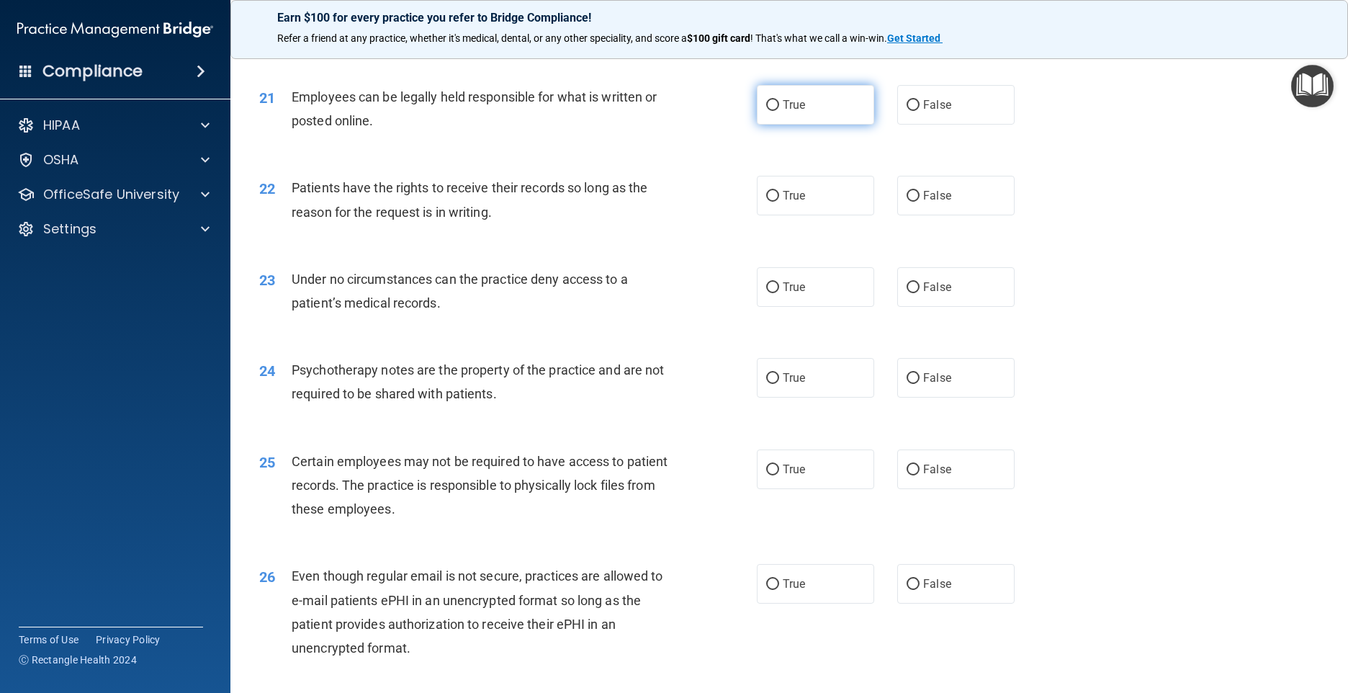
click at [766, 111] on input "True" at bounding box center [772, 105] width 13 height 11
radio input "true"
click at [766, 202] on input "True" at bounding box center [772, 196] width 13 height 11
radio input "true"
click at [769, 293] on input "True" at bounding box center [772, 287] width 13 height 11
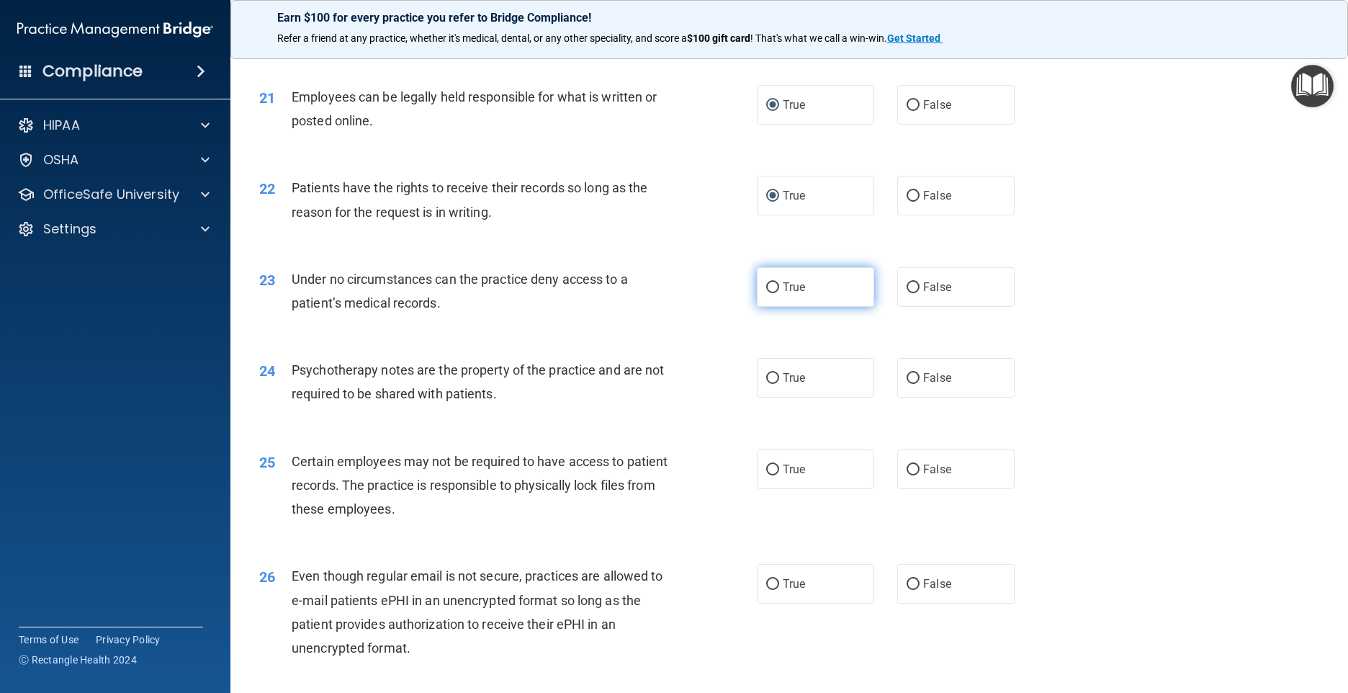
radio input "true"
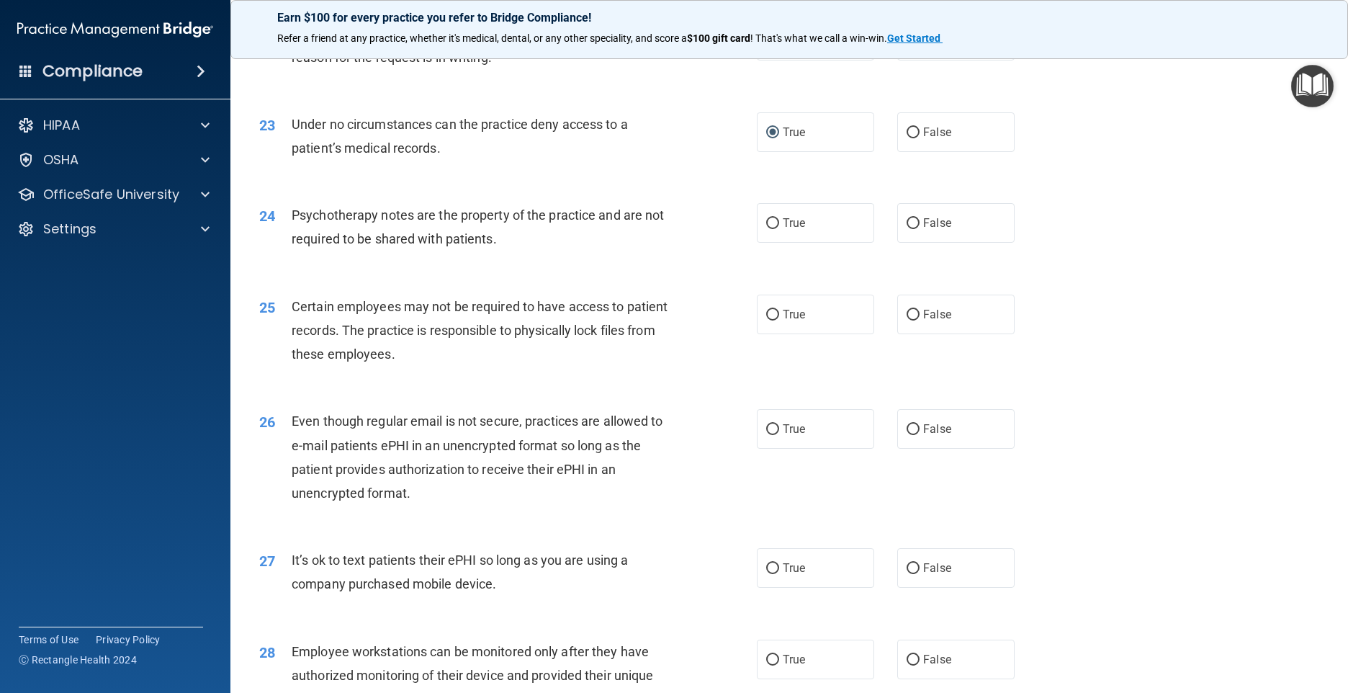
scroll to position [2592, 0]
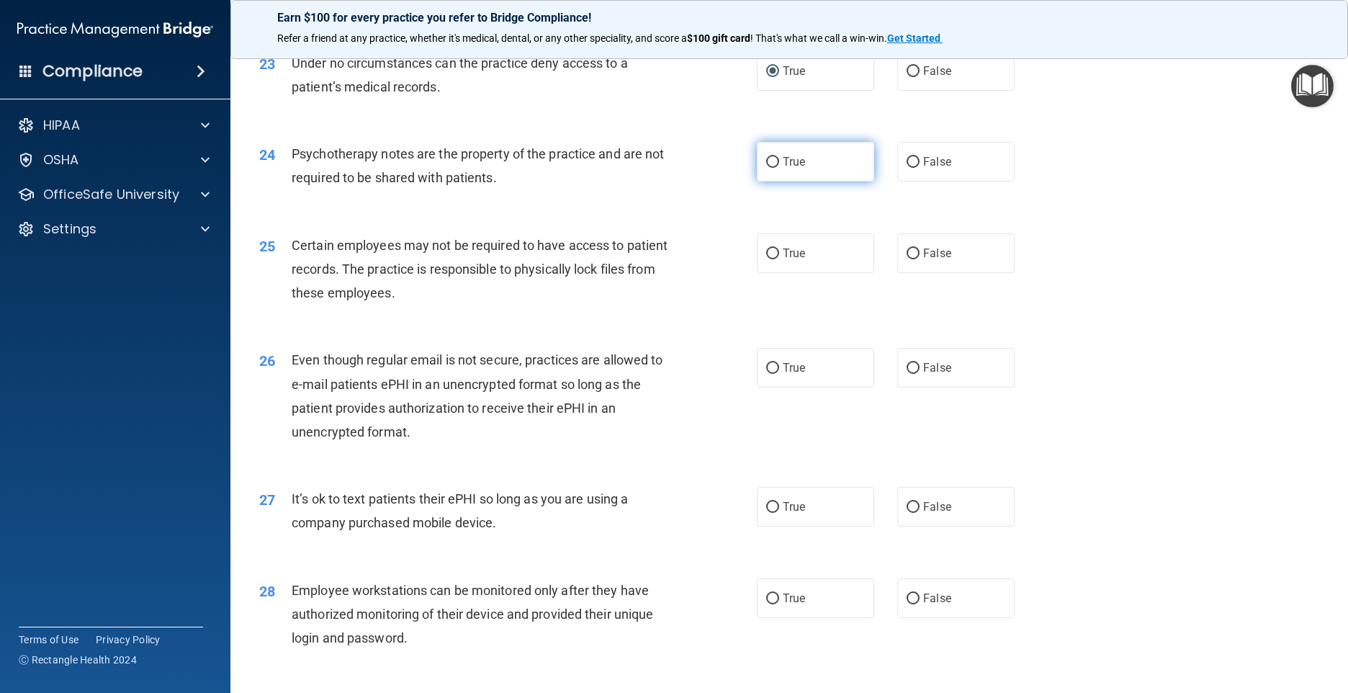
click at [766, 168] on input "True" at bounding box center [772, 162] width 13 height 11
radio input "true"
click at [766, 259] on input "True" at bounding box center [772, 253] width 13 height 11
radio input "true"
click at [791, 374] on span "True" at bounding box center [794, 368] width 22 height 14
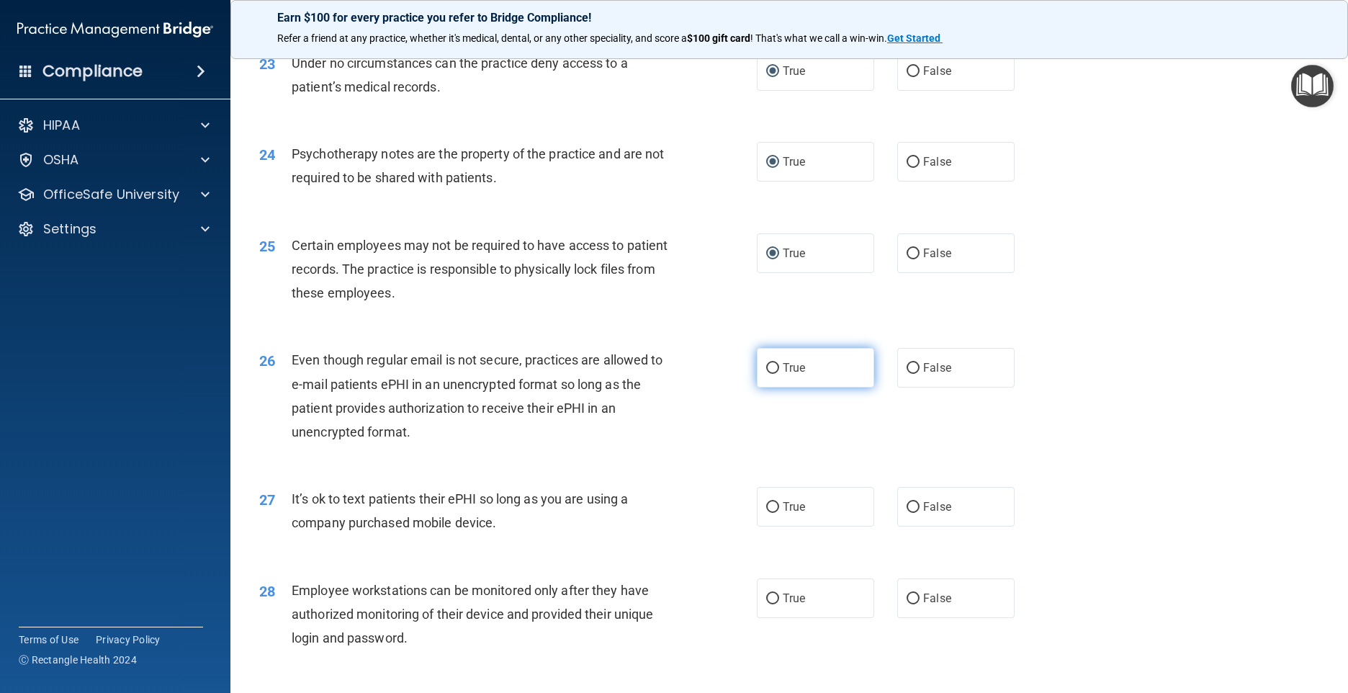
click at [779, 374] on input "True" at bounding box center [772, 368] width 13 height 11
radio input "true"
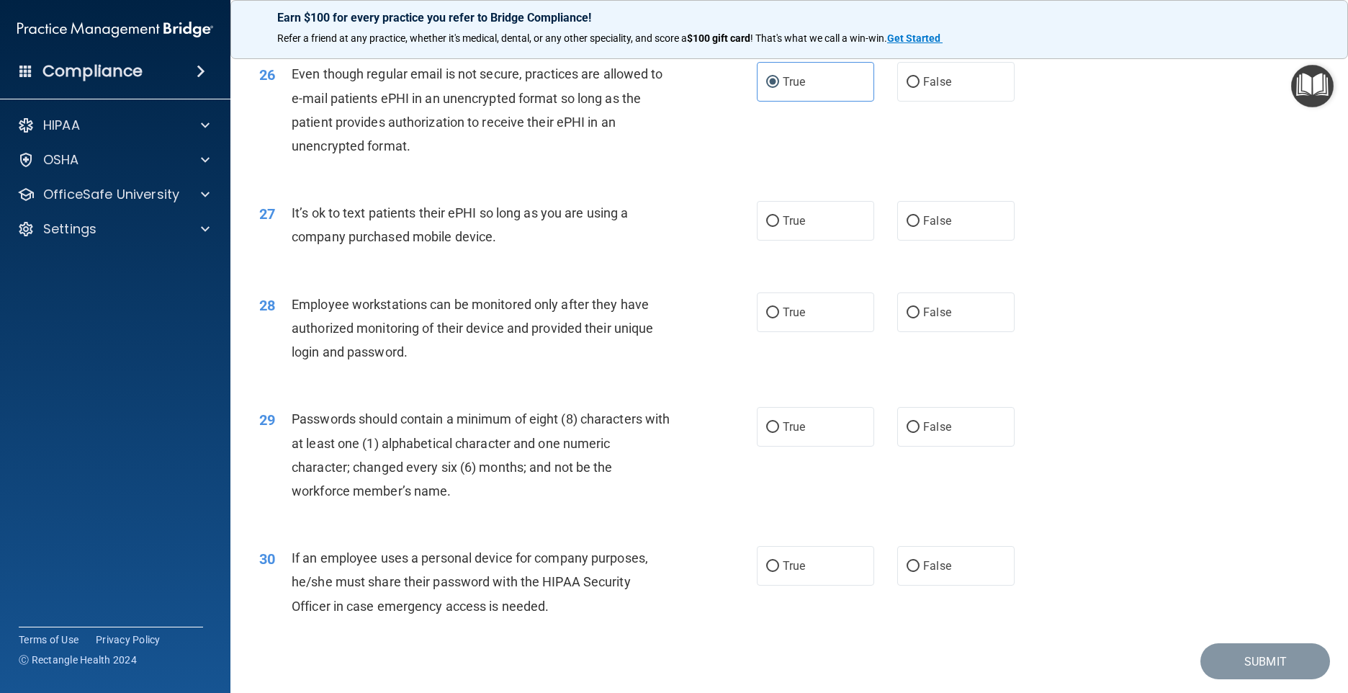
scroll to position [2880, 0]
click at [907, 225] on input "False" at bounding box center [913, 219] width 13 height 11
radio input "true"
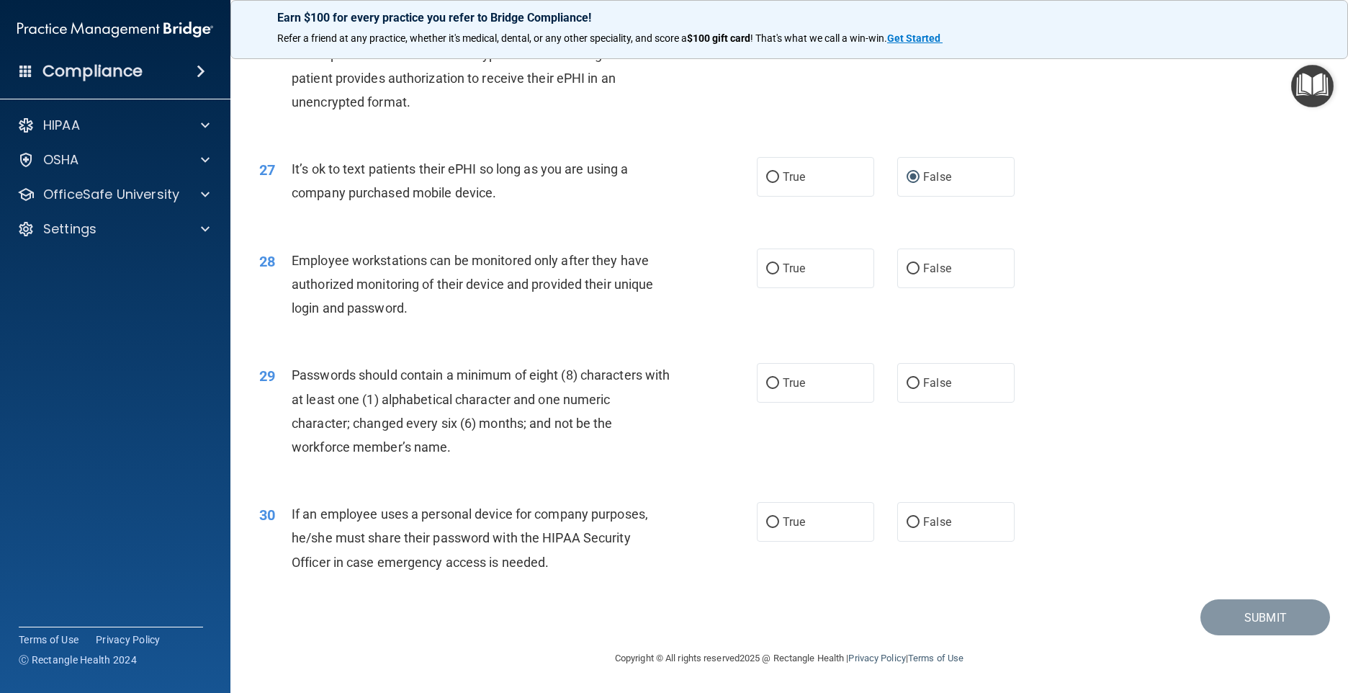
scroll to position [2994, 0]
click at [766, 264] on input "True" at bounding box center [772, 269] width 13 height 11
radio input "true"
click at [766, 382] on input "True" at bounding box center [772, 383] width 13 height 11
radio input "true"
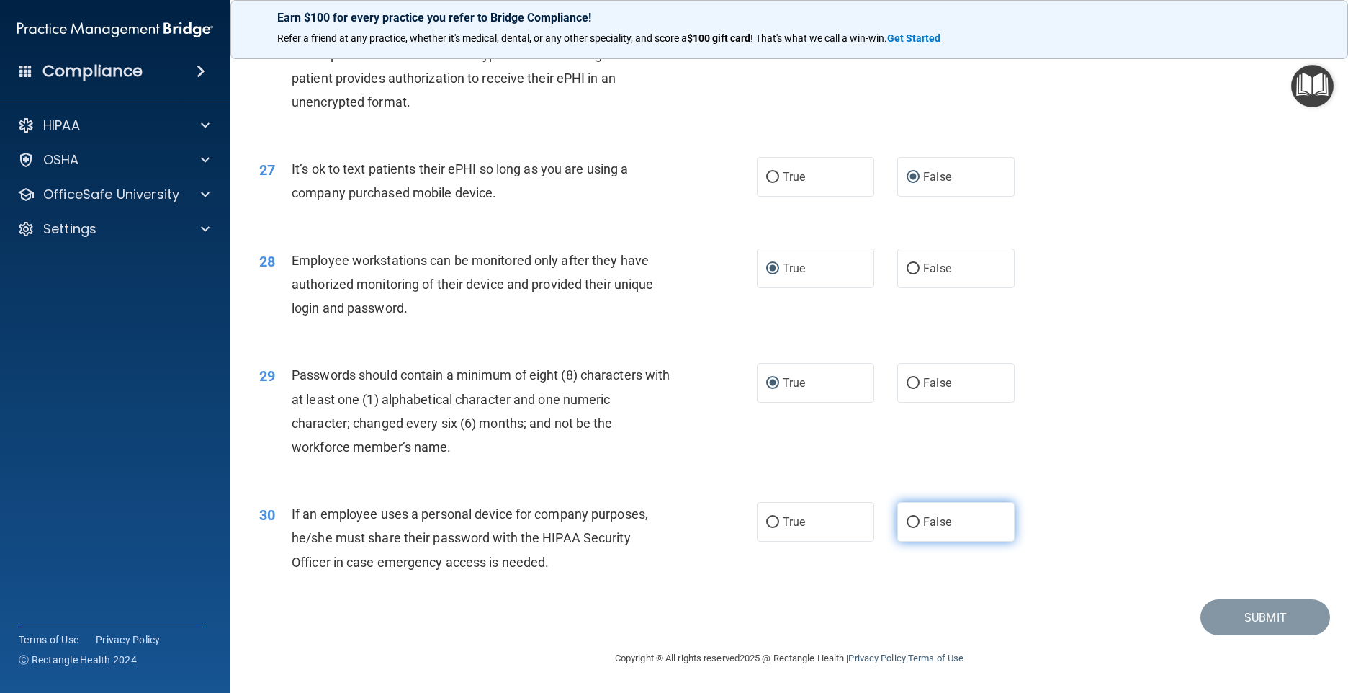
click at [907, 519] on input "False" at bounding box center [913, 522] width 13 height 11
radio input "true"
click at [1247, 615] on button "Submit" at bounding box center [1265, 617] width 130 height 37
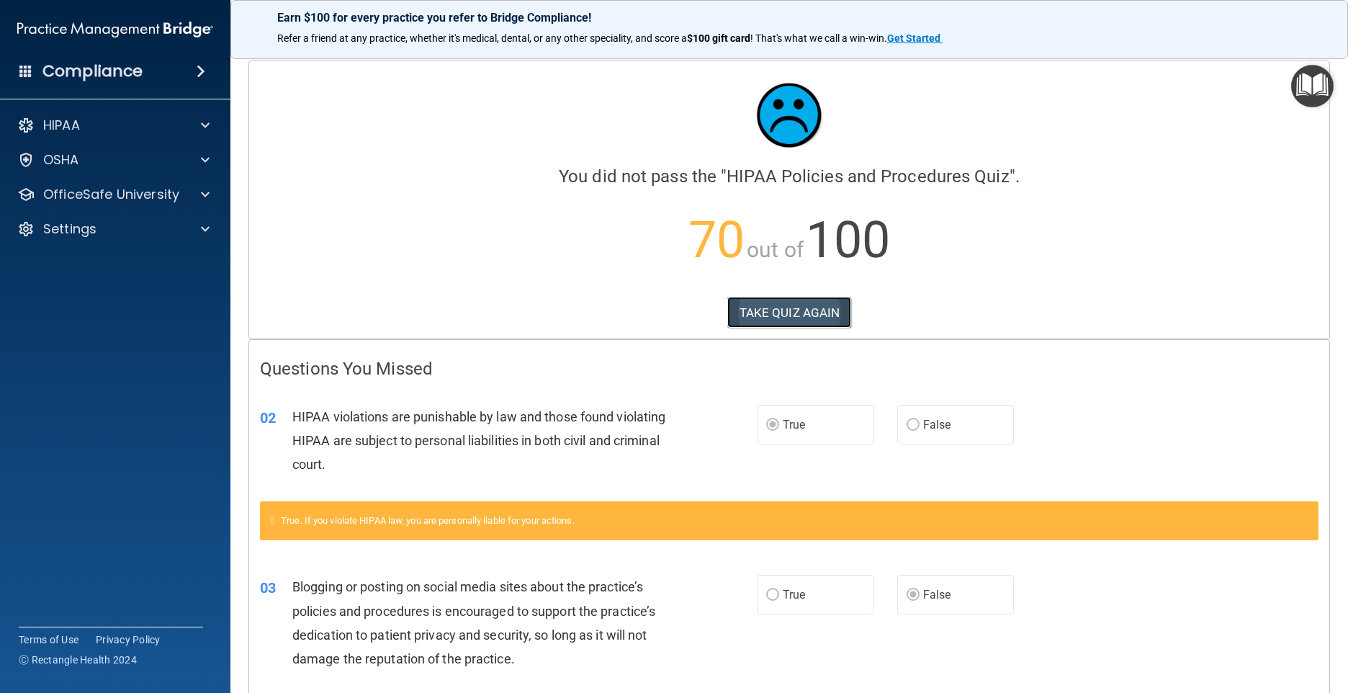
click at [819, 307] on button "TAKE QUIZ AGAIN" at bounding box center [789, 313] width 125 height 32
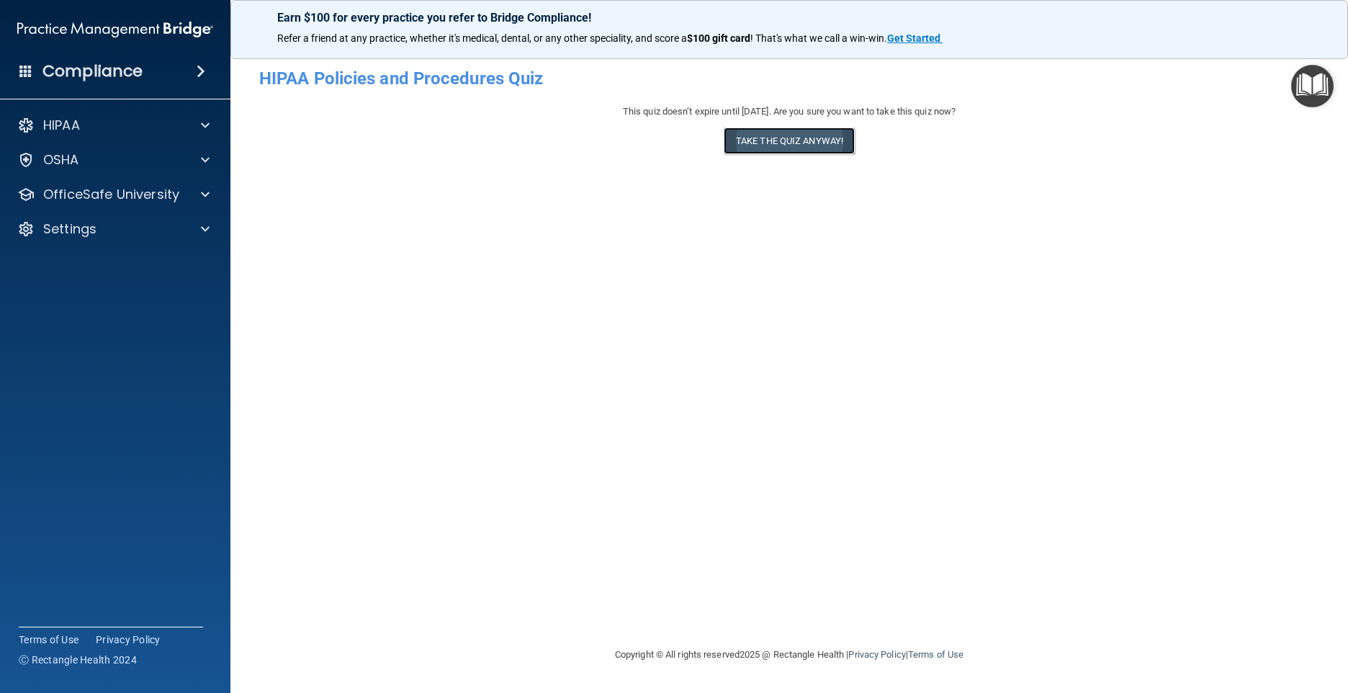
click at [786, 142] on button "Take the quiz anyway!" at bounding box center [789, 140] width 131 height 27
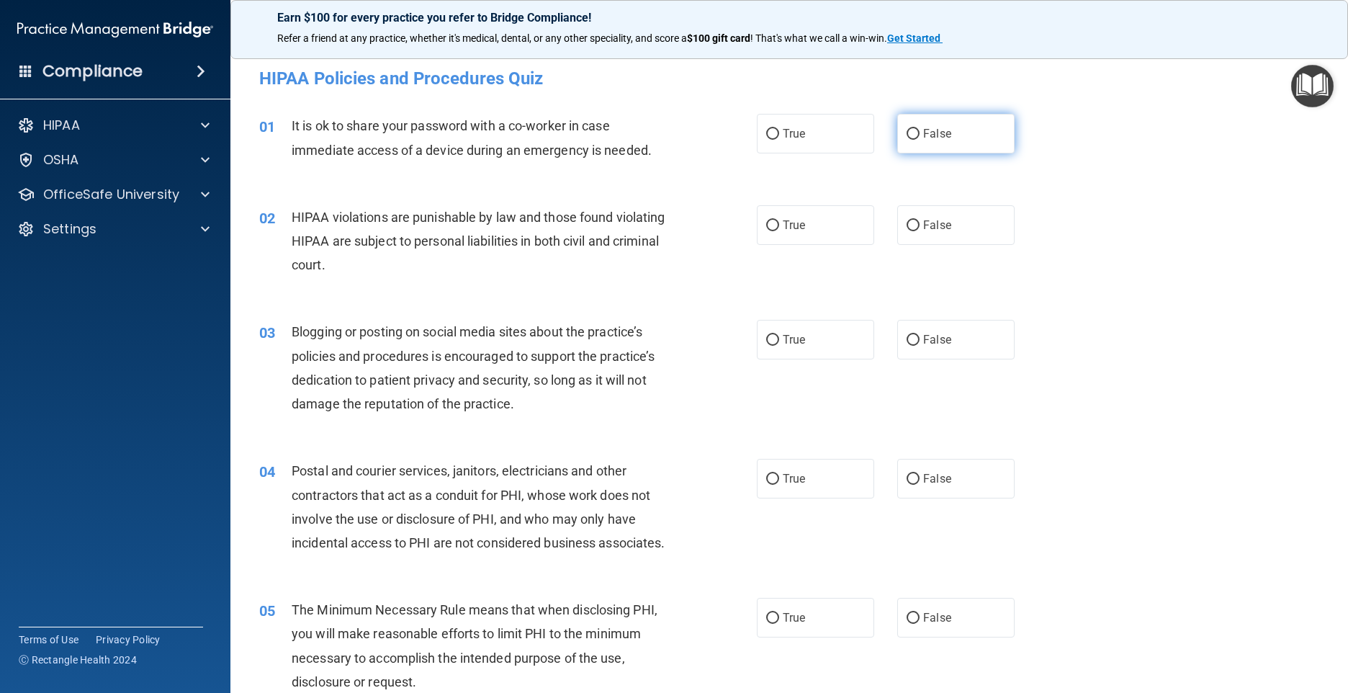
click at [907, 131] on input "False" at bounding box center [913, 134] width 13 height 11
radio input "true"
click at [909, 223] on input "False" at bounding box center [913, 225] width 13 height 11
radio input "true"
click at [909, 223] on input "False" at bounding box center [913, 225] width 13 height 11
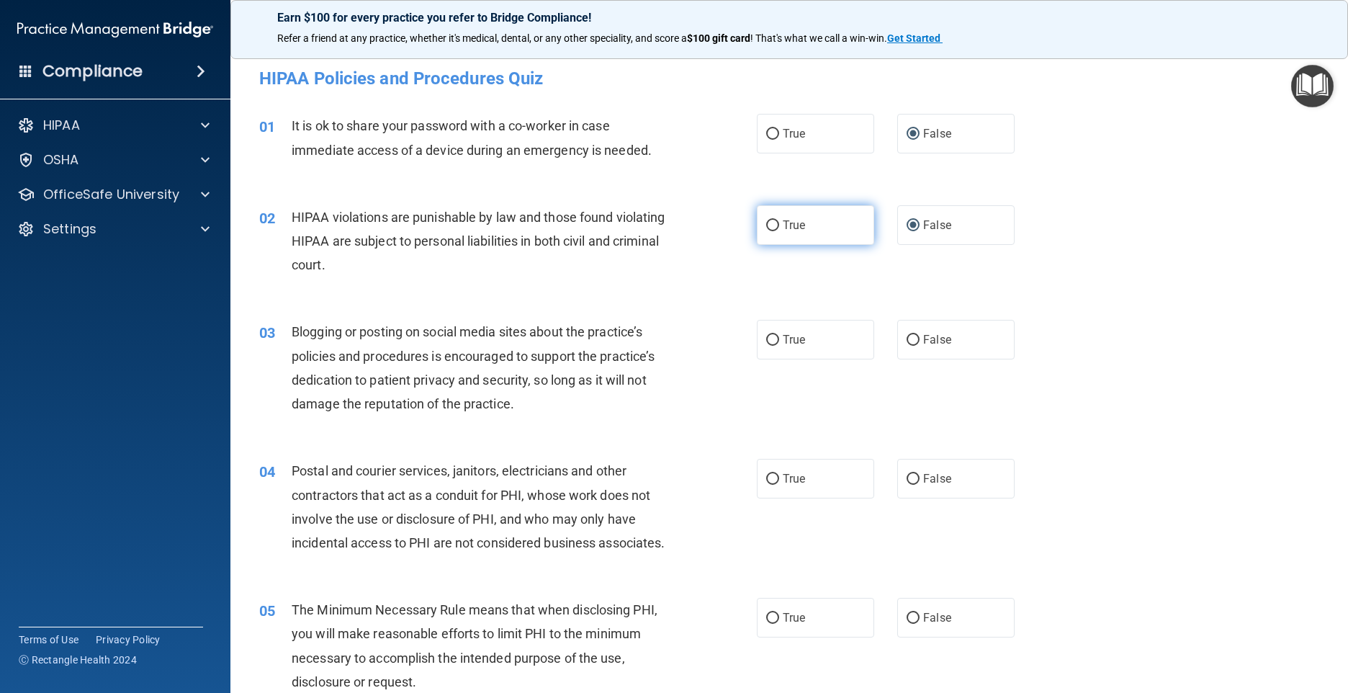
click at [769, 223] on input "True" at bounding box center [772, 225] width 13 height 11
radio input "true"
radio input "false"
click at [908, 338] on input "False" at bounding box center [913, 340] width 13 height 11
radio input "true"
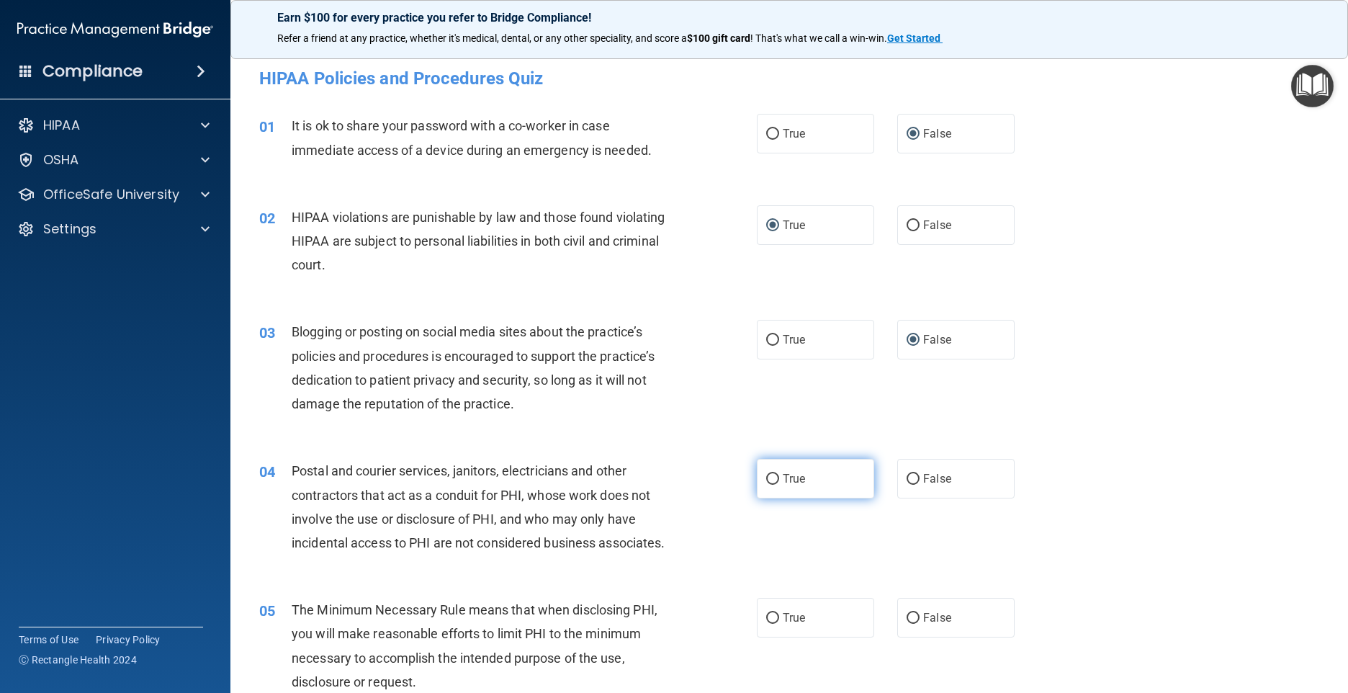
click at [801, 480] on label "True" at bounding box center [815, 479] width 117 height 40
click at [779, 480] on input "True" at bounding box center [772, 479] width 13 height 11
radio input "true"
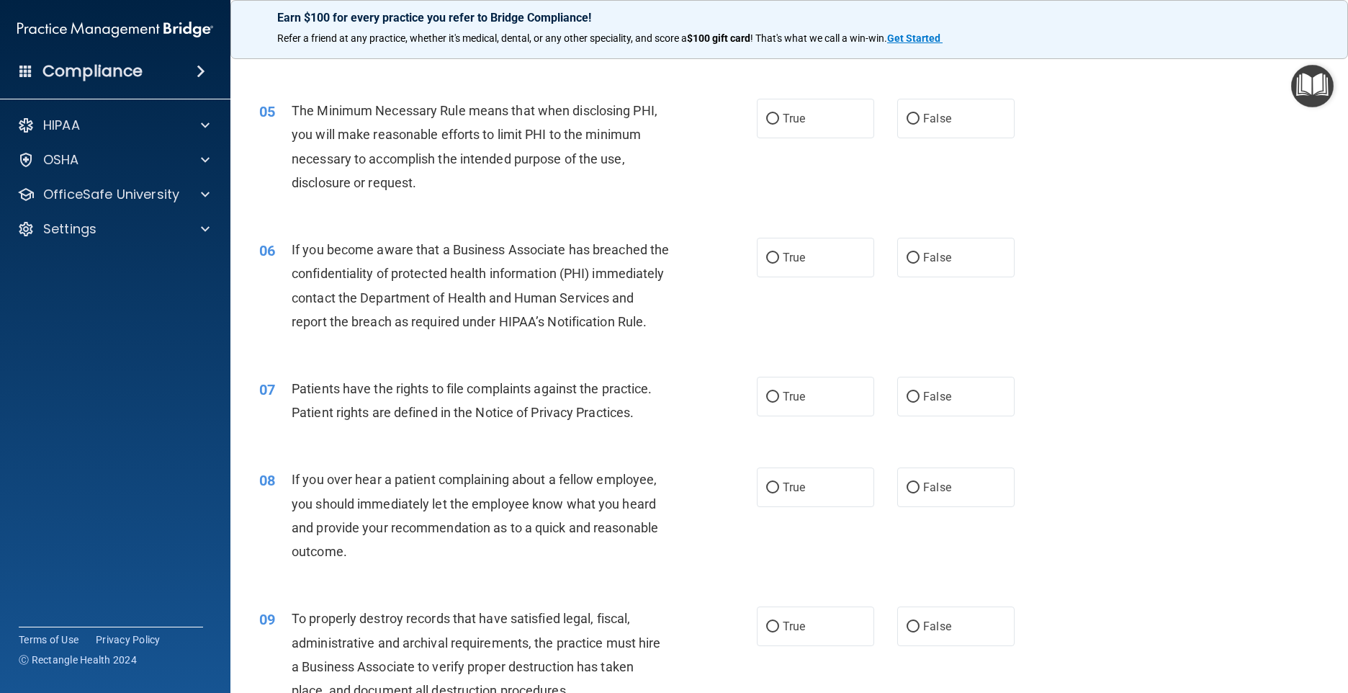
scroll to position [504, 0]
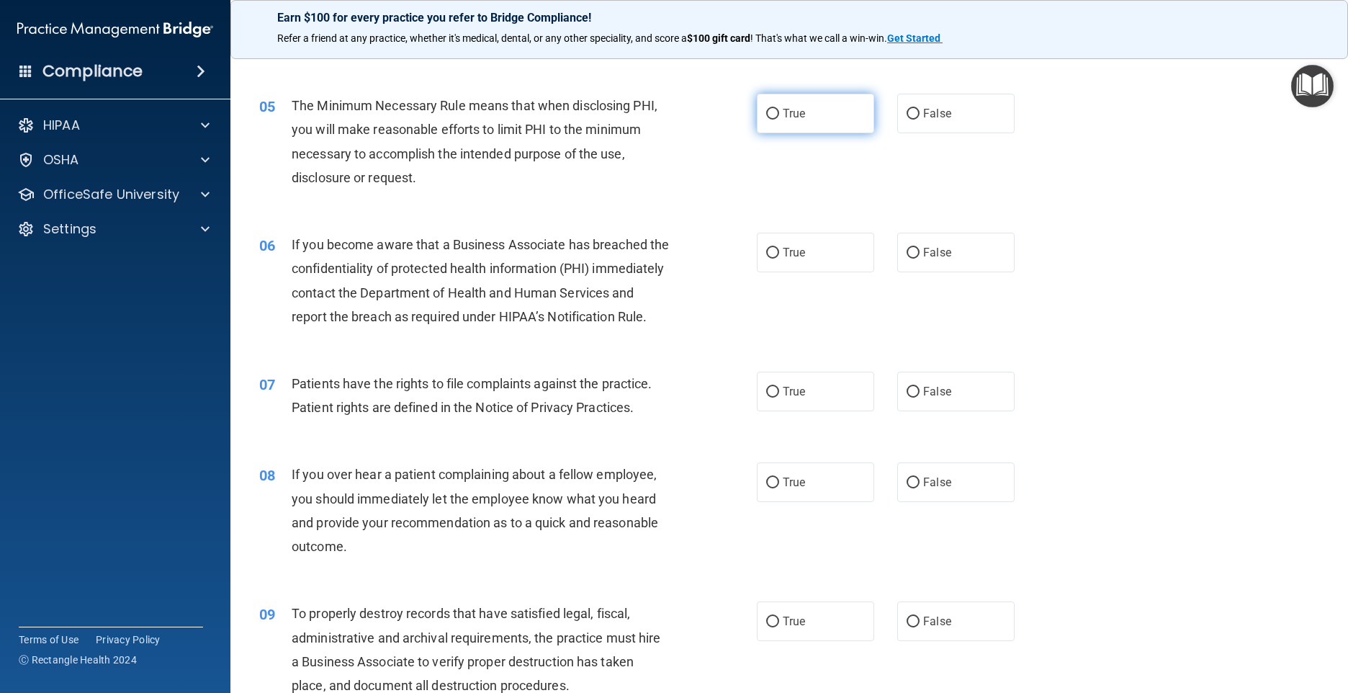
click at [770, 120] on input "True" at bounding box center [772, 114] width 13 height 11
radio input "true"
click at [907, 259] on input "False" at bounding box center [913, 253] width 13 height 11
radio input "true"
click at [760, 411] on label "True" at bounding box center [815, 392] width 117 height 40
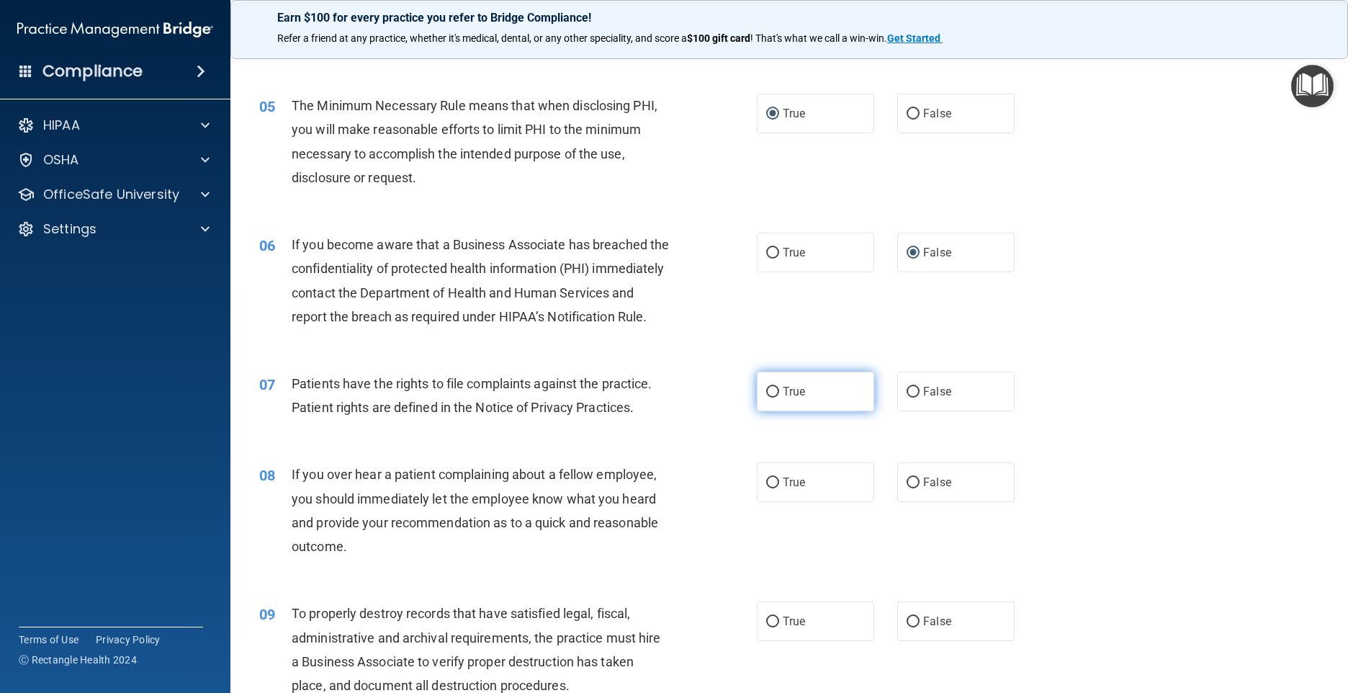
click at [766, 397] on input "True" at bounding box center [772, 392] width 13 height 11
radio input "true"
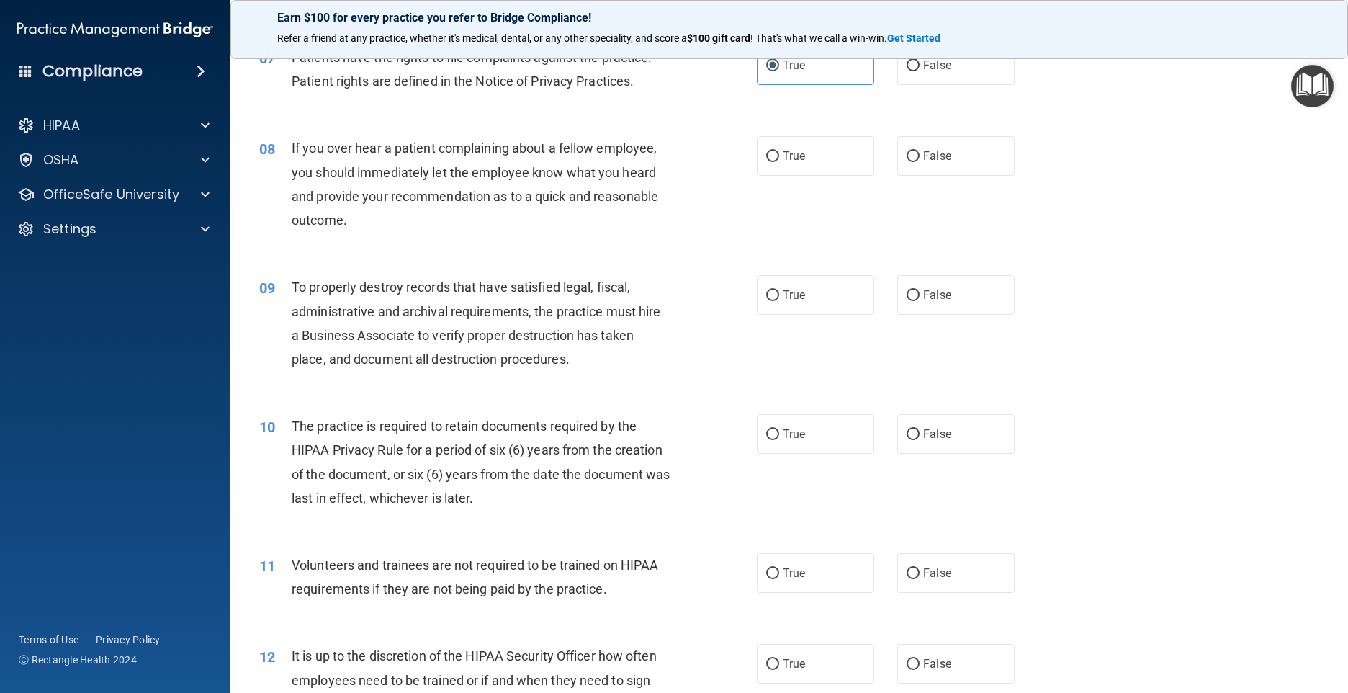
scroll to position [864, 0]
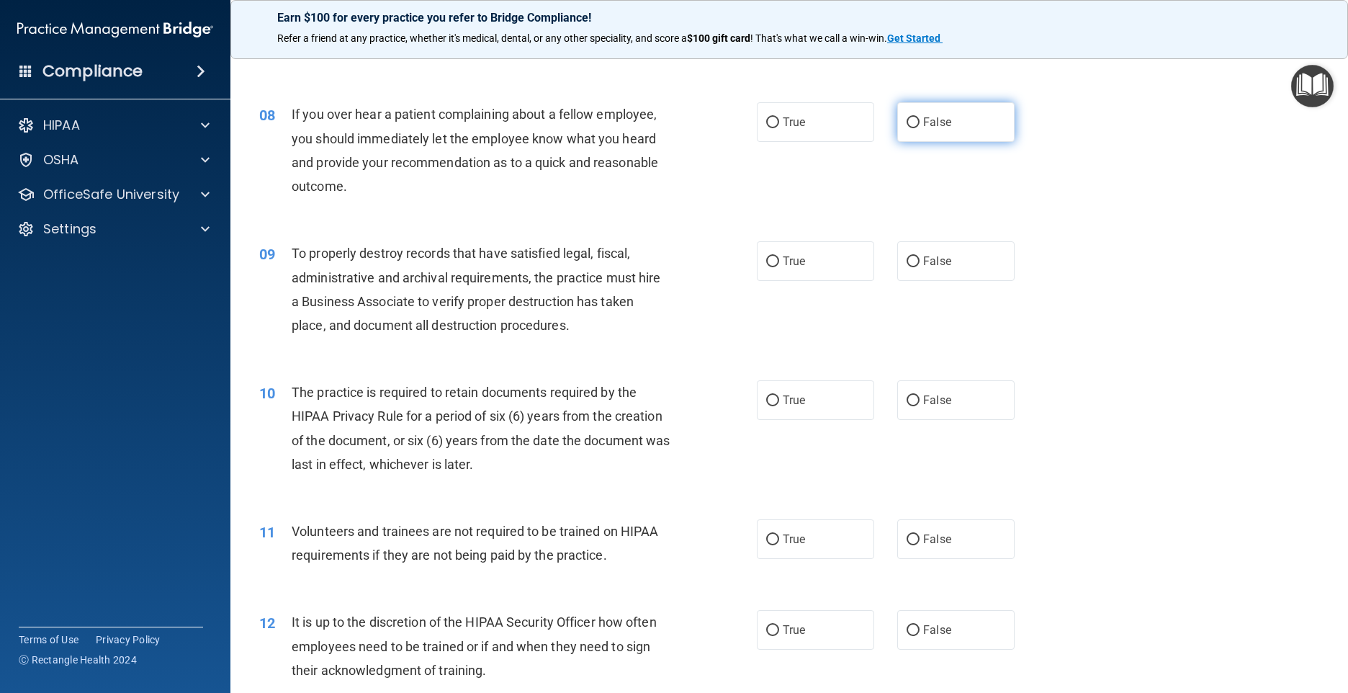
click at [907, 128] on input "False" at bounding box center [913, 122] width 13 height 11
radio input "true"
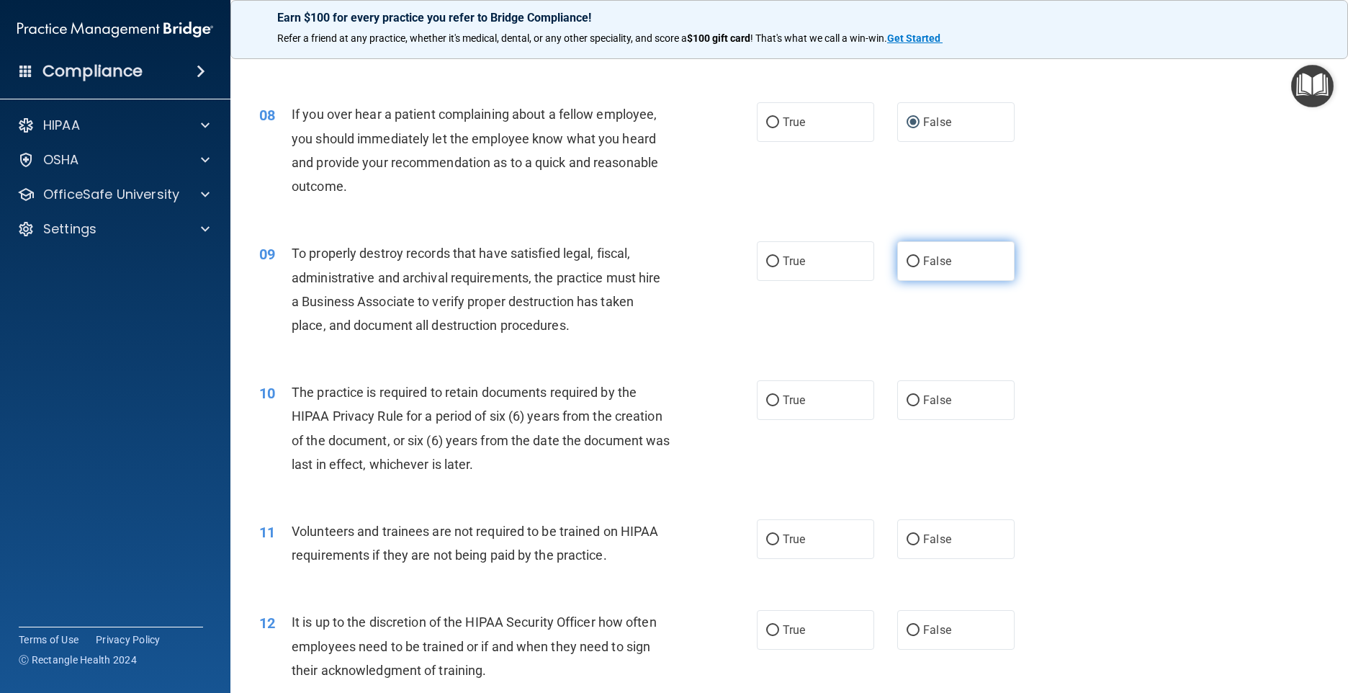
click at [908, 267] on input "False" at bounding box center [913, 261] width 13 height 11
radio input "true"
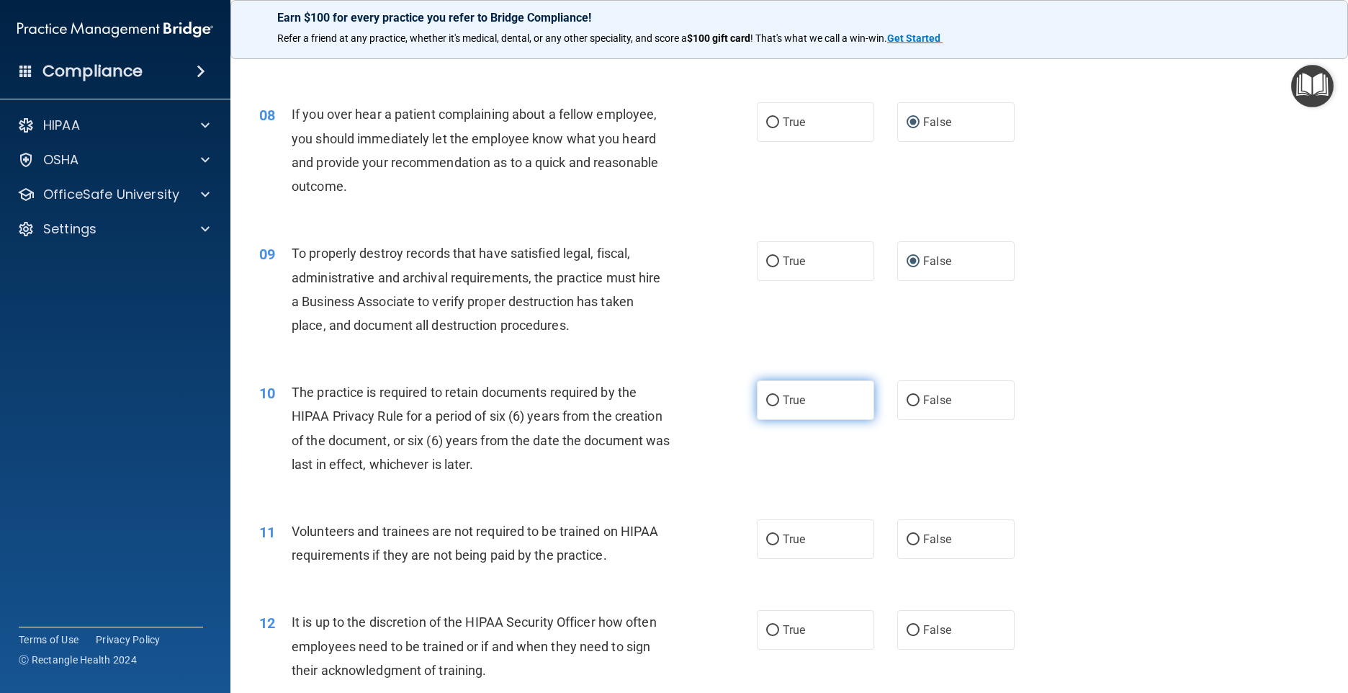
click at [770, 406] on input "True" at bounding box center [772, 400] width 13 height 11
radio input "true"
drag, startPoint x: 909, startPoint y: 583, endPoint x: 951, endPoint y: 552, distance: 52.4
click at [909, 545] on input "False" at bounding box center [913, 539] width 13 height 11
radio input "true"
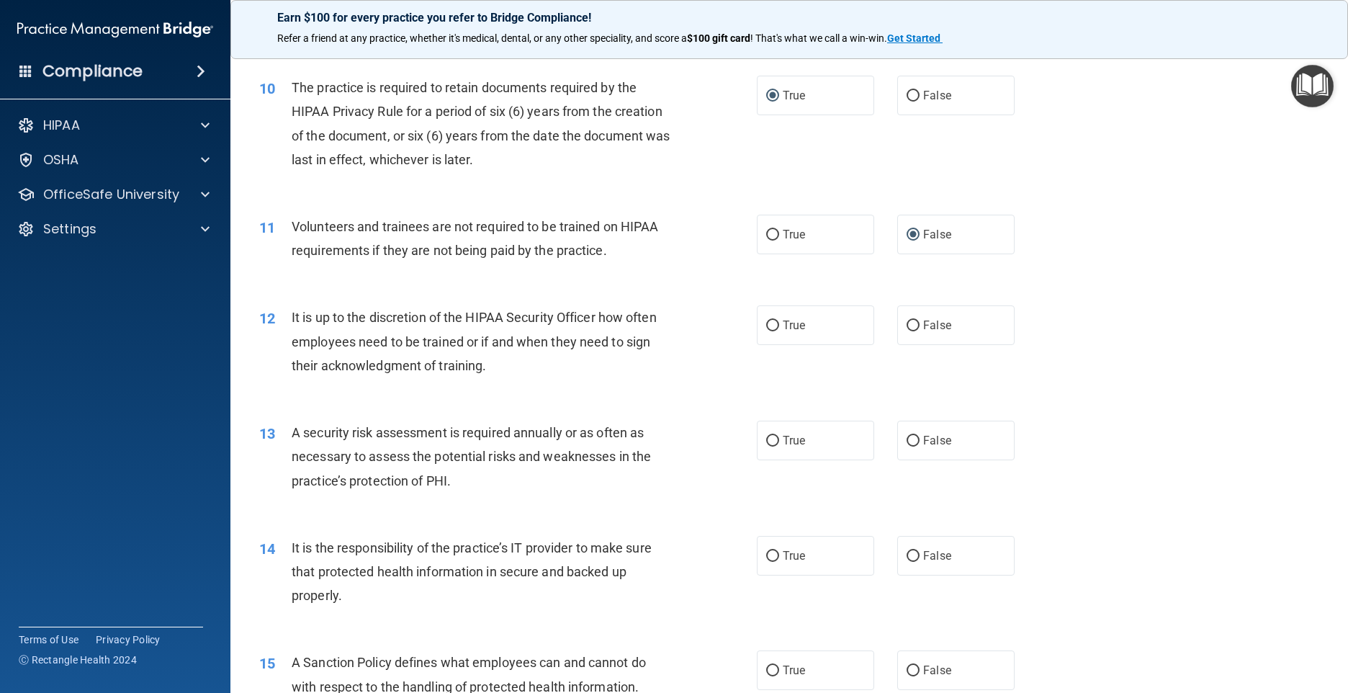
scroll to position [1224, 0]
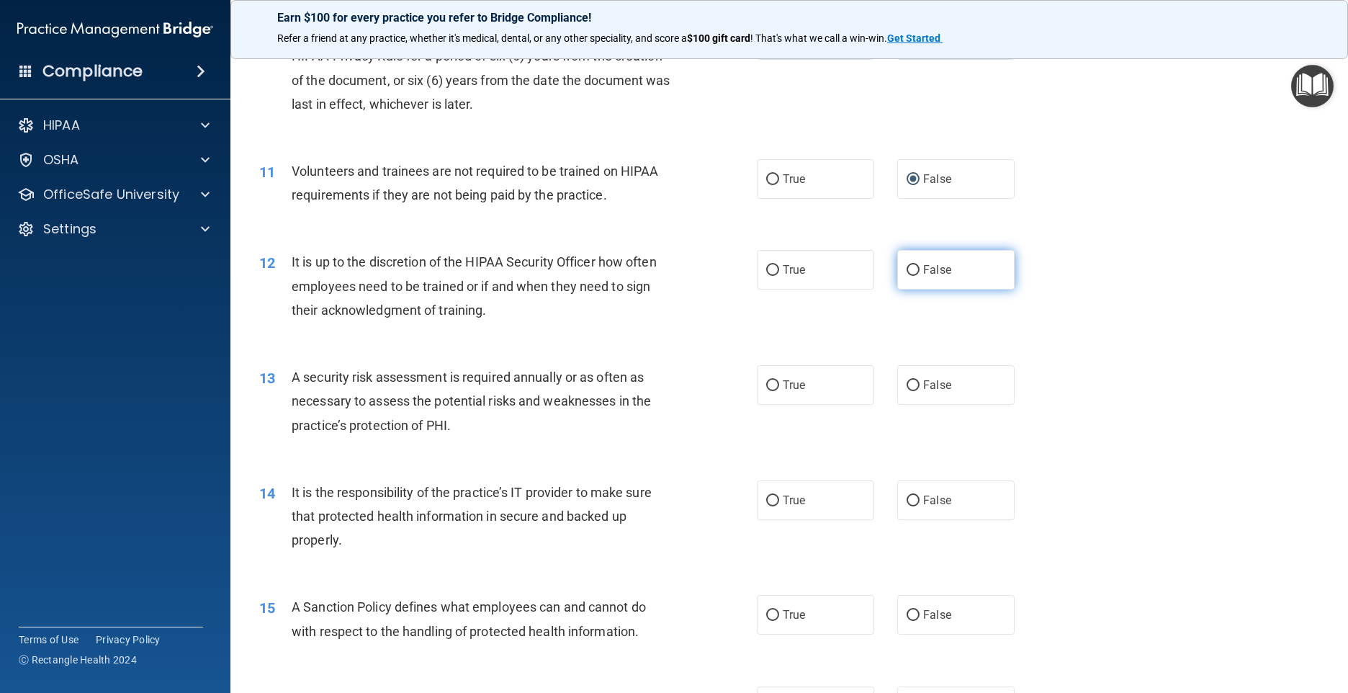
click at [907, 276] on input "False" at bounding box center [913, 270] width 13 height 11
radio input "true"
click at [768, 391] on input "True" at bounding box center [772, 385] width 13 height 11
radio input "true"
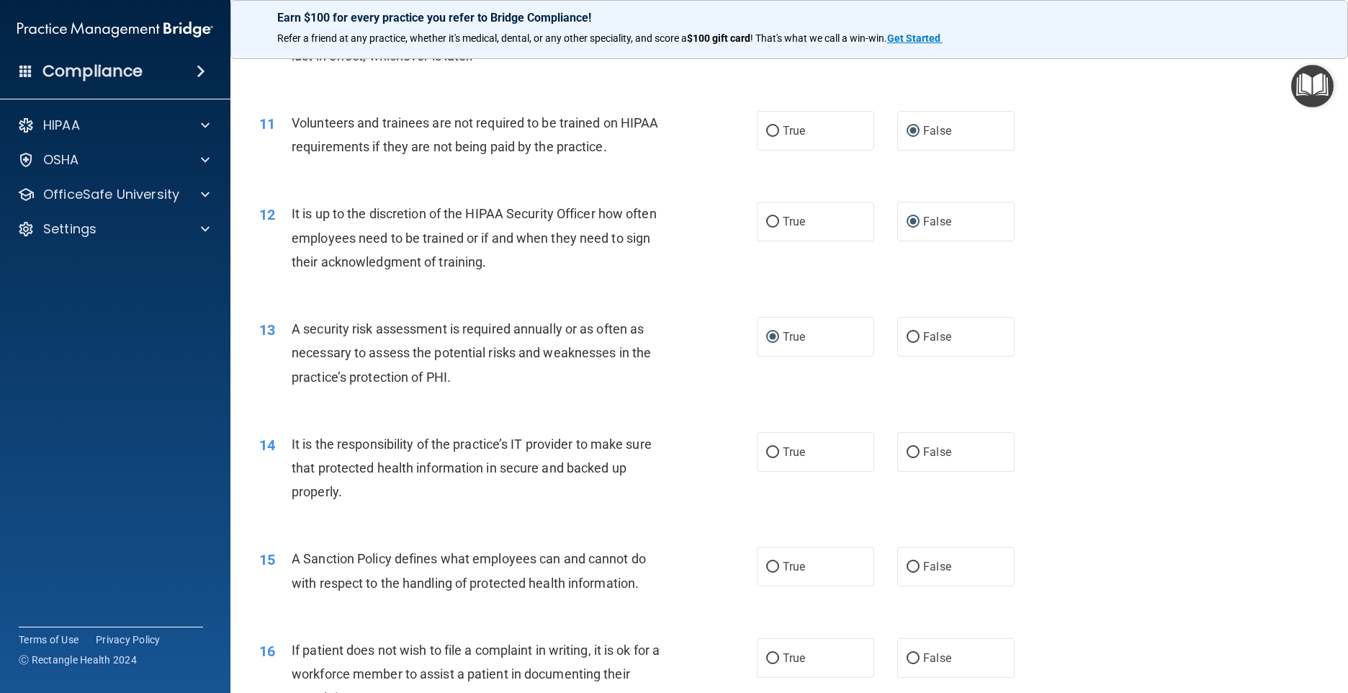
scroll to position [1368, 0]
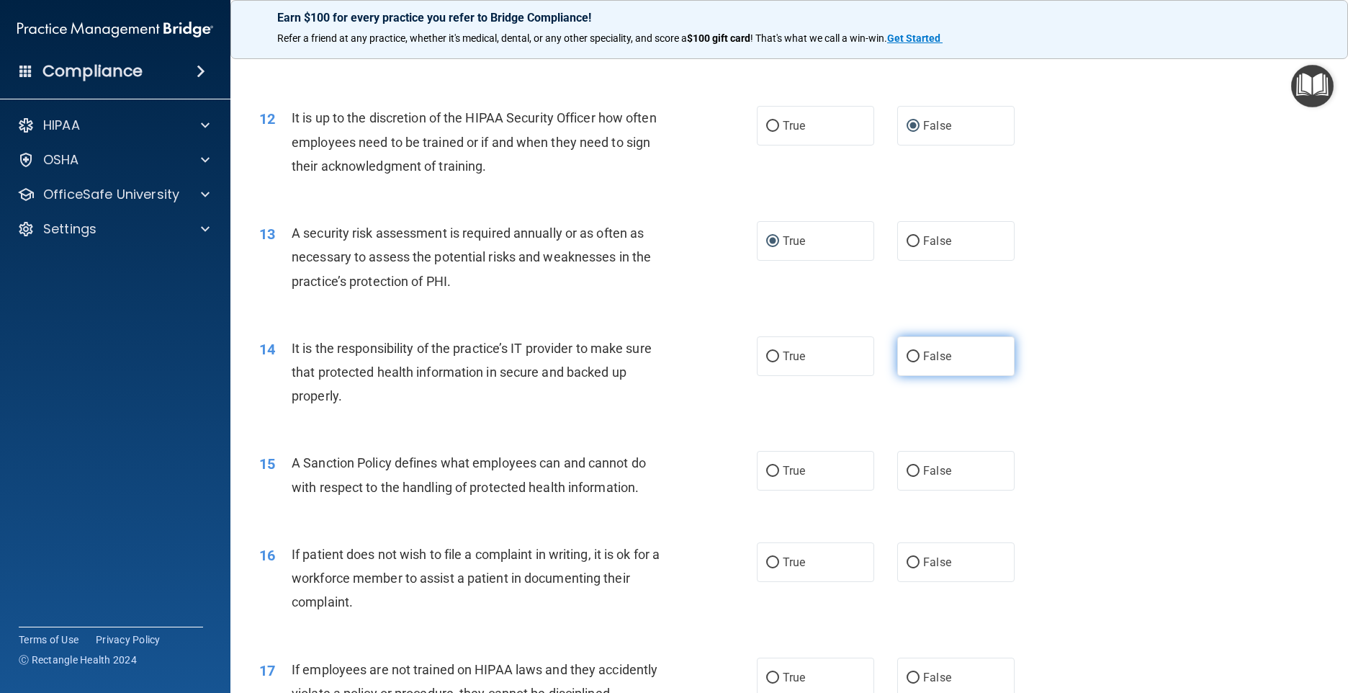
click at [907, 362] on input "False" at bounding box center [913, 356] width 13 height 11
radio input "true"
click at [909, 477] on input "False" at bounding box center [913, 471] width 13 height 11
radio input "true"
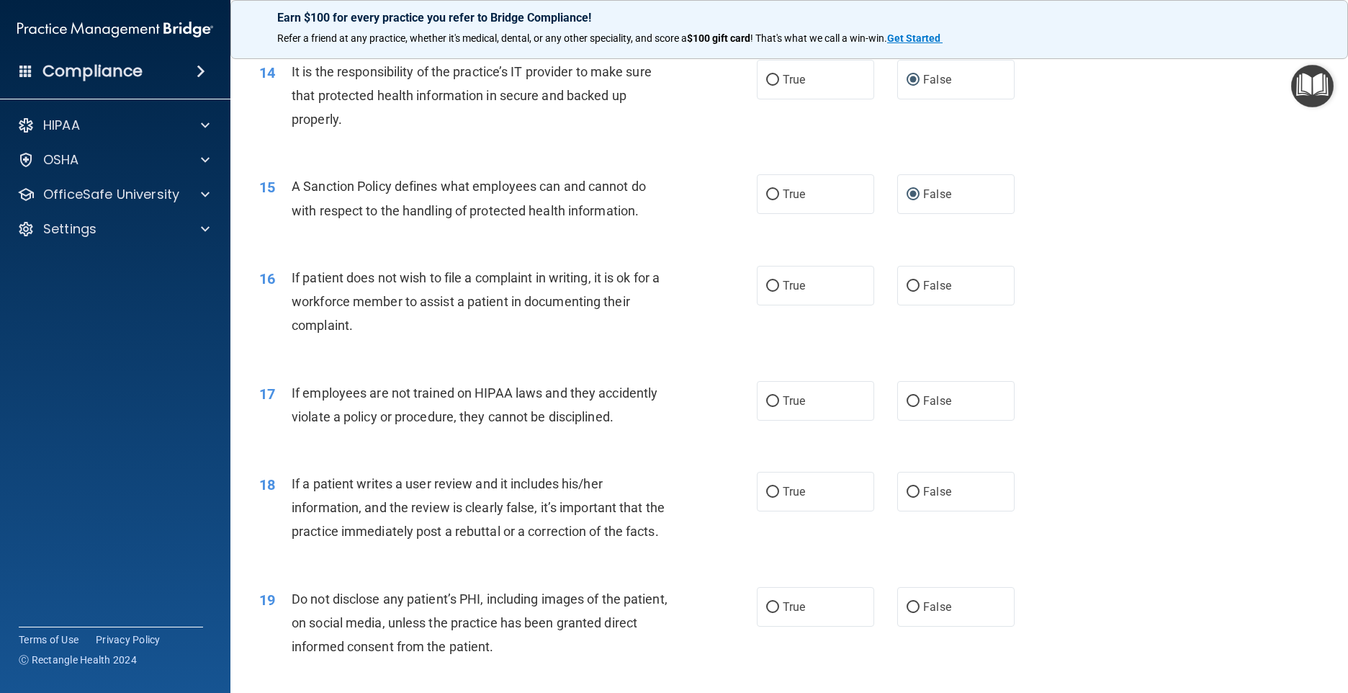
scroll to position [1656, 0]
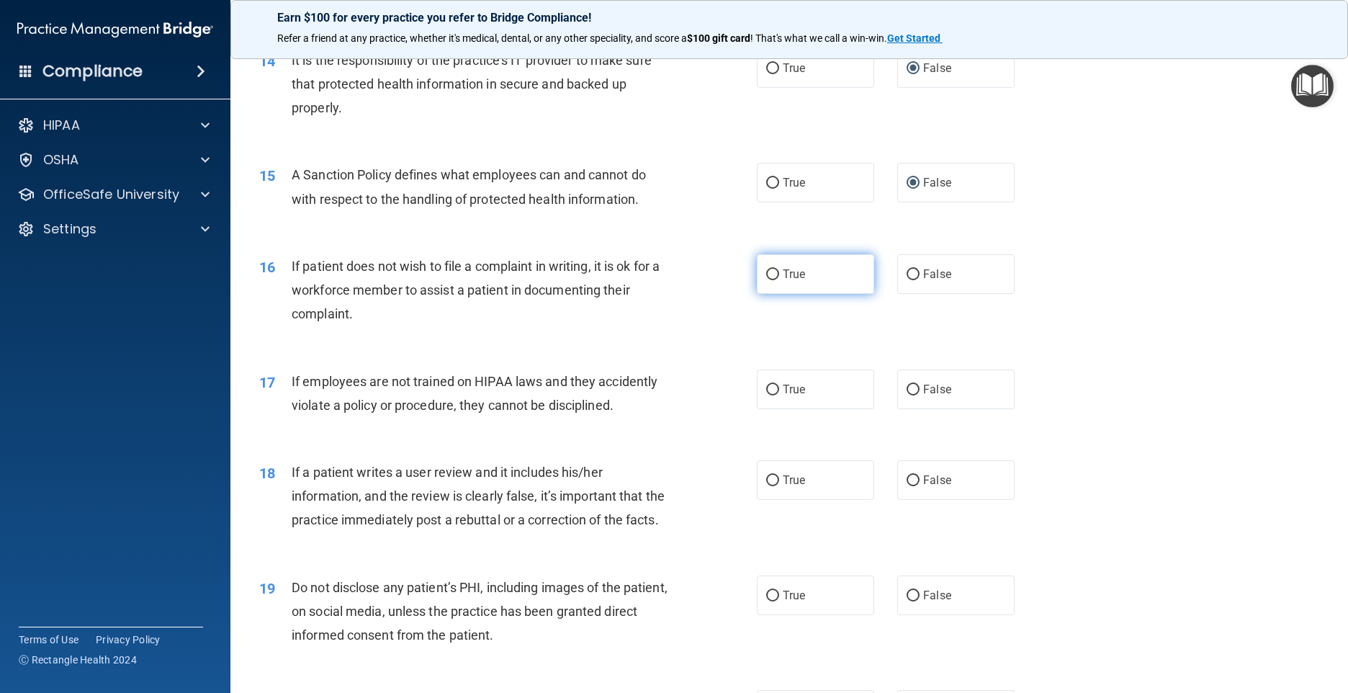
click at [799, 281] on span "True" at bounding box center [794, 274] width 22 height 14
click at [779, 280] on input "True" at bounding box center [772, 274] width 13 height 11
radio input "true"
click at [907, 395] on input "False" at bounding box center [913, 390] width 13 height 11
radio input "true"
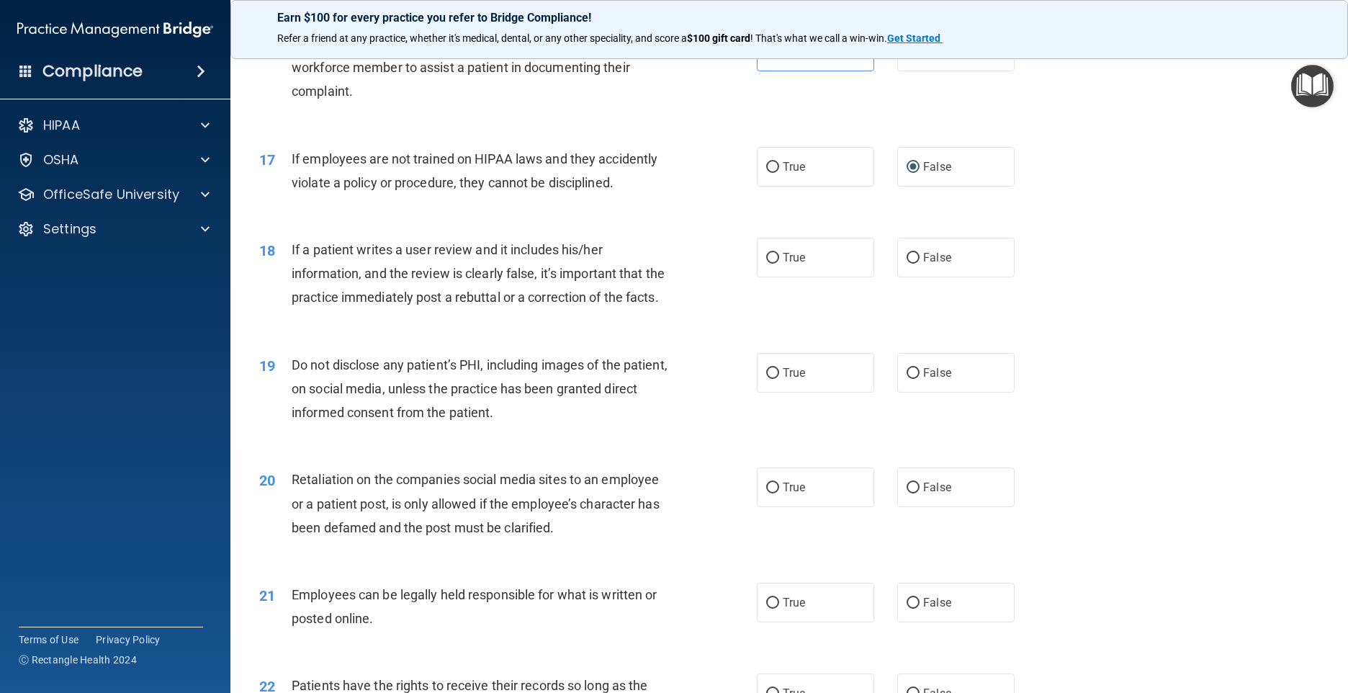
scroll to position [1944, 0]
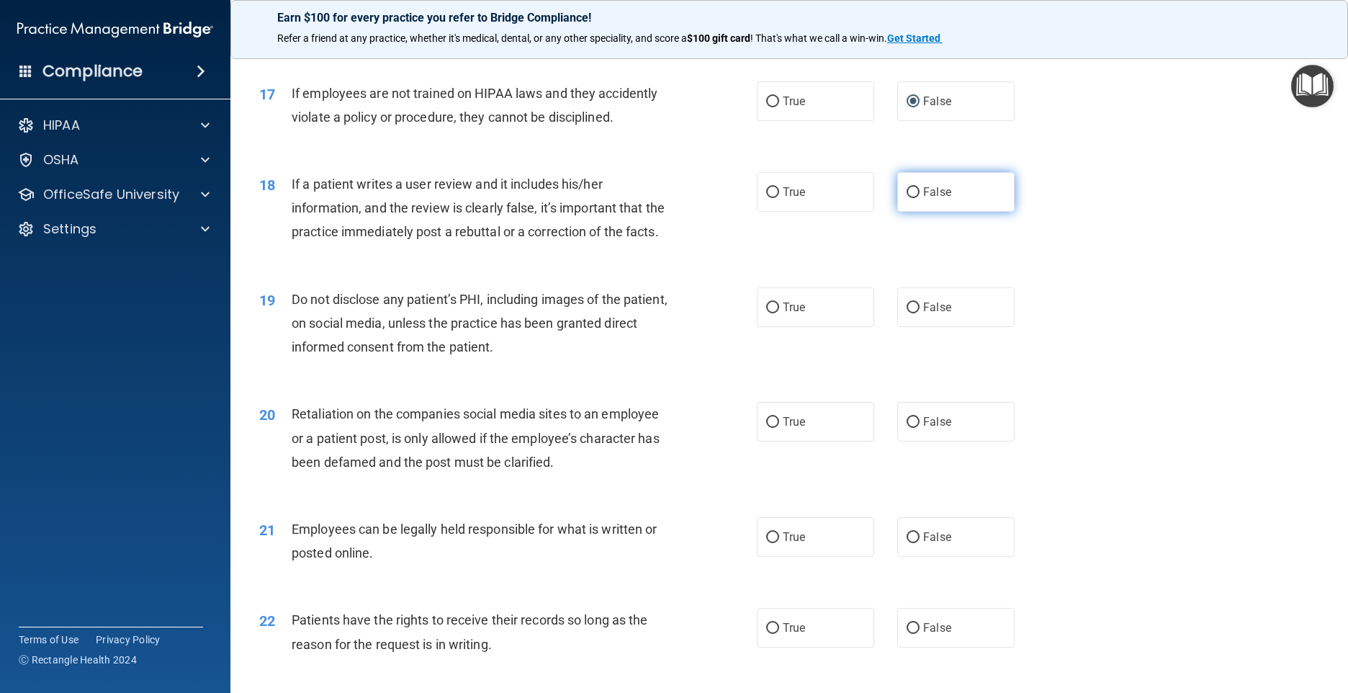
click at [907, 198] on input "False" at bounding box center [913, 192] width 13 height 11
radio input "true"
click at [792, 314] on span "True" at bounding box center [794, 307] width 22 height 14
click at [779, 313] on input "True" at bounding box center [772, 307] width 13 height 11
radio input "true"
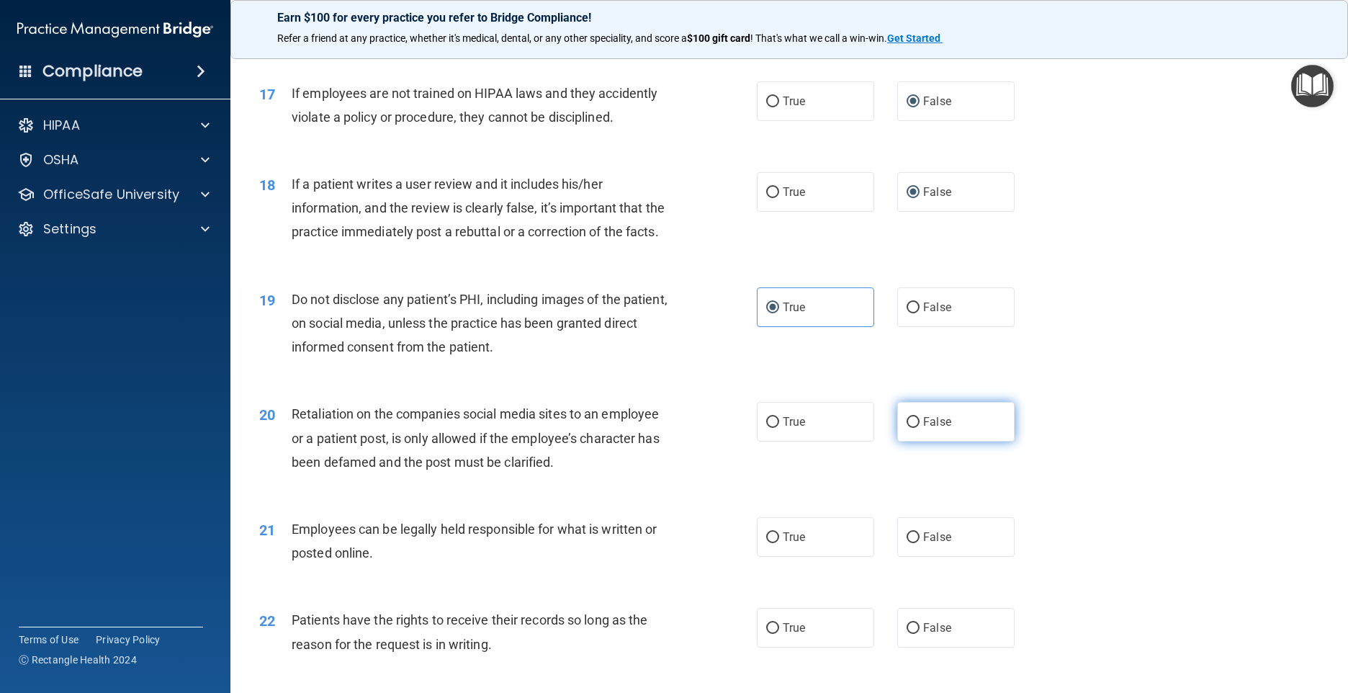
click at [941, 428] on span "False" at bounding box center [937, 422] width 28 height 14
click at [920, 428] on input "False" at bounding box center [913, 422] width 13 height 11
radio input "true"
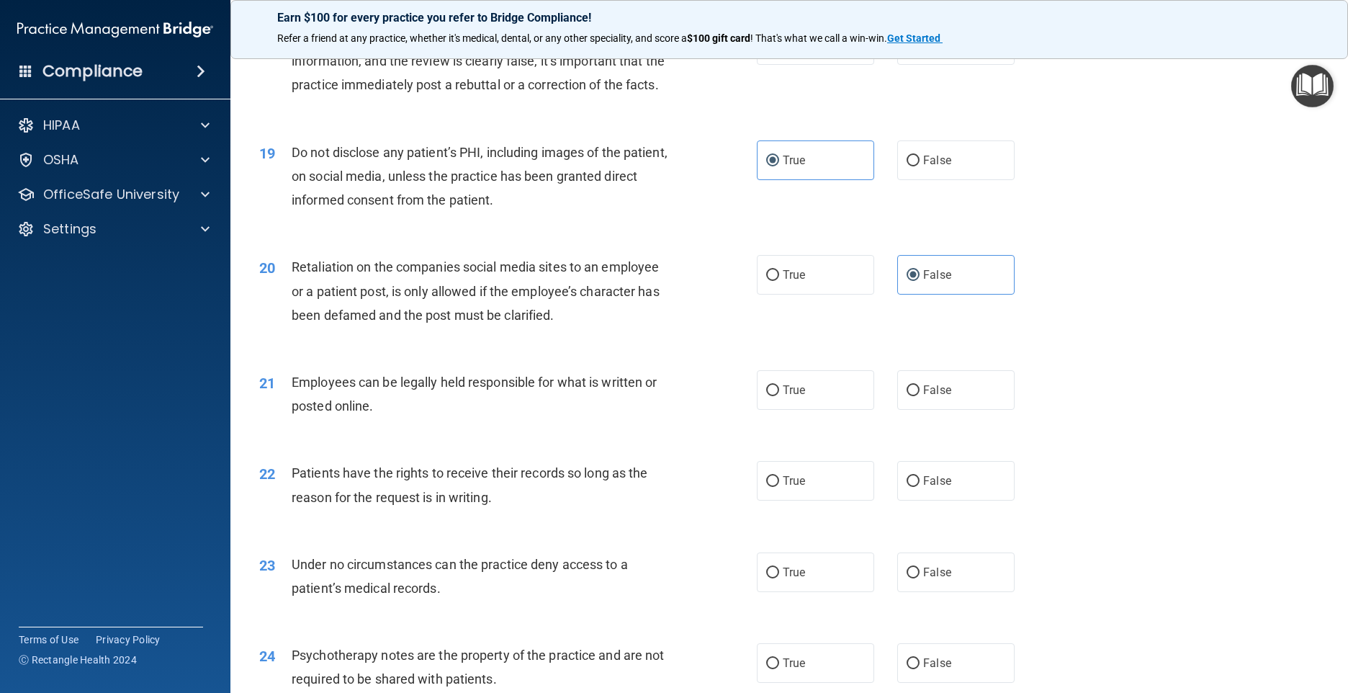
scroll to position [2160, 0]
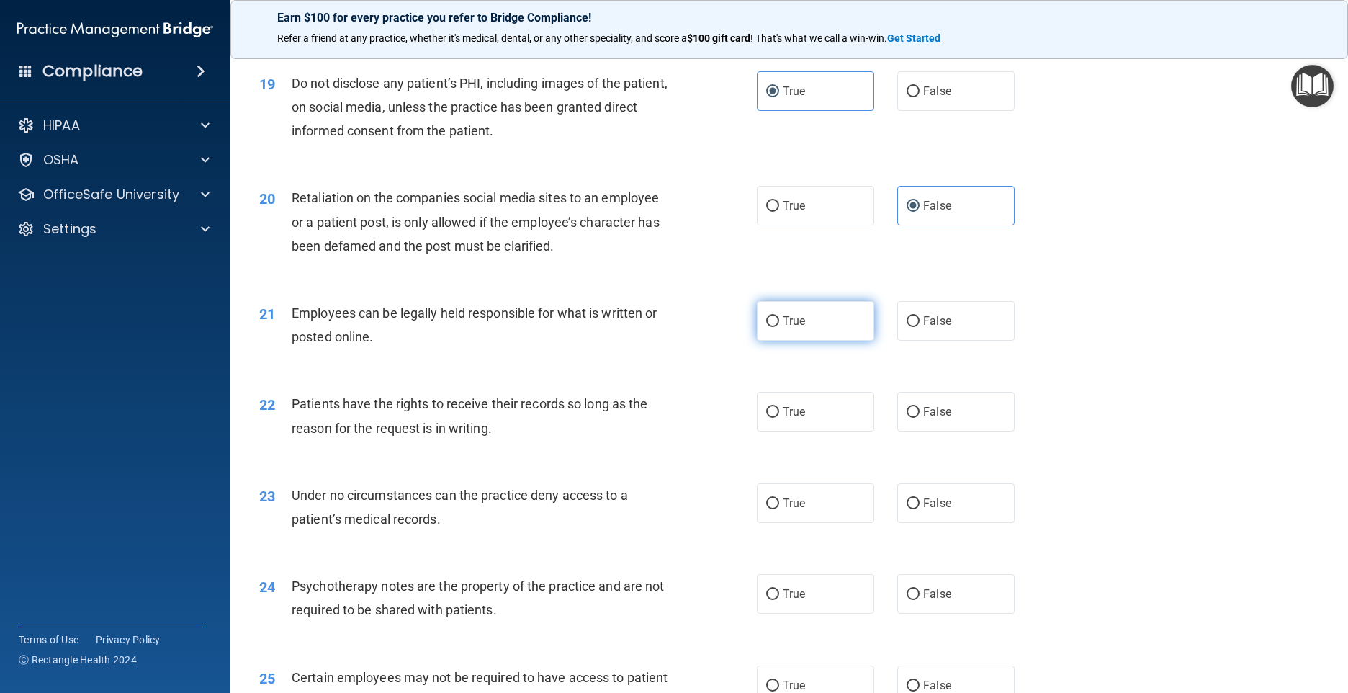
click at [766, 327] on input "True" at bounding box center [772, 321] width 13 height 11
radio input "true"
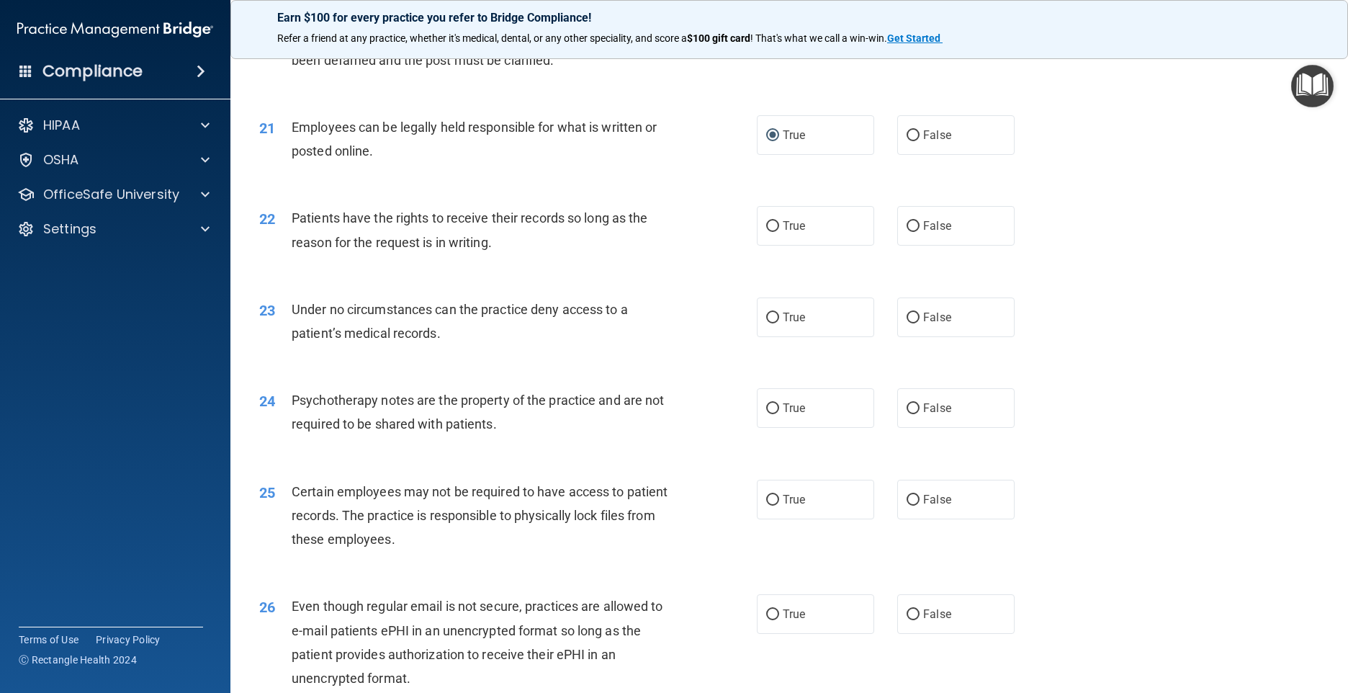
scroll to position [2376, 0]
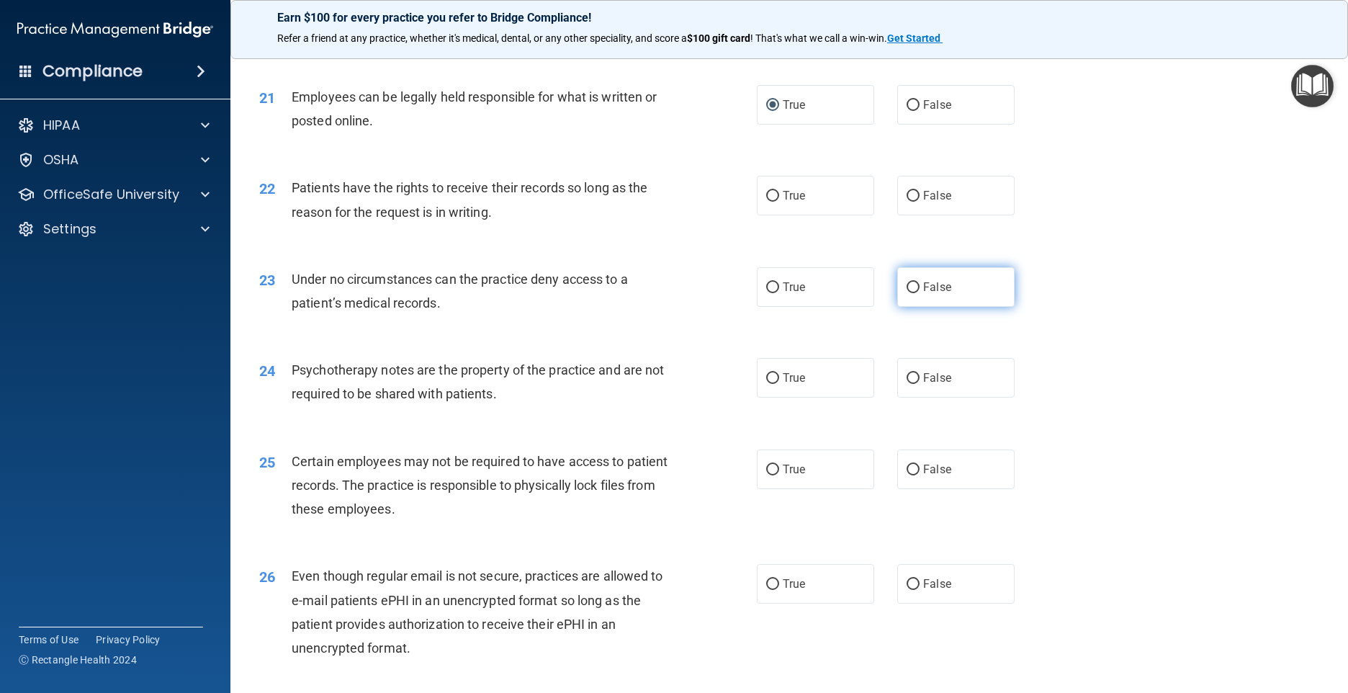
click at [907, 293] on input "False" at bounding box center [913, 287] width 13 height 11
radio input "true"
click at [907, 384] on input "False" at bounding box center [913, 378] width 13 height 11
radio input "true"
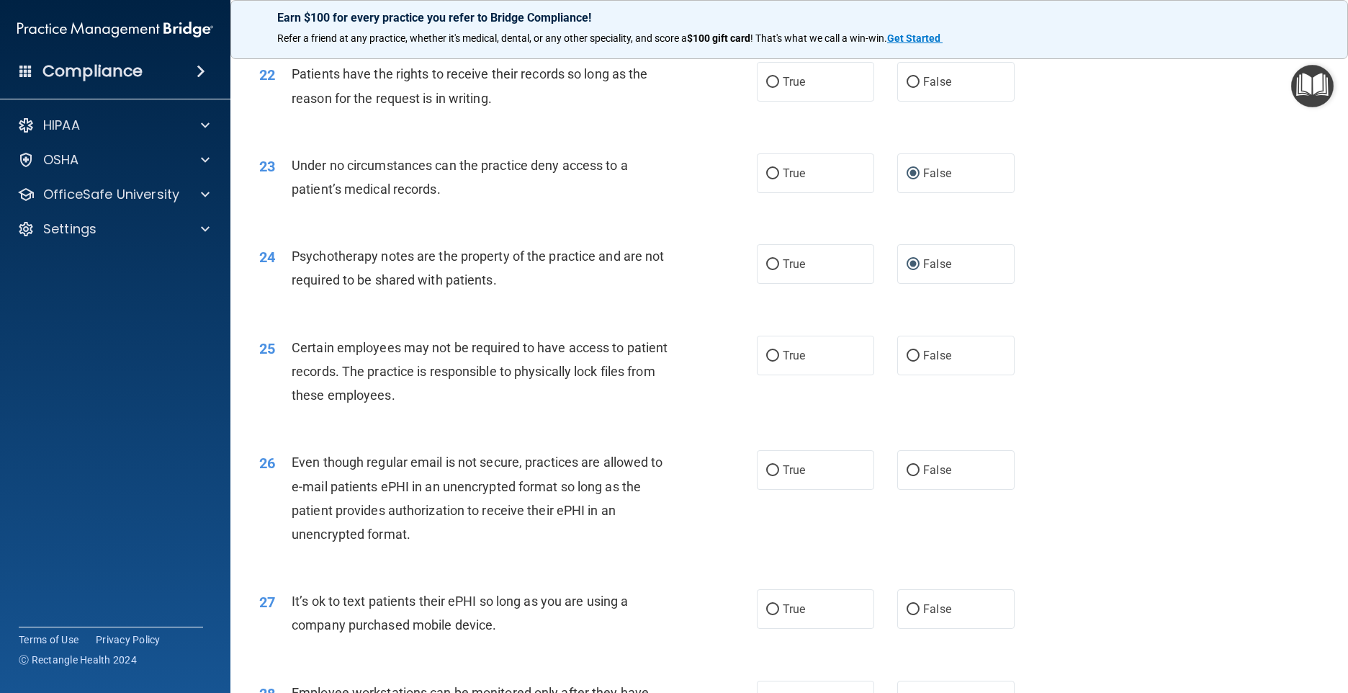
scroll to position [2520, 0]
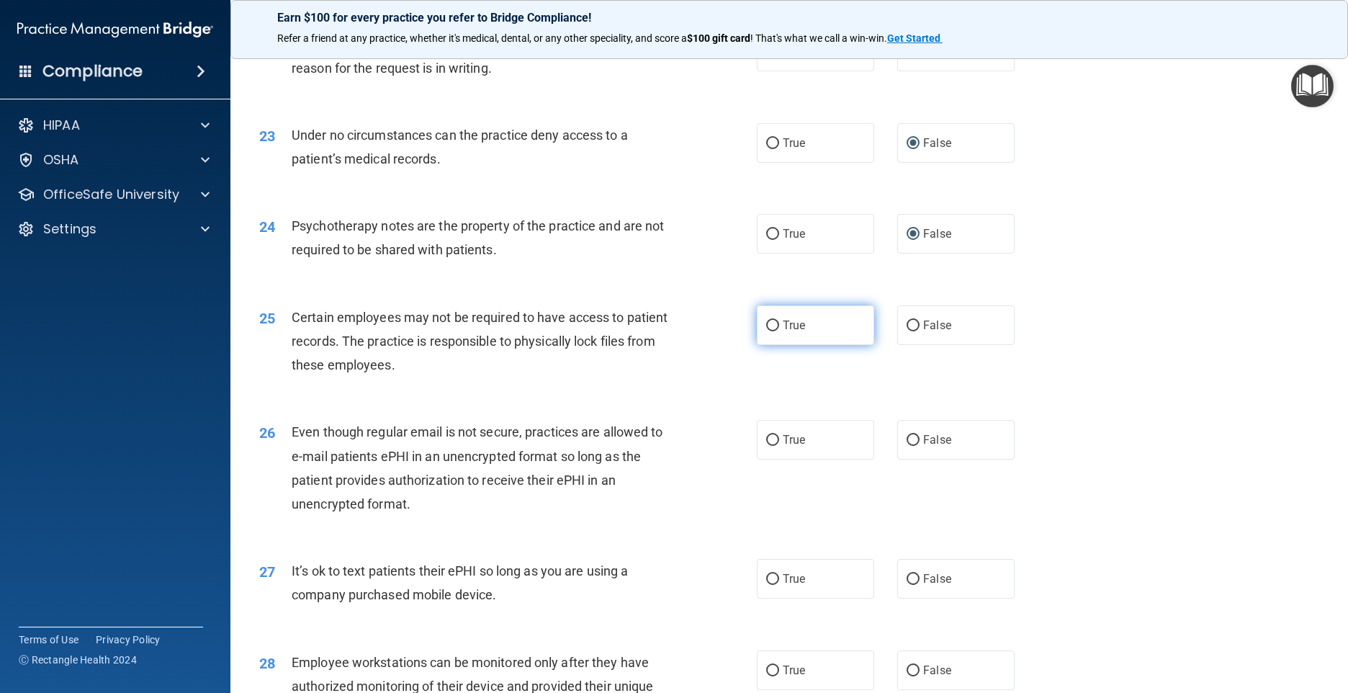
click at [783, 332] on span "True" at bounding box center [794, 325] width 22 height 14
click at [768, 331] on input "True" at bounding box center [772, 325] width 13 height 11
radio input "true"
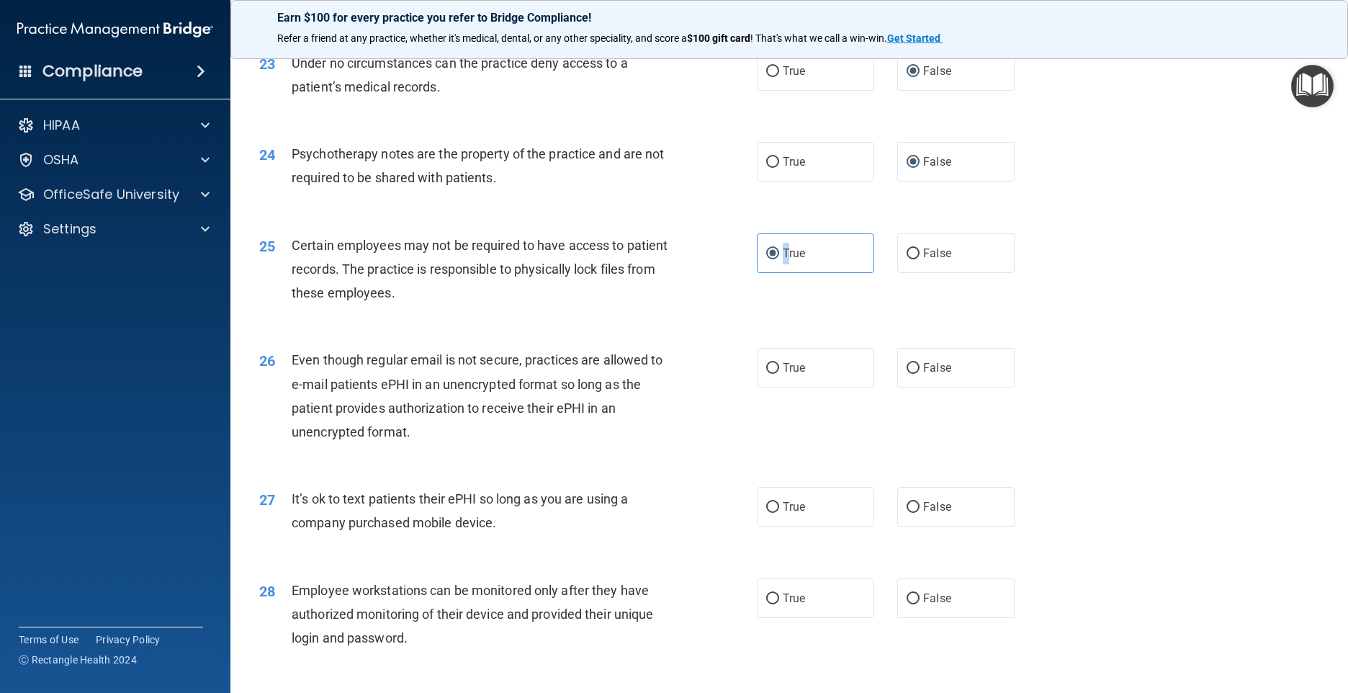
scroll to position [2664, 0]
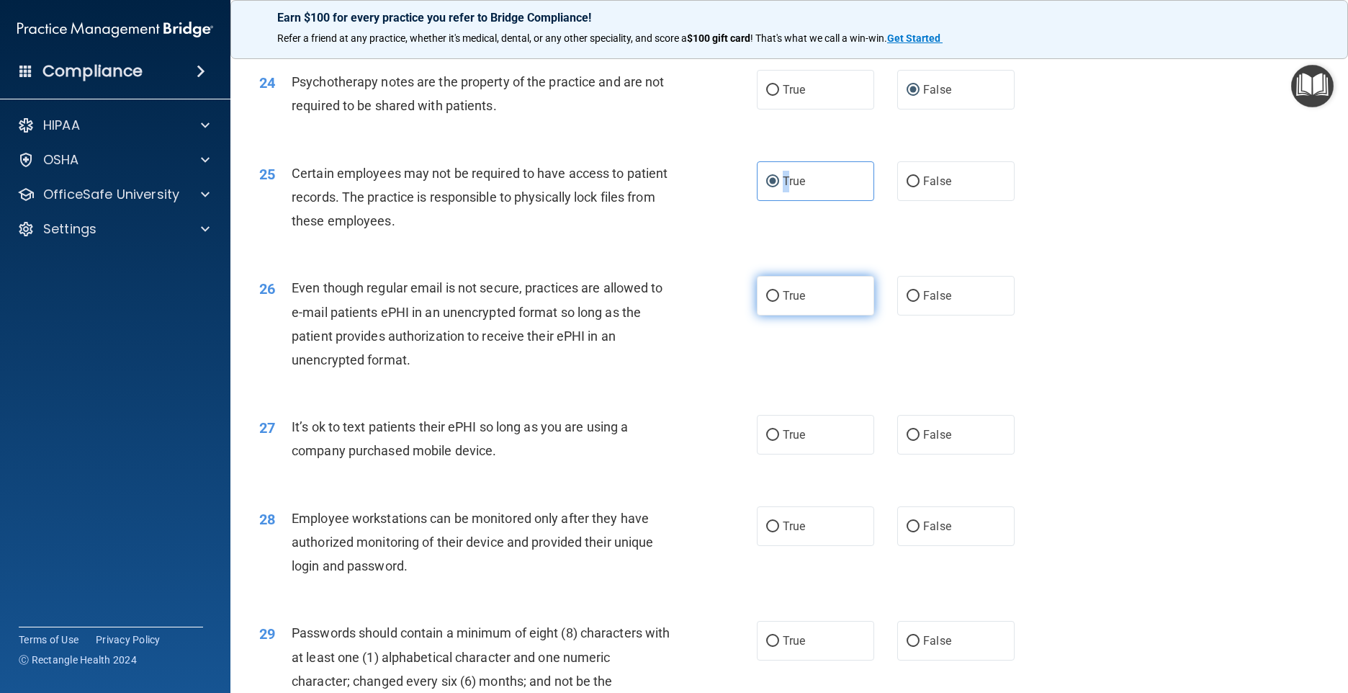
click at [768, 302] on input "True" at bounding box center [772, 296] width 13 height 11
radio input "true"
click at [767, 441] on input "True" at bounding box center [772, 435] width 13 height 11
radio input "true"
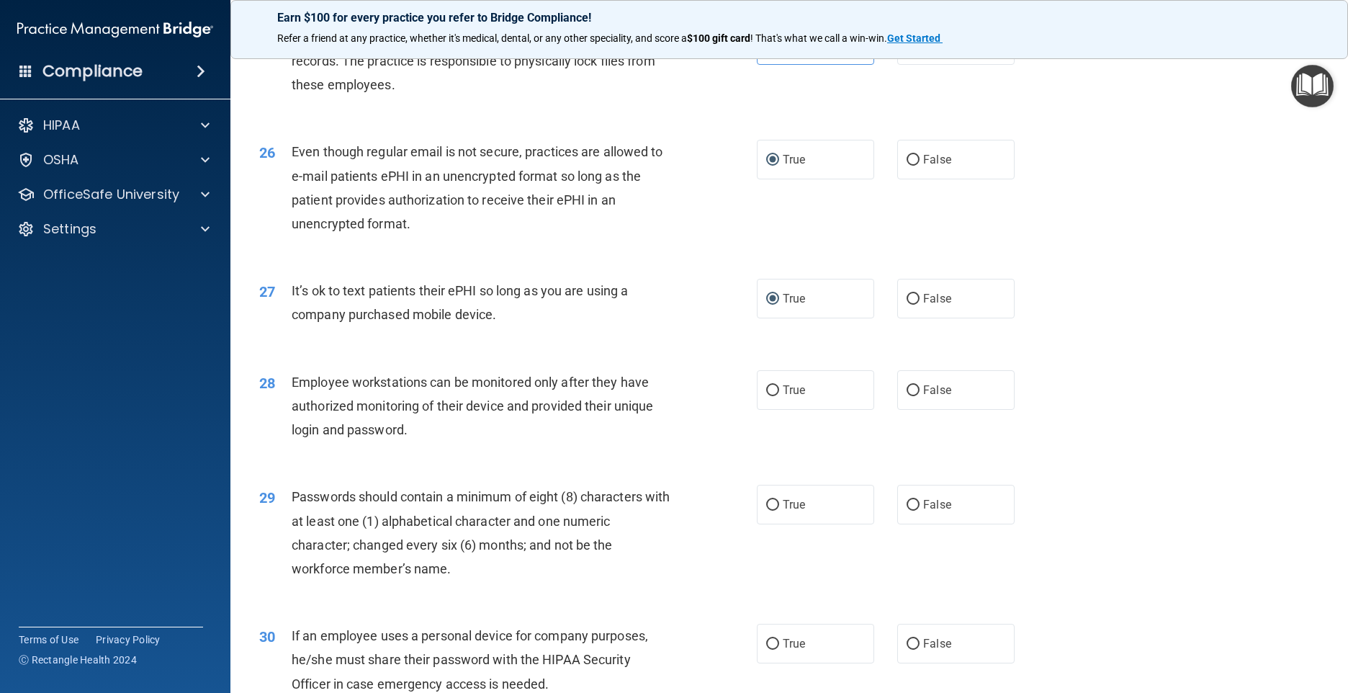
scroll to position [2880, 0]
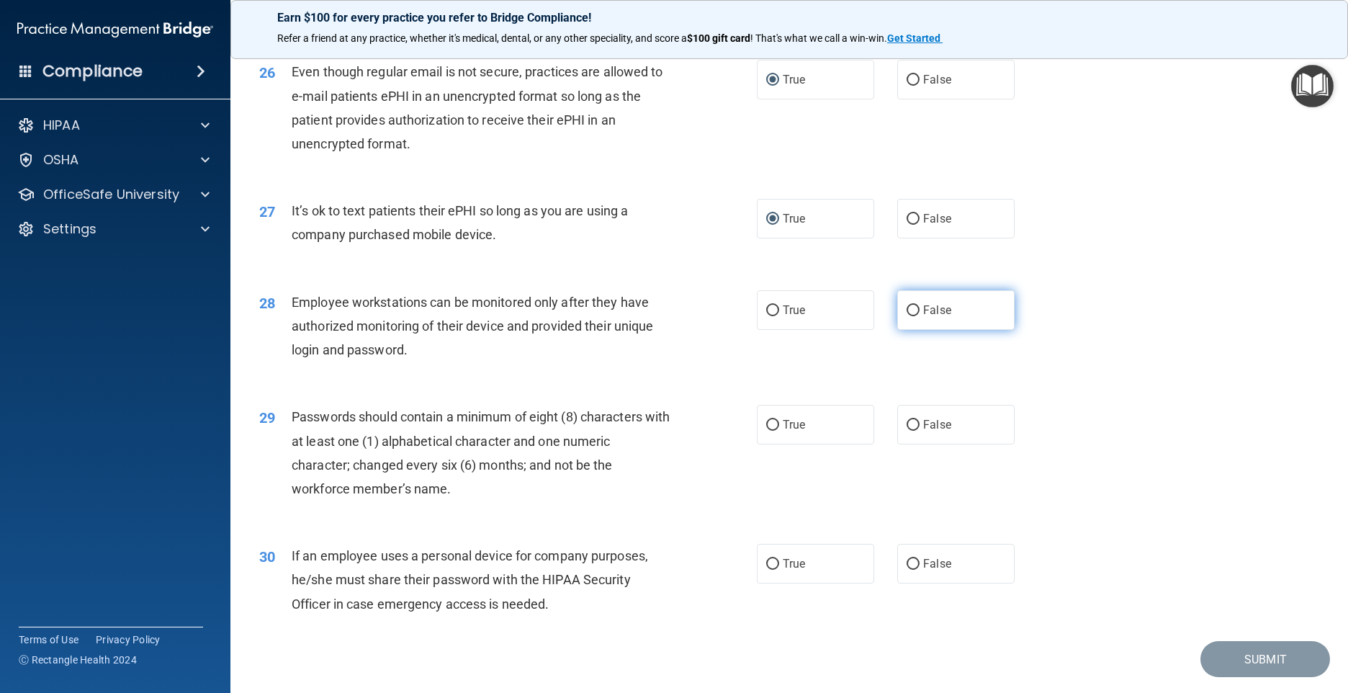
click at [909, 316] on input "False" at bounding box center [913, 310] width 13 height 11
radio input "true"
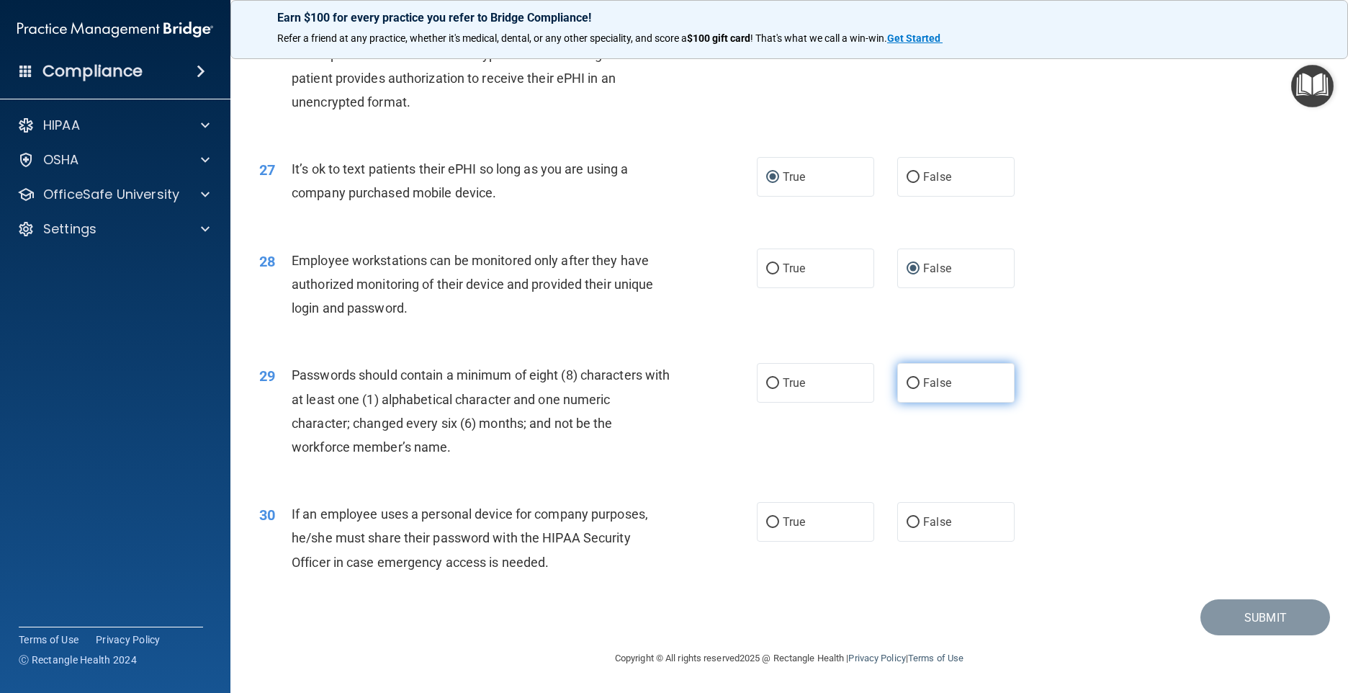
scroll to position [2994, 0]
click at [768, 379] on input "True" at bounding box center [772, 383] width 13 height 11
radio input "true"
click at [907, 517] on input "False" at bounding box center [913, 522] width 13 height 11
radio input "true"
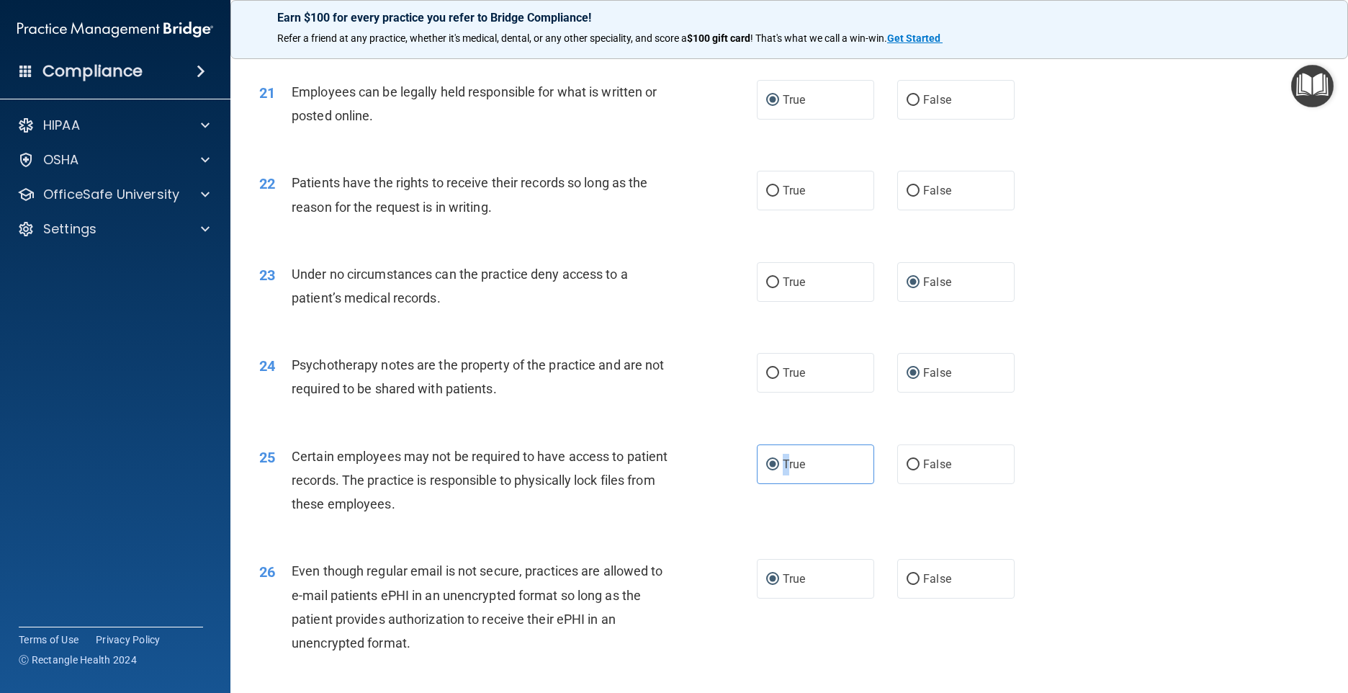
scroll to position [2346, 0]
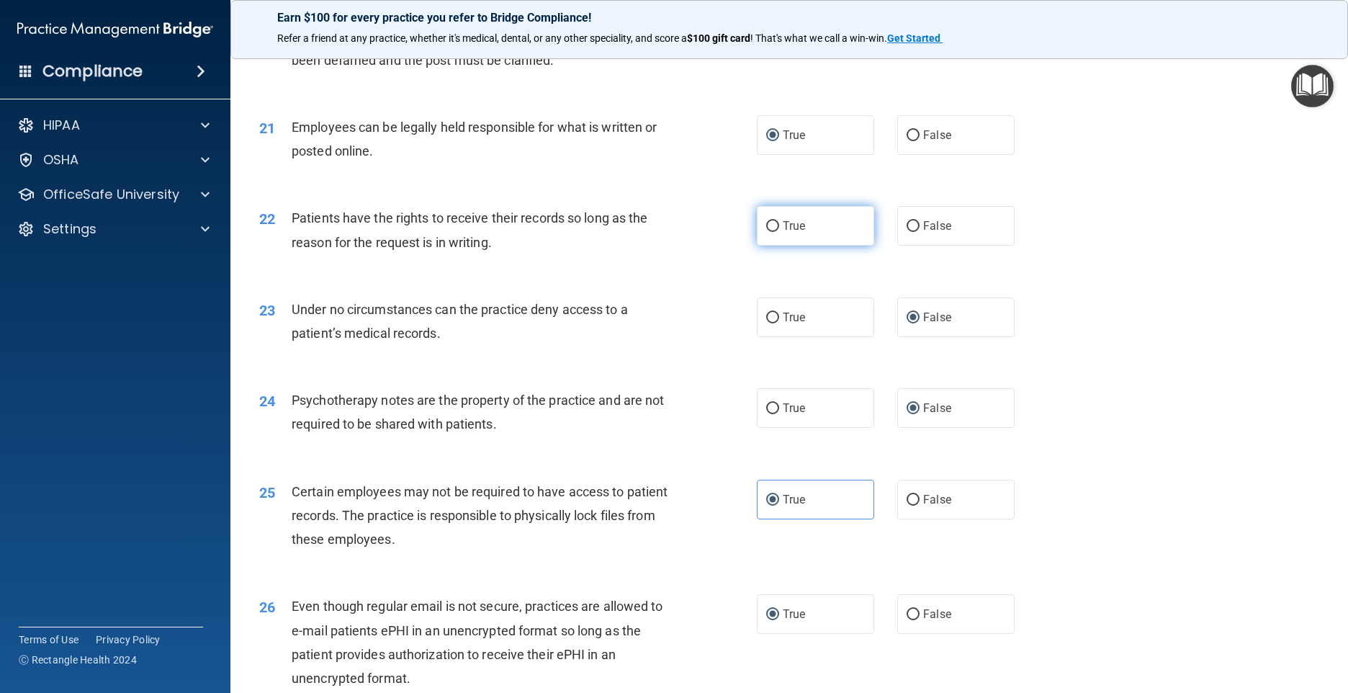
click at [796, 233] on span "True" at bounding box center [794, 226] width 22 height 14
click at [779, 232] on input "True" at bounding box center [772, 226] width 13 height 11
radio input "true"
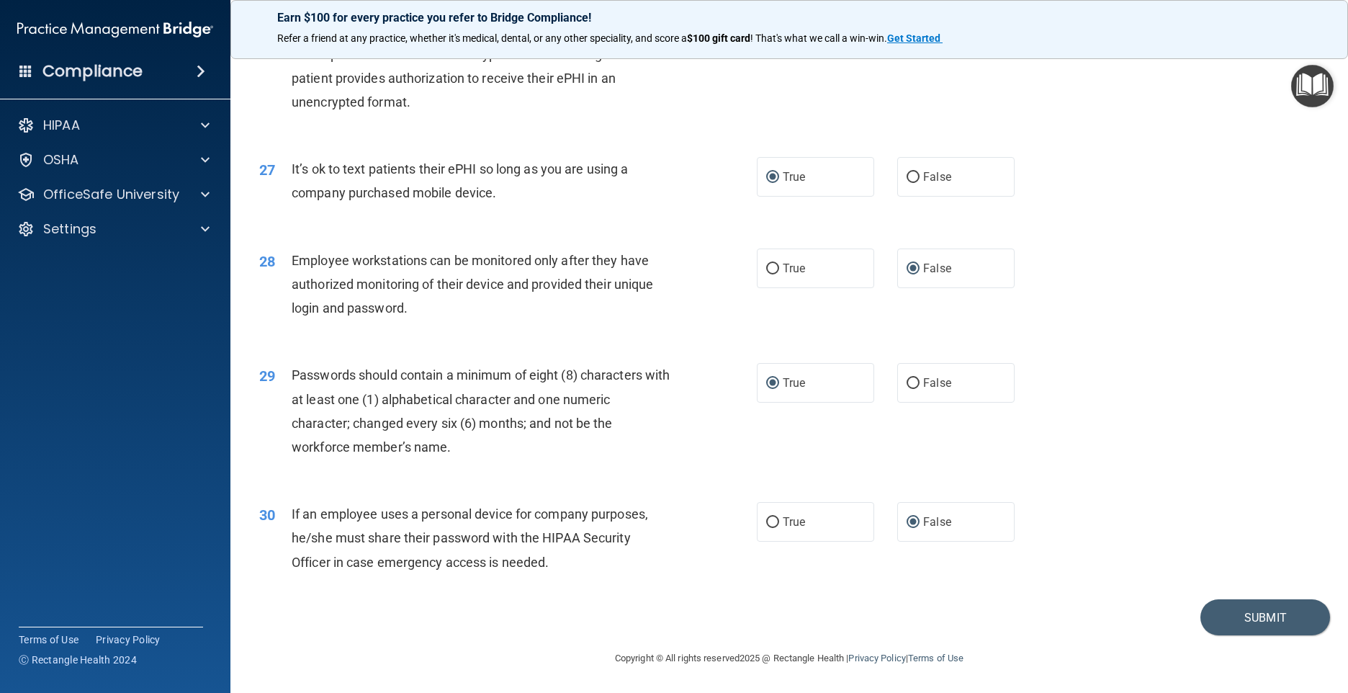
scroll to position [2994, 0]
click at [1257, 610] on button "Submit" at bounding box center [1265, 617] width 130 height 37
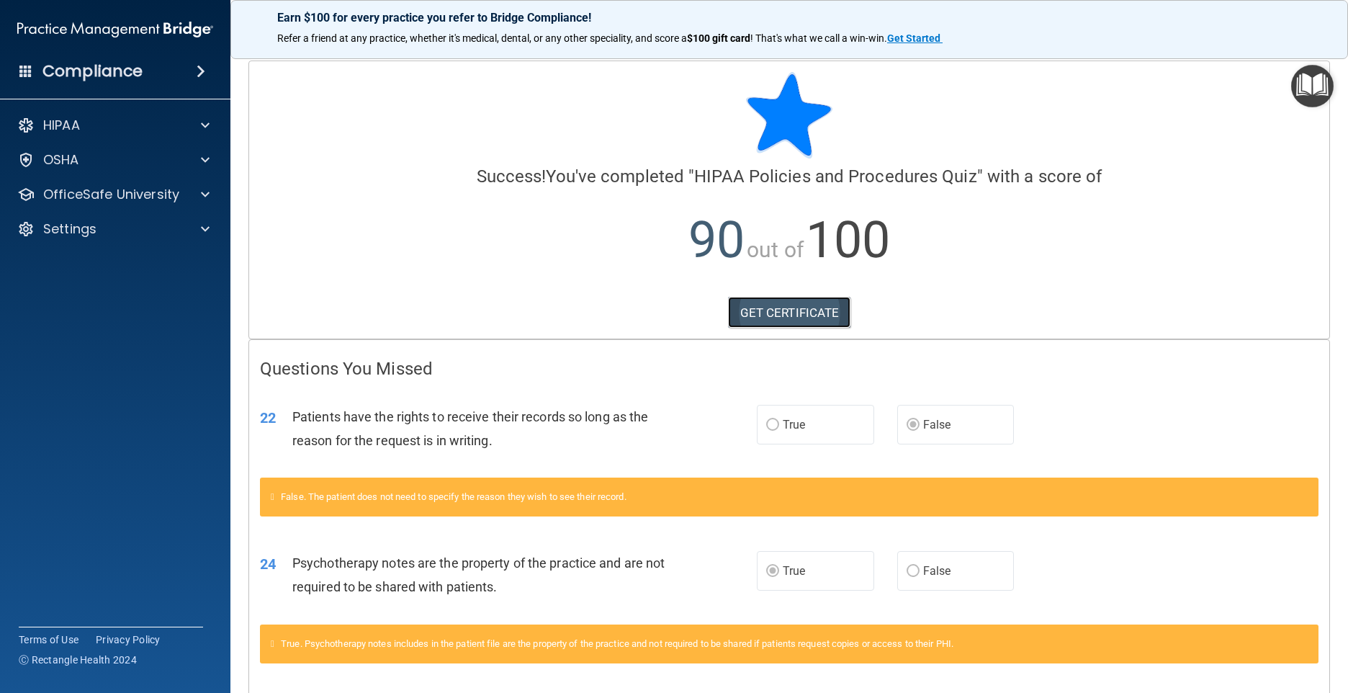
click at [801, 311] on link "GET CERTIFICATE" at bounding box center [789, 313] width 123 height 32
click at [197, 194] on div at bounding box center [203, 194] width 36 height 17
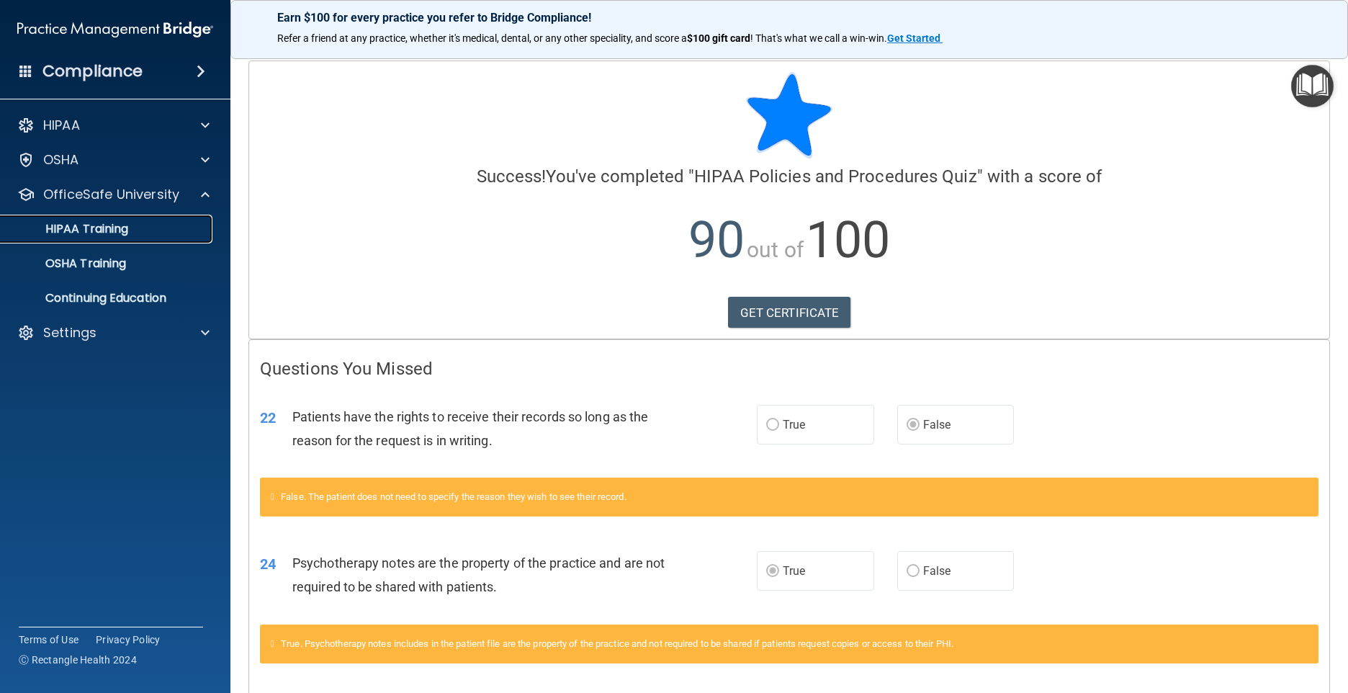
click at [99, 229] on p "HIPAA Training" at bounding box center [68, 229] width 119 height 14
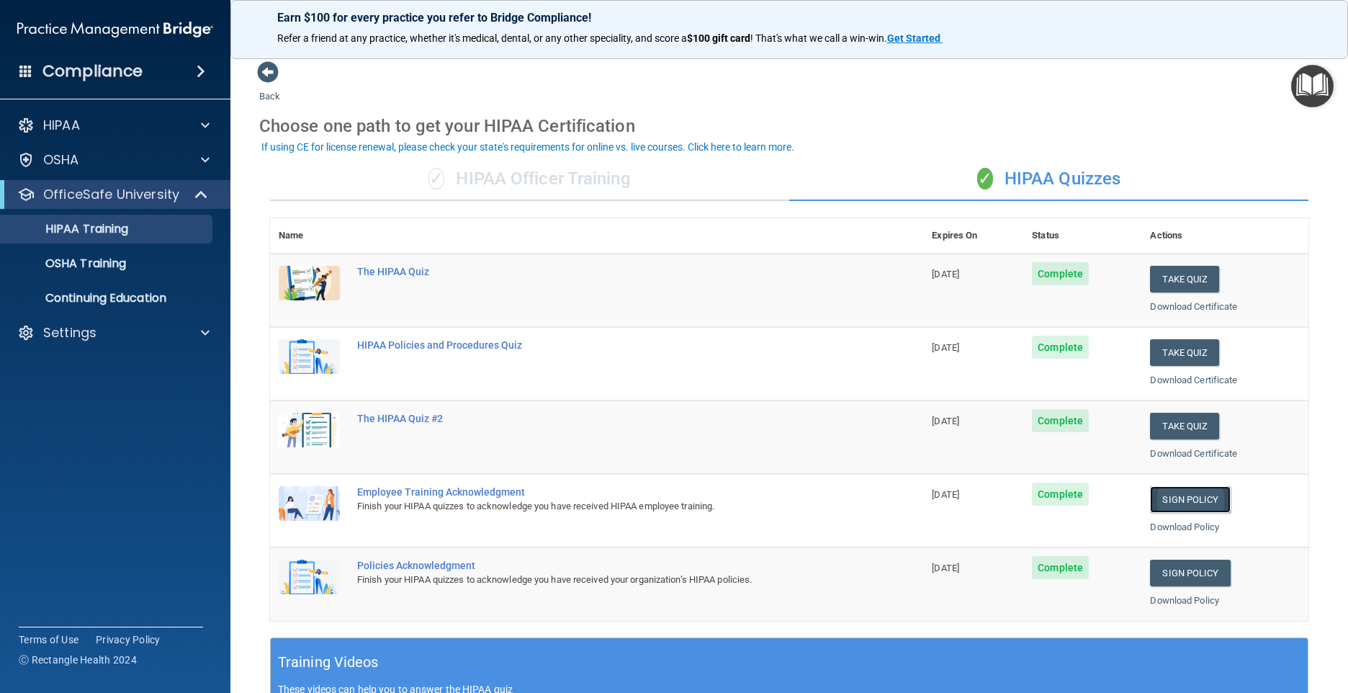
click at [1169, 500] on link "Sign Policy" at bounding box center [1190, 499] width 80 height 27
click at [91, 260] on p "OSHA Training" at bounding box center [67, 263] width 117 height 14
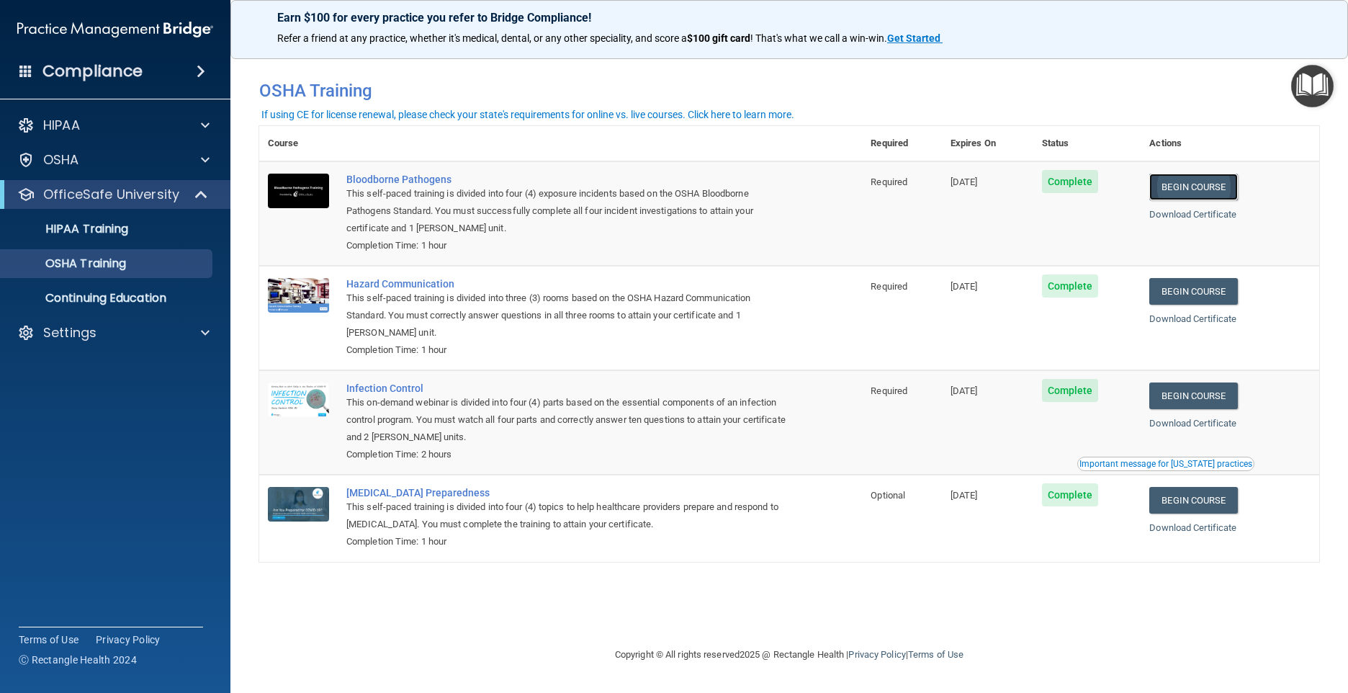
click at [1197, 182] on link "Begin Course" at bounding box center [1193, 187] width 88 height 27
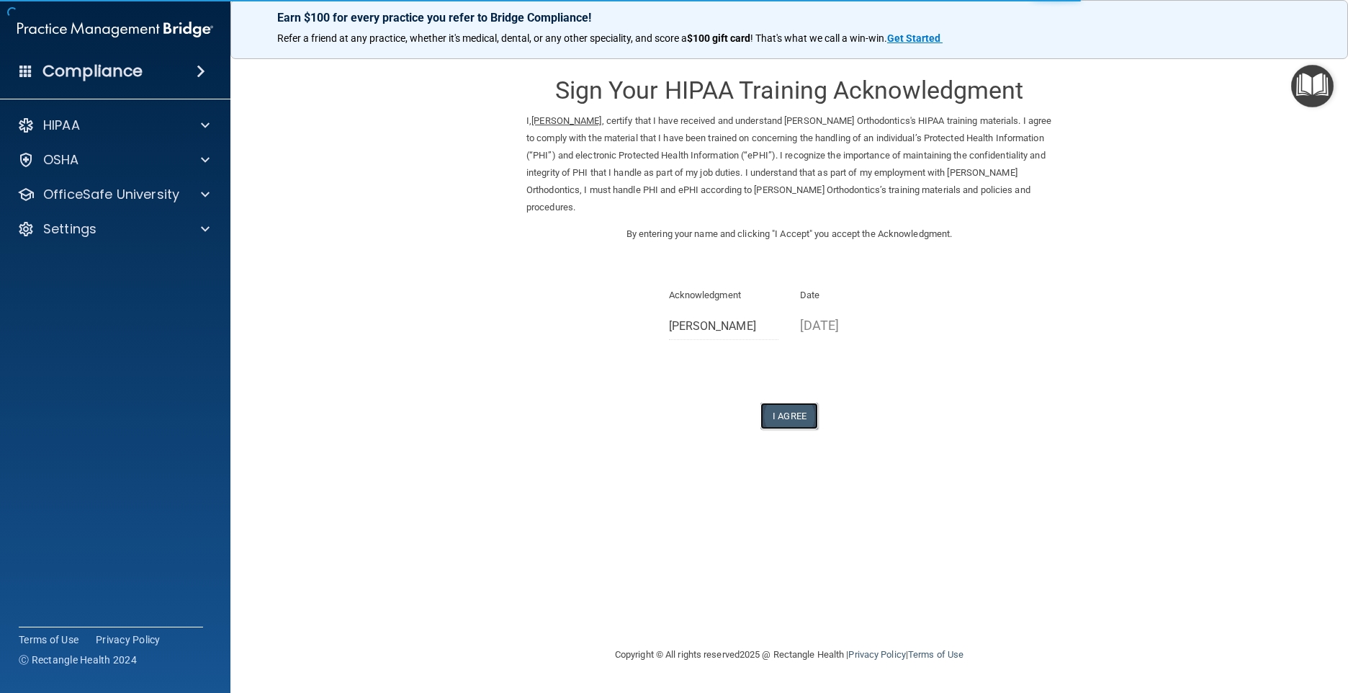
click at [787, 416] on button "I Agree" at bounding box center [789, 416] width 58 height 27
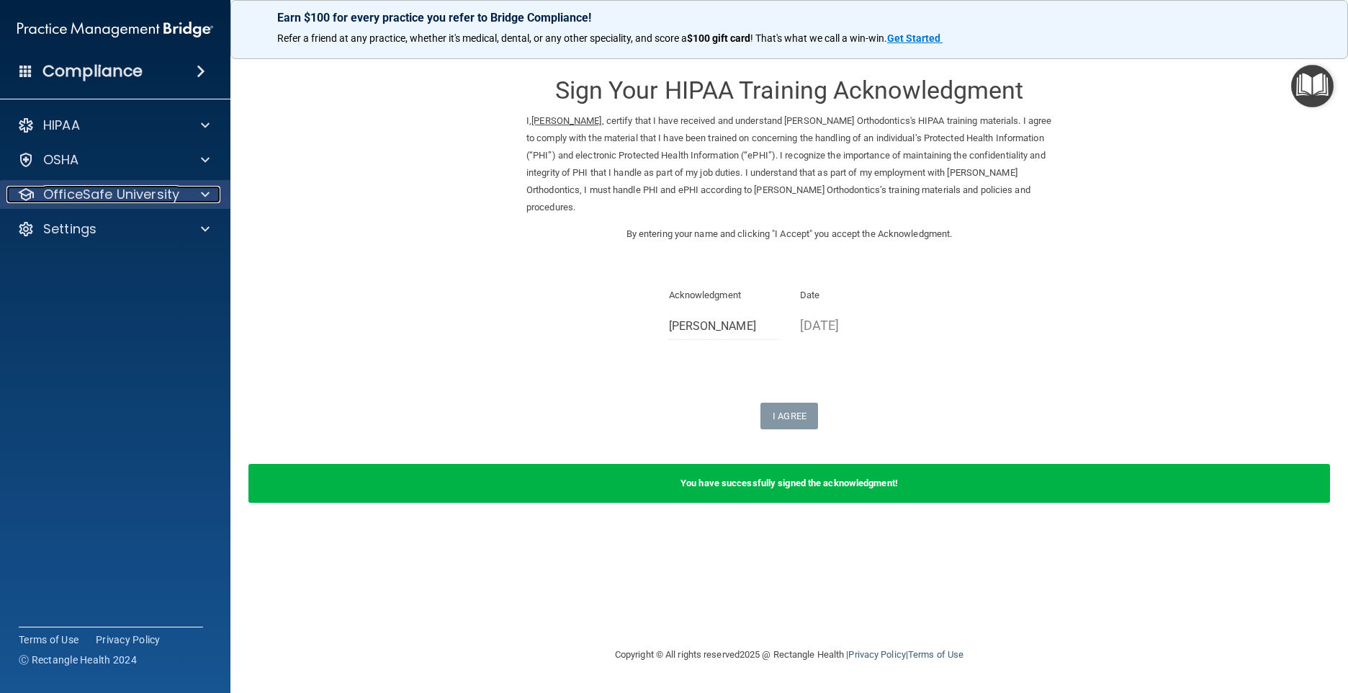
click at [122, 186] on p "OfficeSafe University" at bounding box center [111, 194] width 136 height 17
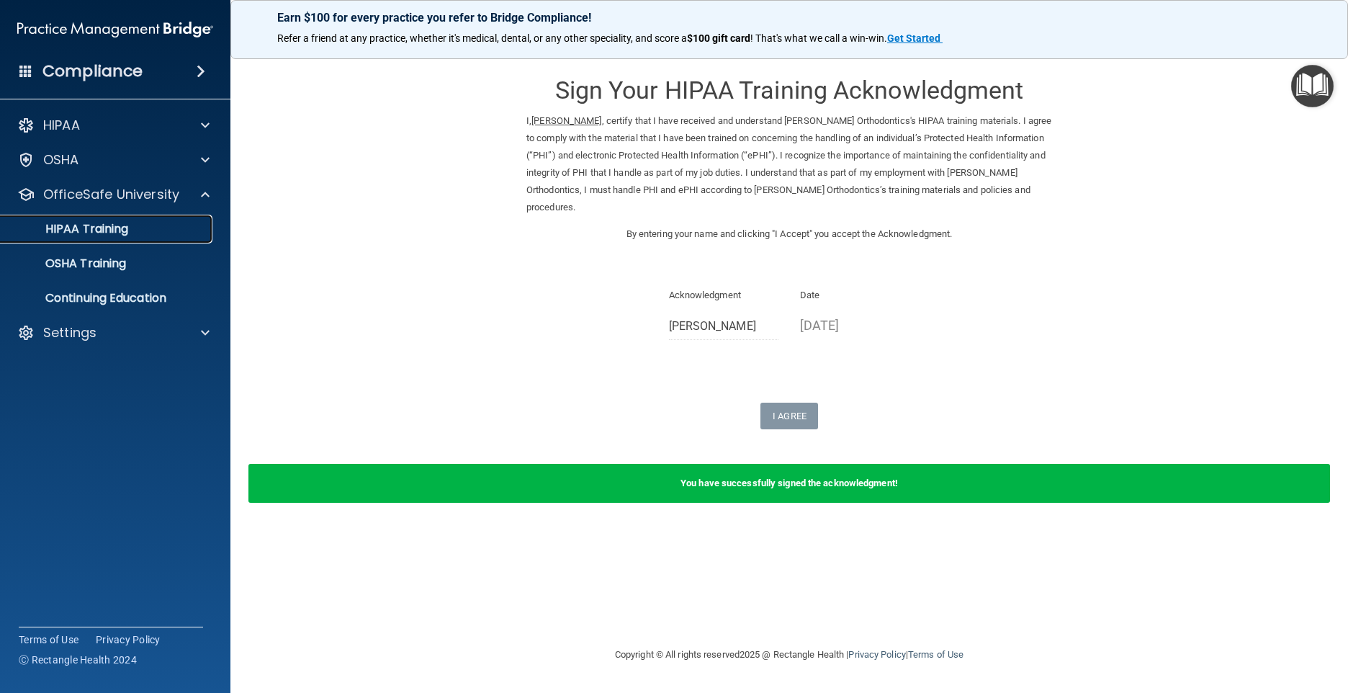
click at [98, 225] on p "HIPAA Training" at bounding box center [68, 229] width 119 height 14
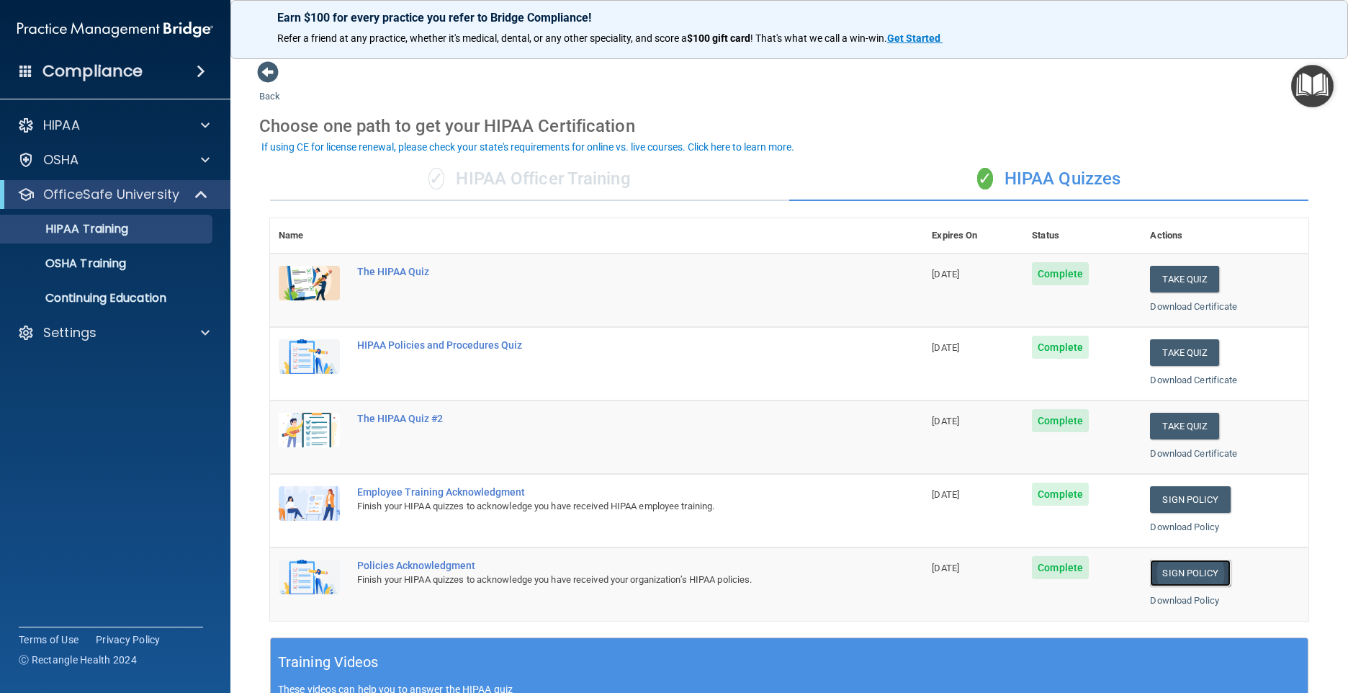
click at [1188, 571] on link "Sign Policy" at bounding box center [1190, 572] width 80 height 27
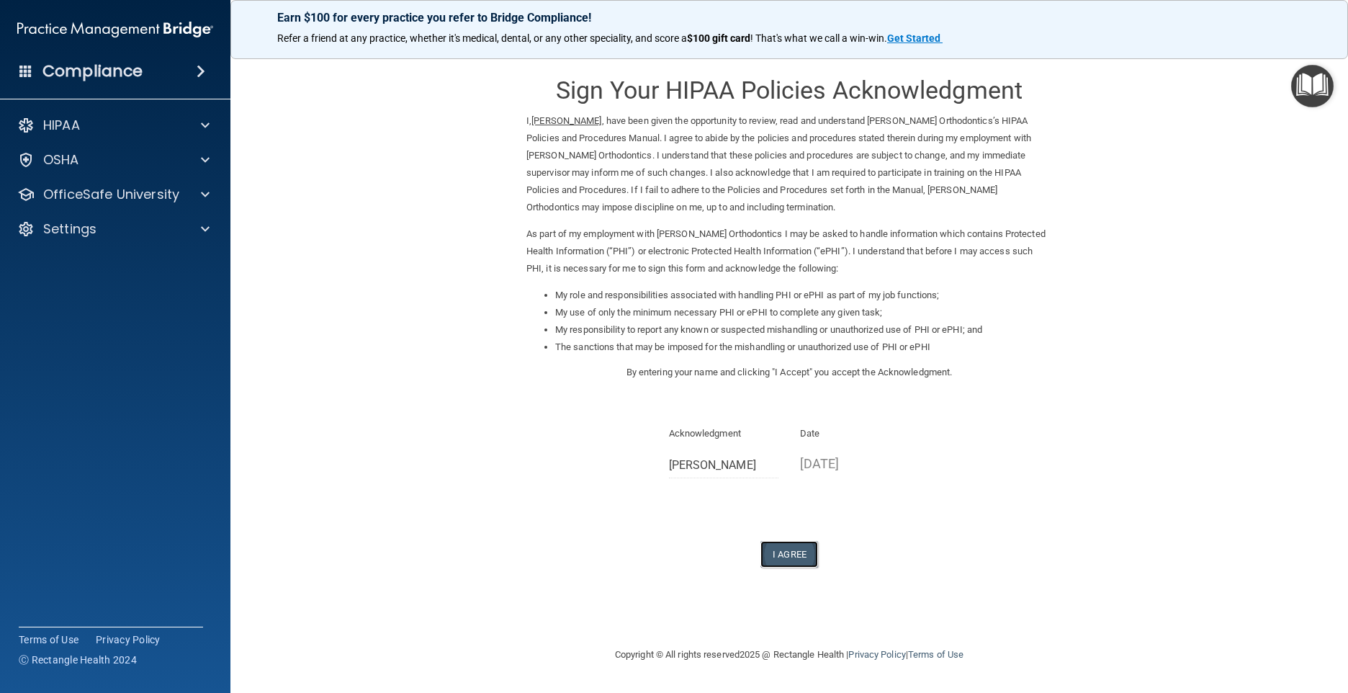
click at [796, 552] on button "I Agree" at bounding box center [789, 554] width 58 height 27
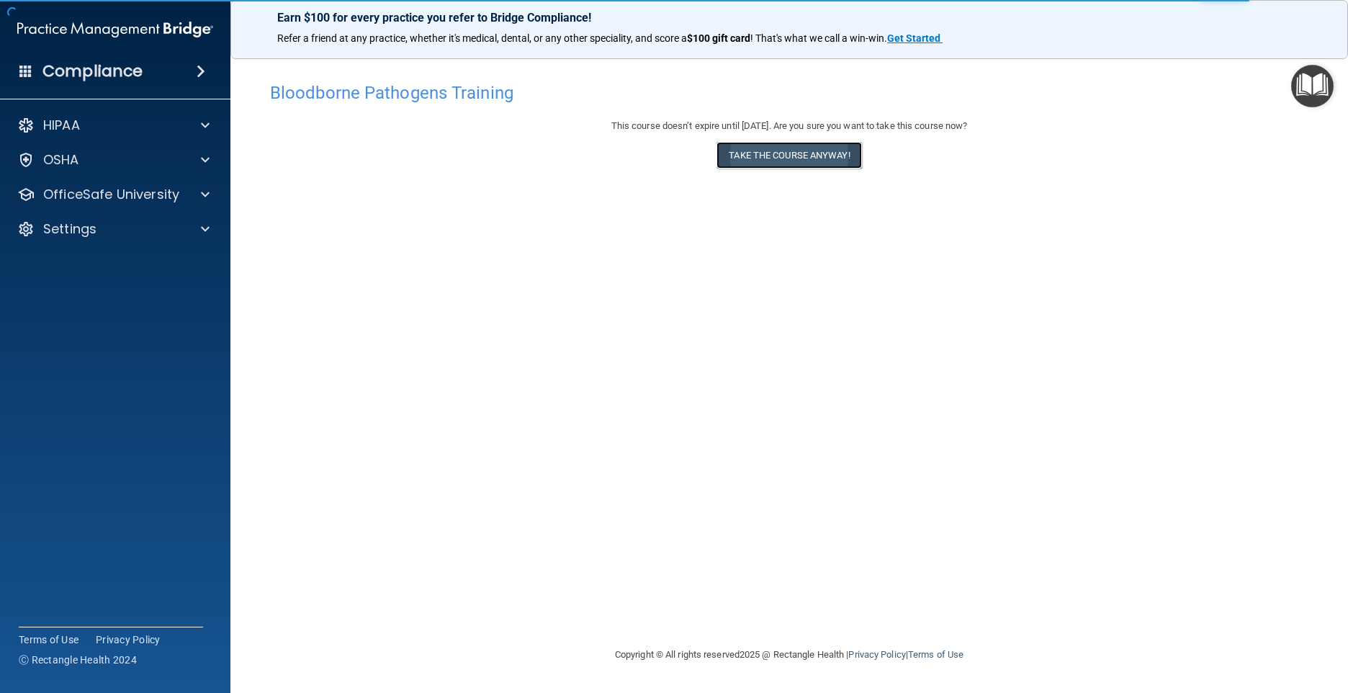
click at [801, 157] on button "Take the course anyway!" at bounding box center [788, 155] width 145 height 27
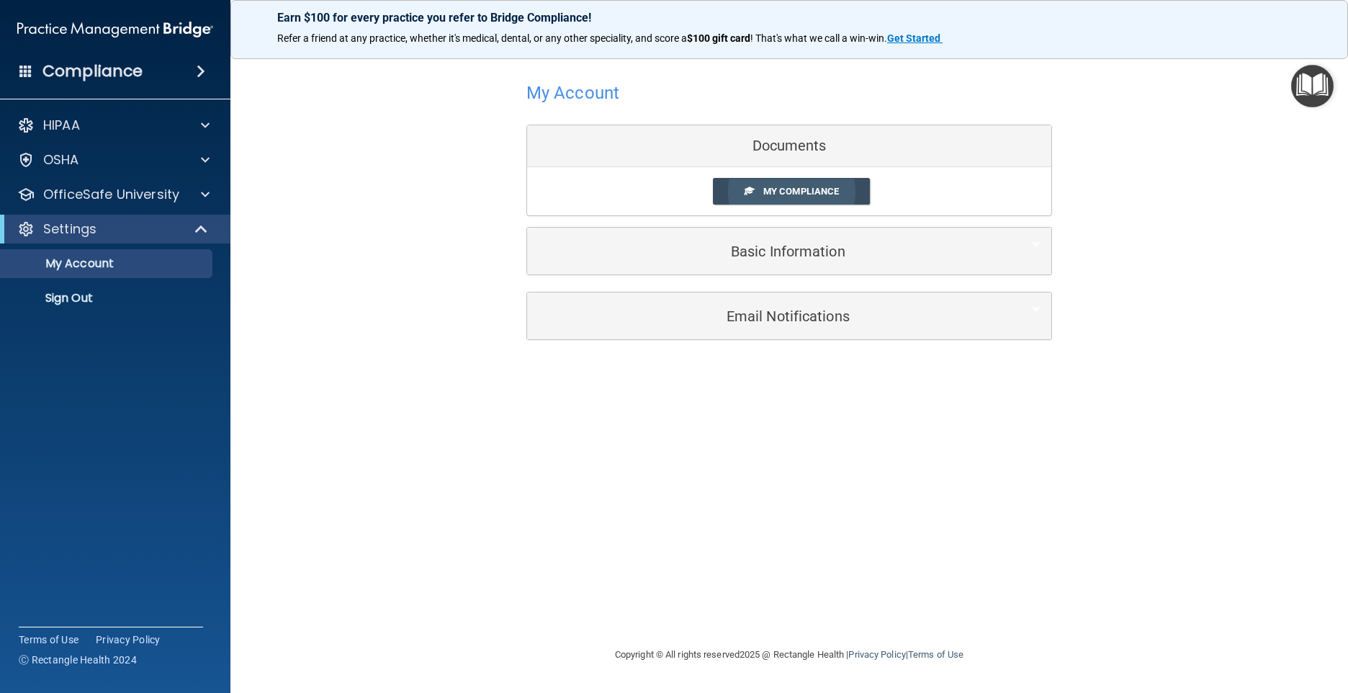
click at [828, 189] on span "My Compliance" at bounding box center [801, 191] width 76 height 11
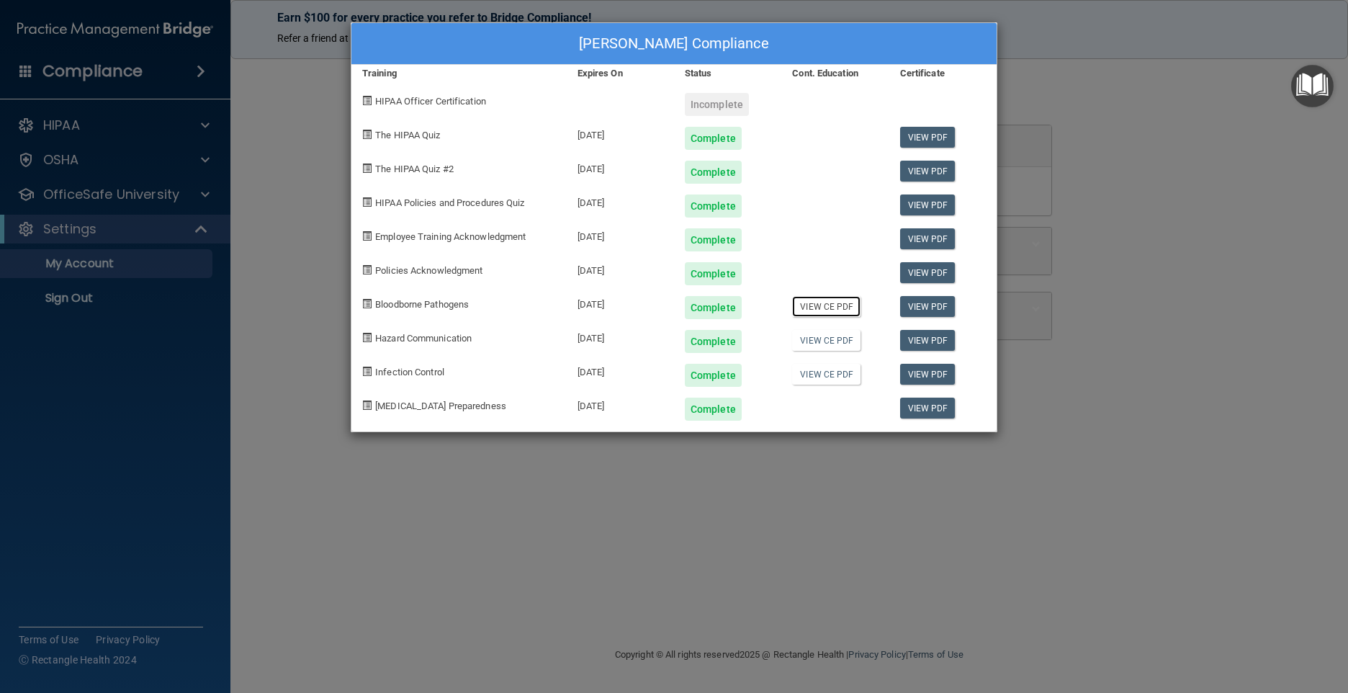
click at [830, 309] on link "View CE PDF" at bounding box center [826, 306] width 68 height 21
click at [1118, 68] on div "Lisa Heuer's Compliance Training Expires On Status Cont. Education Certificate …" at bounding box center [674, 346] width 1348 height 693
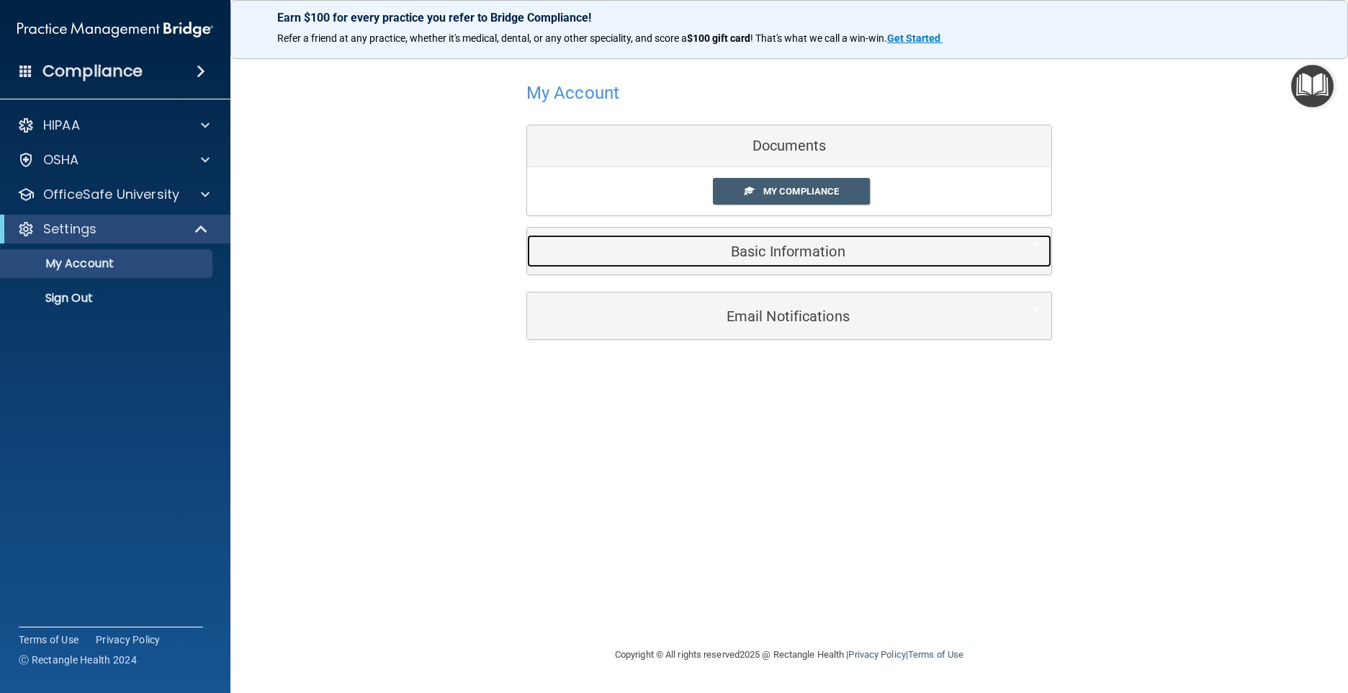
click at [794, 249] on h5 "Basic Information" at bounding box center [767, 251] width 459 height 16
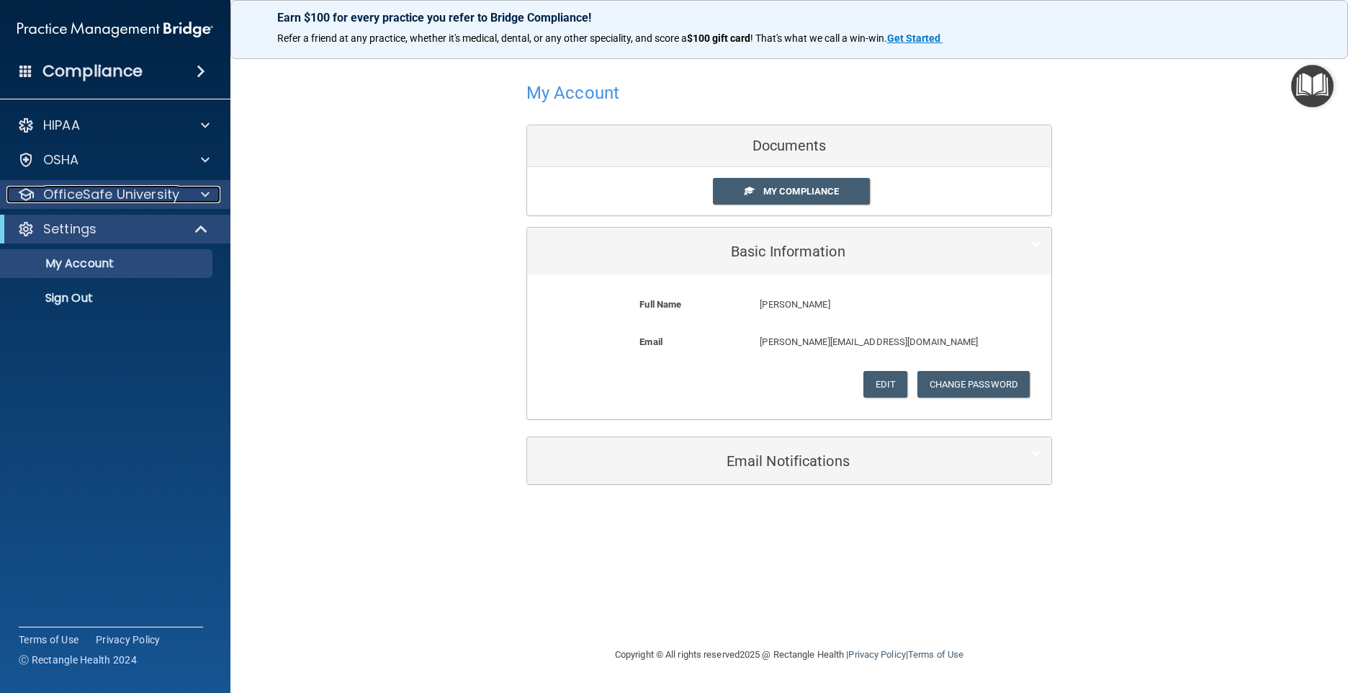
click at [102, 196] on p "OfficeSafe University" at bounding box center [111, 194] width 136 height 17
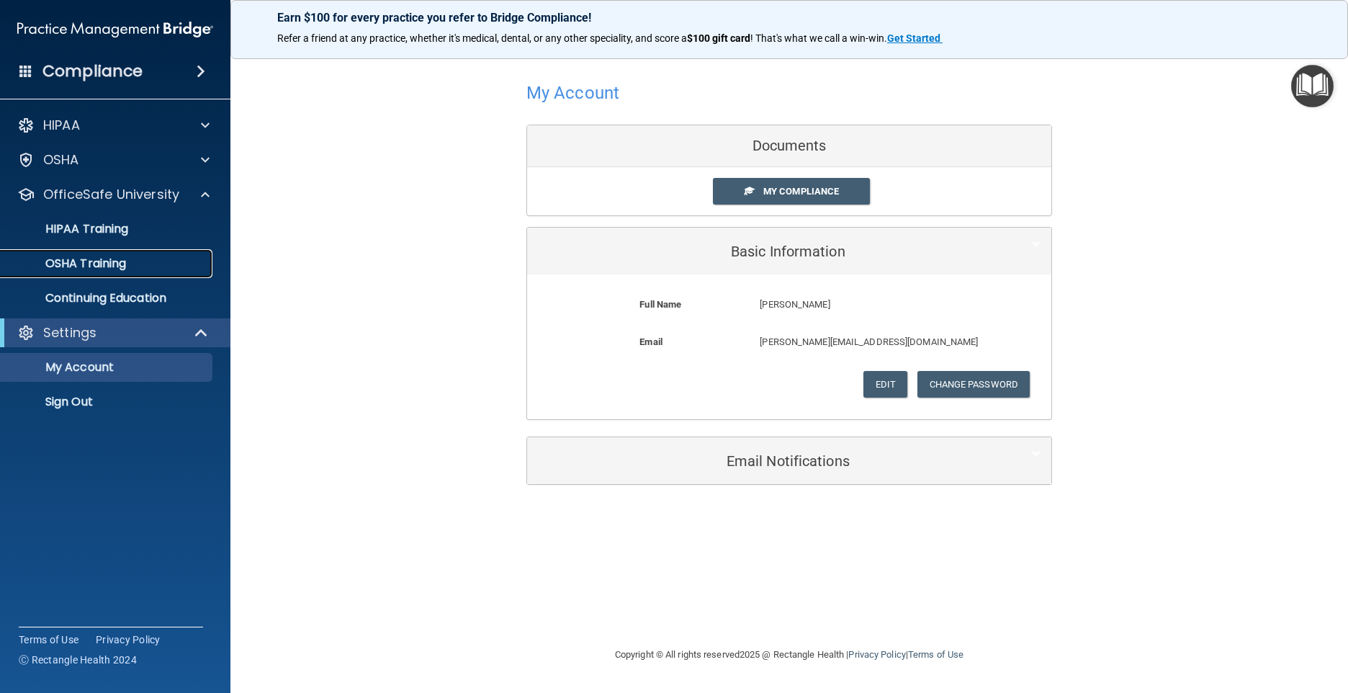
click at [97, 259] on p "OSHA Training" at bounding box center [67, 263] width 117 height 14
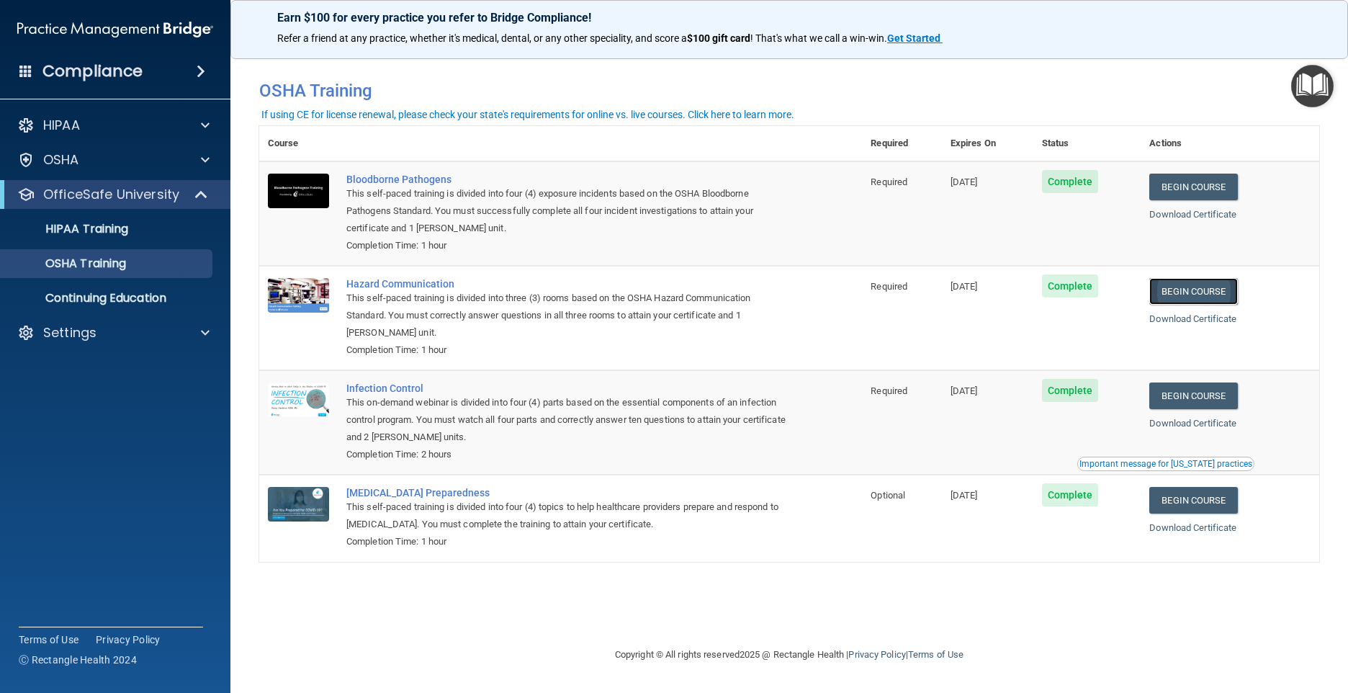
click at [1208, 290] on link "Begin Course" at bounding box center [1193, 291] width 88 height 27
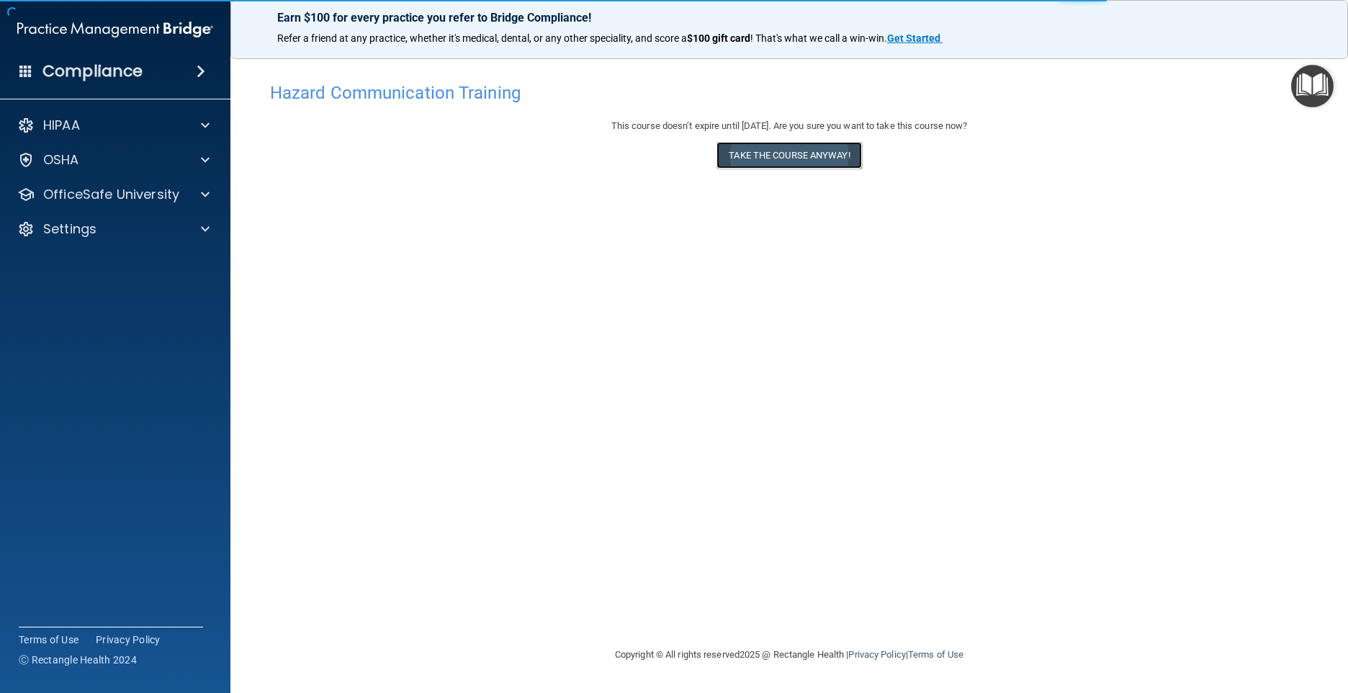
click at [824, 155] on button "Take the course anyway!" at bounding box center [788, 155] width 145 height 27
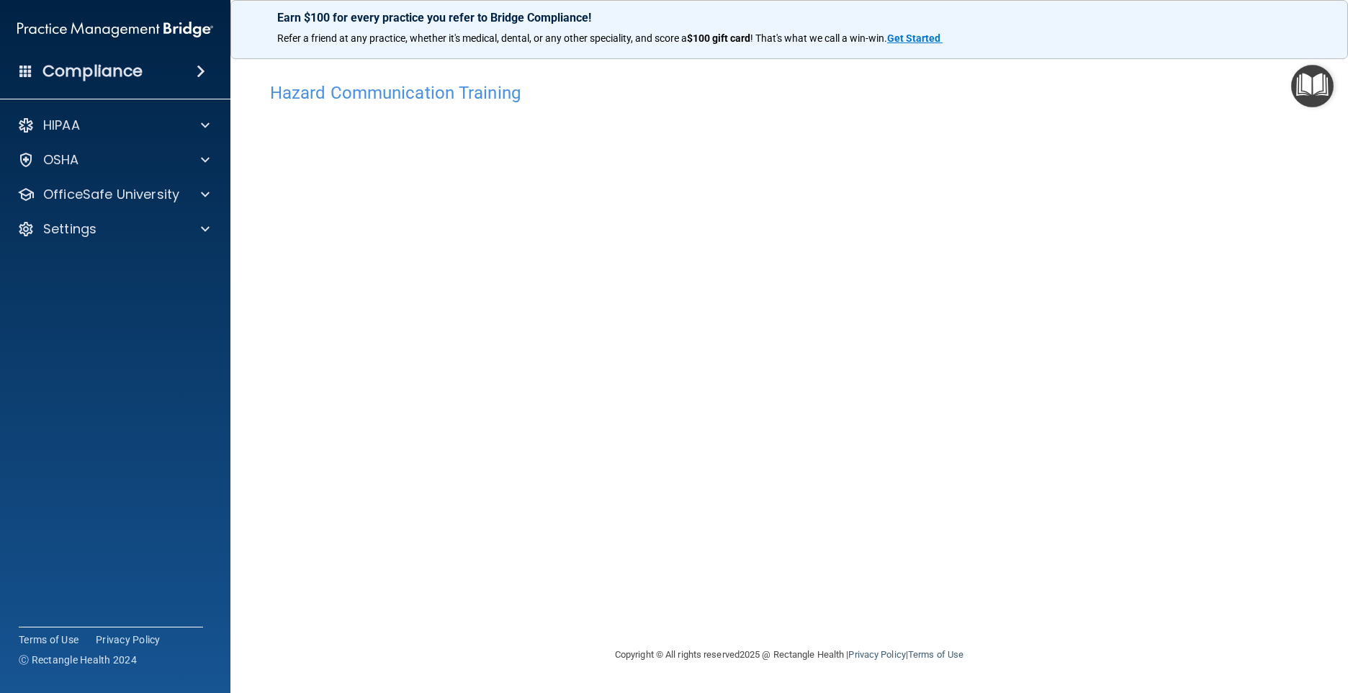
click at [1141, 444] on div "Hazard Communication Training This course doesn’t expire until [DATE]. Are you …" at bounding box center [789, 360] width 1060 height 571
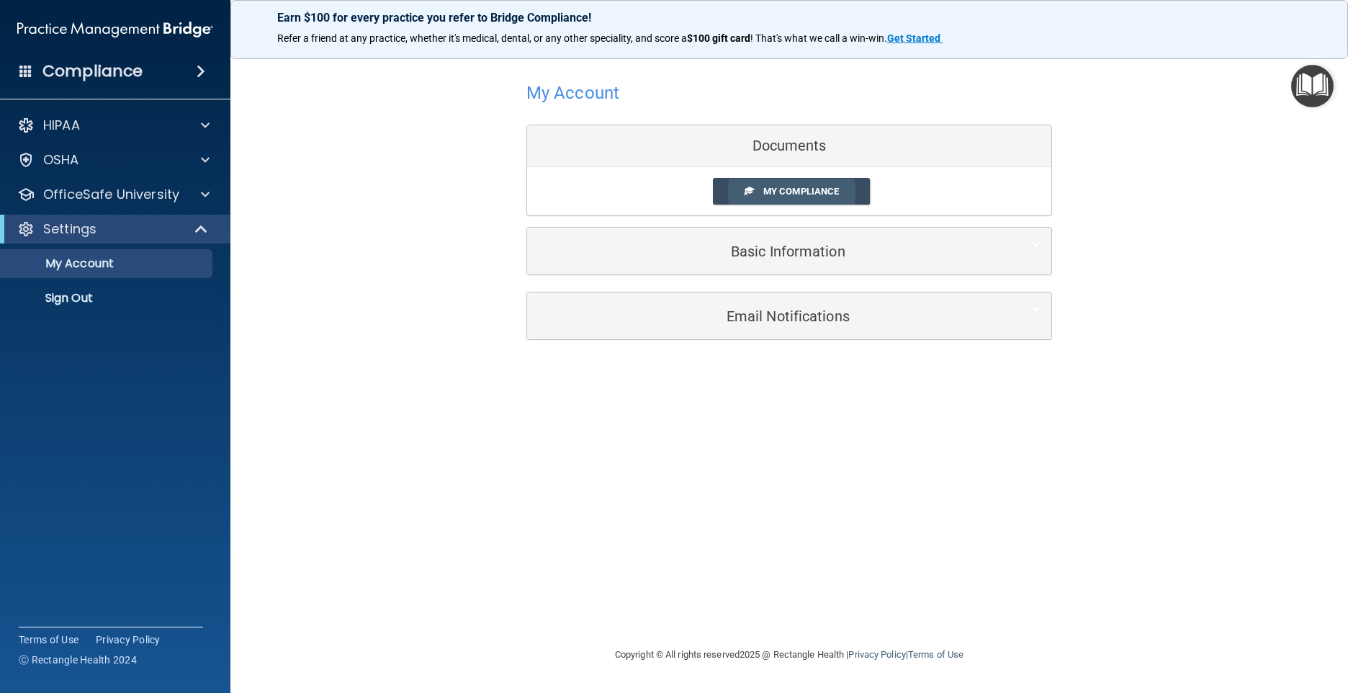
click at [820, 189] on span "My Compliance" at bounding box center [801, 191] width 76 height 11
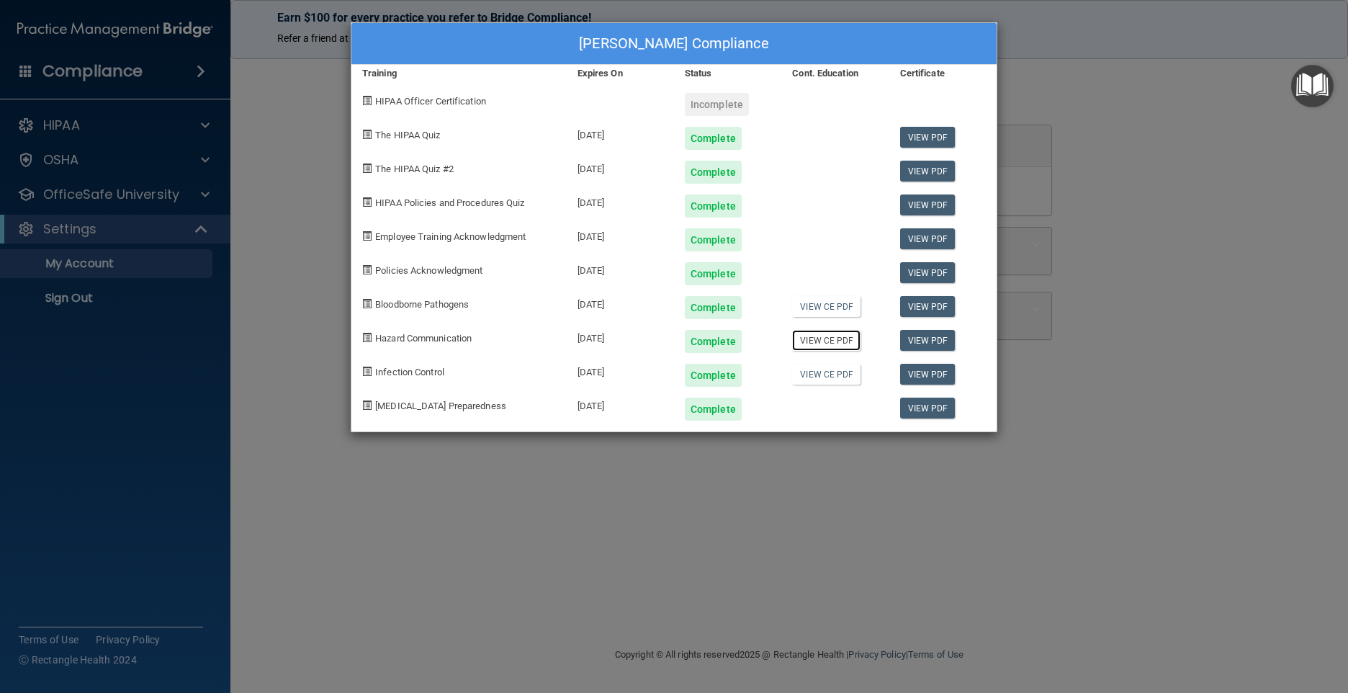
click at [835, 343] on link "View CE PDF" at bounding box center [826, 340] width 68 height 21
click at [313, 186] on div "[PERSON_NAME] Compliance Training Expires On Status Cont. Education Certificate…" at bounding box center [674, 346] width 1348 height 693
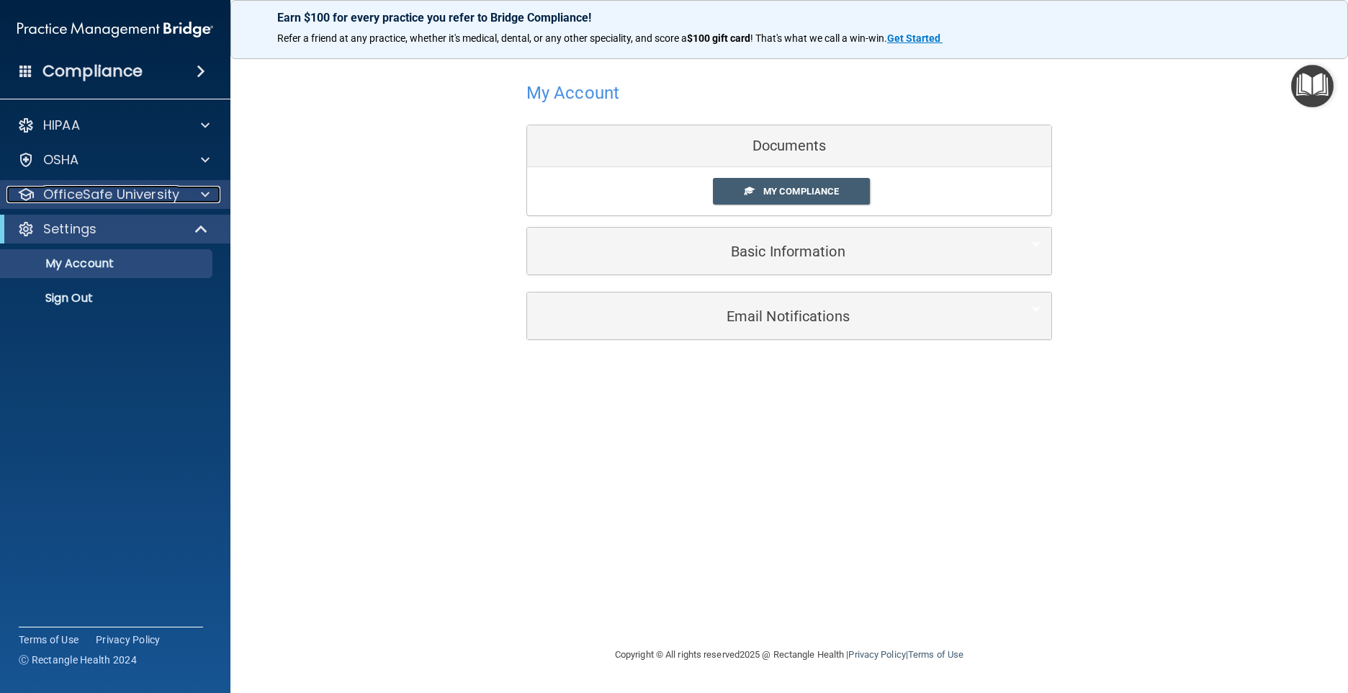
click at [132, 192] on p "OfficeSafe University" at bounding box center [111, 194] width 136 height 17
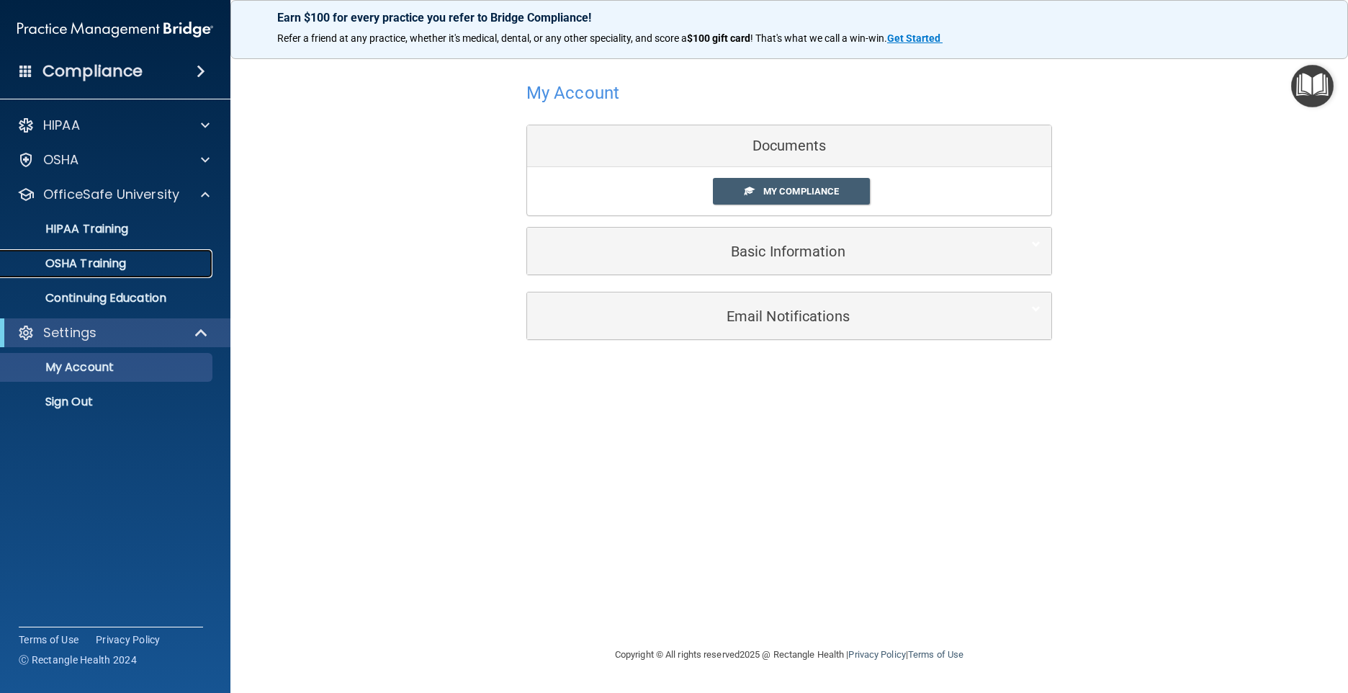
click at [99, 266] on p "OSHA Training" at bounding box center [67, 263] width 117 height 14
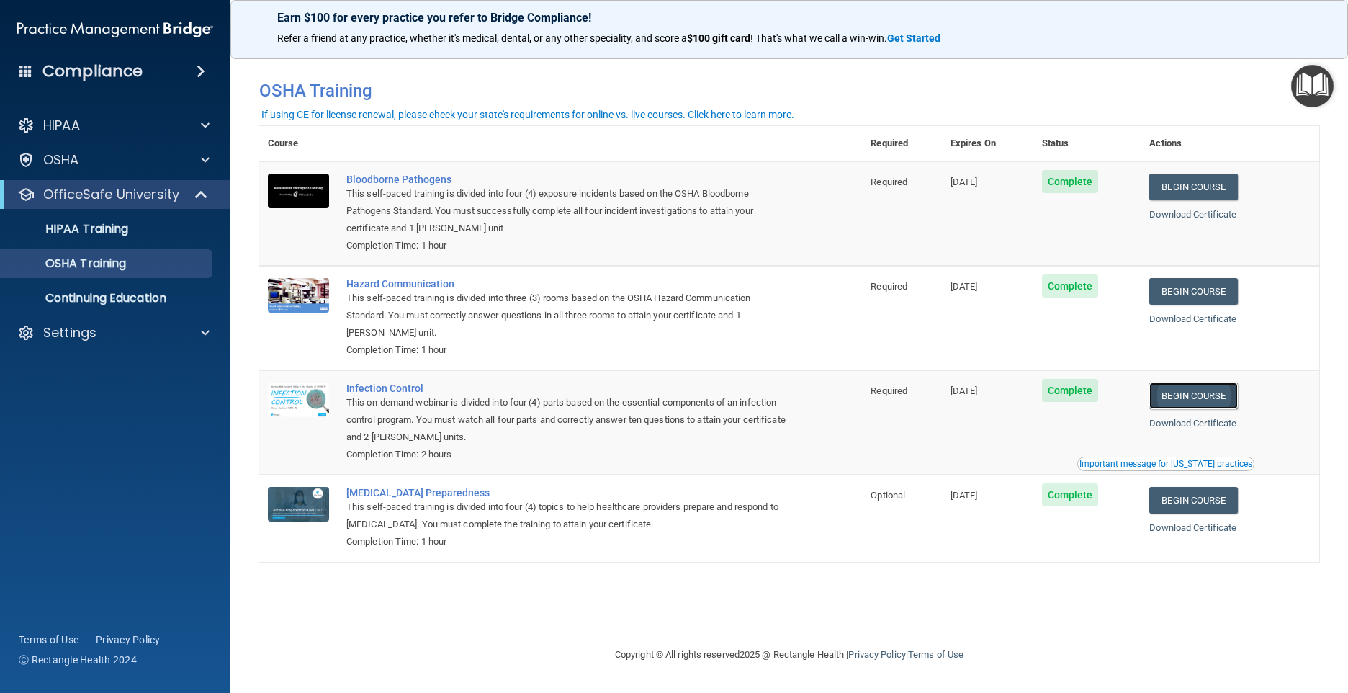
click at [1226, 397] on link "Begin Course" at bounding box center [1193, 395] width 88 height 27
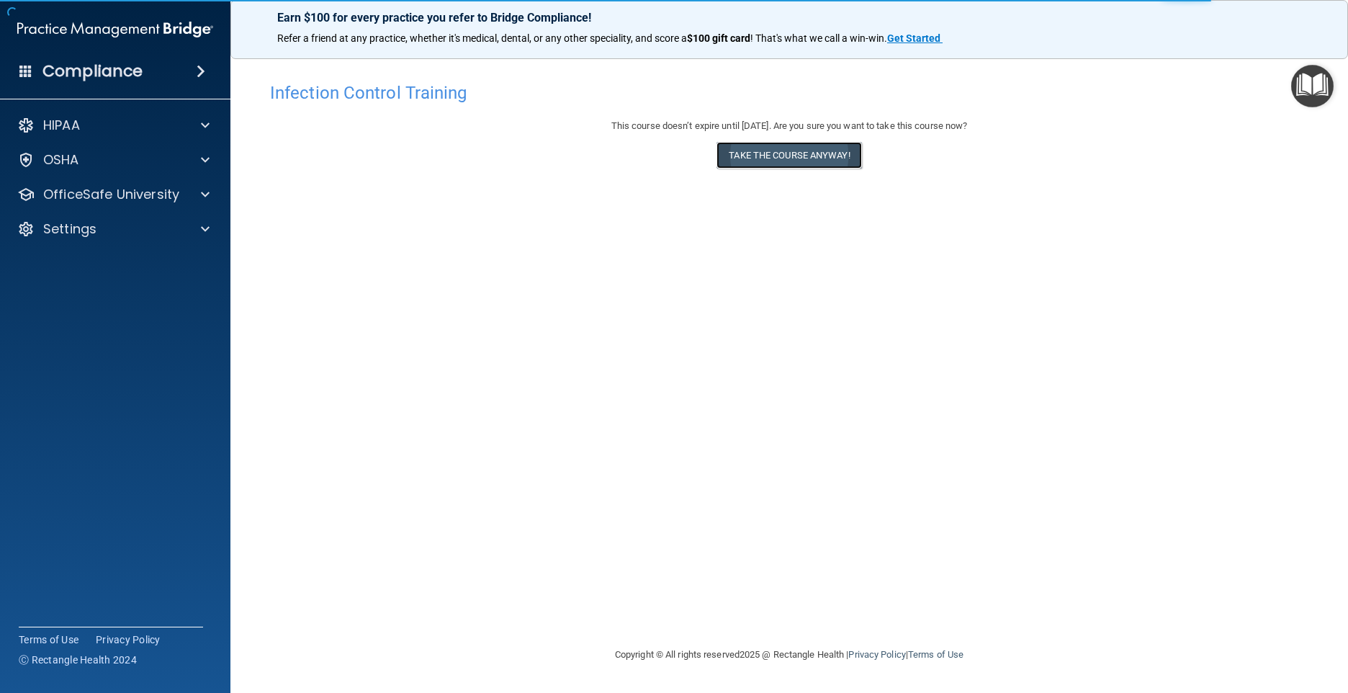
click at [784, 154] on button "Take the course anyway!" at bounding box center [788, 155] width 145 height 27
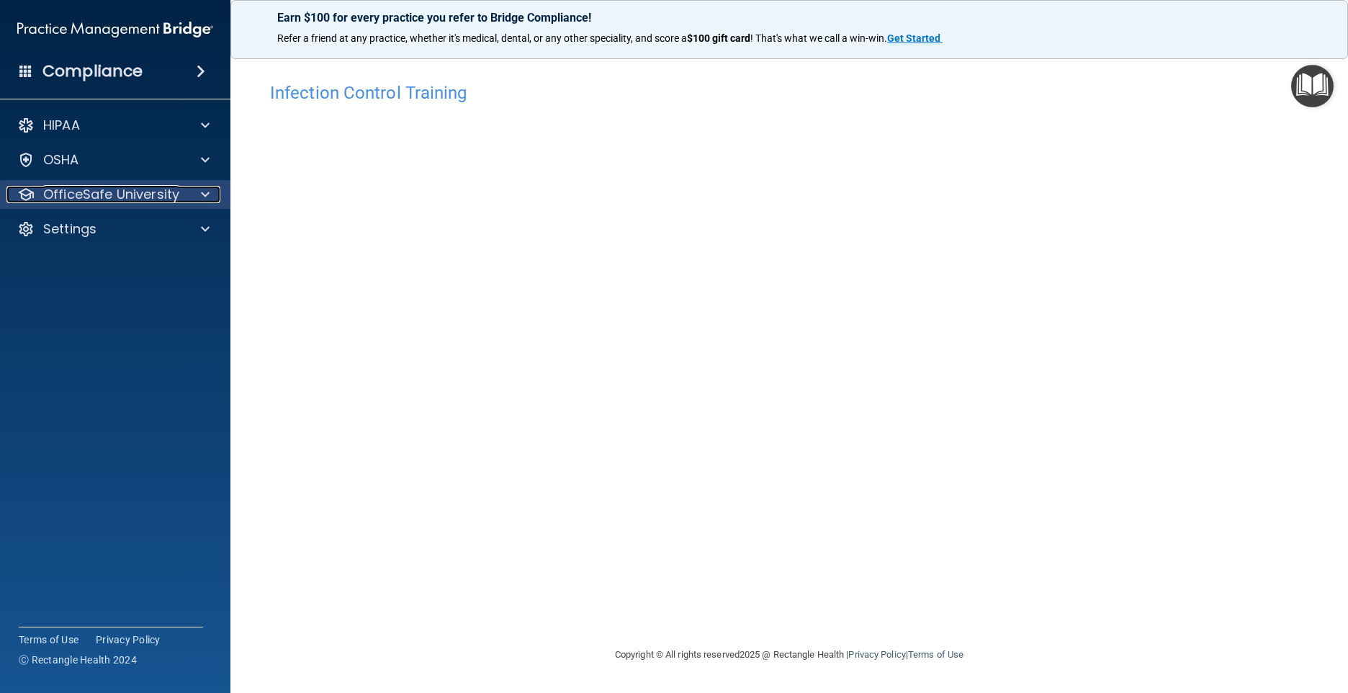
click at [207, 192] on span at bounding box center [205, 194] width 9 height 17
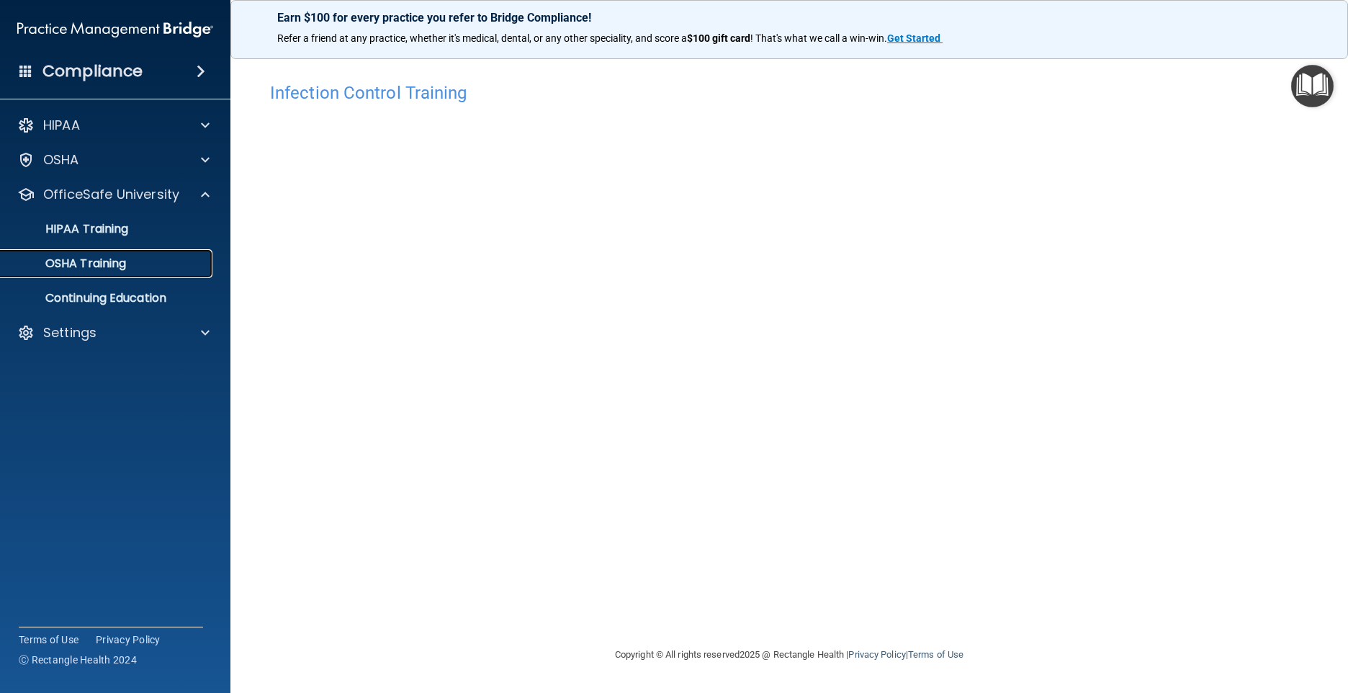
click at [125, 261] on p "OSHA Training" at bounding box center [67, 263] width 117 height 14
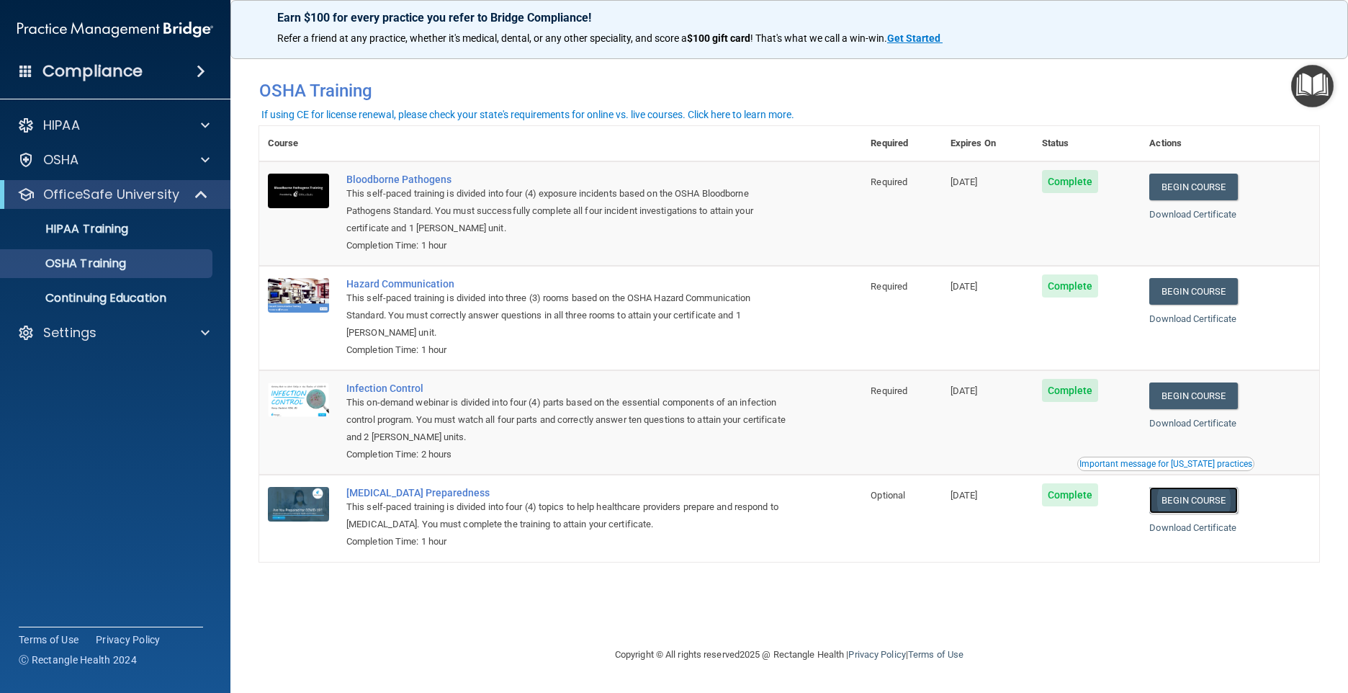
click at [1217, 506] on link "Begin Course" at bounding box center [1193, 500] width 88 height 27
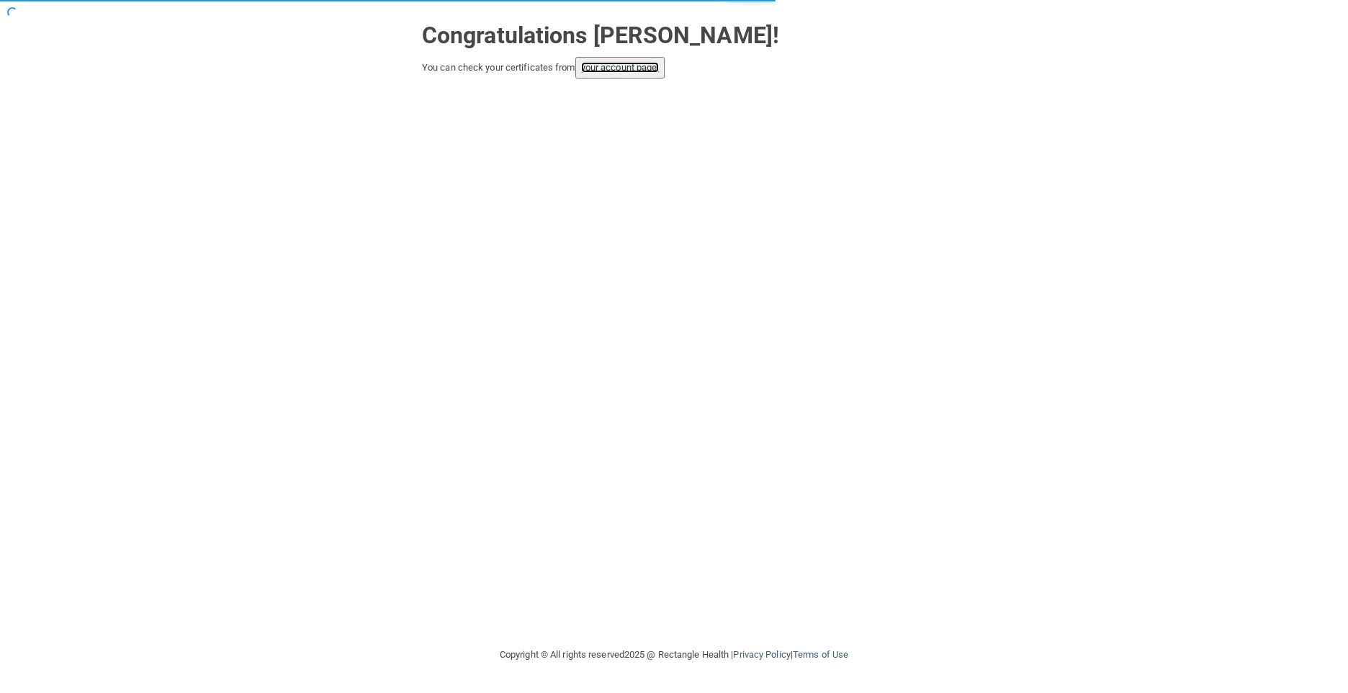
click at [647, 64] on link "your account page!" at bounding box center [620, 67] width 78 height 11
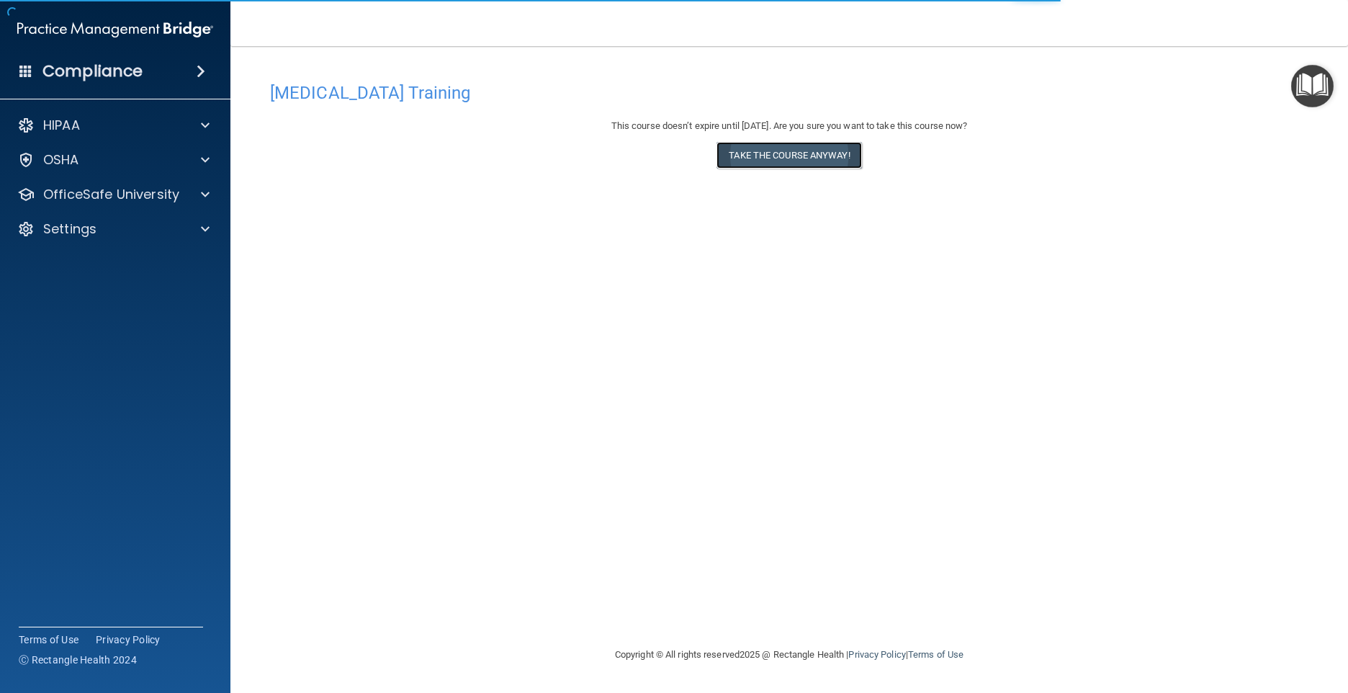
click at [818, 154] on button "Take the course anyway!" at bounding box center [788, 155] width 145 height 27
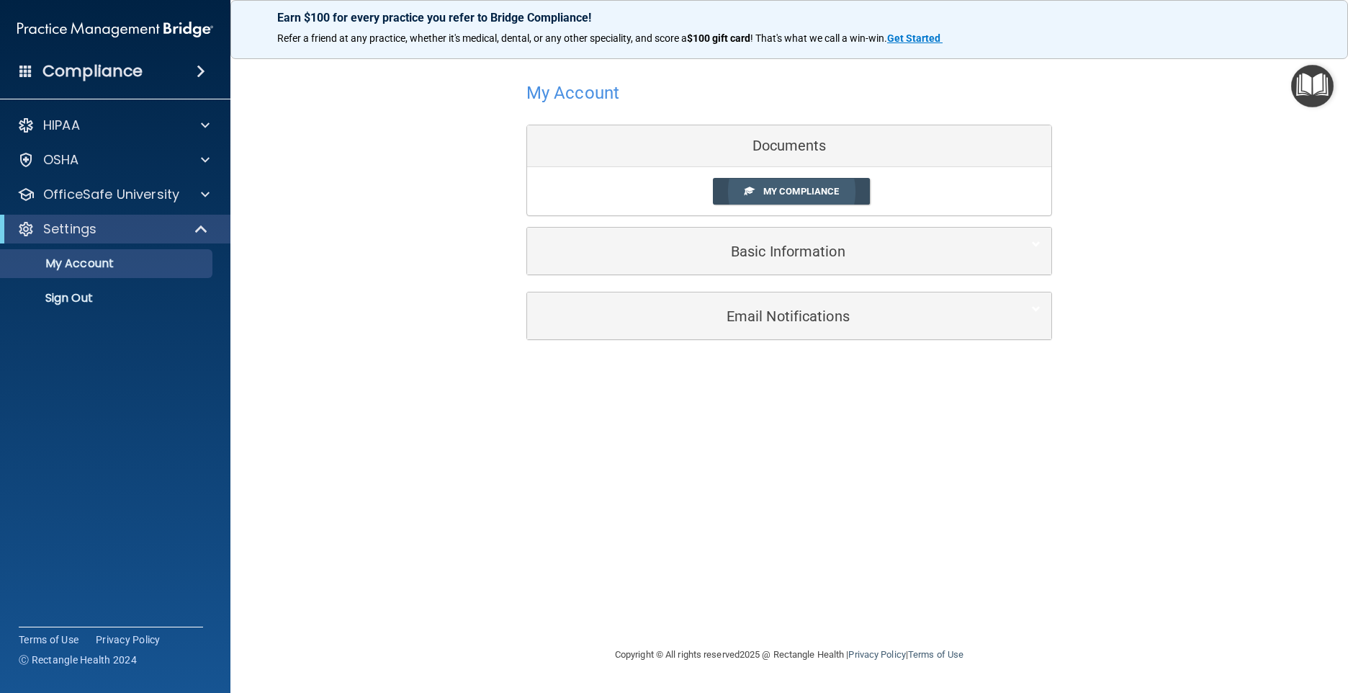
click at [814, 184] on link "My Compliance" at bounding box center [792, 191] width 158 height 27
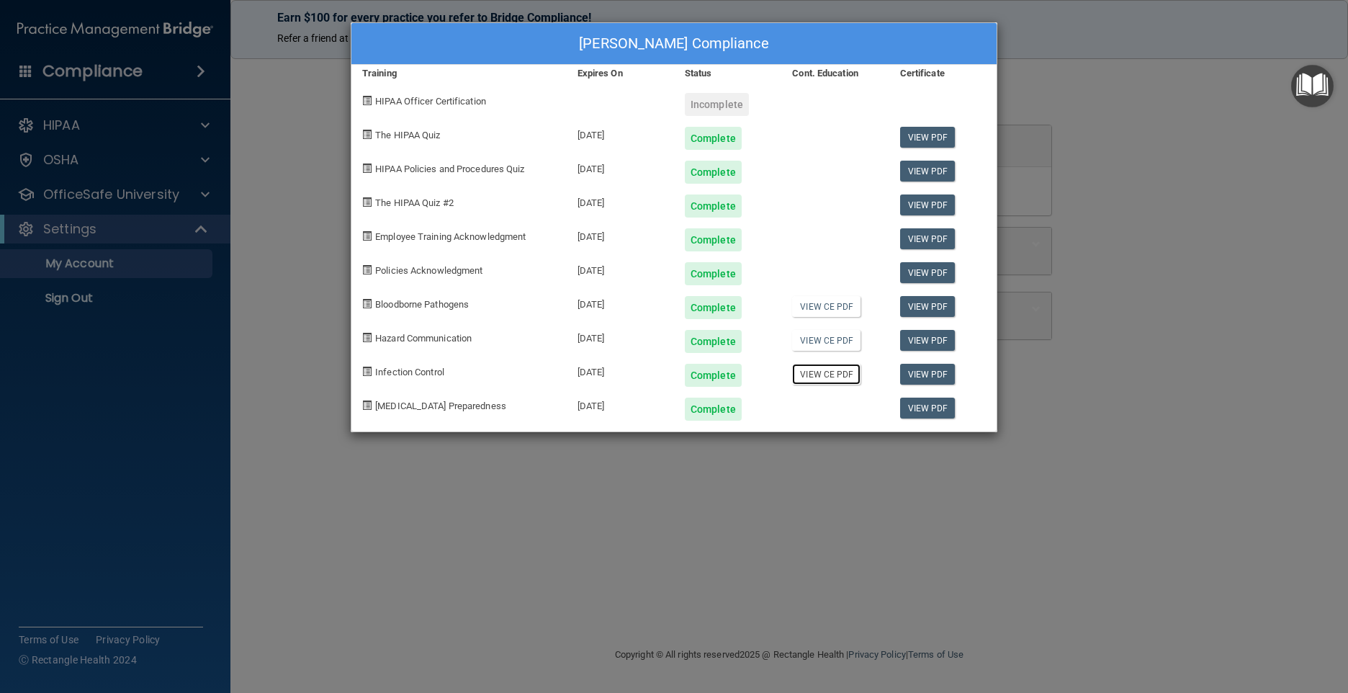
click at [824, 375] on link "View CE PDF" at bounding box center [826, 374] width 68 height 21
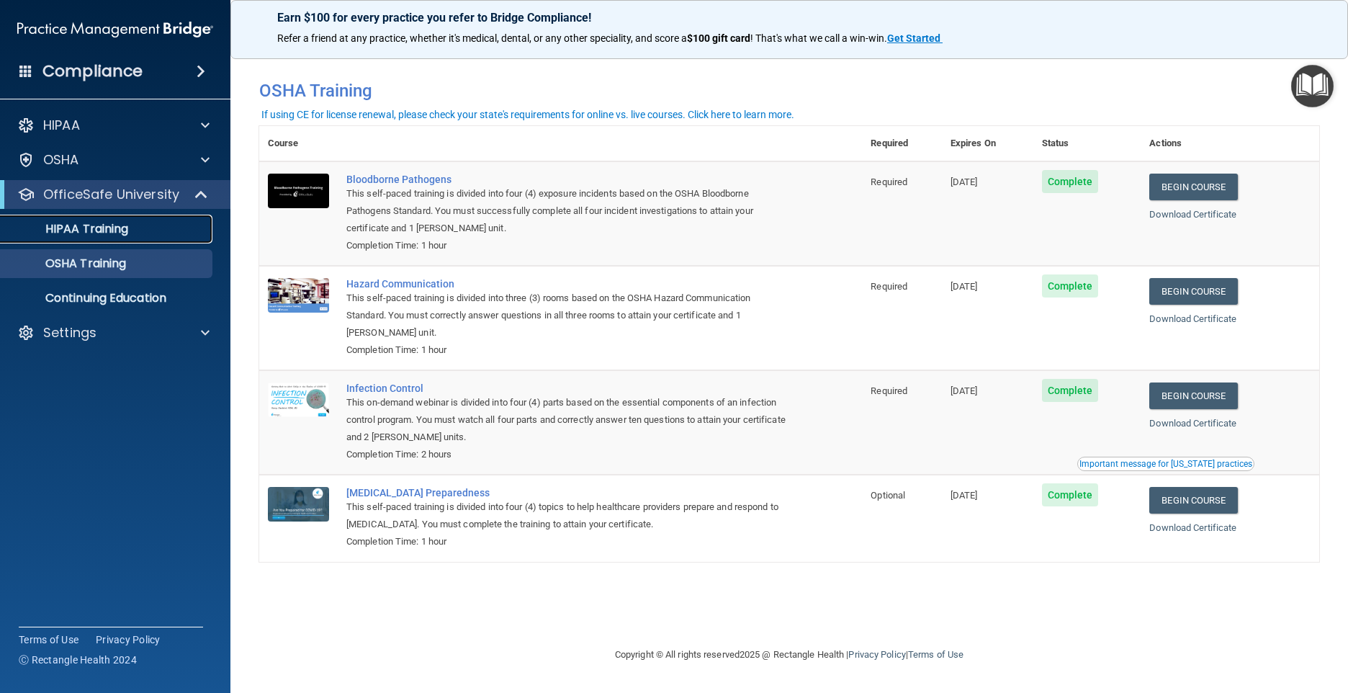
click at [93, 227] on p "HIPAA Training" at bounding box center [68, 229] width 119 height 14
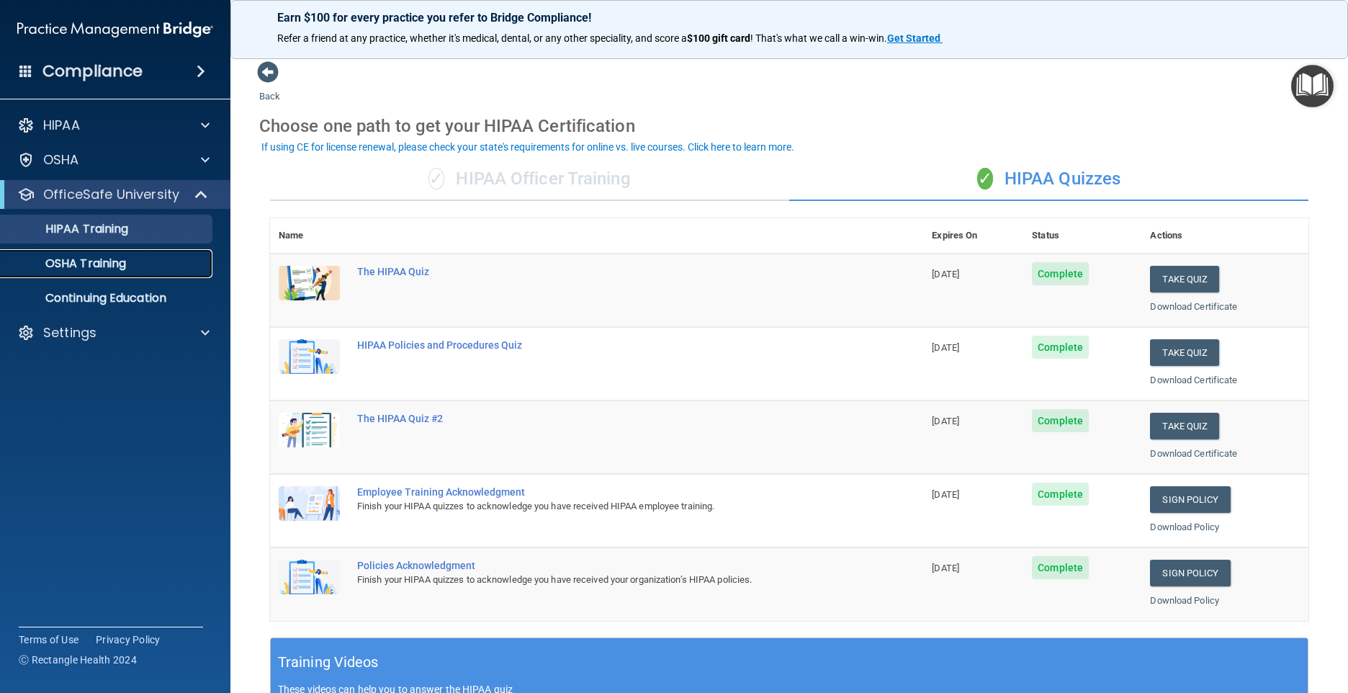
click at [89, 261] on p "OSHA Training" at bounding box center [67, 263] width 117 height 14
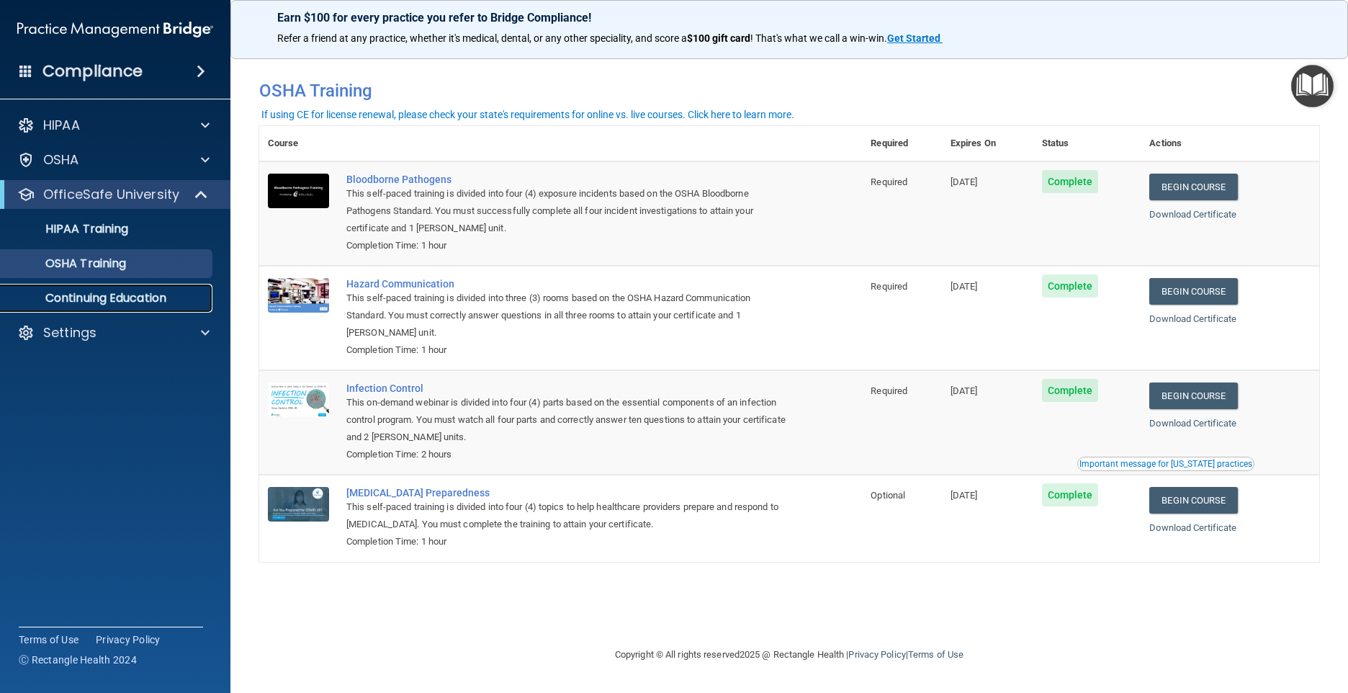
click at [97, 297] on p "Continuing Education" at bounding box center [107, 298] width 197 height 14
